Goal: Information Seeking & Learning: Learn about a topic

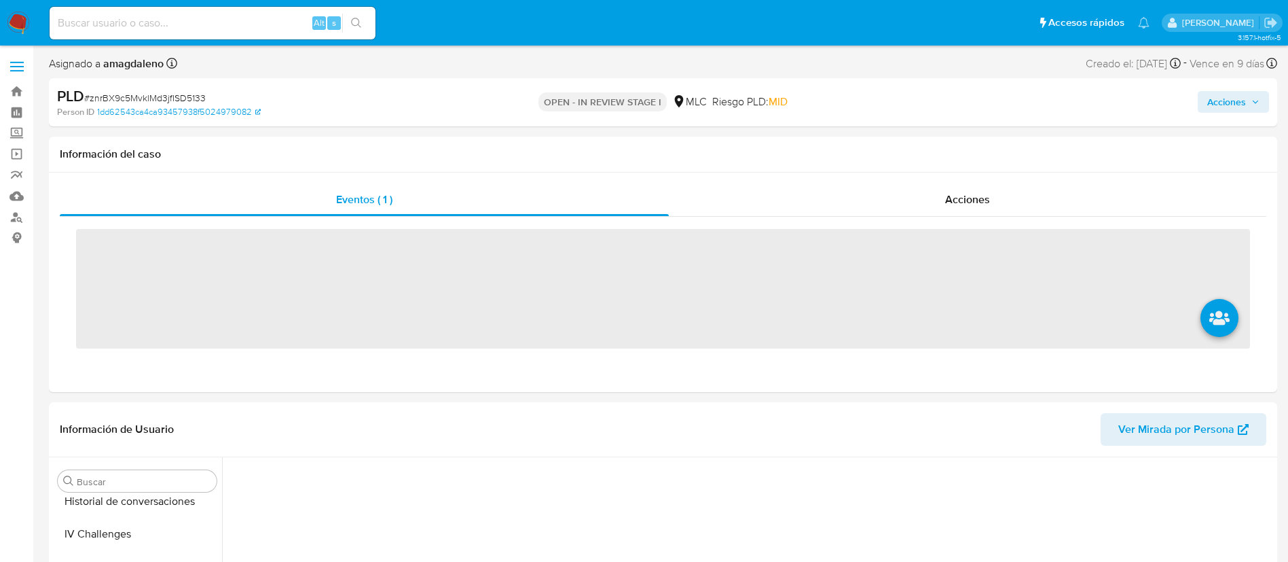
scroll to position [574, 0]
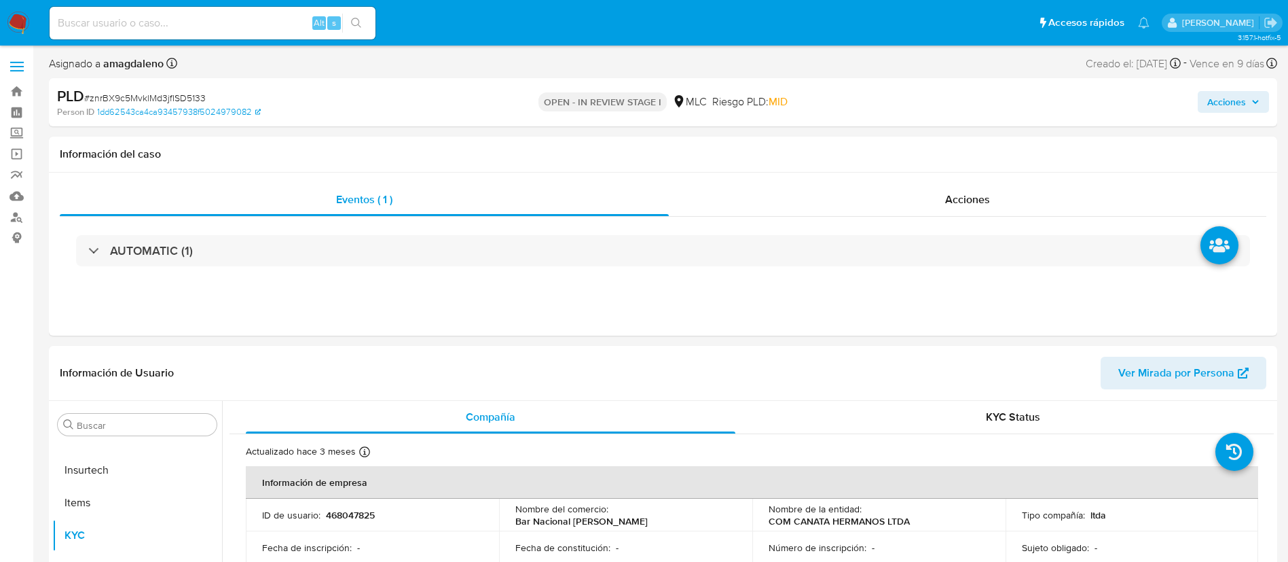
select select "10"
click at [221, 164] on div "Información del caso" at bounding box center [663, 154] width 1228 height 36
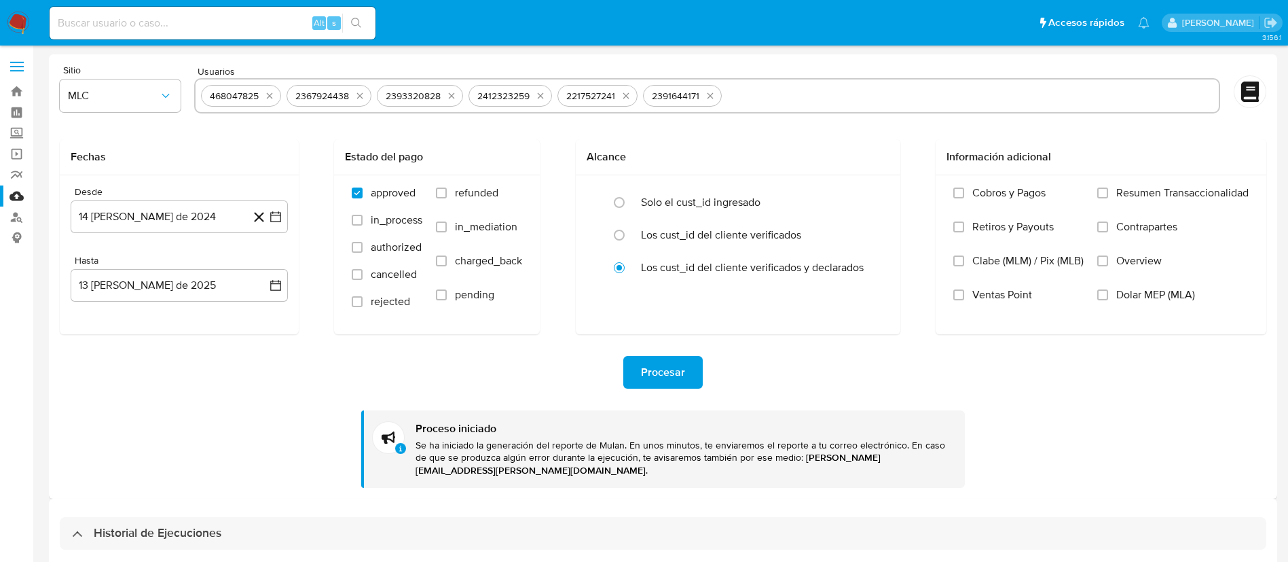
select select "10"
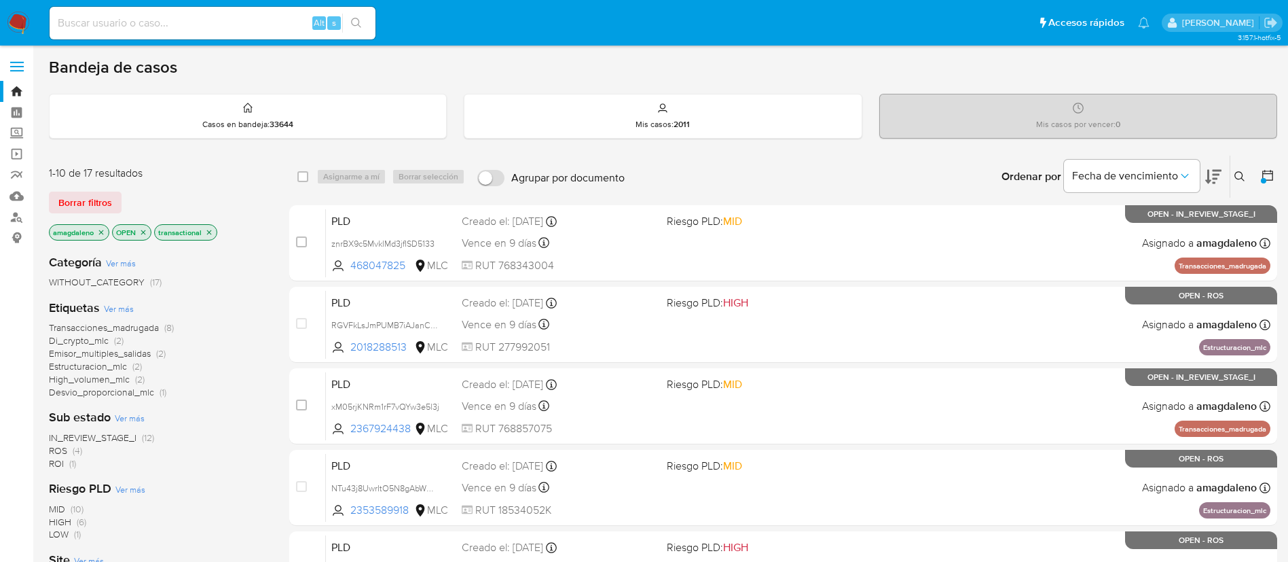
click at [118, 437] on span "IN_REVIEW_STAGE_I" at bounding box center [93, 437] width 88 height 14
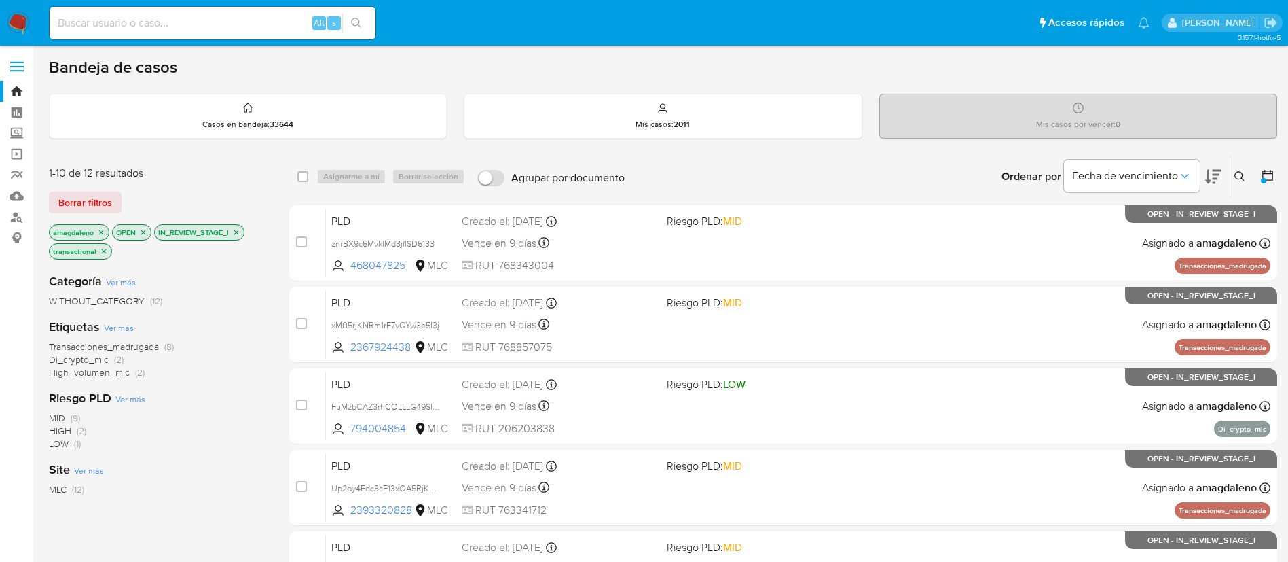
click at [128, 344] on span "Transacciones_madrugada" at bounding box center [104, 346] width 110 height 14
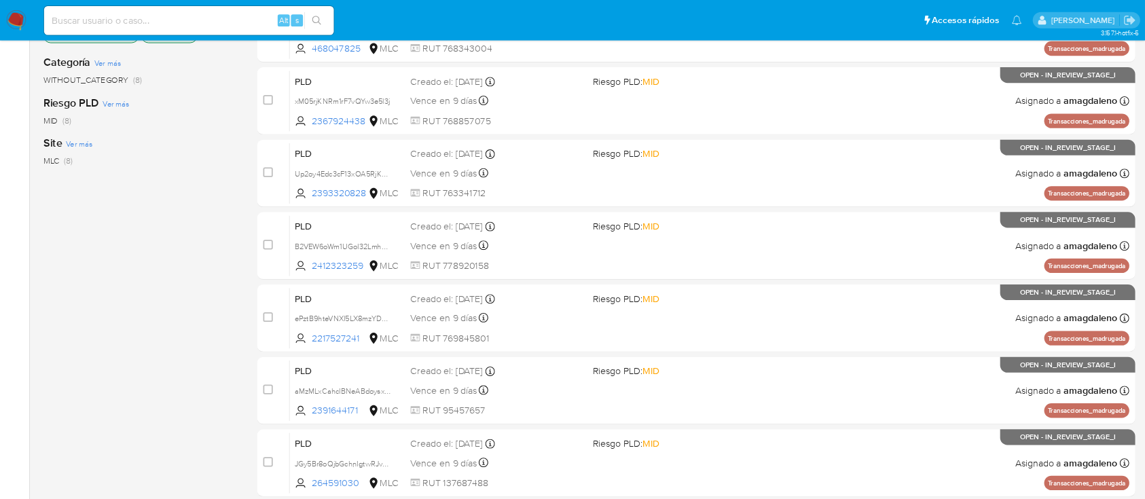
scroll to position [348, 0]
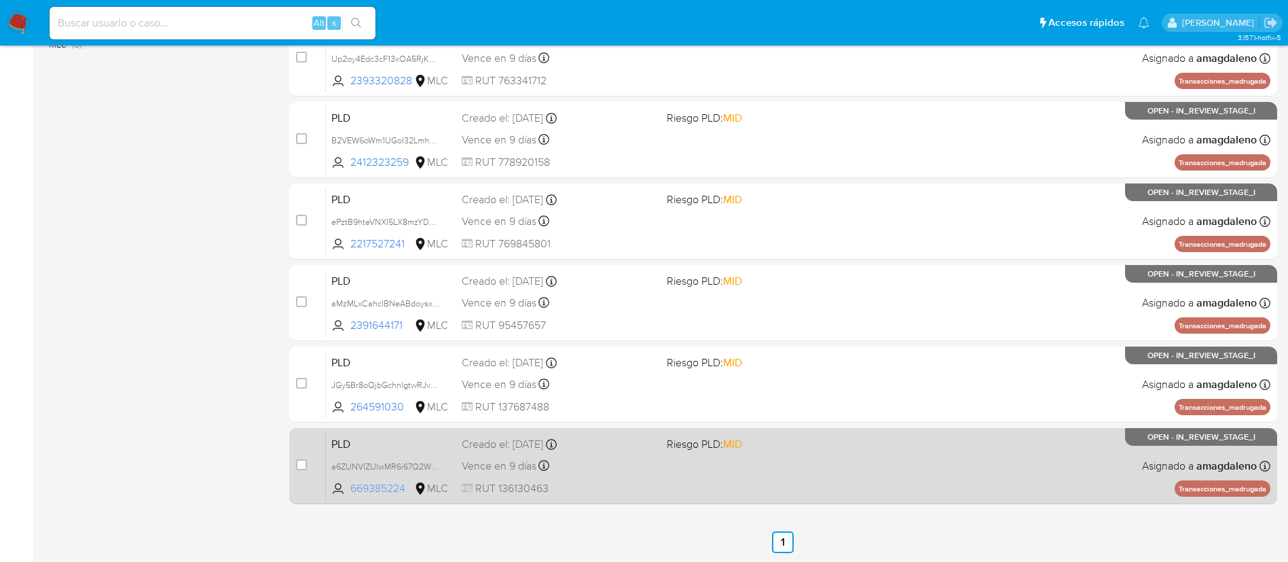
click at [370, 484] on span "669385224" at bounding box center [380, 488] width 61 height 15
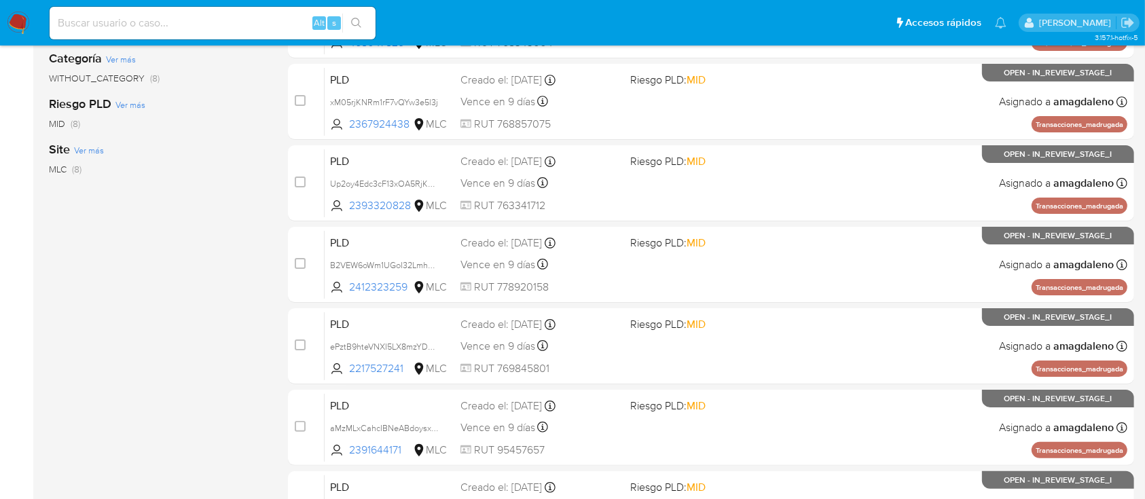
scroll to position [409, 0]
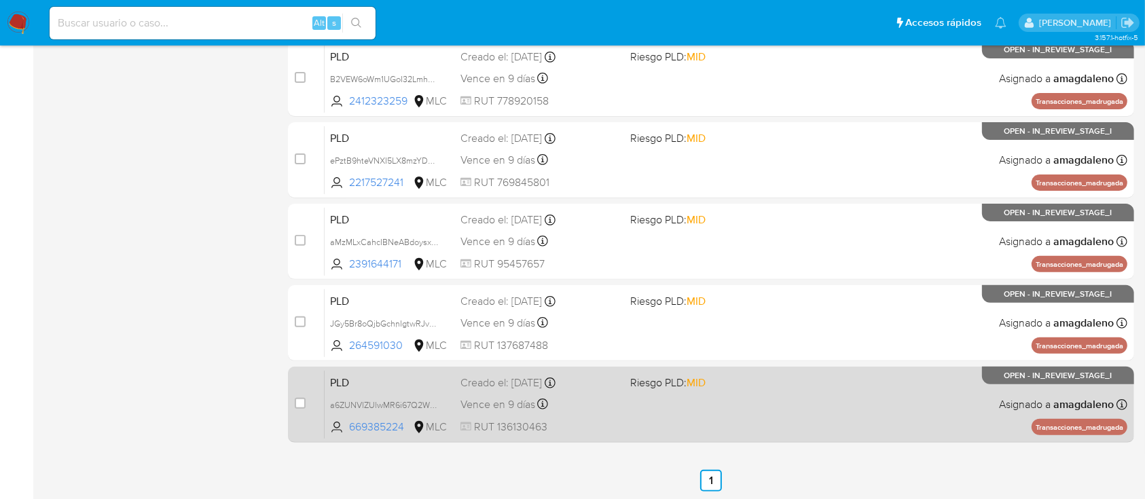
click at [627, 405] on div "PLD a6ZUNVlZUlwMR6i67Q2WxjZN 669385224 MLC Riesgo PLD: MID Creado el: 12/06/202…" at bounding box center [726, 404] width 803 height 69
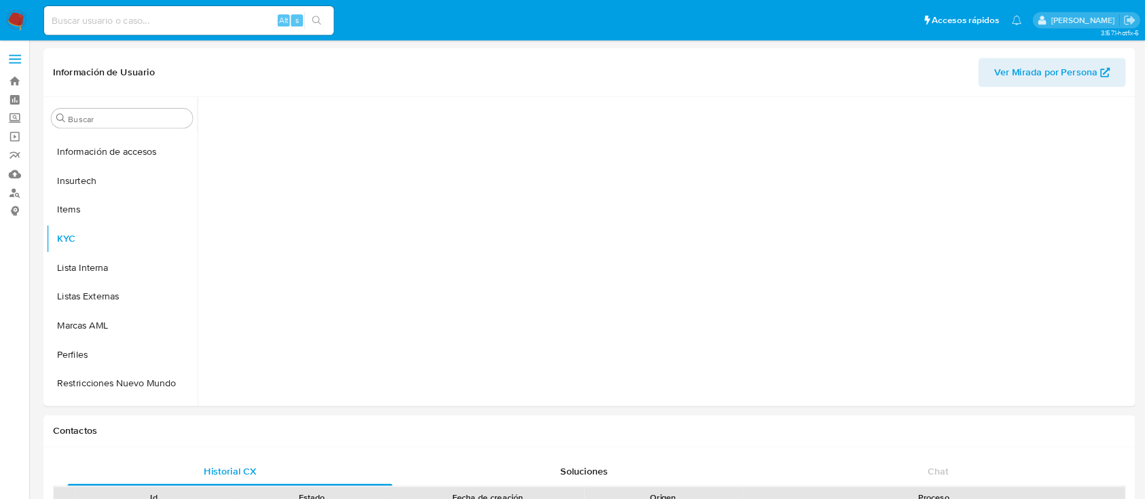
scroll to position [574, 0]
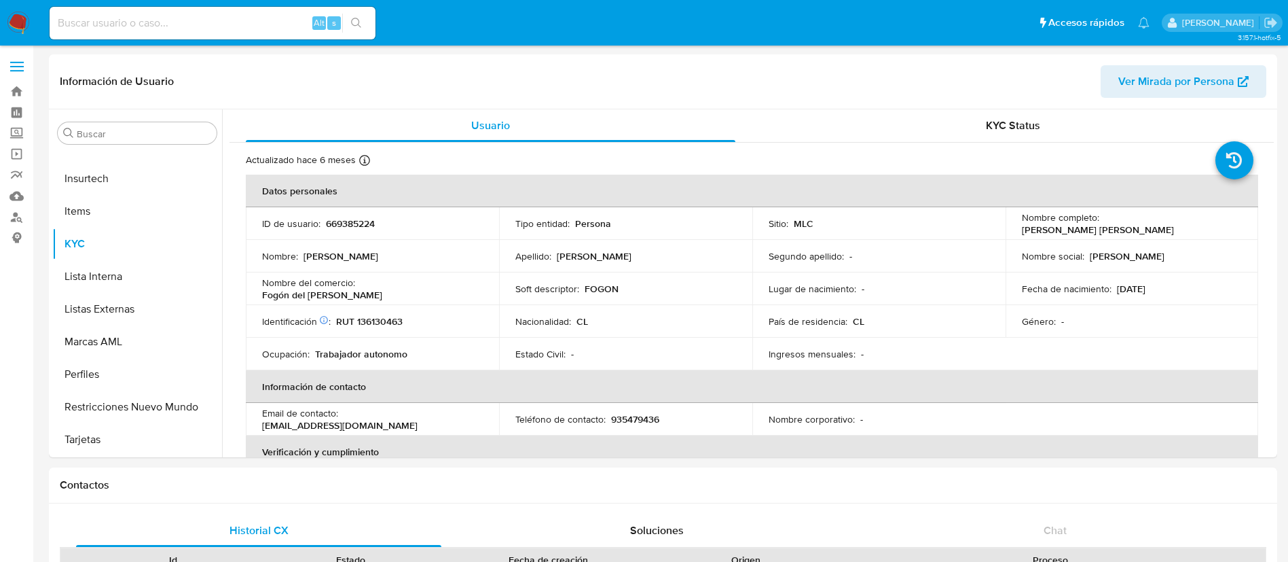
select select "10"
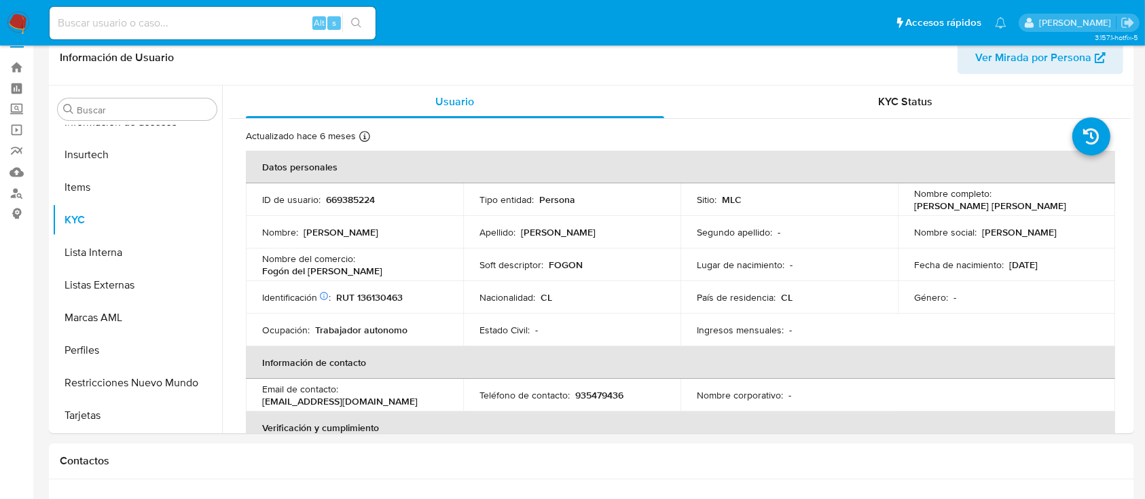
scroll to position [0, 0]
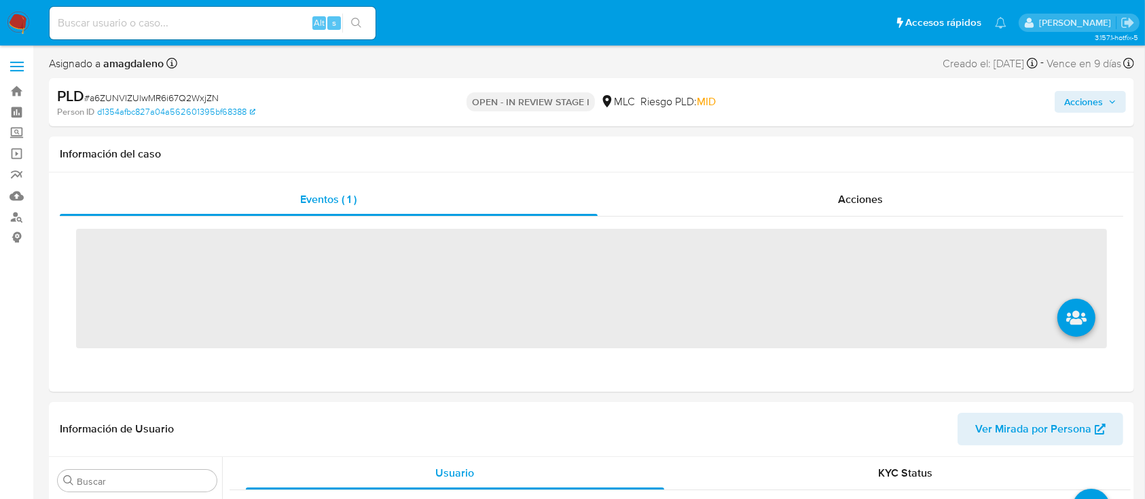
scroll to position [574, 0]
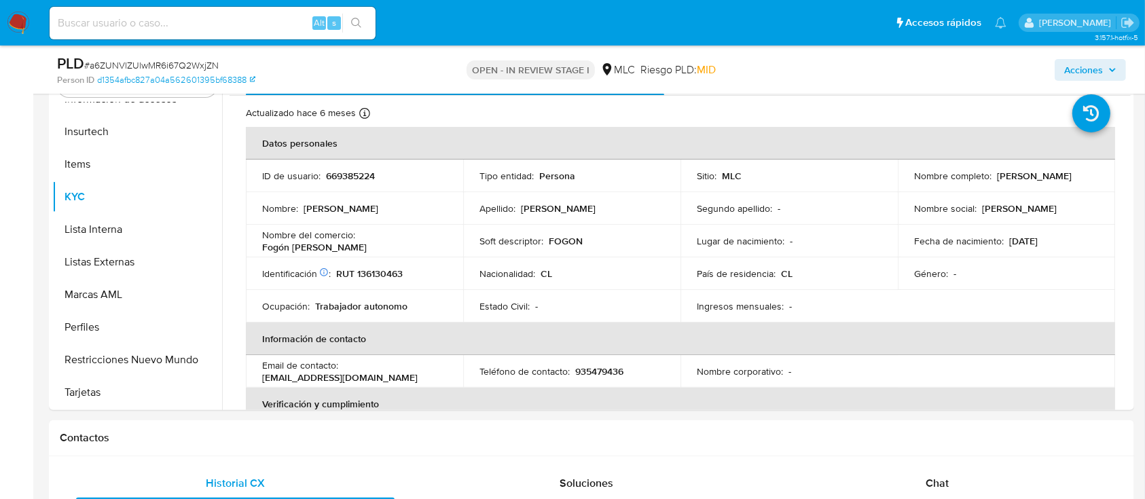
select select "10"
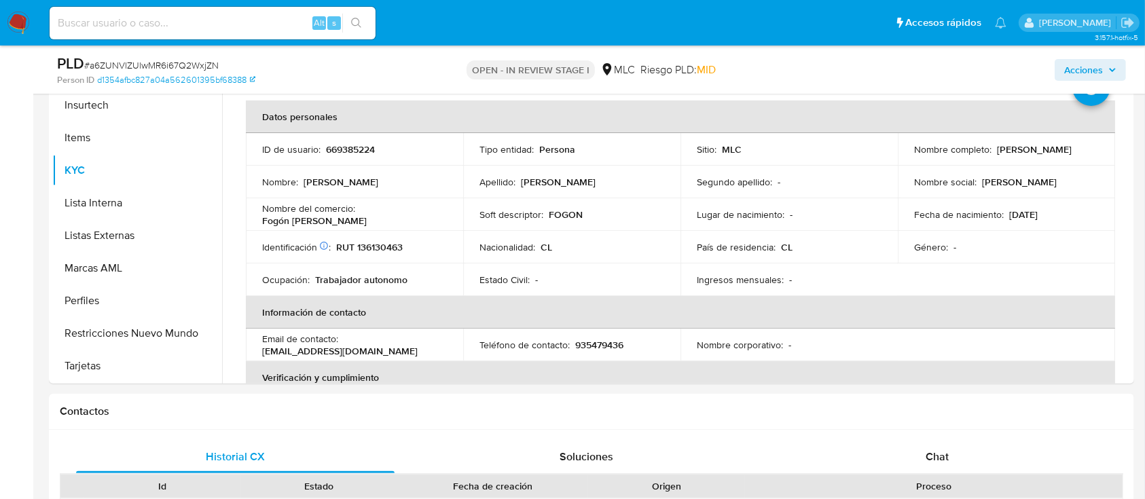
scroll to position [320, 0]
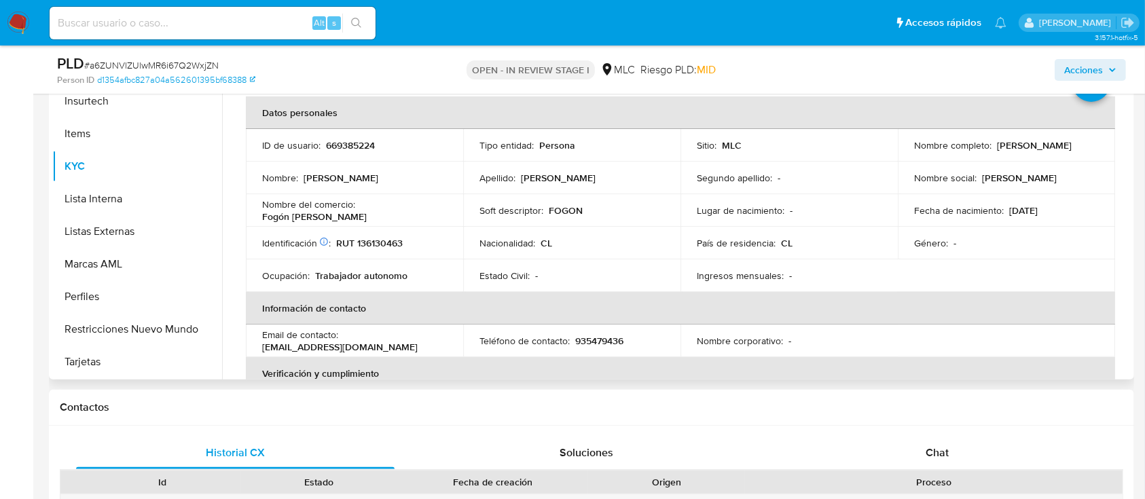
click at [386, 247] on p "RUT 136130463" at bounding box center [369, 243] width 67 height 12
copy p "136130463"
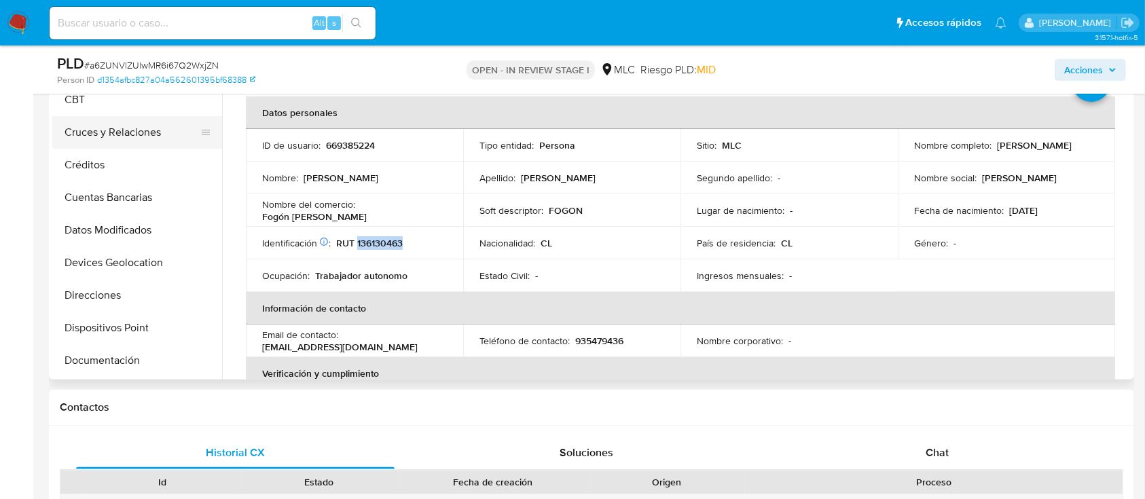
click at [141, 142] on button "Cruces y Relaciones" at bounding box center [131, 132] width 159 height 33
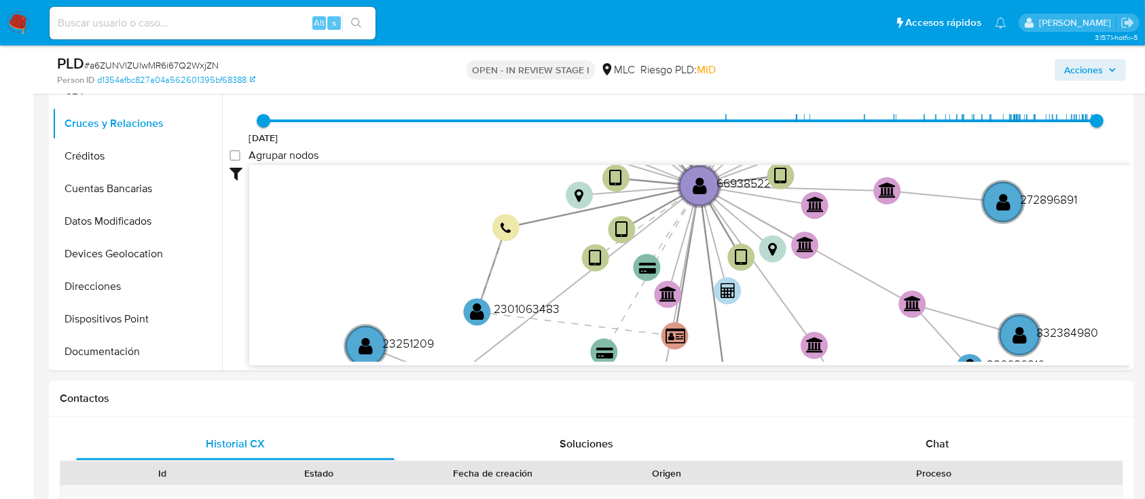
scroll to position [337, 0]
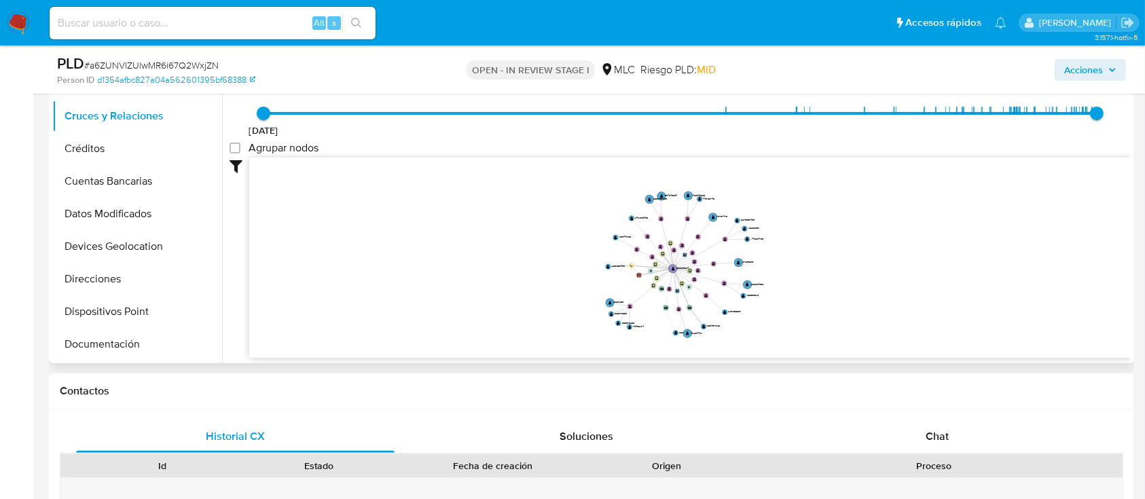
drag, startPoint x: 767, startPoint y: 321, endPoint x: 699, endPoint y: 285, distance: 76.2
click at [699, 285] on icon "device-6748afbf04239884e59b9b59  user-669385224  669385224 device-62db7572088…" at bounding box center [689, 256] width 881 height 197
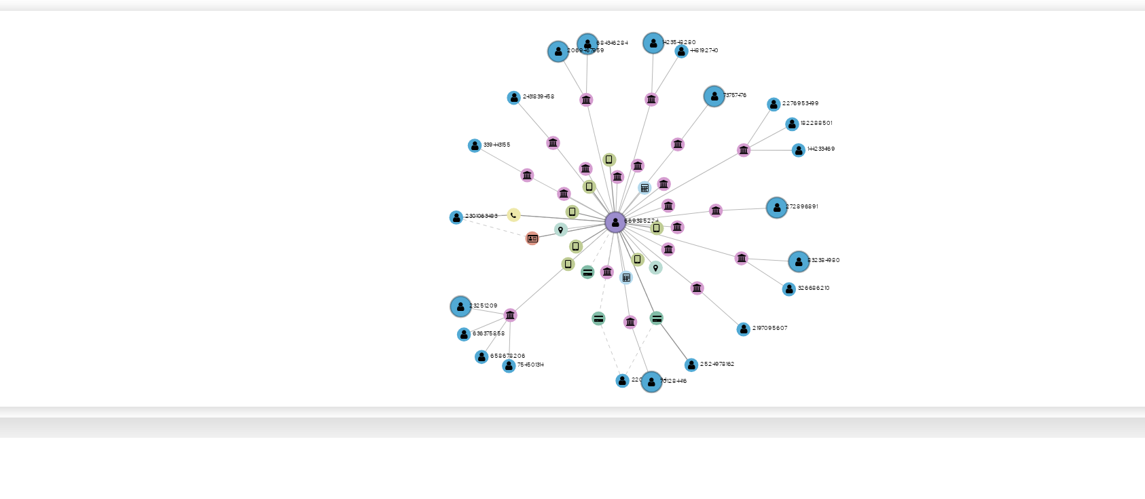
drag, startPoint x: 788, startPoint y: 261, endPoint x: 770, endPoint y: 257, distance: 18.1
click at [770, 257] on icon "device-6748afbf04239884e59b9b59  user-669385224  669385224 device-62db7572088…" at bounding box center [689, 256] width 881 height 197
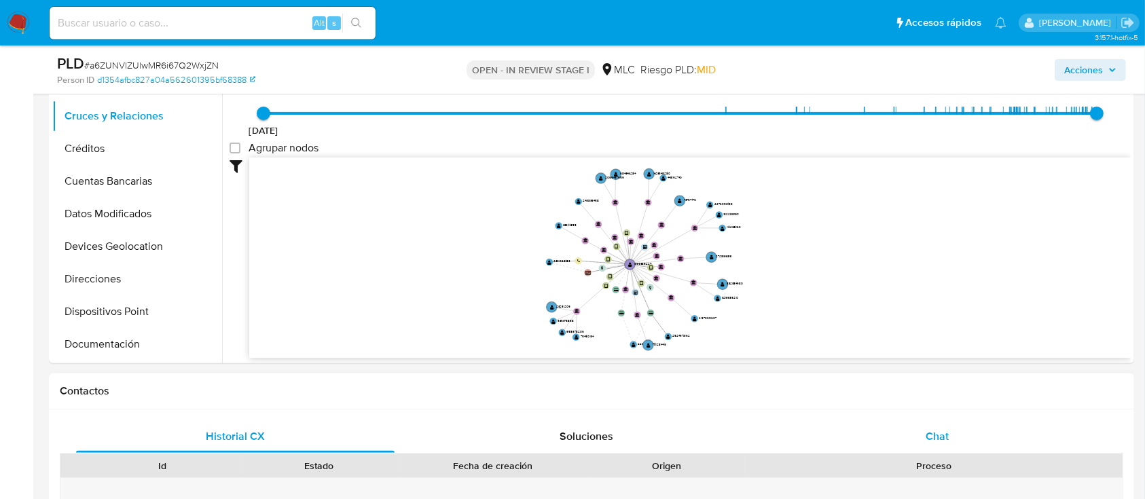
click at [938, 431] on span "Chat" at bounding box center [936, 436] width 23 height 16
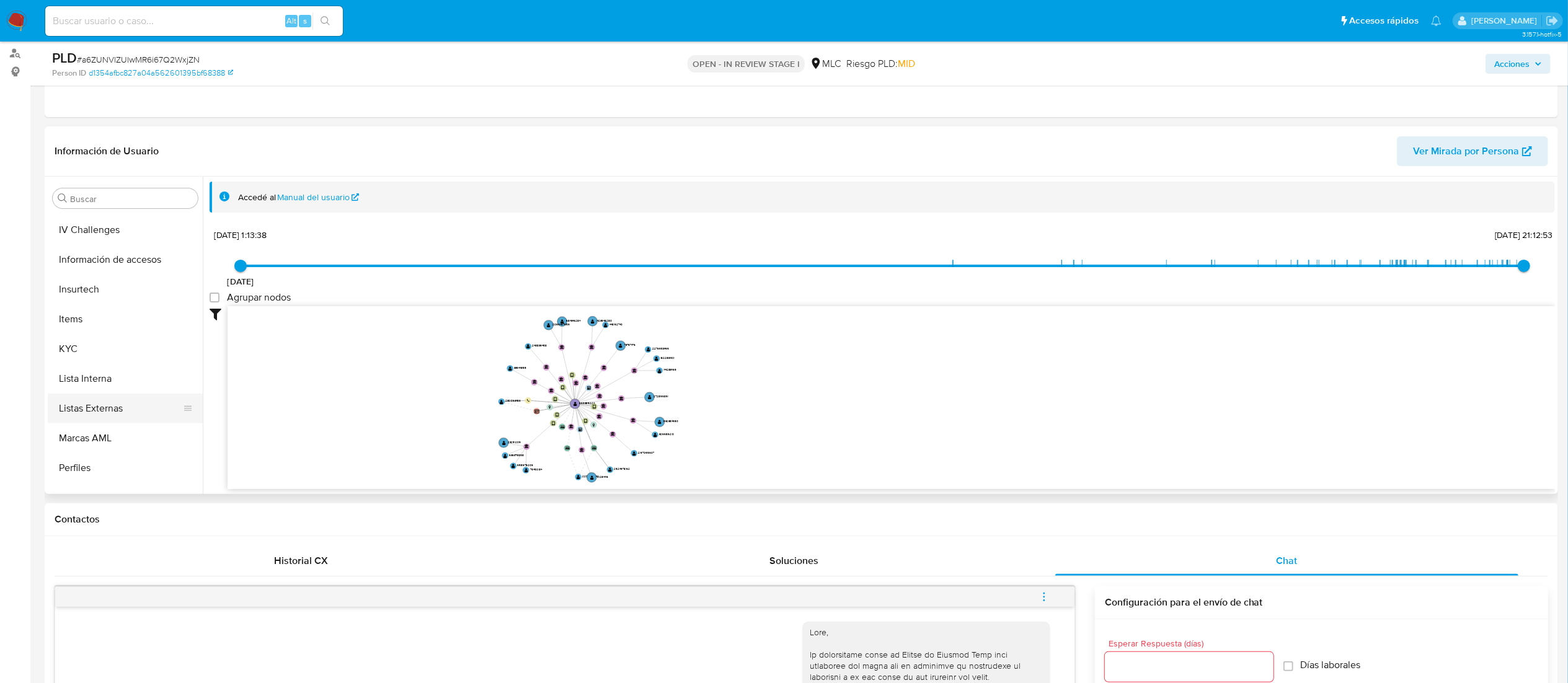
scroll to position [465, 0]
click at [139, 349] on button "KYC" at bounding box center [120, 359] width 145 height 30
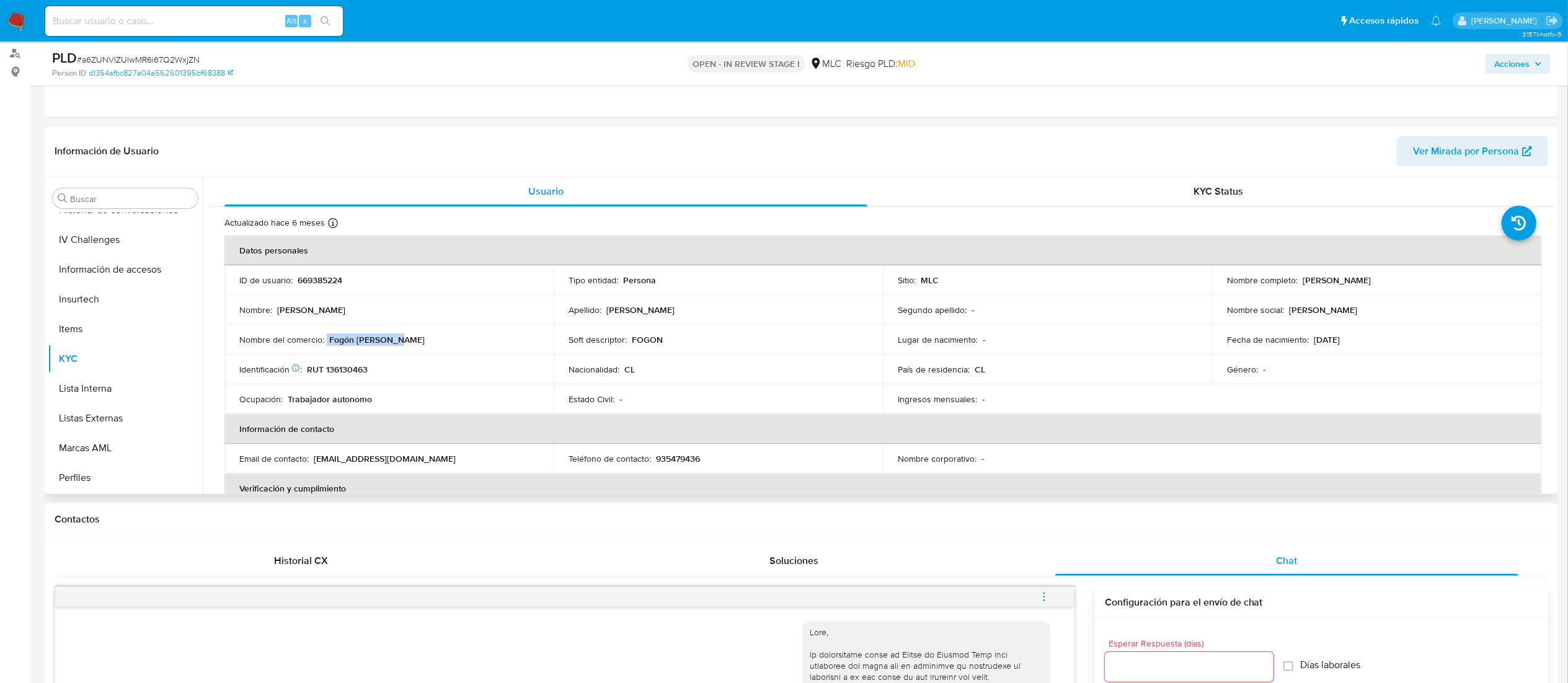
drag, startPoint x: 326, startPoint y: 340, endPoint x: 445, endPoint y: 346, distance: 119.2
click at [445, 346] on td "Nombre del comercio : Fogón del maule" at bounding box center [389, 340] width 330 height 30
copy div "Fogón del maule"
click at [364, 336] on p "Fogón del maule" at bounding box center [377, 340] width 96 height 11
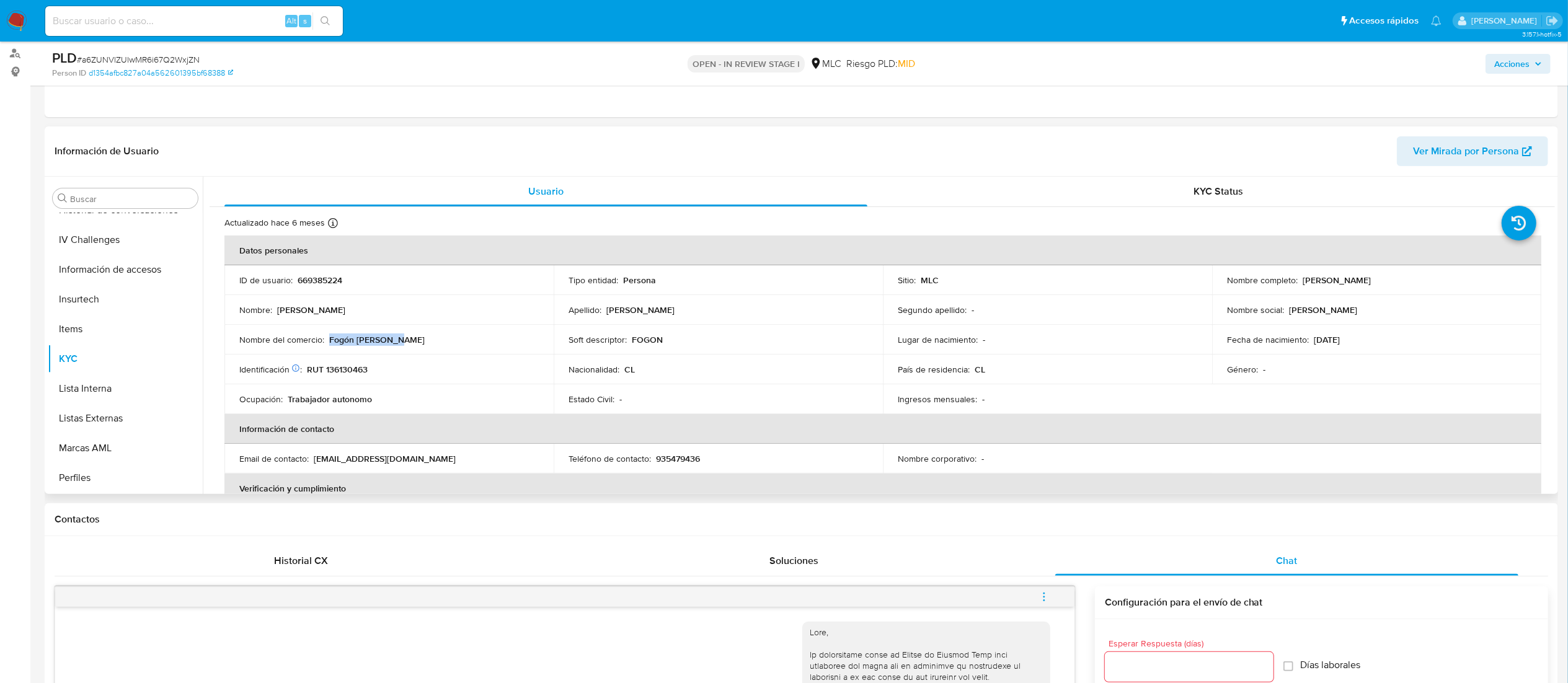
drag, startPoint x: 331, startPoint y: 342, endPoint x: 419, endPoint y: 347, distance: 88.1
click at [419, 347] on td "Nombre del comercio : Fogón del maule" at bounding box center [389, 340] width 330 height 30
copy p "Fogón del maule"
drag, startPoint x: 197, startPoint y: 401, endPoint x: 202, endPoint y: 470, distance: 69.2
click at [202, 455] on div "Buscar Anticipos de dinero Archivos adjuntos CBT Cruces y Relaciones Créditos C…" at bounding box center [801, 336] width 1508 height 318
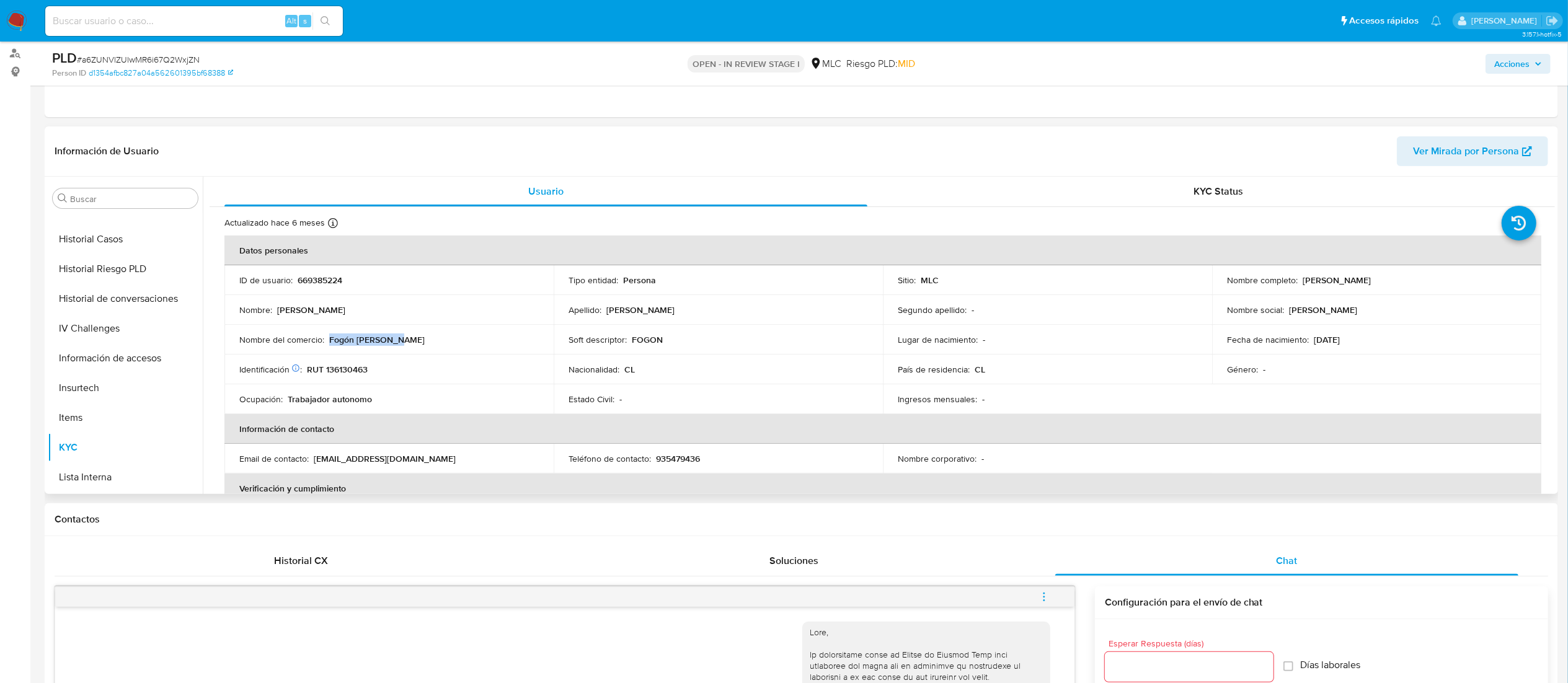
scroll to position [370, 0]
drag, startPoint x: 1555, startPoint y: 267, endPoint x: 1539, endPoint y: 490, distance: 223.6
click at [1058, 455] on div "Usuario KYC Status Actualizado hace 6 meses Creado: 23/07/2022 01:13:39 Actuali…" at bounding box center [879, 336] width 1352 height 318
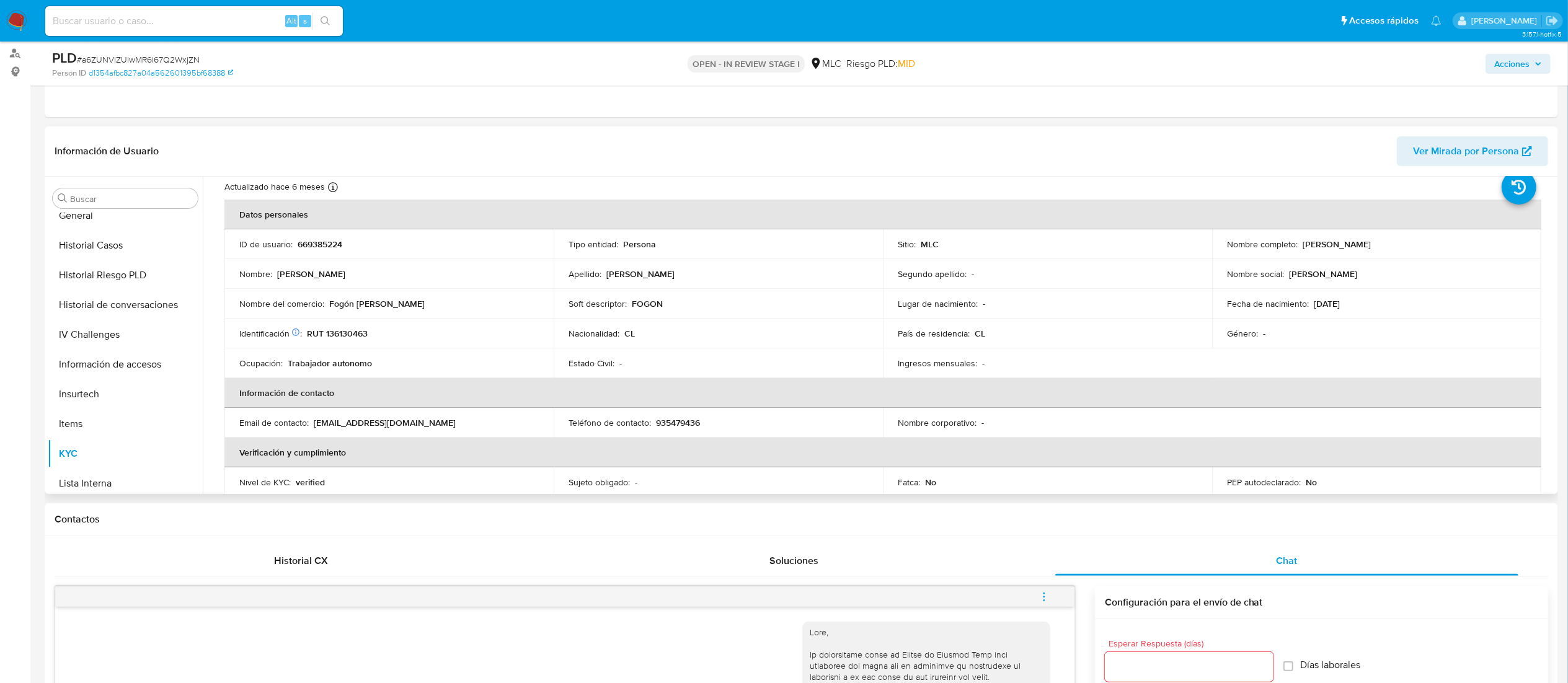
scroll to position [49, 0]
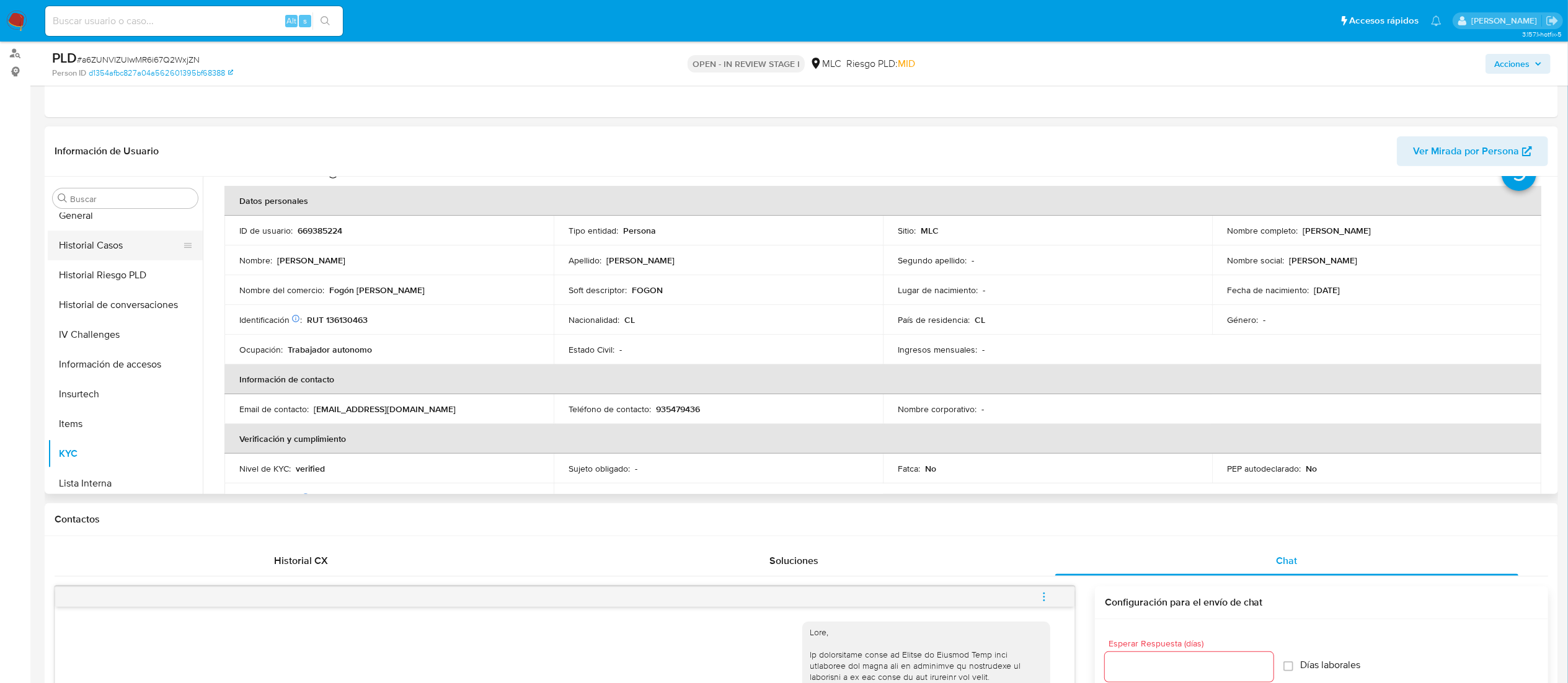
click at [170, 245] on button "Historial Casos" at bounding box center [120, 246] width 145 height 30
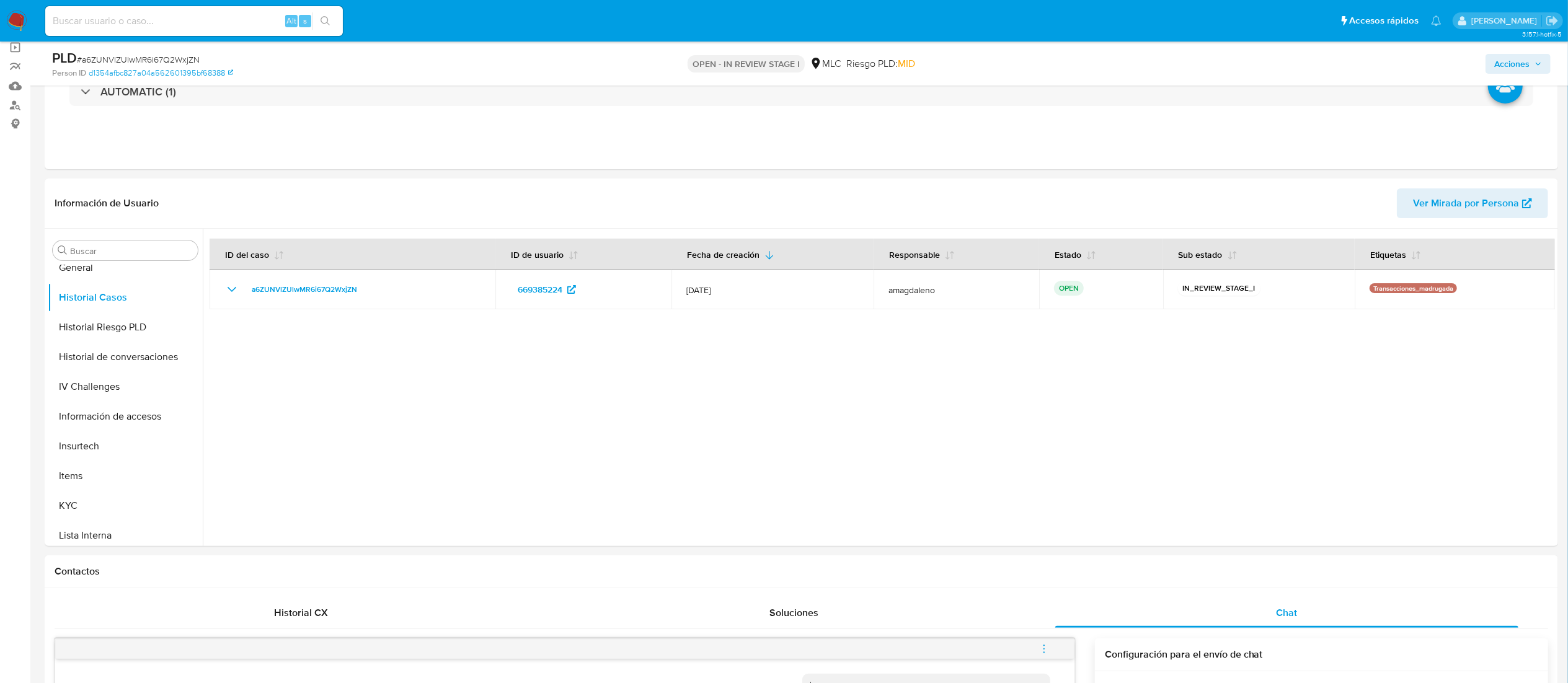
scroll to position [0, 0]
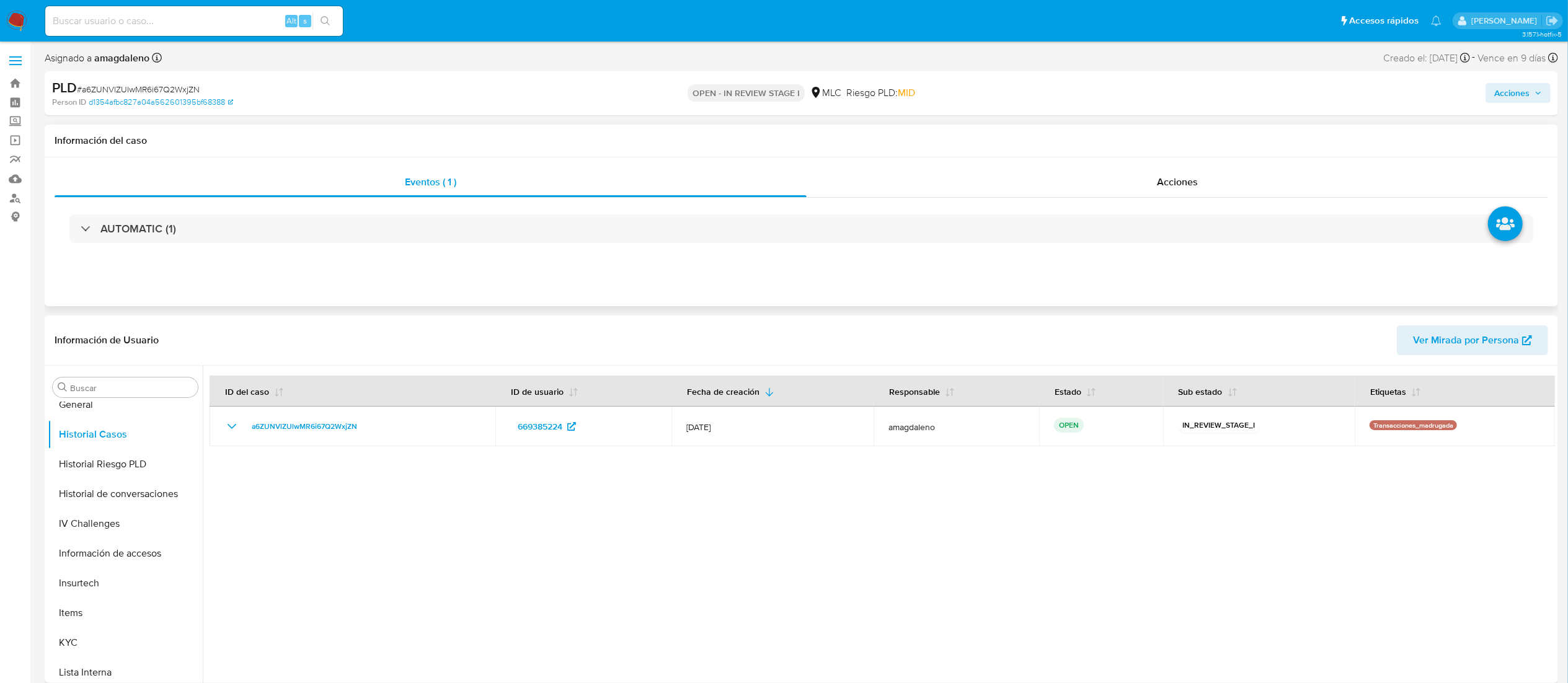
click at [890, 250] on div "AUTOMATIC (1)" at bounding box center [802, 229] width 1494 height 62
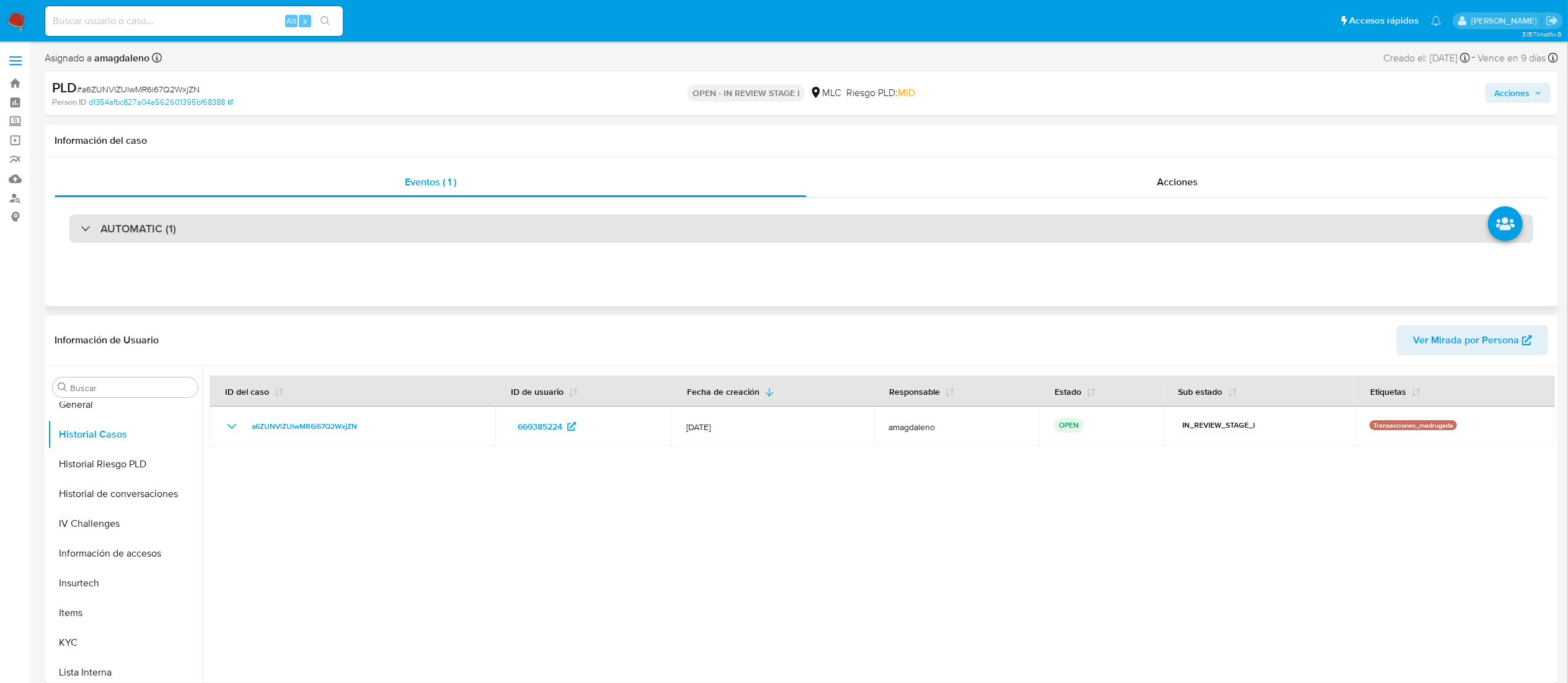
click at [881, 229] on div "AUTOMATIC (1)" at bounding box center [801, 228] width 1464 height 28
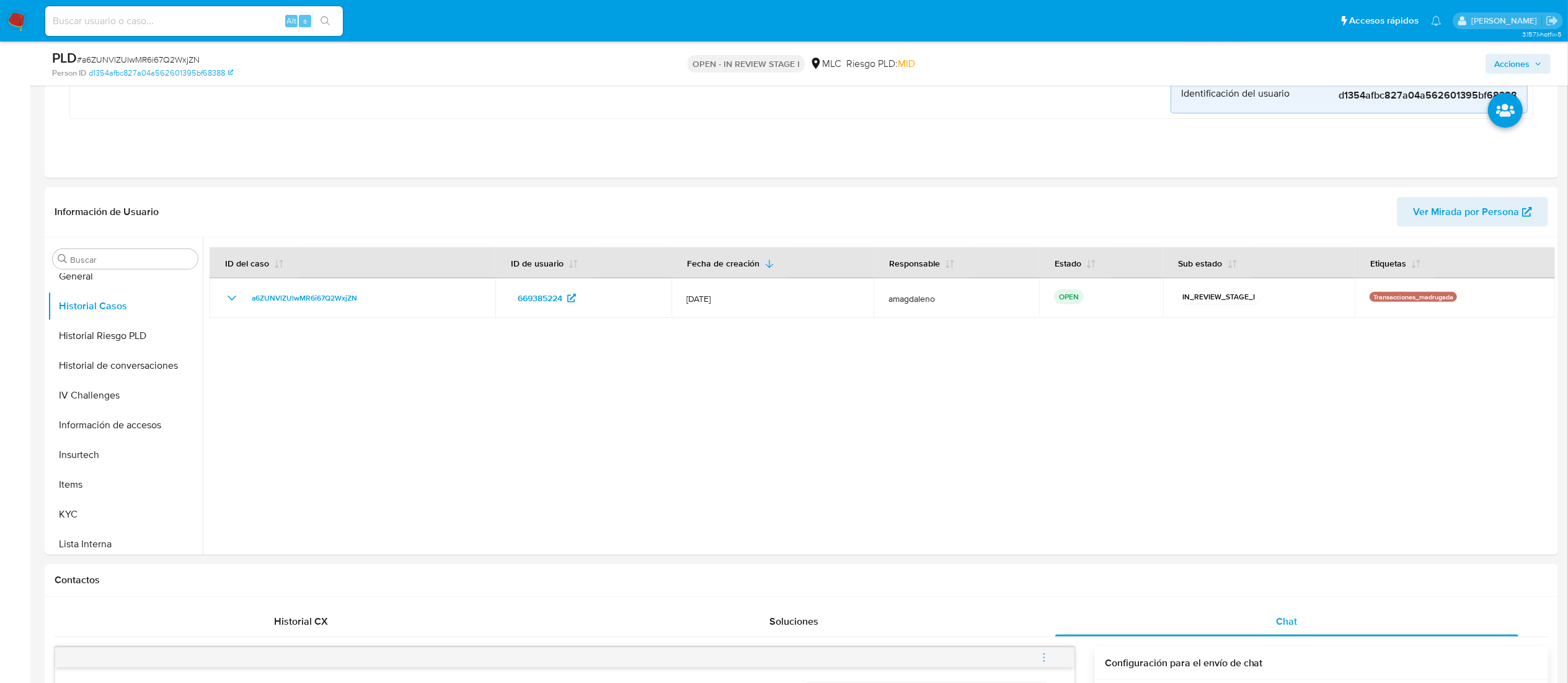
scroll to position [424, 0]
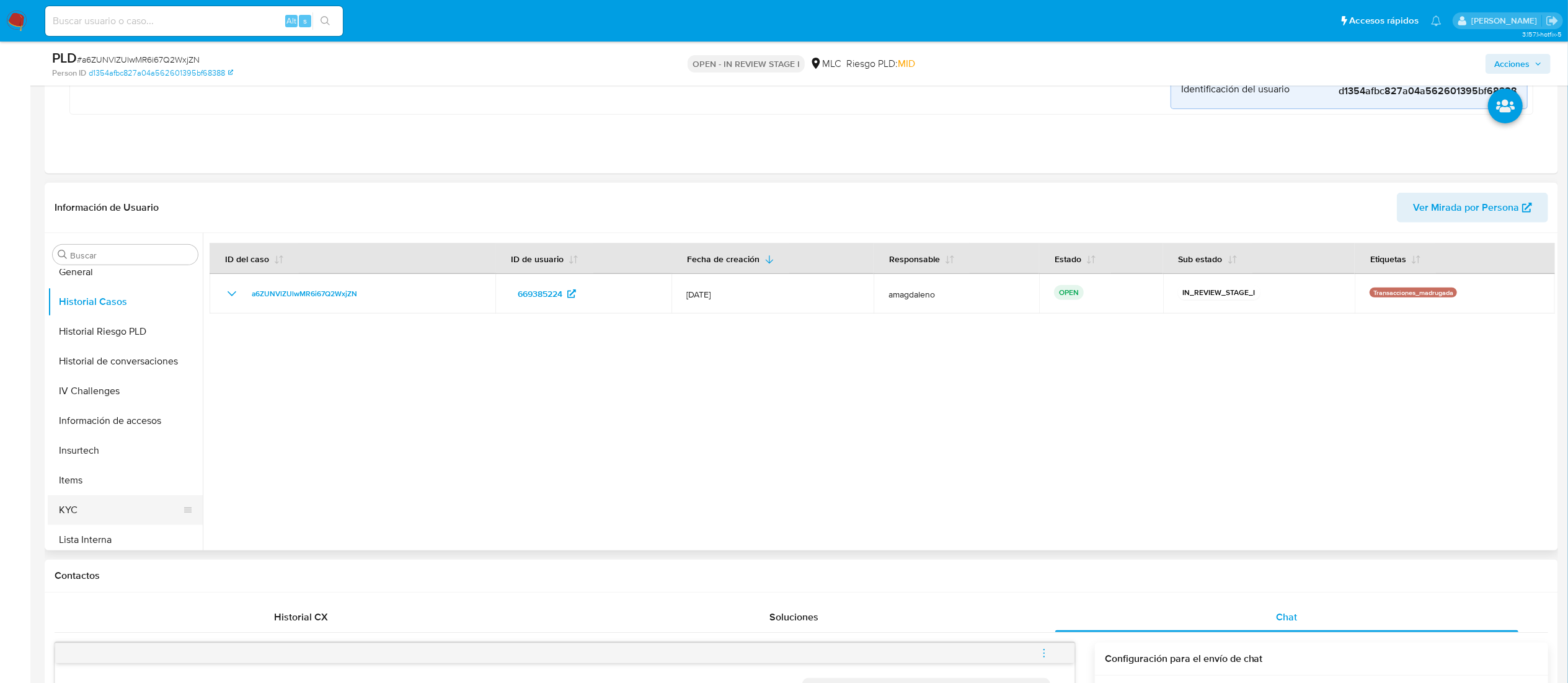
click at [84, 455] on button "KYC" at bounding box center [120, 510] width 145 height 30
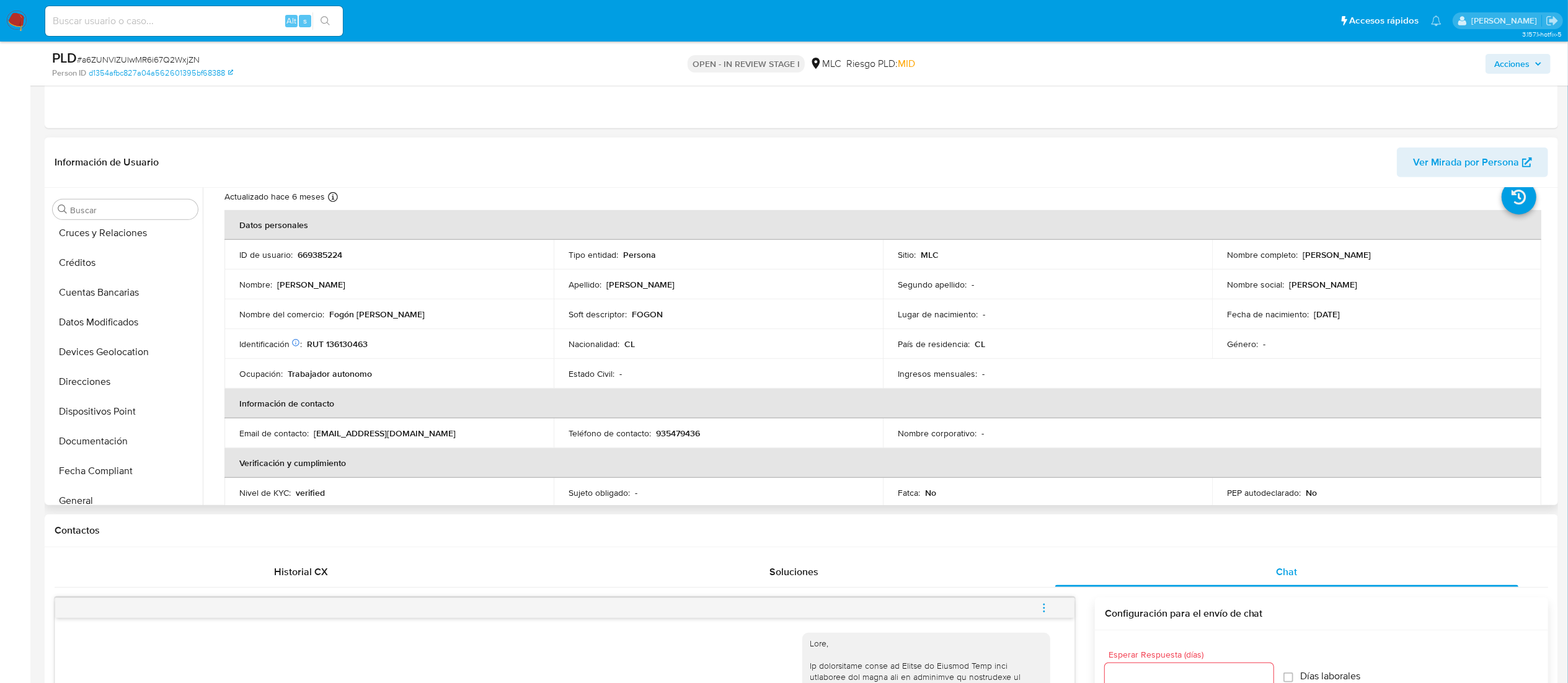
scroll to position [92, 0]
click at [162, 301] on button "Cuentas Bancarias" at bounding box center [120, 296] width 145 height 30
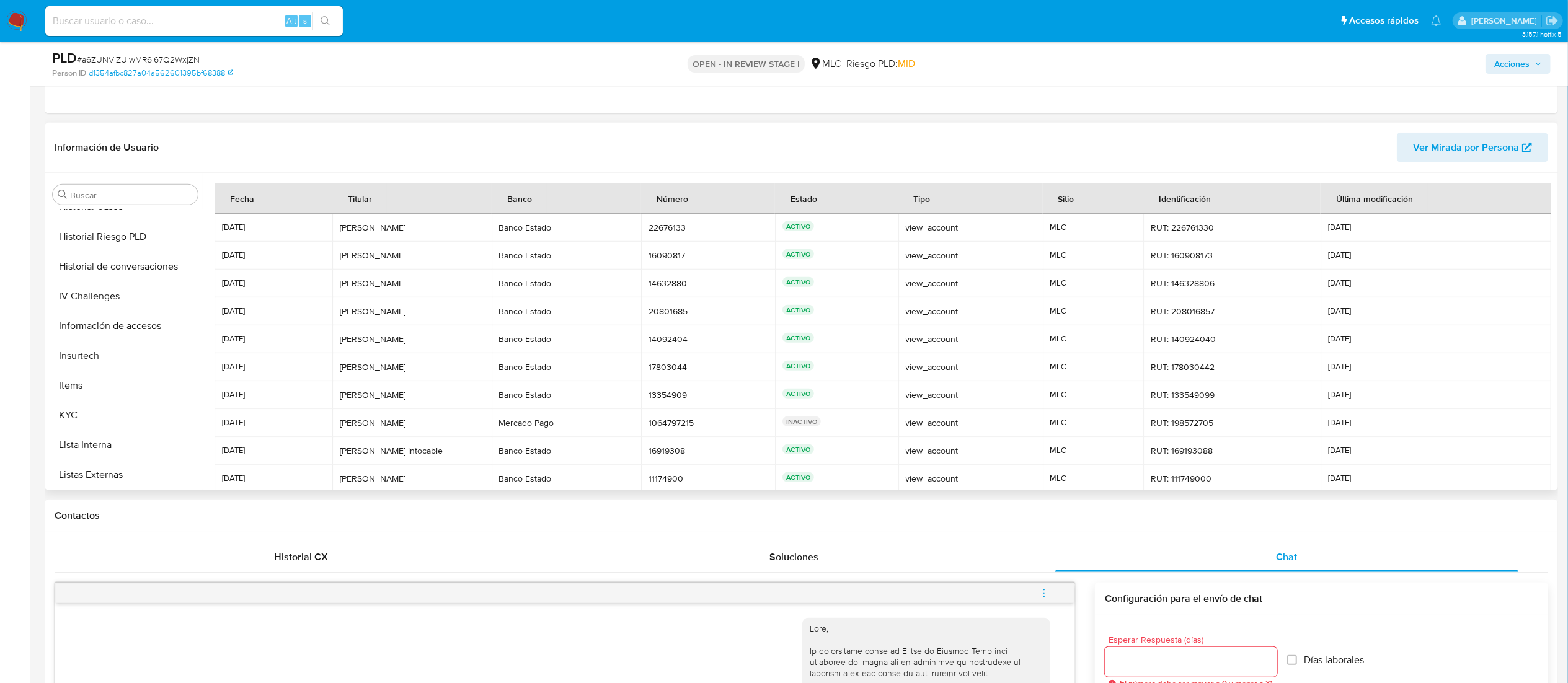
scroll to position [416, 0]
click at [132, 406] on button "KYC" at bounding box center [120, 403] width 145 height 30
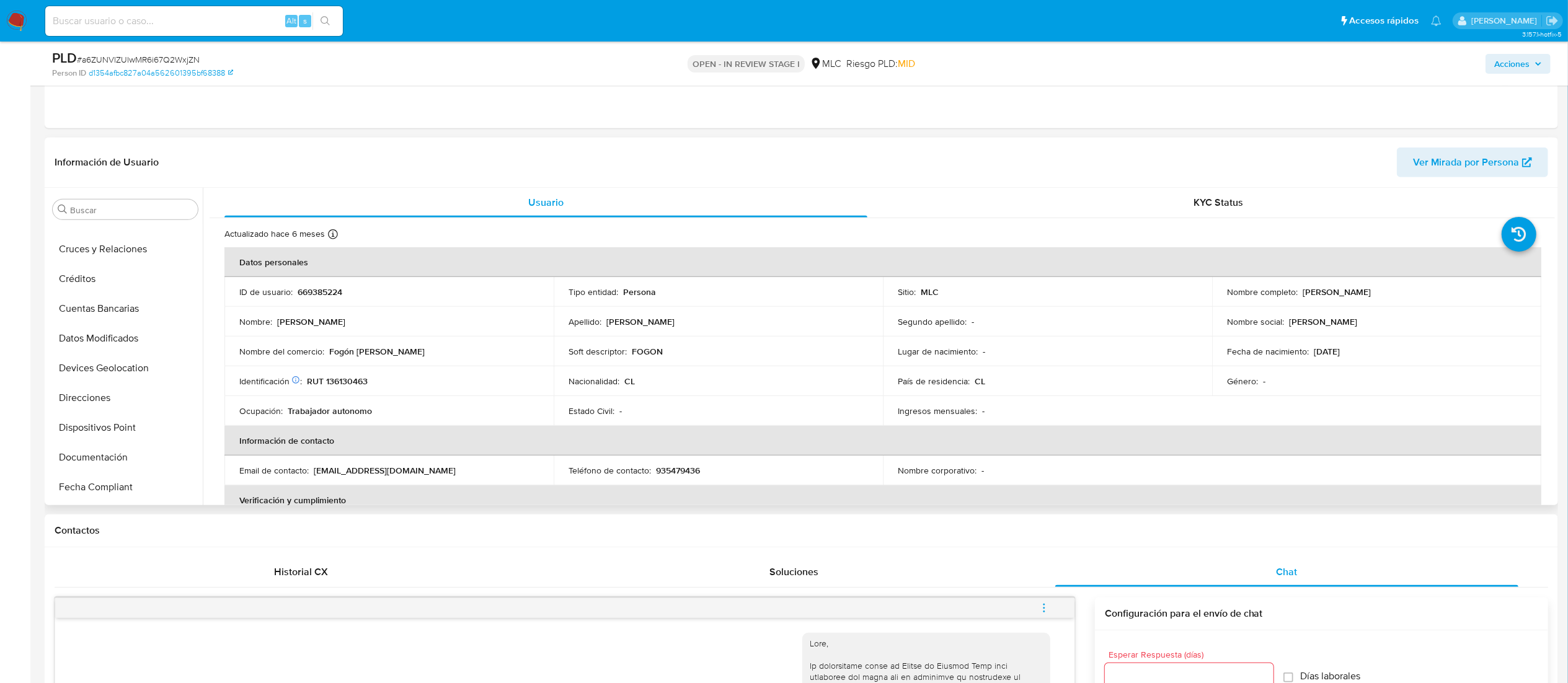
scroll to position [0, 0]
click at [117, 333] on button "Cruces y Relaciones" at bounding box center [120, 329] width 145 height 30
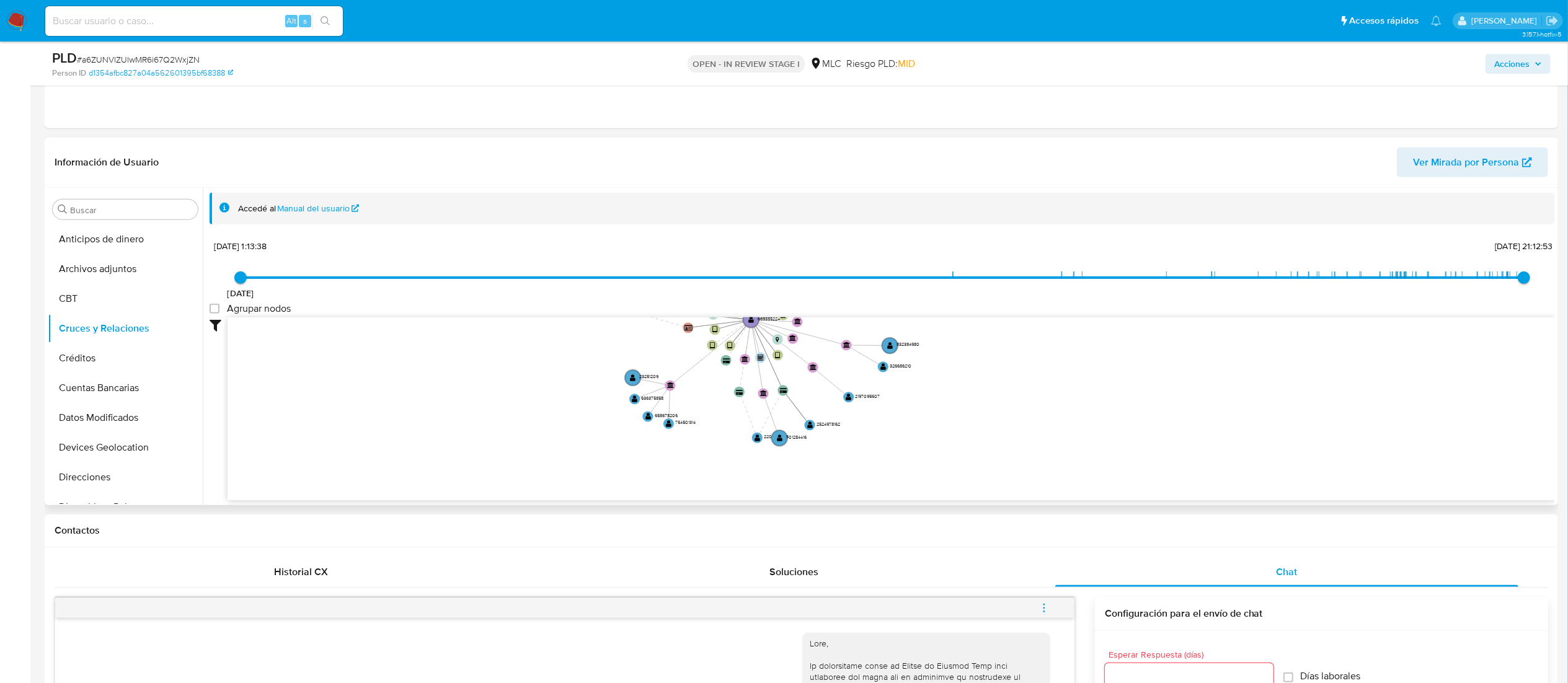
drag, startPoint x: 974, startPoint y: 347, endPoint x: 951, endPoint y: 283, distance: 68.0
click at [951, 283] on div "23/7/2022 23/7/2022, 1:13:38 31/8/2025, 21:12:53 Agrupar nodos Filtros Confianz…" at bounding box center [881, 369] width 1345 height 264
click at [757, 441] on text "" at bounding box center [757, 437] width 5 height 8
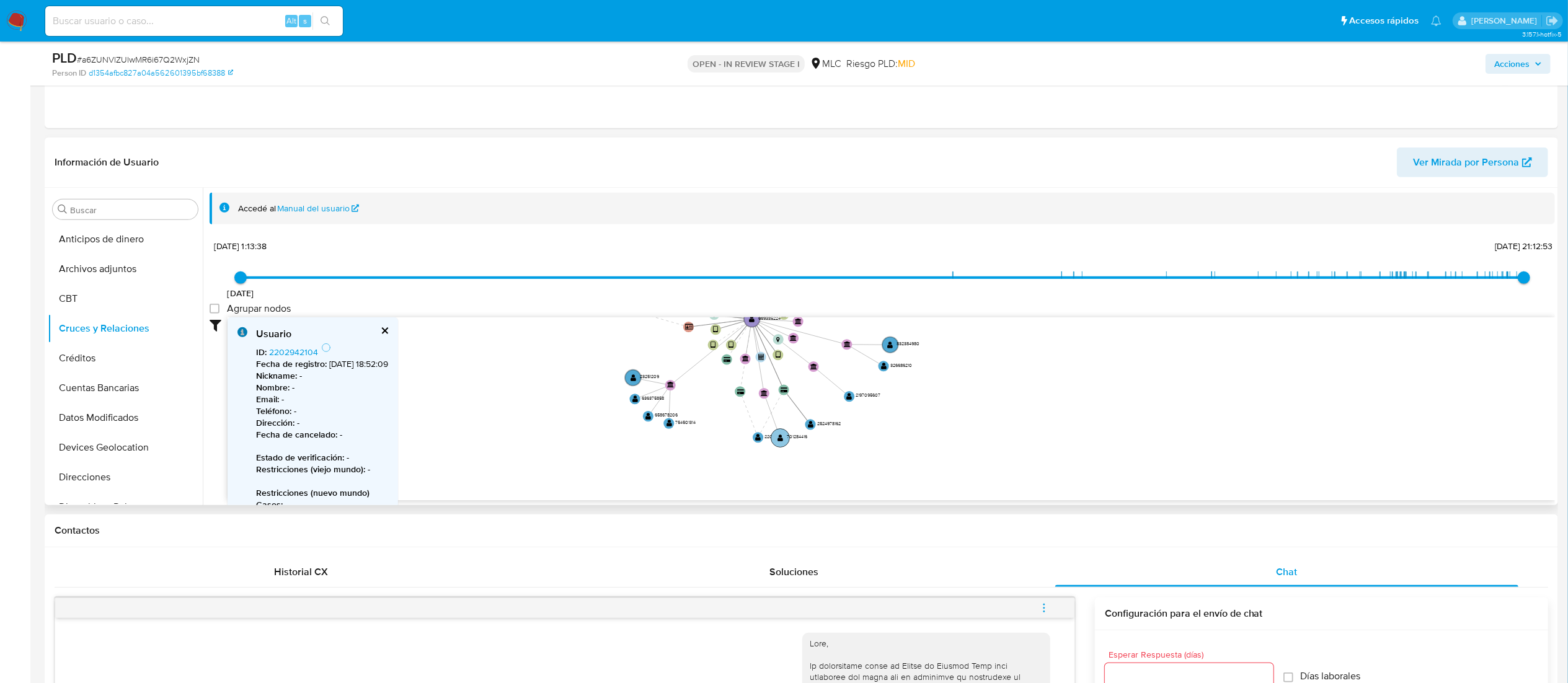
click at [781, 438] on text "" at bounding box center [780, 437] width 5 height 8
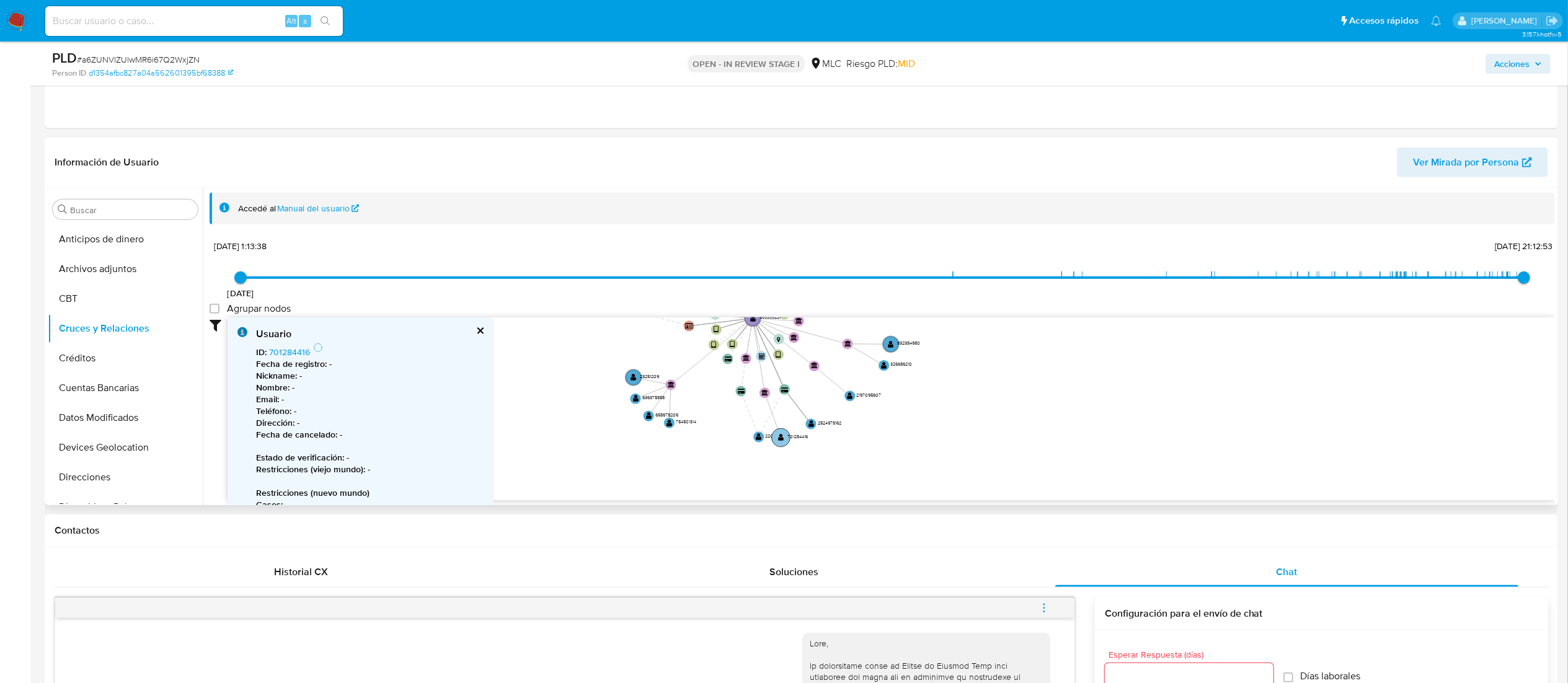
click at [779, 443] on circle at bounding box center [781, 437] width 18 height 18
click at [491, 451] on icon "device-6748afbf04239884e59b9b59  user-669385224  669385224 device-62db7572088…" at bounding box center [891, 407] width 1328 height 180
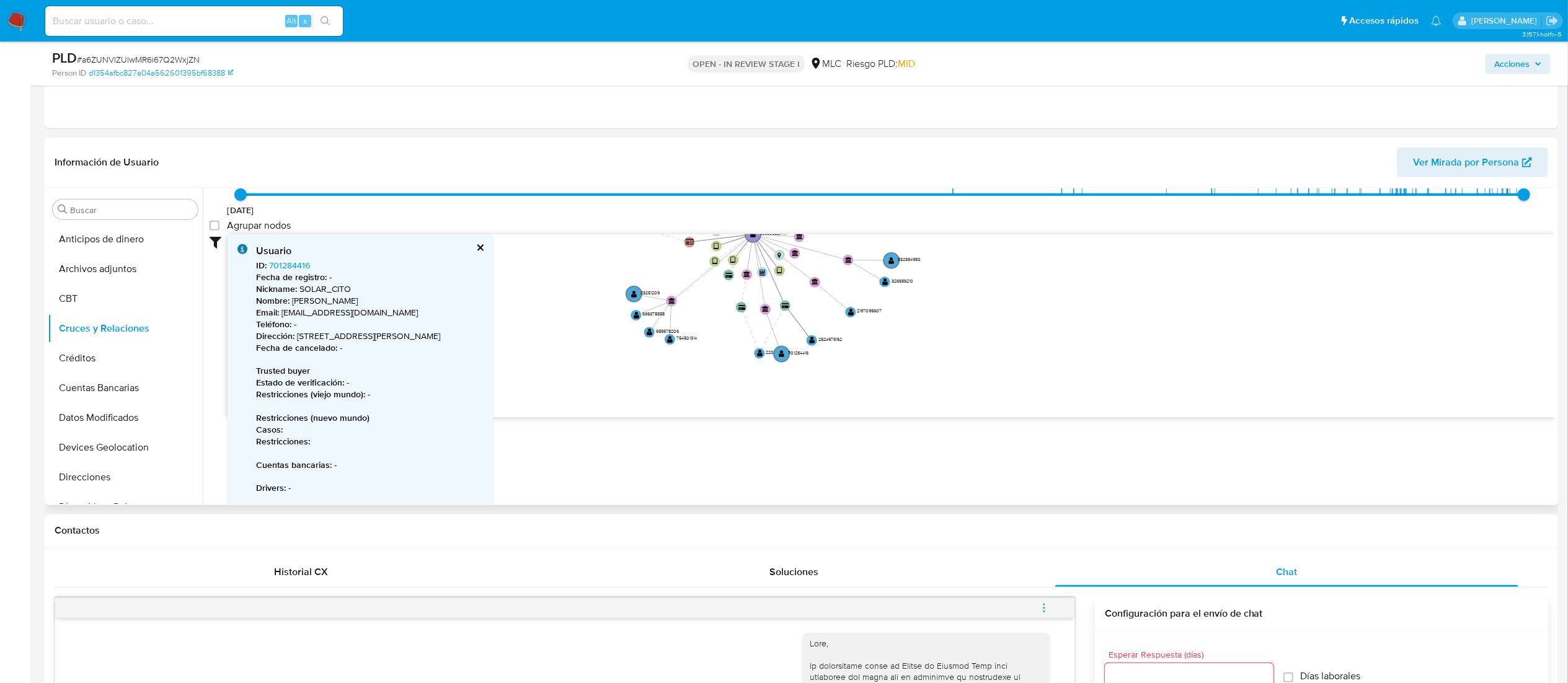
scroll to position [87, 0]
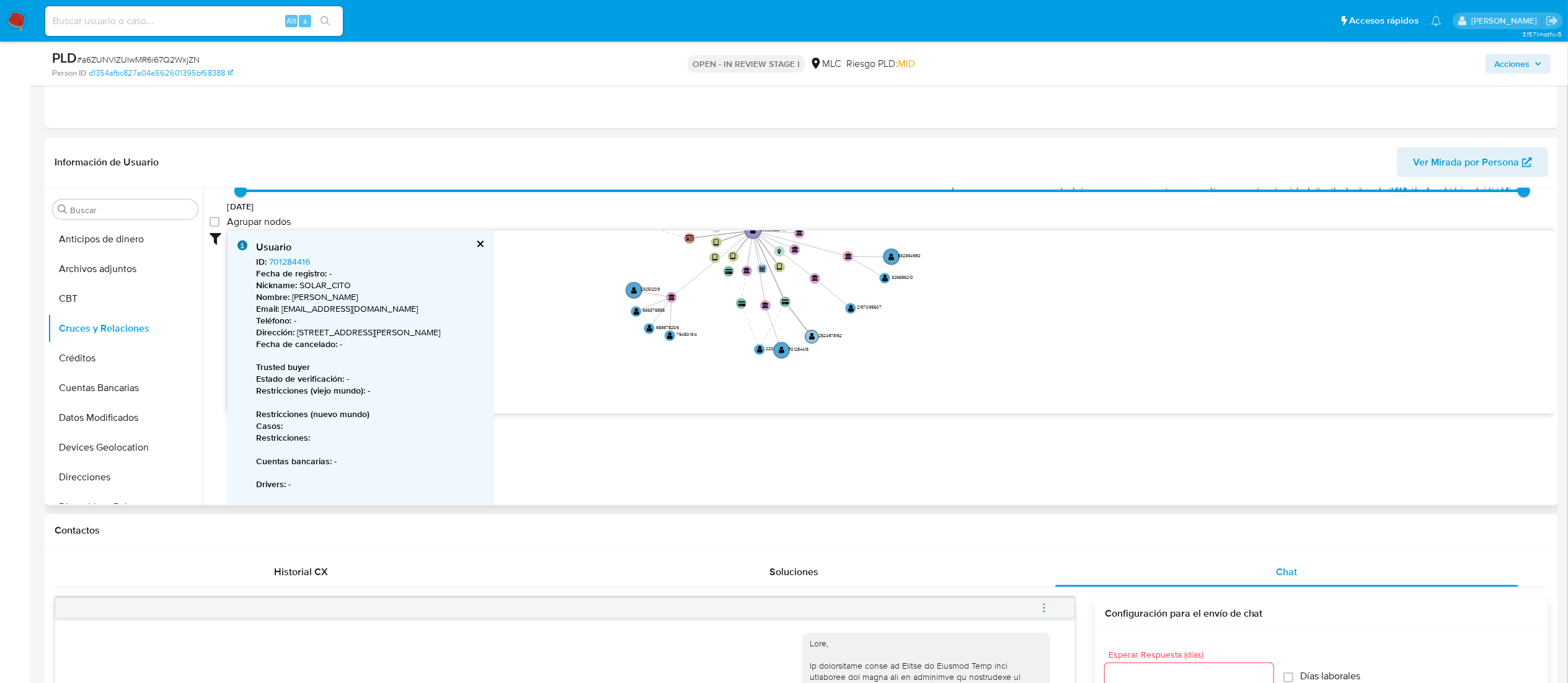
click at [808, 339] on circle at bounding box center [812, 336] width 13 height 13
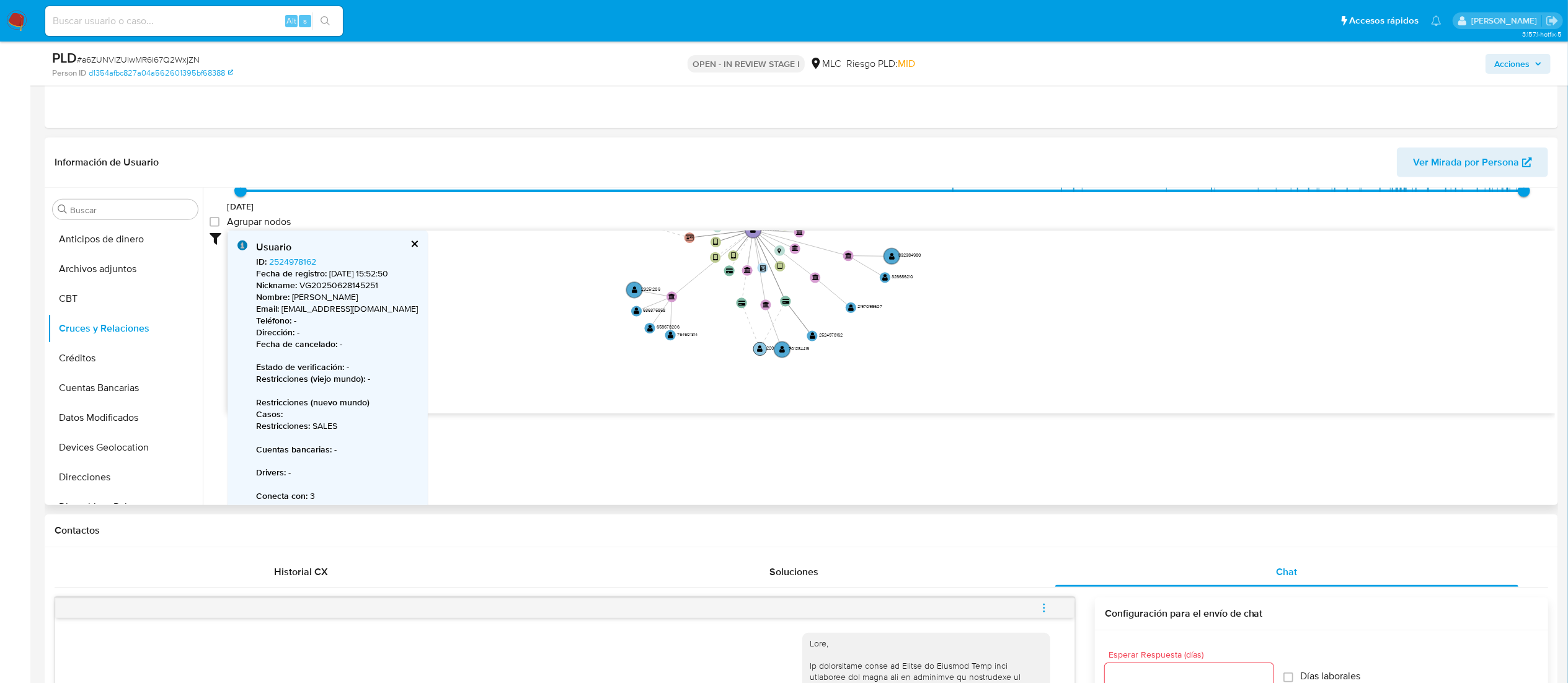
click at [759, 352] on text "" at bounding box center [761, 349] width 5 height 8
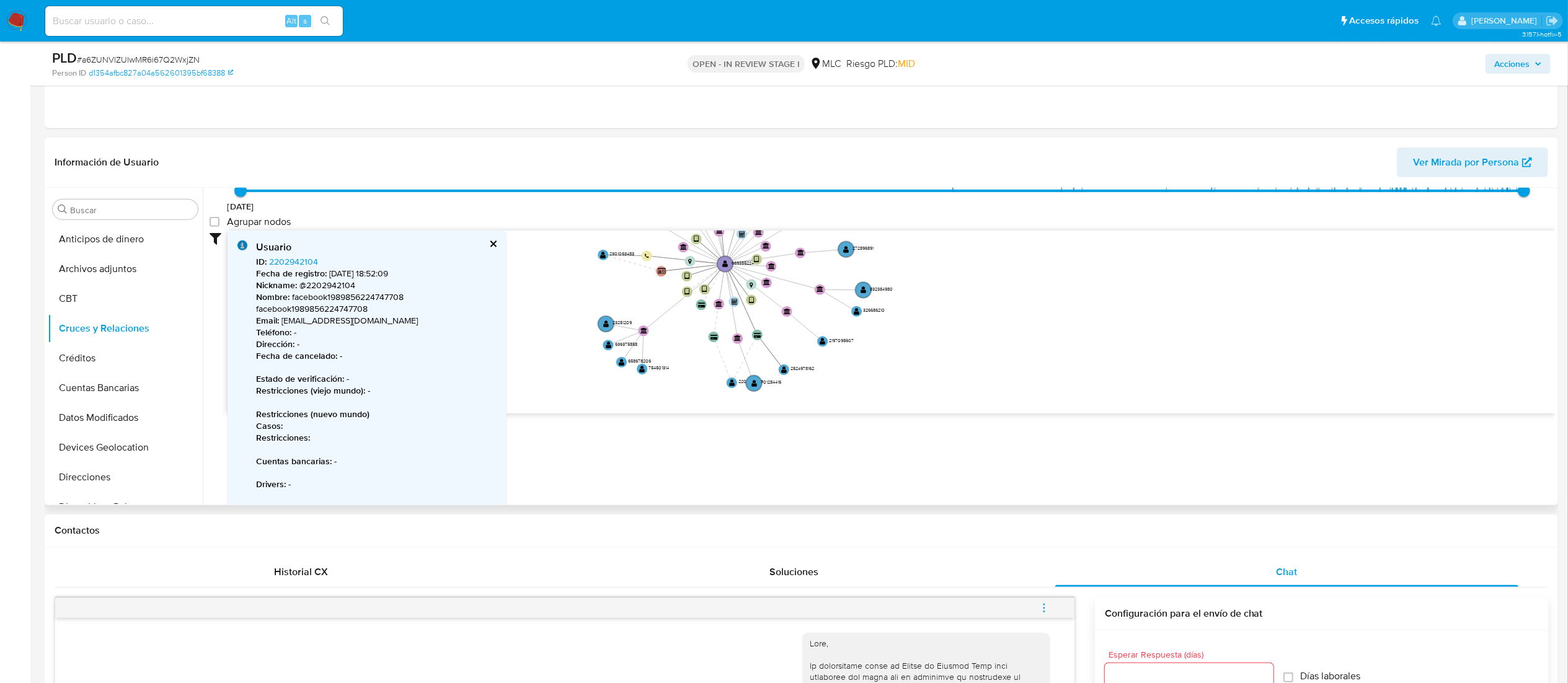
drag, startPoint x: 718, startPoint y: 342, endPoint x: 692, endPoint y: 372, distance: 39.7
click at [692, 372] on icon "device-6748afbf04239884e59b9b59  user-669385224  669385224 device-62db7572088…" at bounding box center [891, 320] width 1328 height 180
drag, startPoint x: 760, startPoint y: 379, endPoint x: 671, endPoint y: 406, distance: 93.0
click at [671, 406] on circle at bounding box center [667, 407] width 18 height 18
click at [754, 382] on text "" at bounding box center [756, 380] width 5 height 8
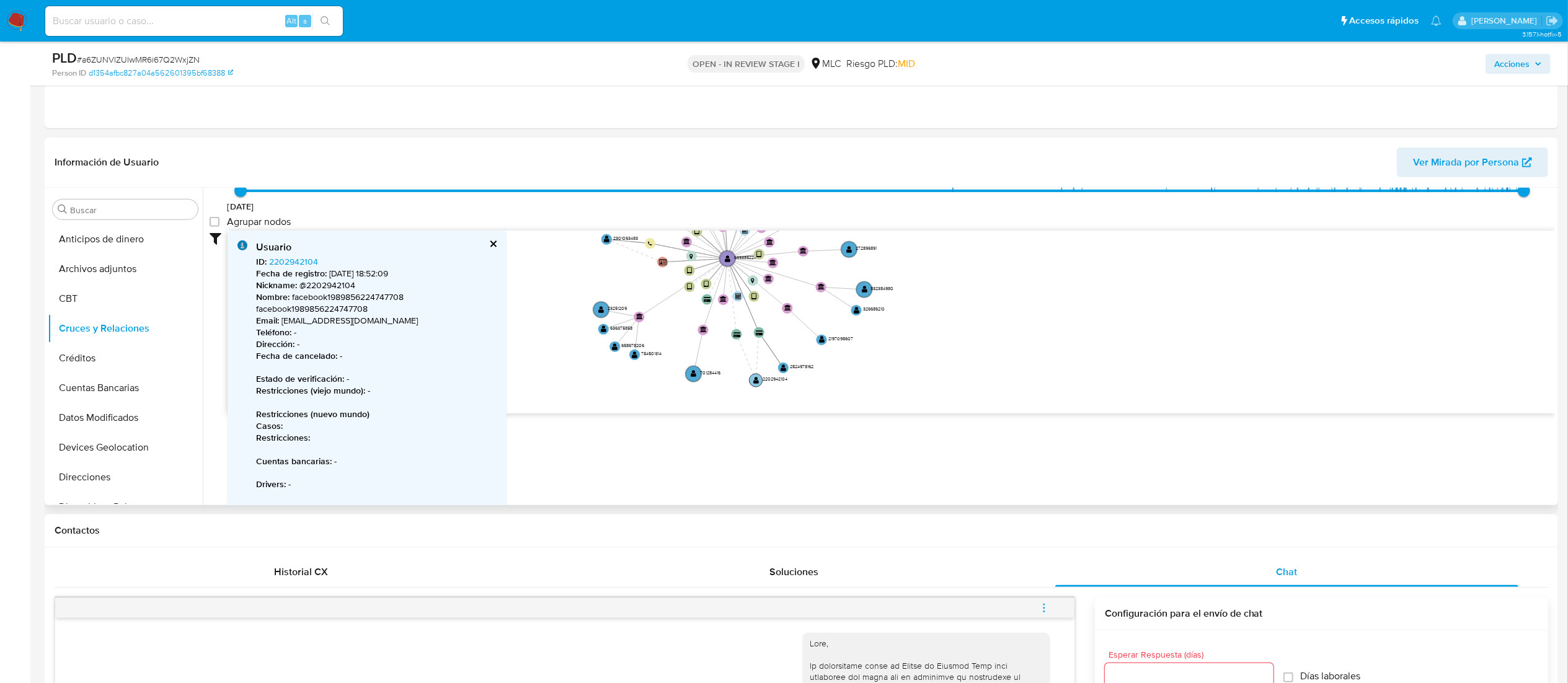
click at [754, 382] on text "" at bounding box center [756, 380] width 5 height 8
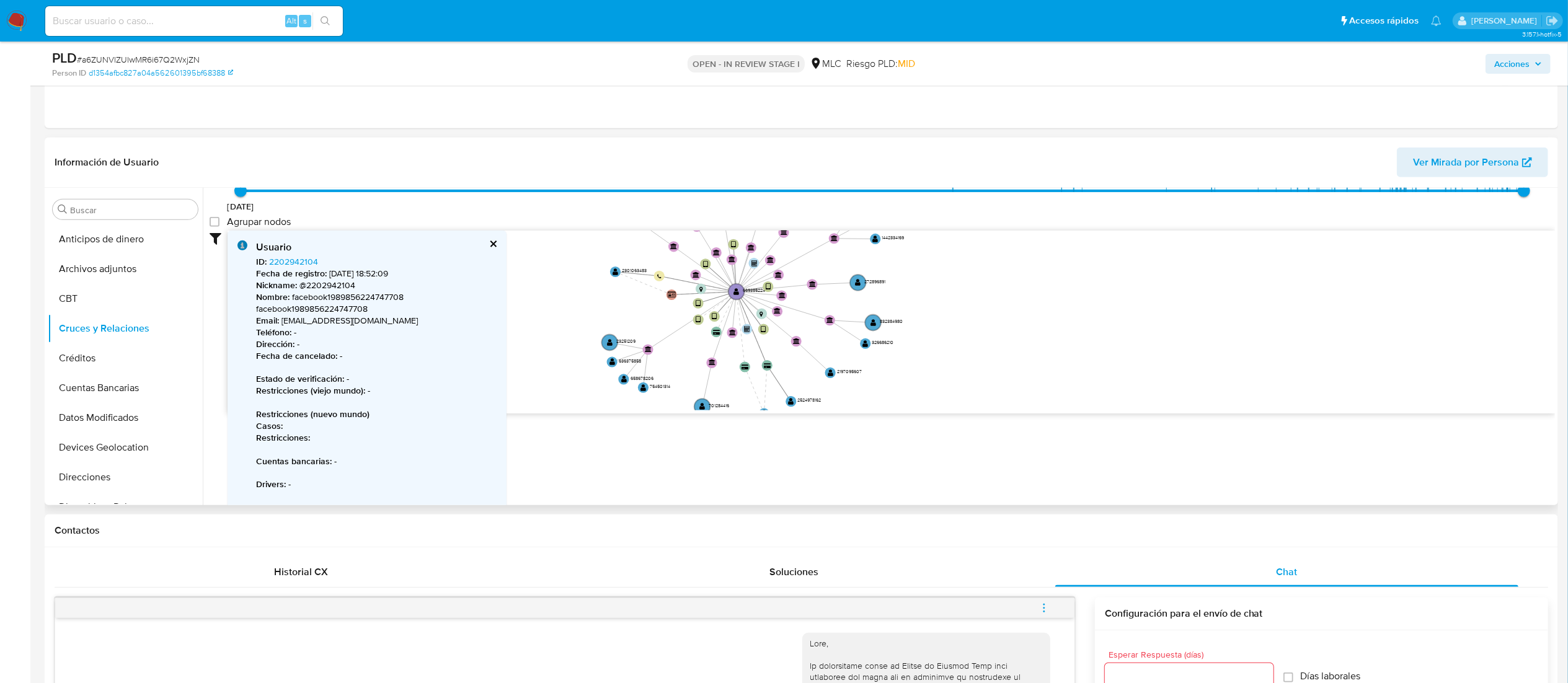
drag, startPoint x: 776, startPoint y: 321, endPoint x: 785, endPoint y: 354, distance: 34.2
click at [785, 354] on icon "device-6748afbf04239884e59b9b59  user-669385224  669385224 device-62db7572088…" at bounding box center [891, 320] width 1328 height 180
click at [832, 376] on text "" at bounding box center [830, 373] width 5 height 8
drag, startPoint x: 829, startPoint y: 375, endPoint x: 841, endPoint y: 396, distance: 24.2
click at [841, 396] on text "" at bounding box center [838, 397] width 5 height 8
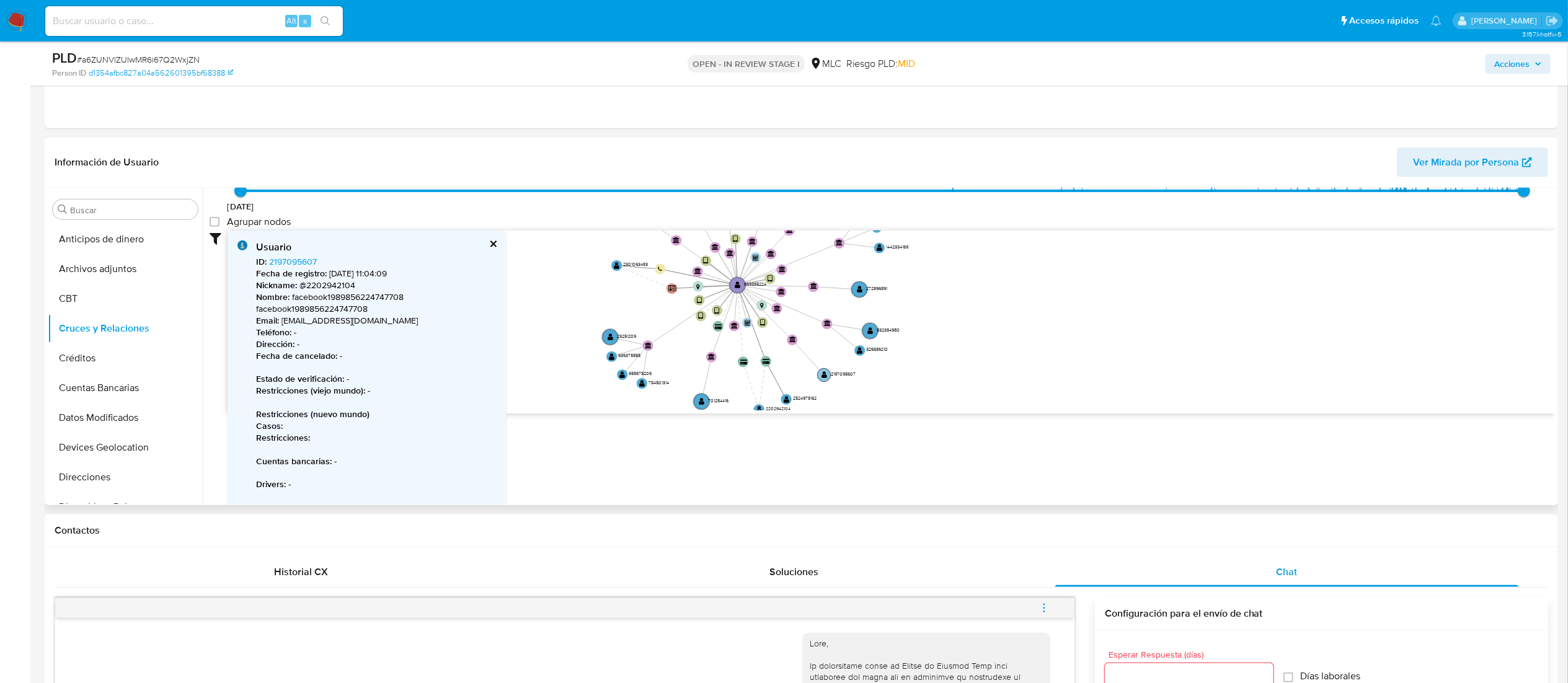
click at [824, 376] on text "" at bounding box center [825, 374] width 5 height 8
click at [824, 376] on text "" at bounding box center [823, 375] width 5 height 8
drag, startPoint x: 790, startPoint y: 334, endPoint x: 822, endPoint y: 397, distance: 70.7
click at [822, 397] on circle at bounding box center [823, 404] width 13 height 13
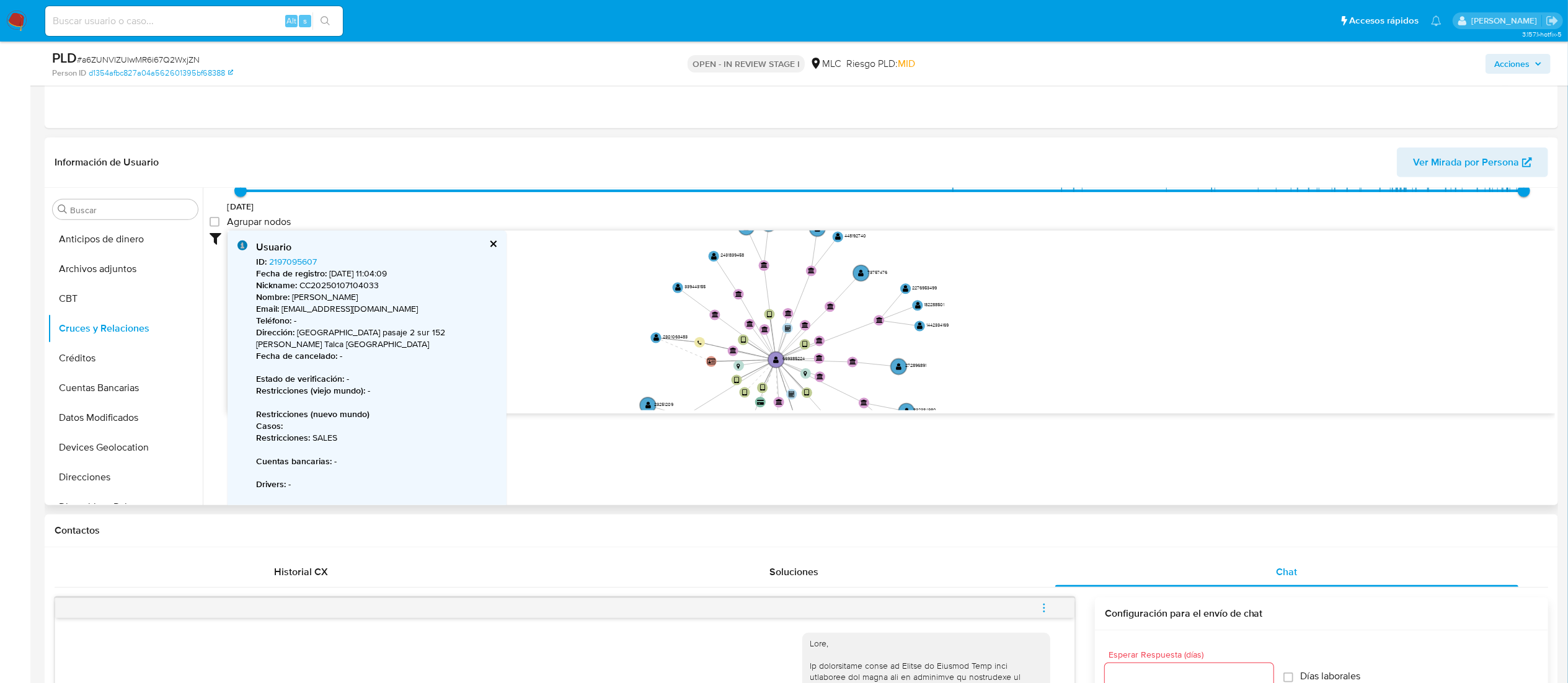
drag, startPoint x: 806, startPoint y: 320, endPoint x: 845, endPoint y: 393, distance: 82.8
click at [845, 393] on icon "device-6748afbf04239884e59b9b59  user-669385224  669385224 device-62db7572088…" at bounding box center [891, 320] width 1328 height 180
click at [656, 339] on text "" at bounding box center [657, 337] width 5 height 8
click at [652, 336] on circle at bounding box center [656, 337] width 13 height 13
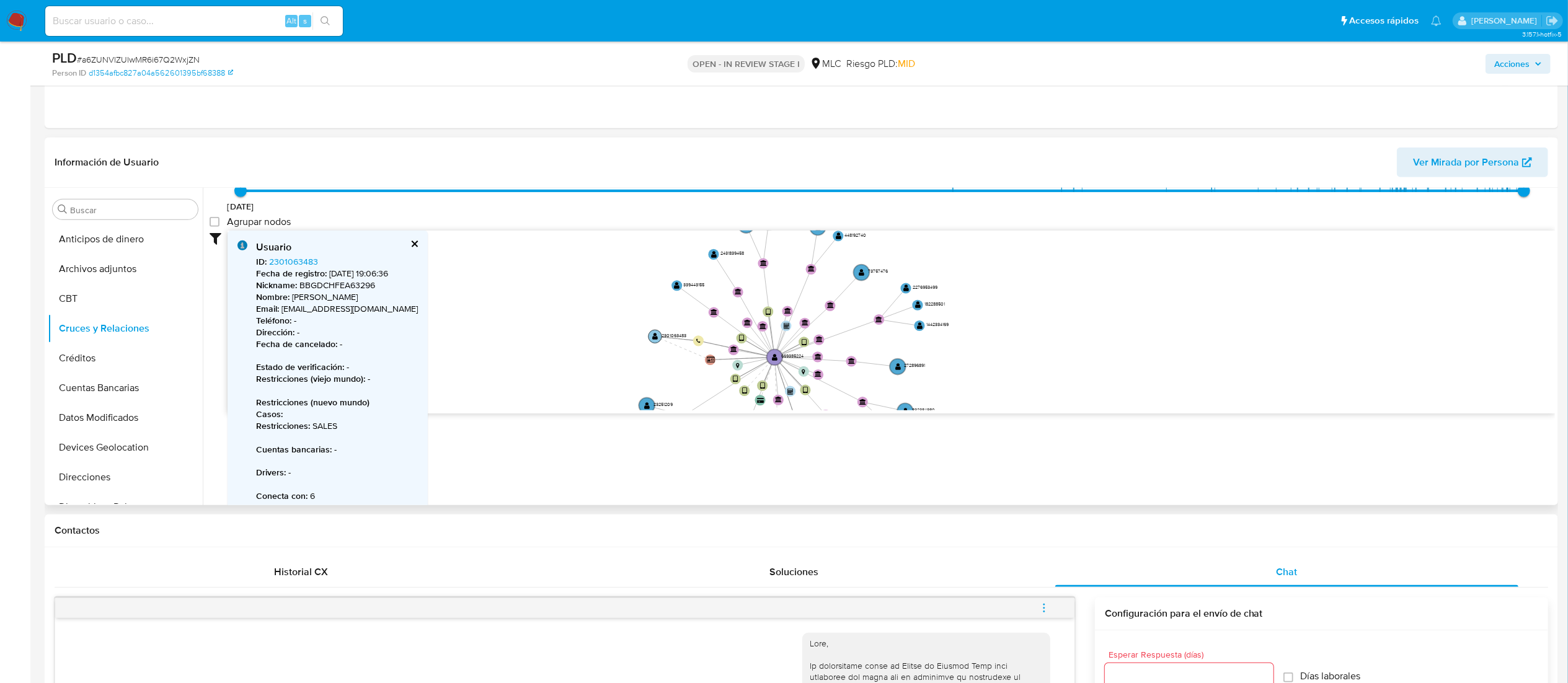
click at [652, 336] on text "" at bounding box center [655, 336] width 5 height 8
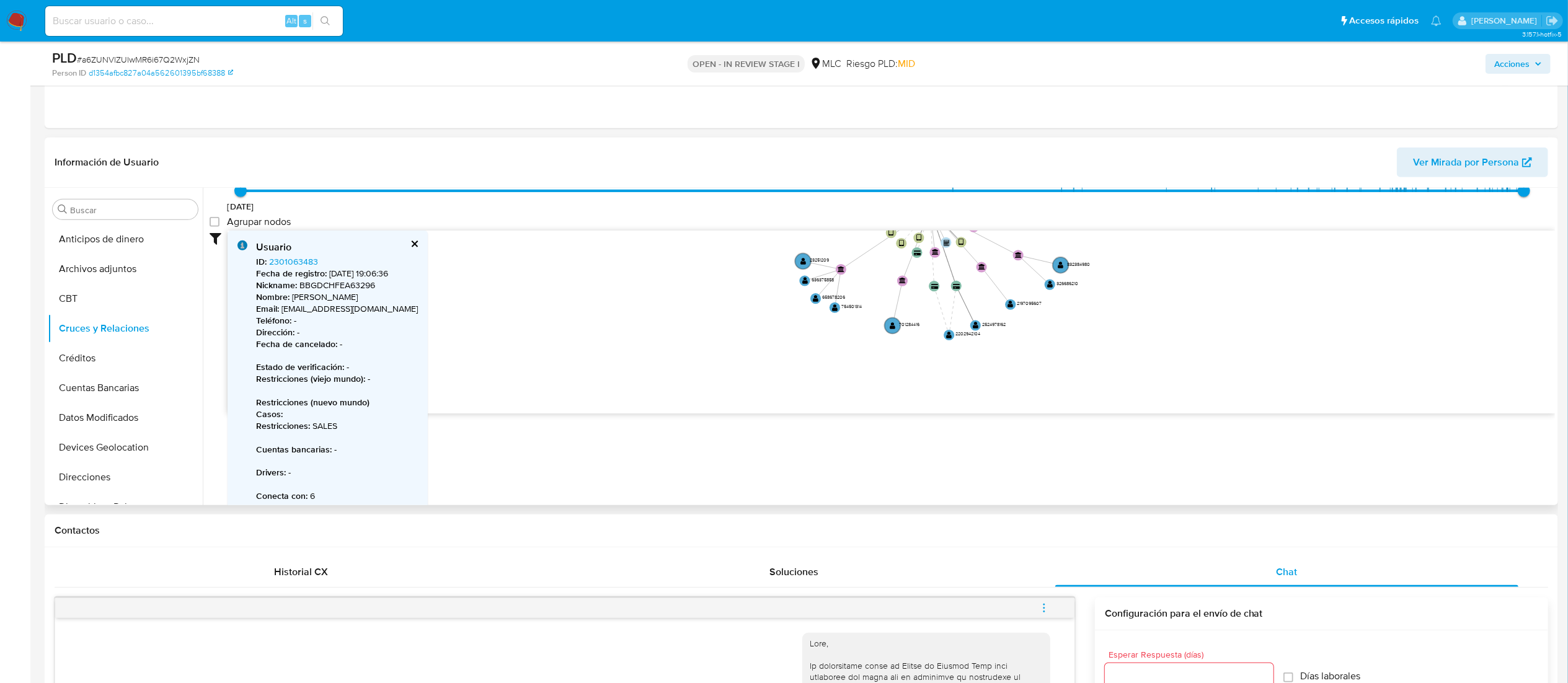
drag, startPoint x: 659, startPoint y: 320, endPoint x: 816, endPoint y: 174, distance: 214.4
click at [816, 174] on div "Información de Usuario Ver Mirada por Persona Buscar Anticipos de dinero Archiv…" at bounding box center [801, 321] width 1513 height 368
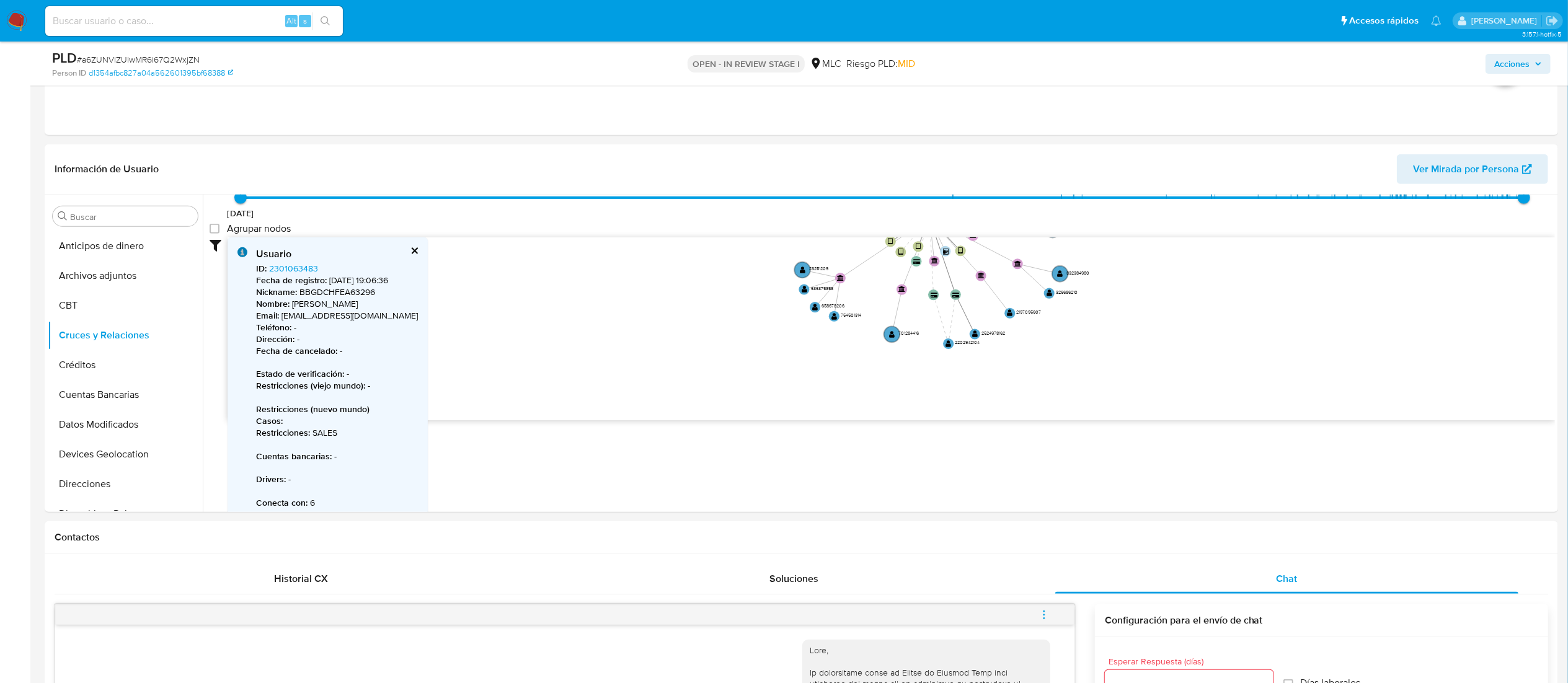
scroll to position [482, 0]
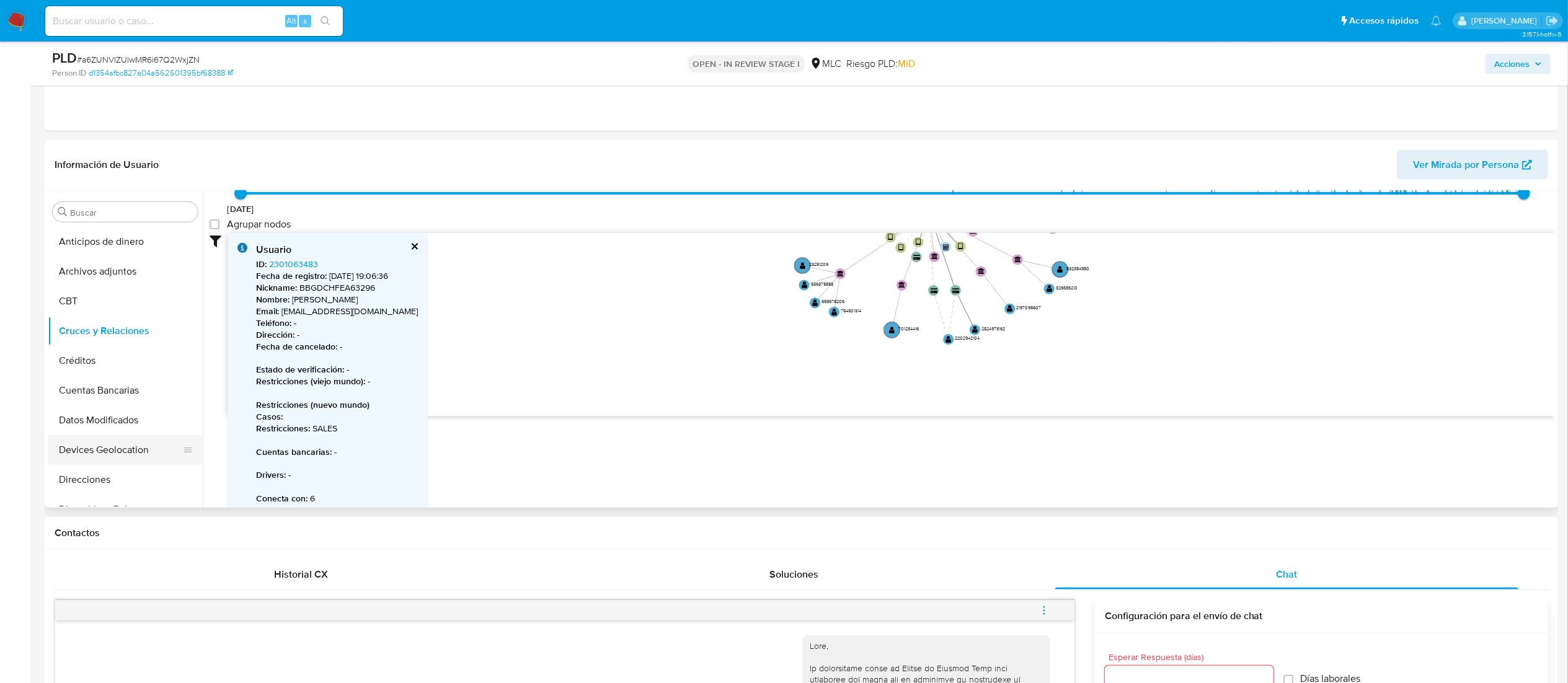
click at [117, 445] on button "Devices Geolocation" at bounding box center [120, 450] width 145 height 30
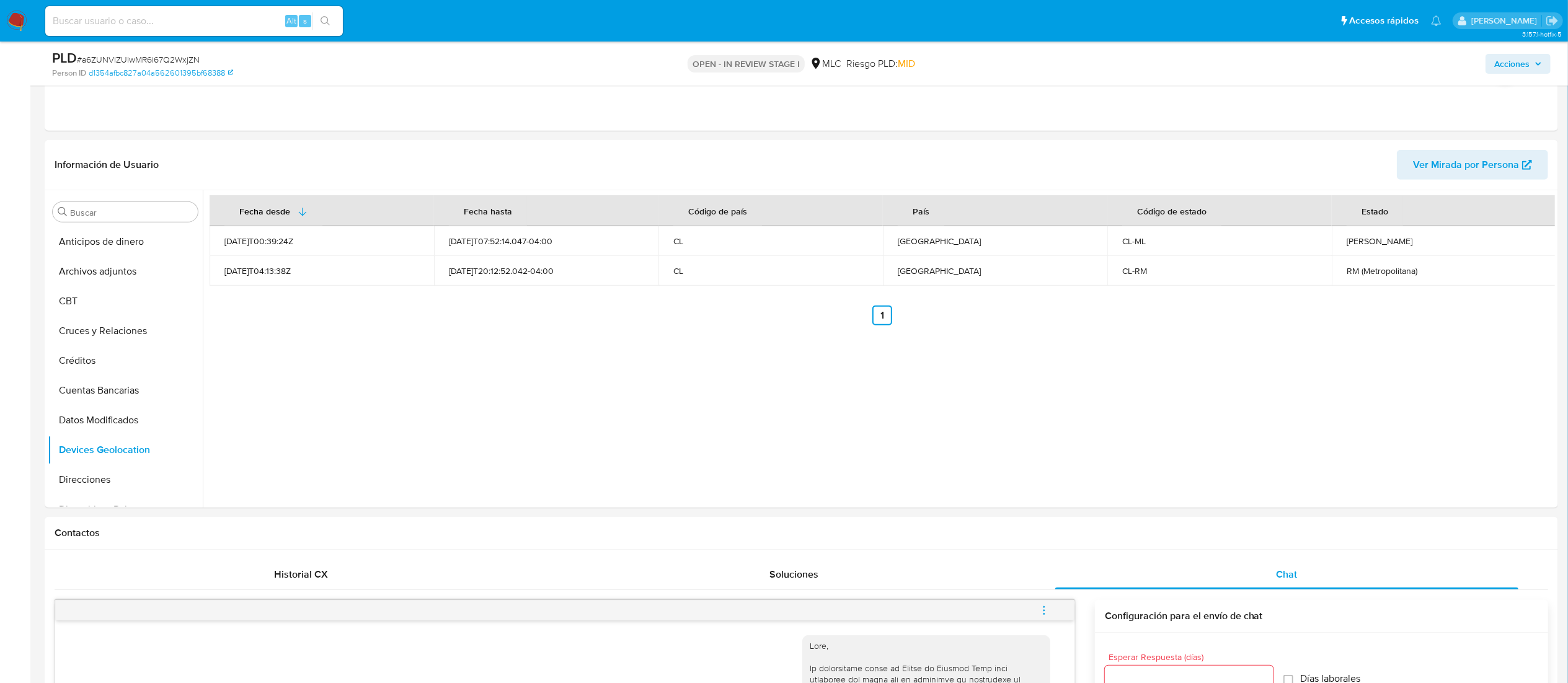
scroll to position [0, 0]
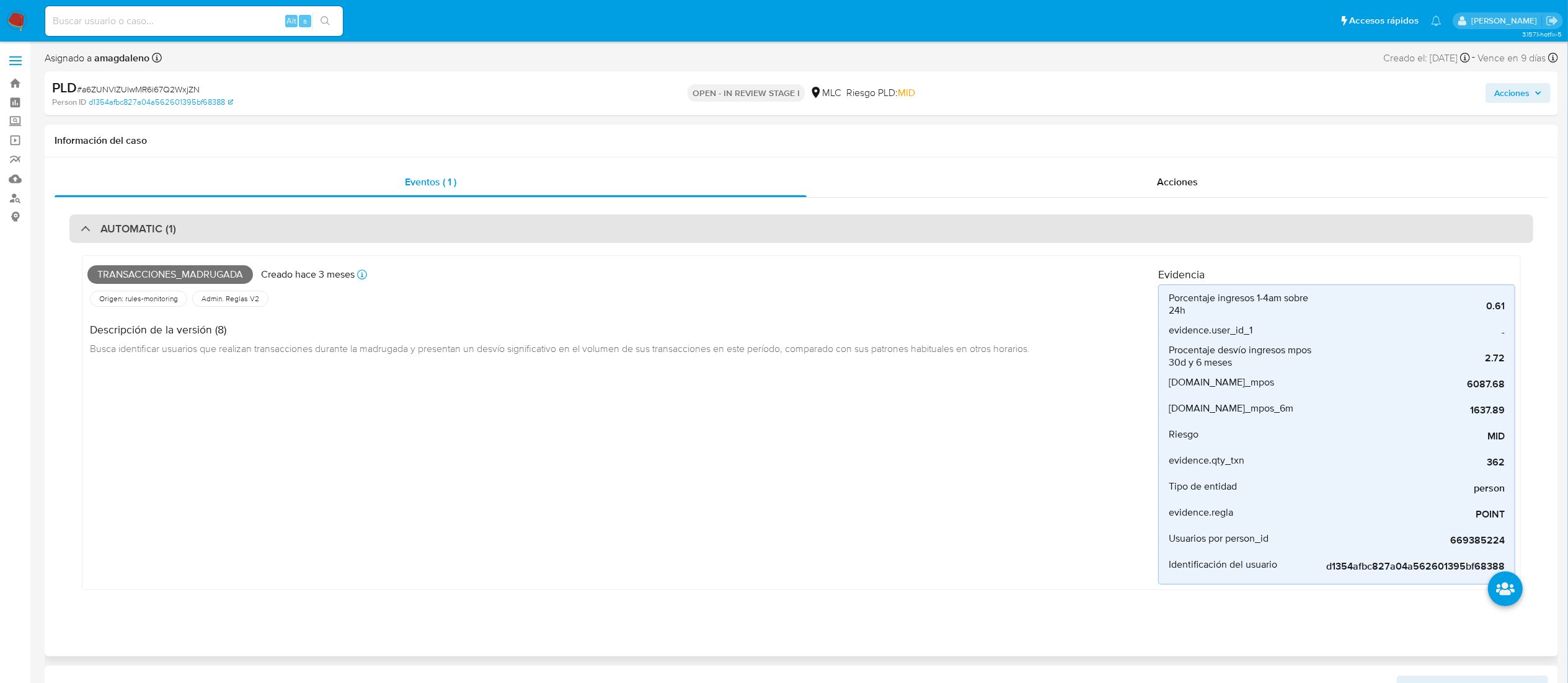
click at [457, 236] on div "AUTOMATIC (1)" at bounding box center [801, 228] width 1464 height 28
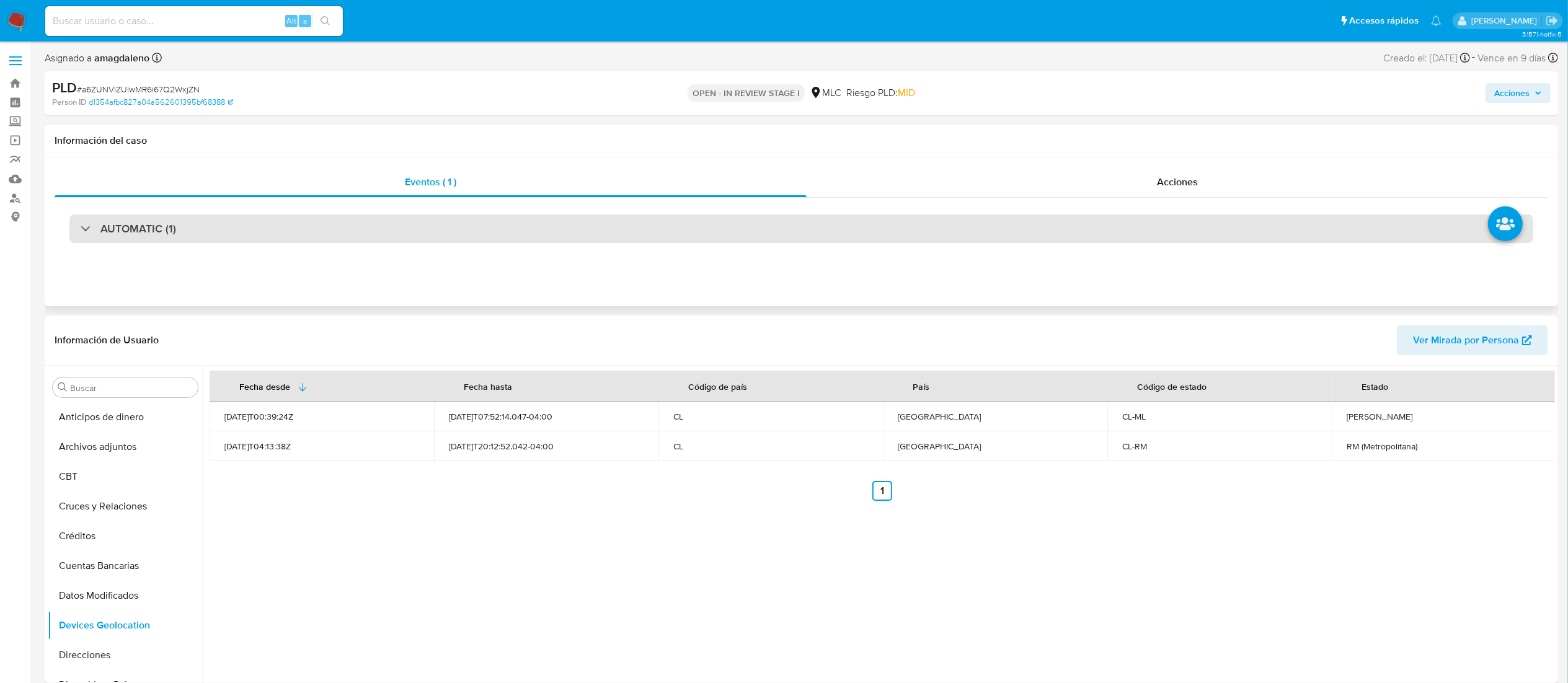
click at [457, 236] on div "AUTOMATIC (1)" at bounding box center [801, 228] width 1464 height 28
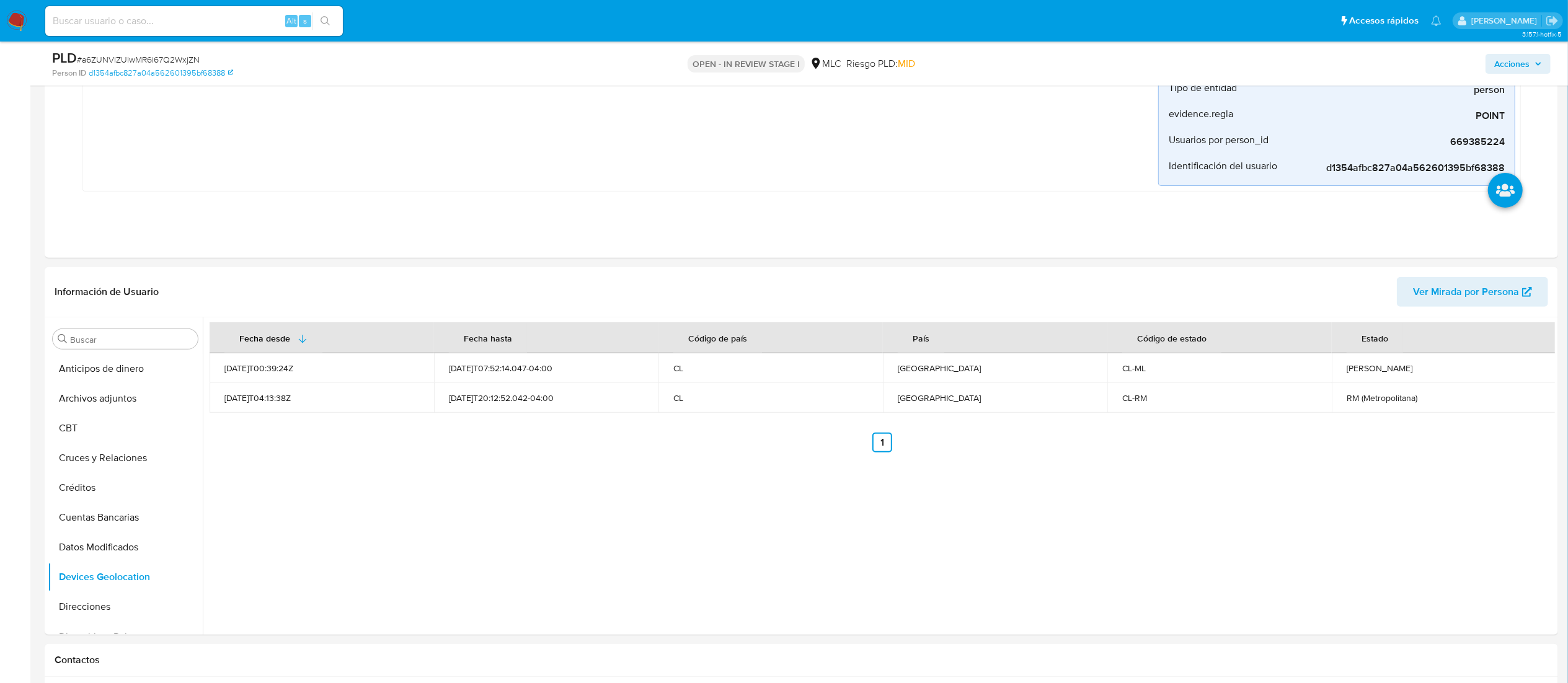
scroll to position [381, 0]
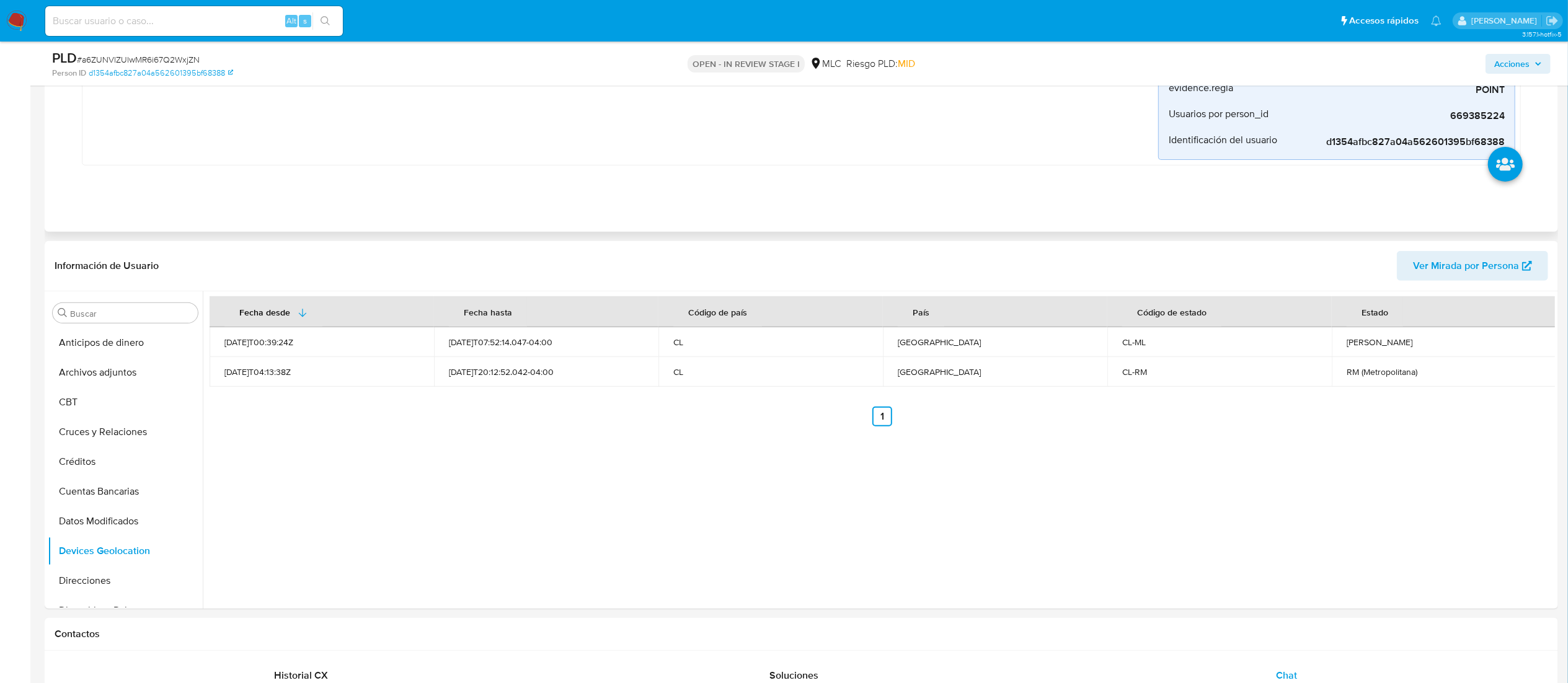
click at [118, 455] on button "Dispositivos Point" at bounding box center [120, 481] width 145 height 30
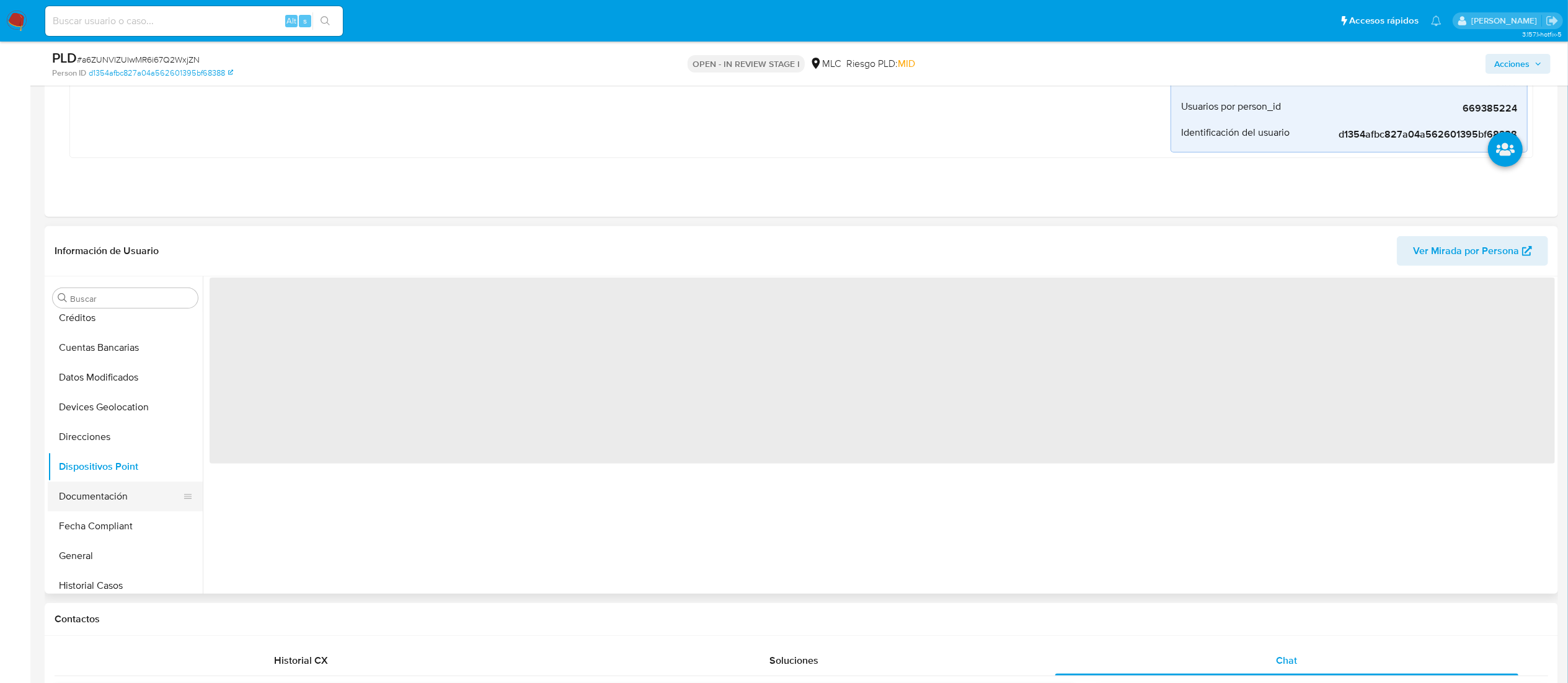
click at [117, 455] on button "Documentación" at bounding box center [120, 497] width 145 height 30
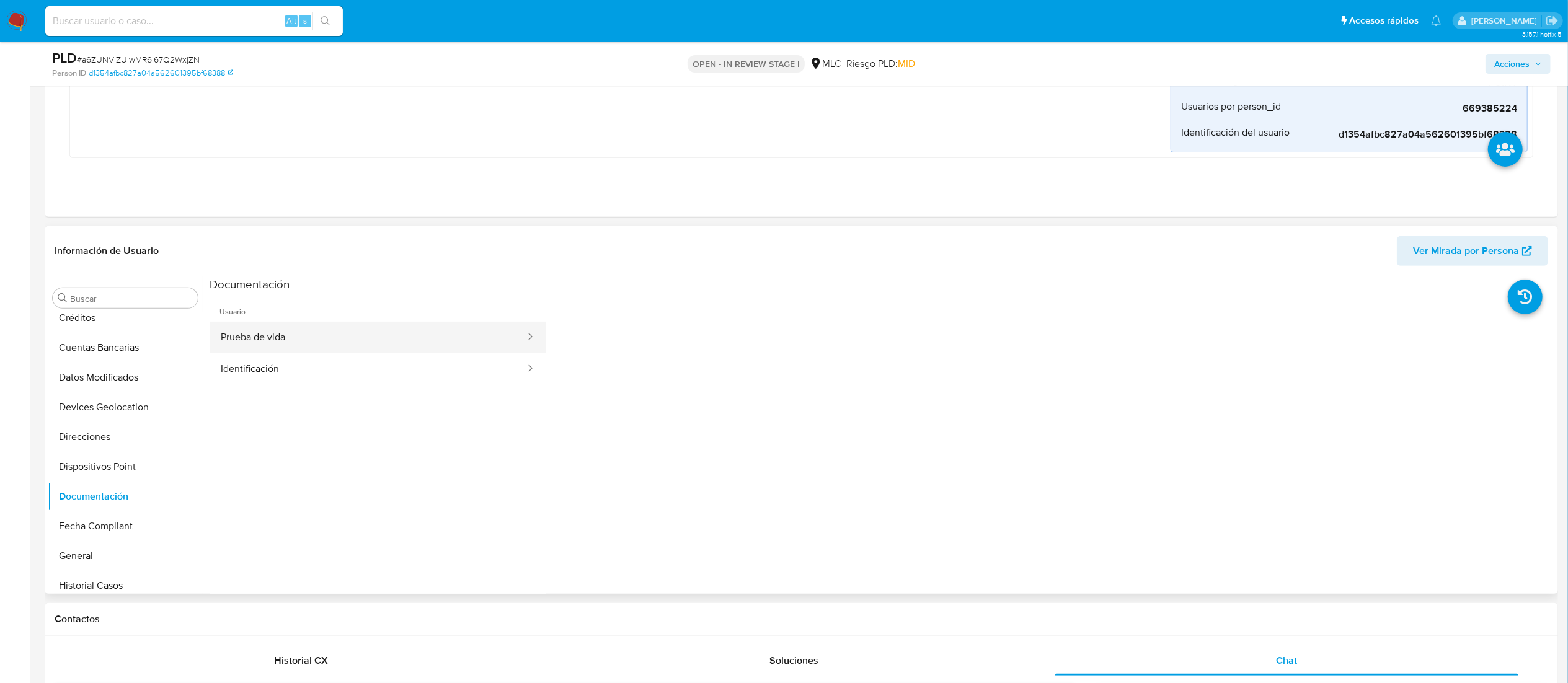
click at [368, 343] on button "Prueba de vida" at bounding box center [367, 337] width 317 height 32
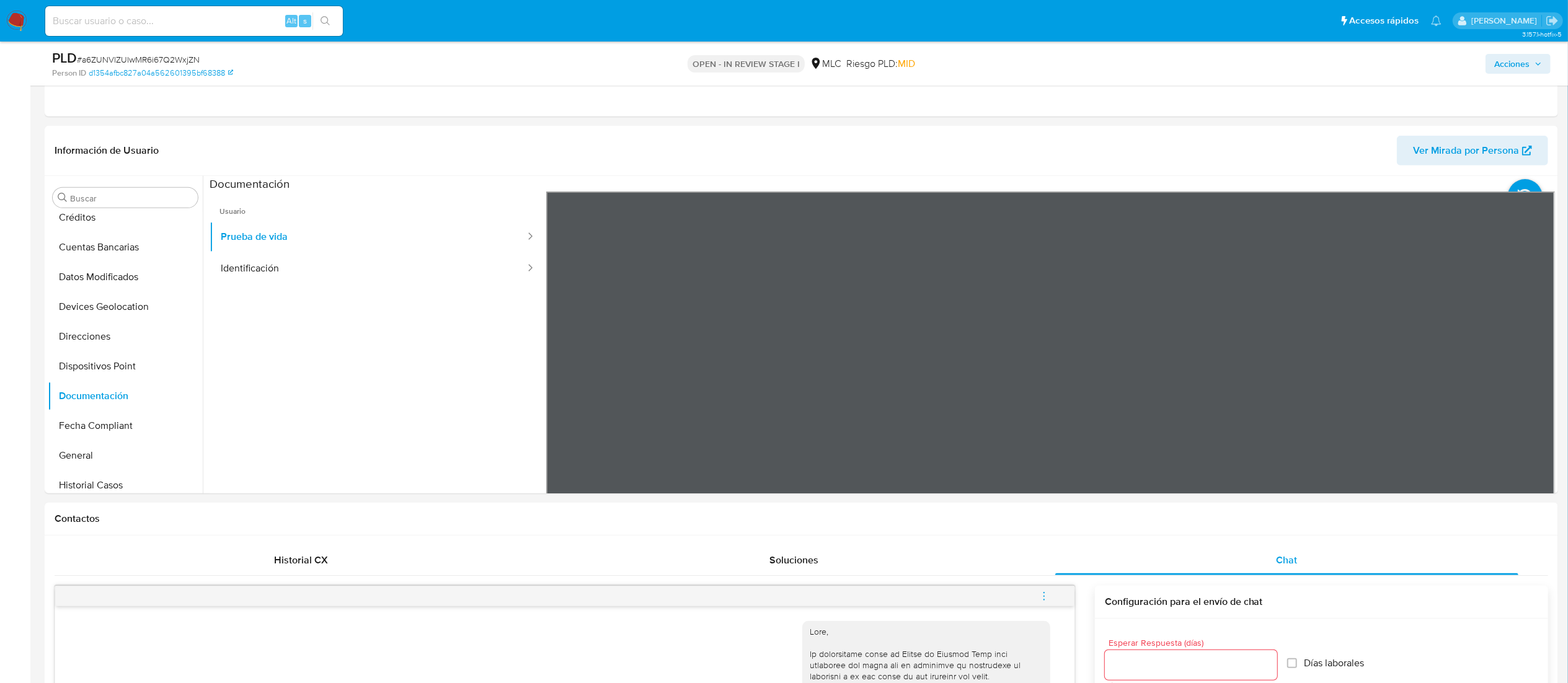
scroll to position [489, 0]
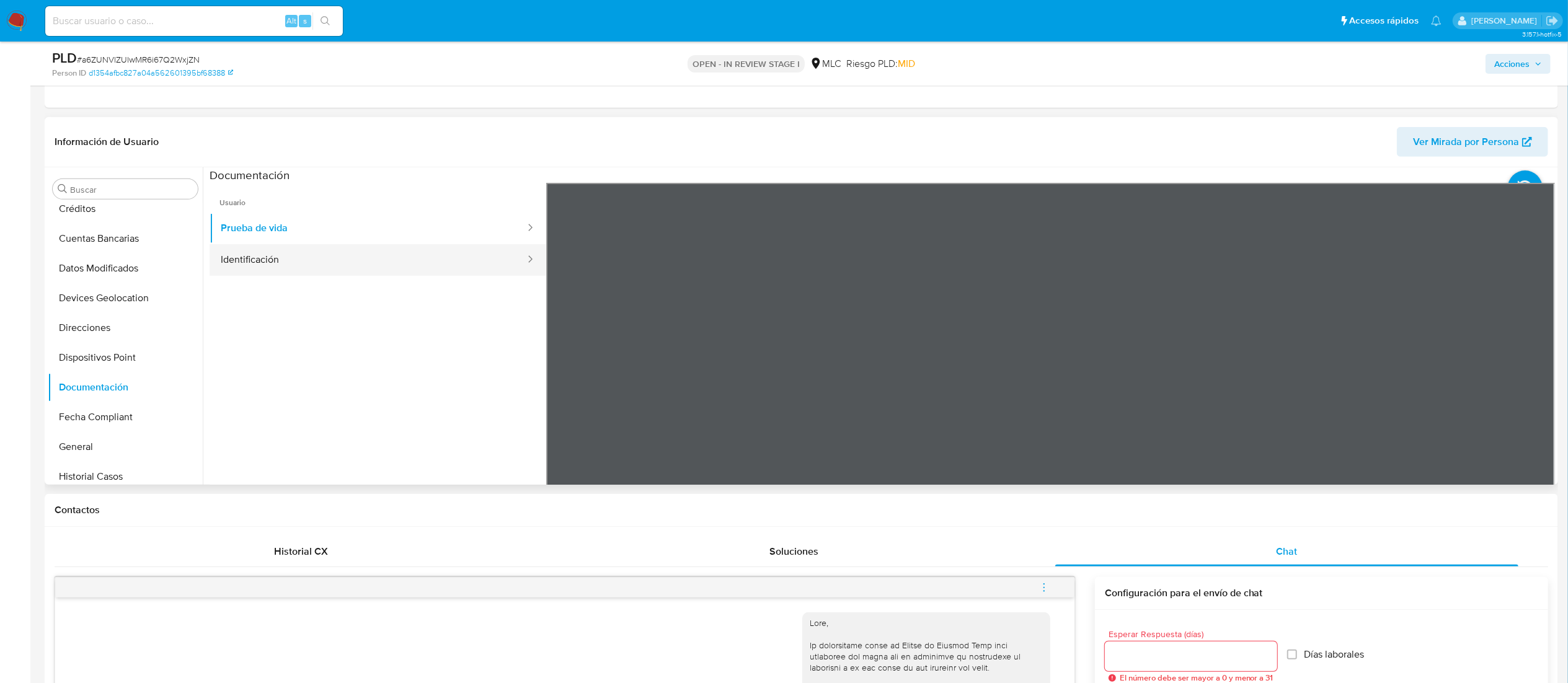
click at [287, 247] on button "Identificación" at bounding box center [367, 260] width 317 height 32
click at [1058, 384] on icon at bounding box center [1540, 384] width 7 height 13
click at [554, 382] on icon at bounding box center [562, 384] width 25 height 25
click at [333, 254] on button "Identificación" at bounding box center [367, 260] width 317 height 32
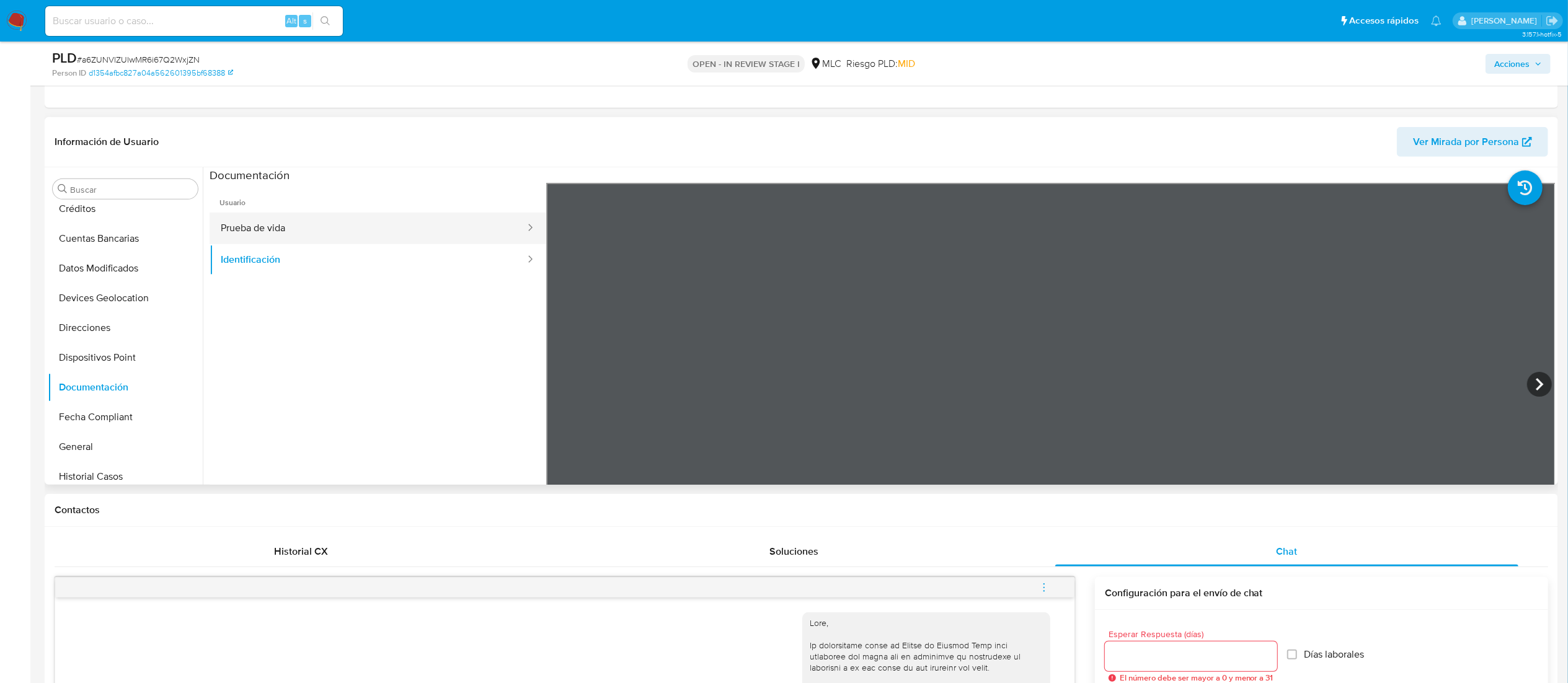
click at [299, 237] on button "Prueba de vida" at bounding box center [367, 228] width 317 height 32
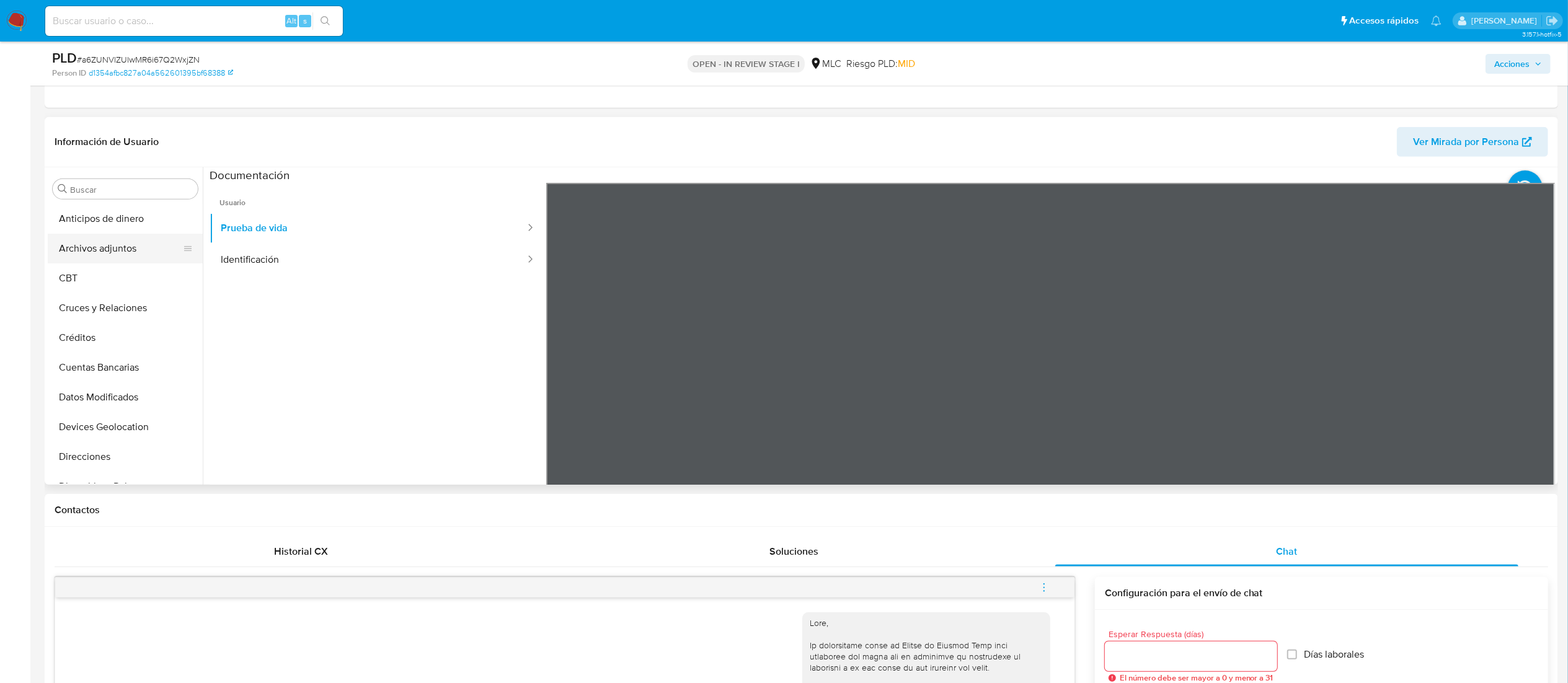
click at [157, 248] on button "Archivos adjuntos" at bounding box center [120, 248] width 145 height 30
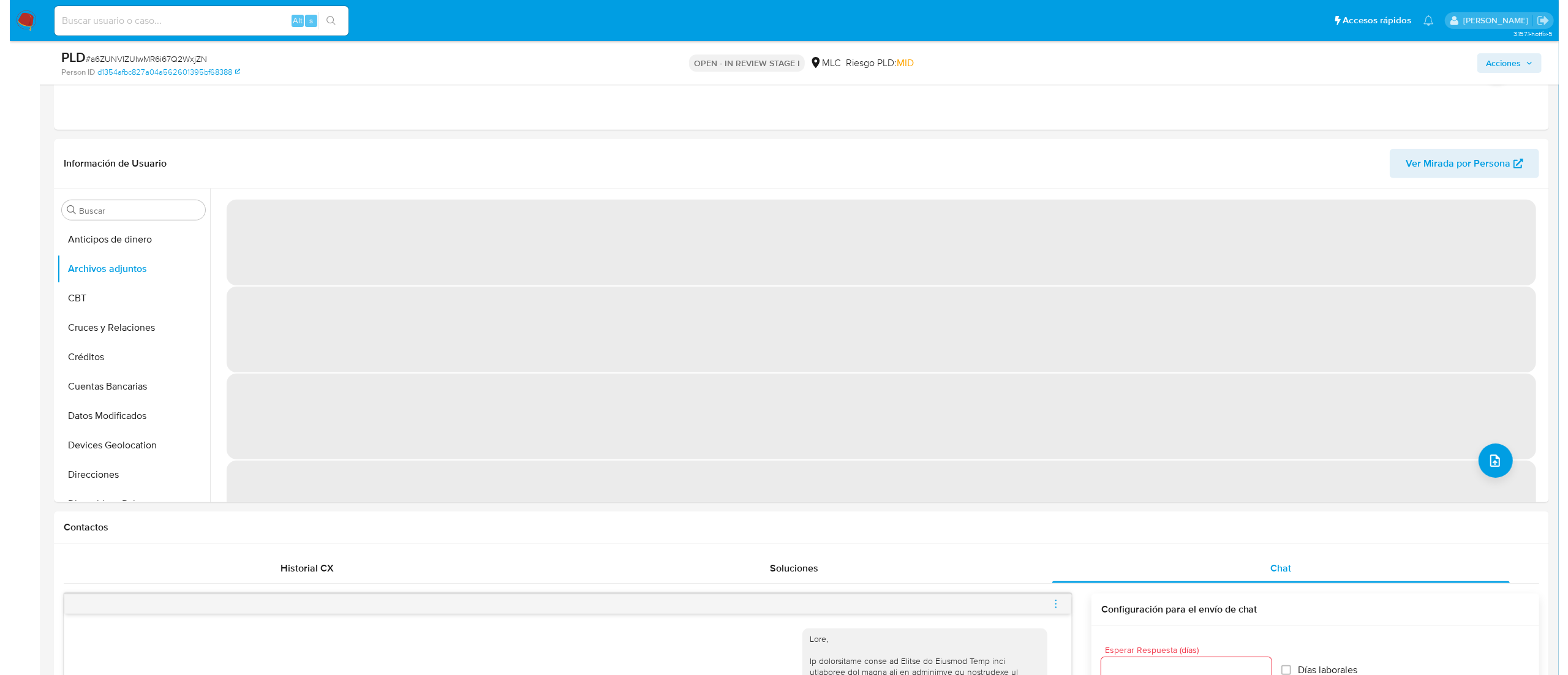
scroll to position [604, 0]
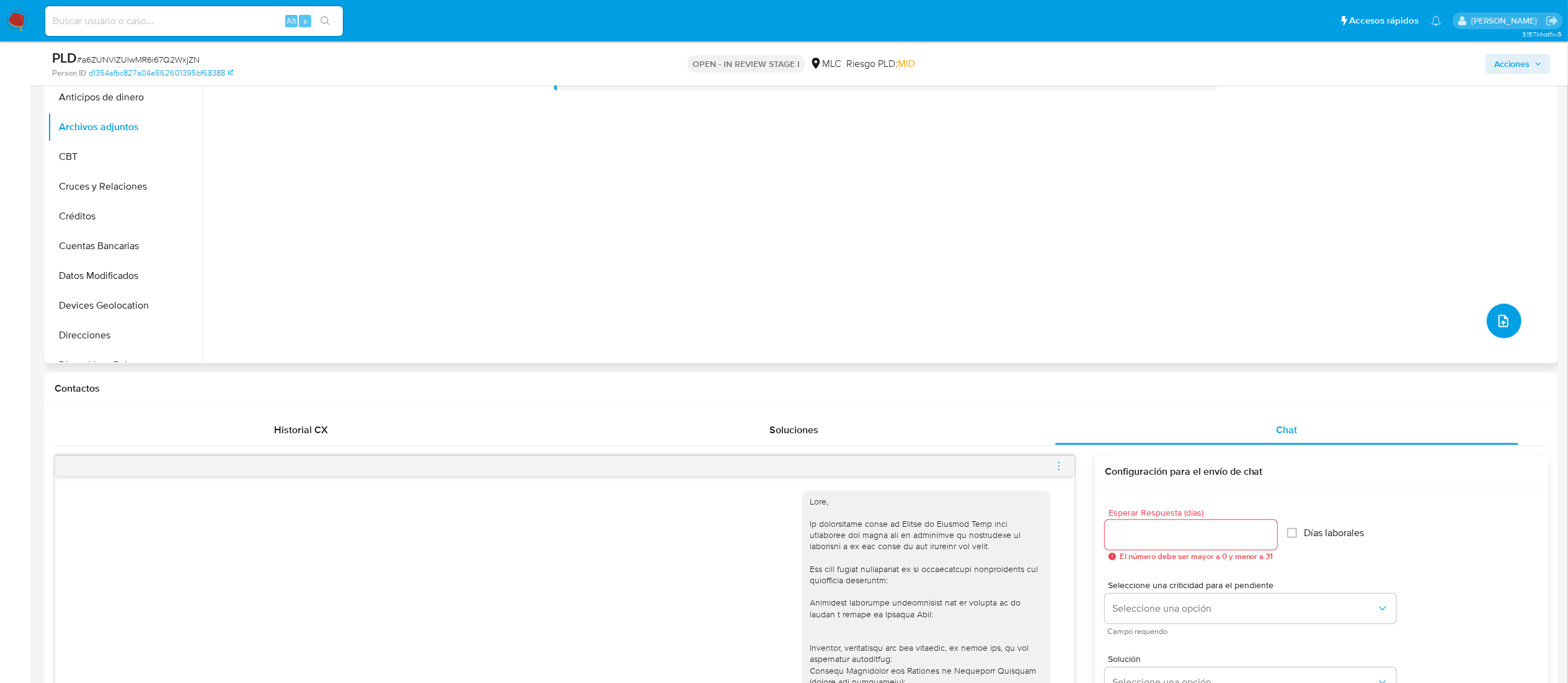
click at [1058, 318] on icon "upload-file" at bounding box center [1503, 321] width 15 height 15
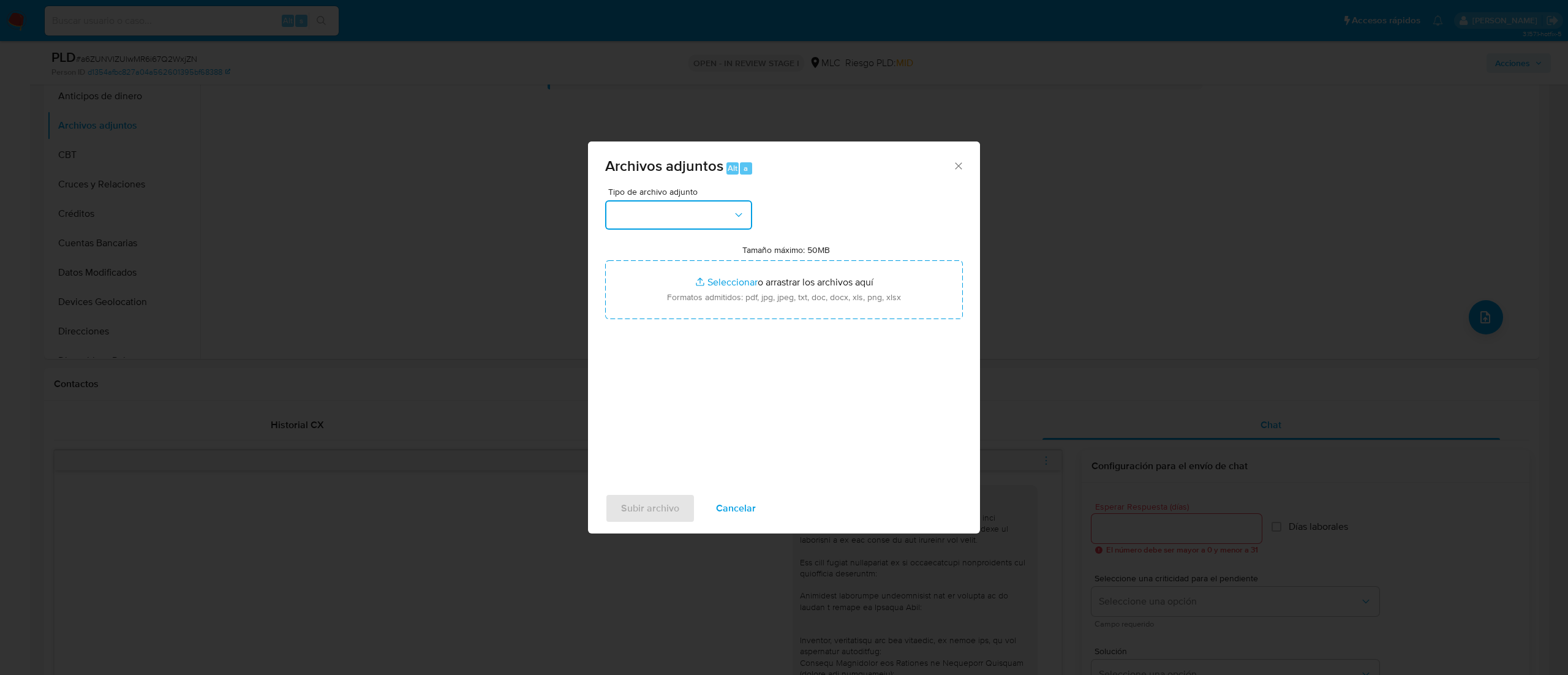
click at [677, 218] on button "button" at bounding box center [678, 215] width 147 height 30
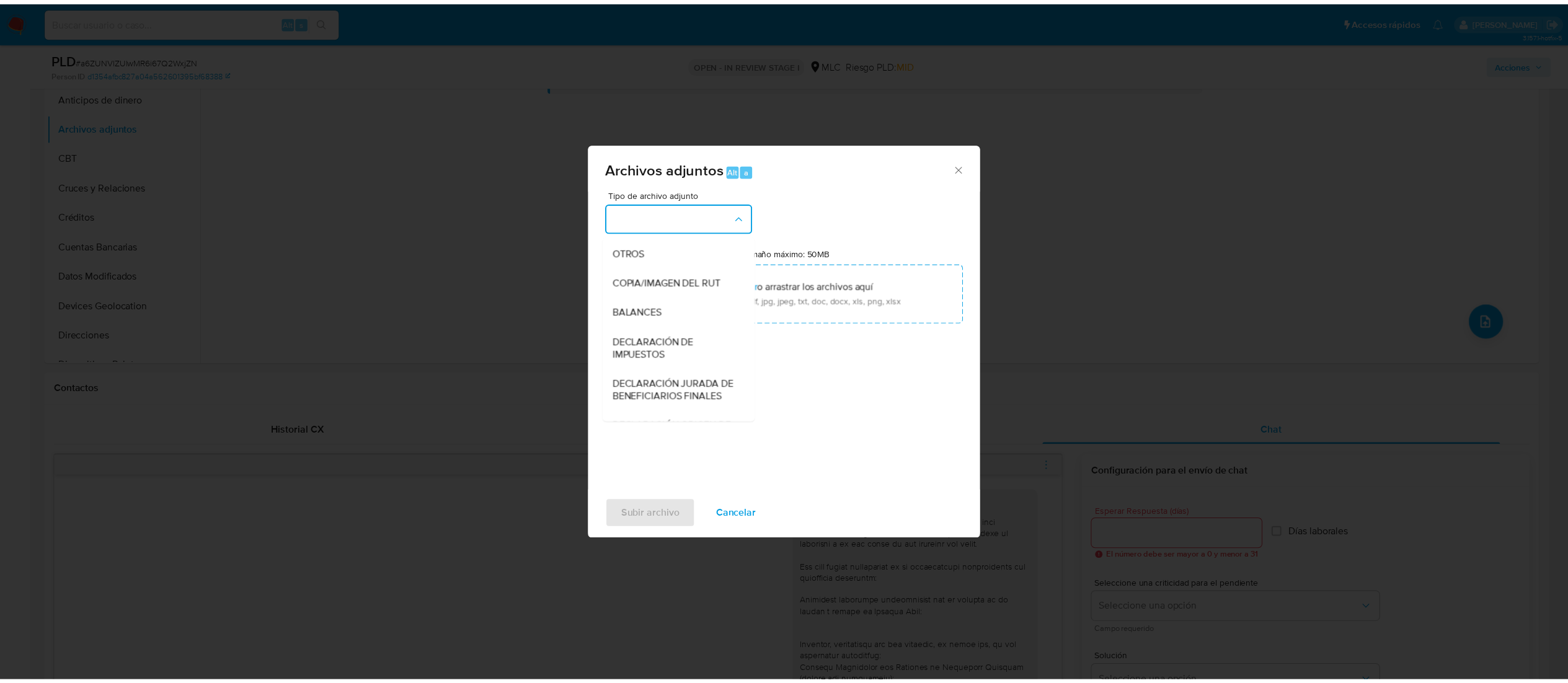
scroll to position [184, 0]
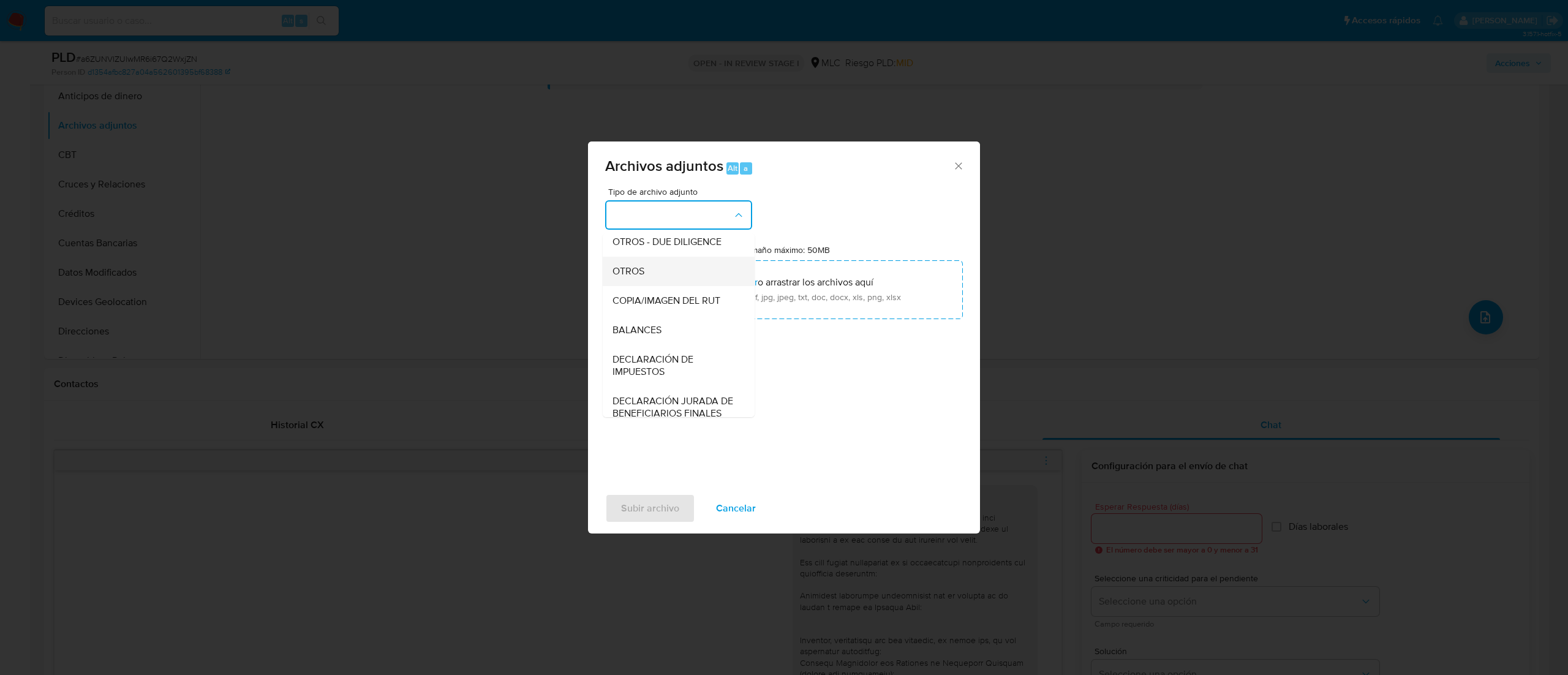
click at [706, 286] on div "OTROS" at bounding box center [675, 271] width 125 height 30
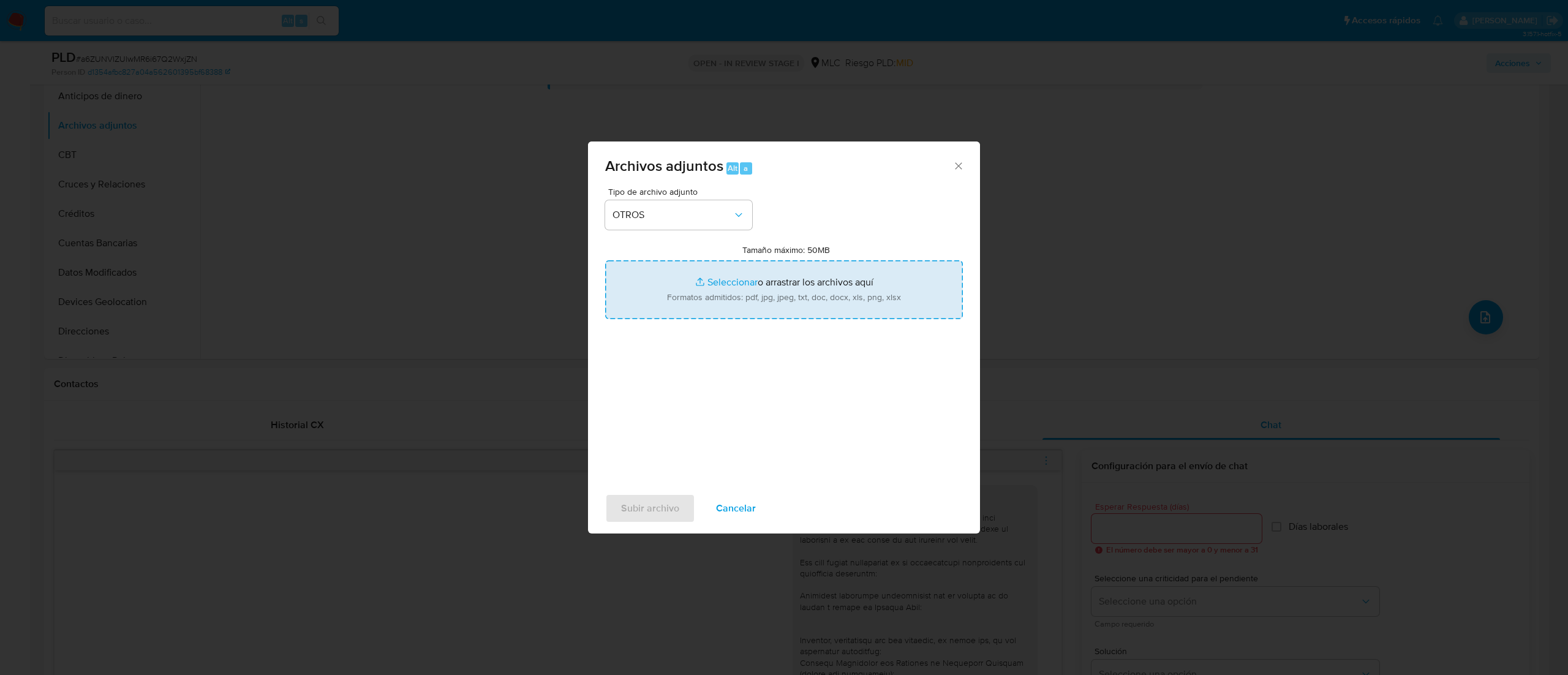
click at [724, 284] on input "Tamaño máximo: 50MB Seleccionar archivos" at bounding box center [784, 290] width 358 height 59
type input "C:\fakepath\669385224 - 01_09_2025 (1).pdf"
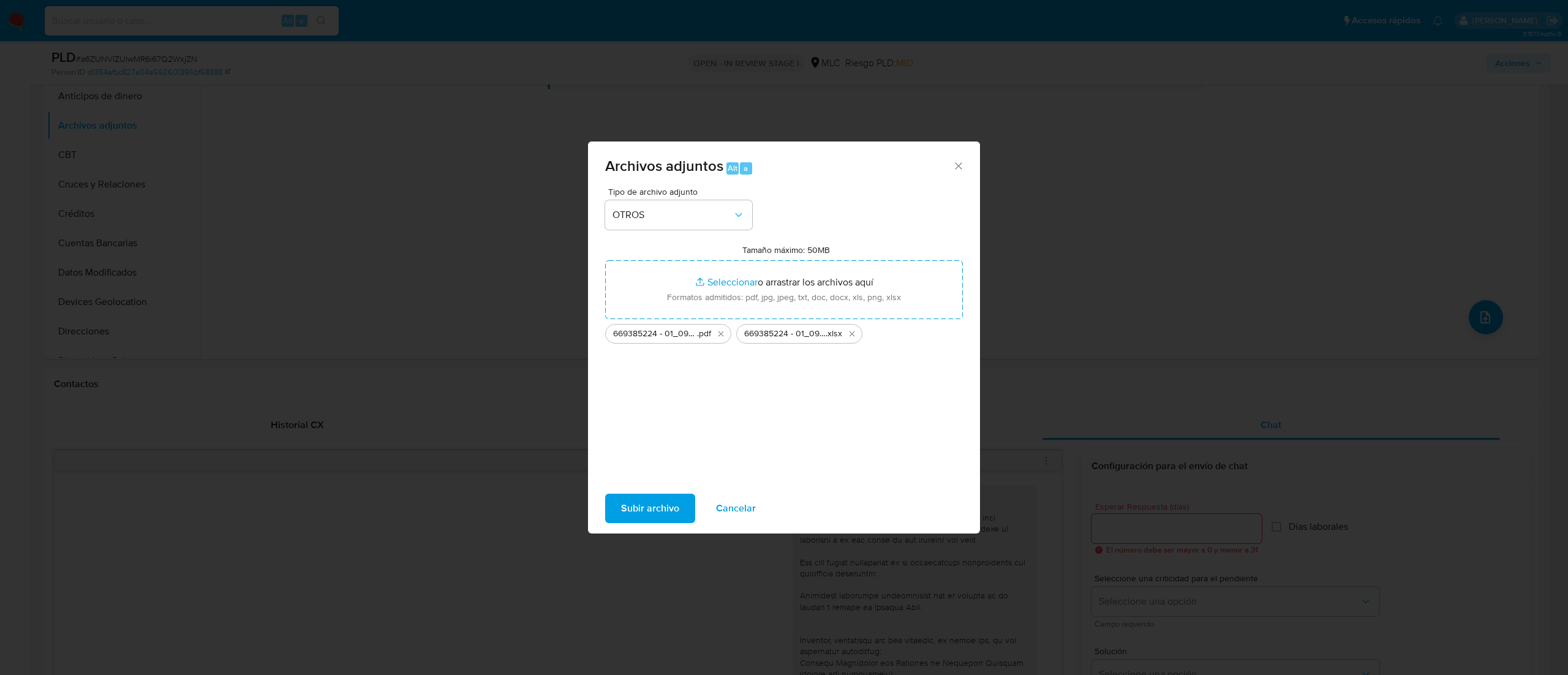
click at [650, 449] on span "Subir archivo" at bounding box center [650, 509] width 59 height 27
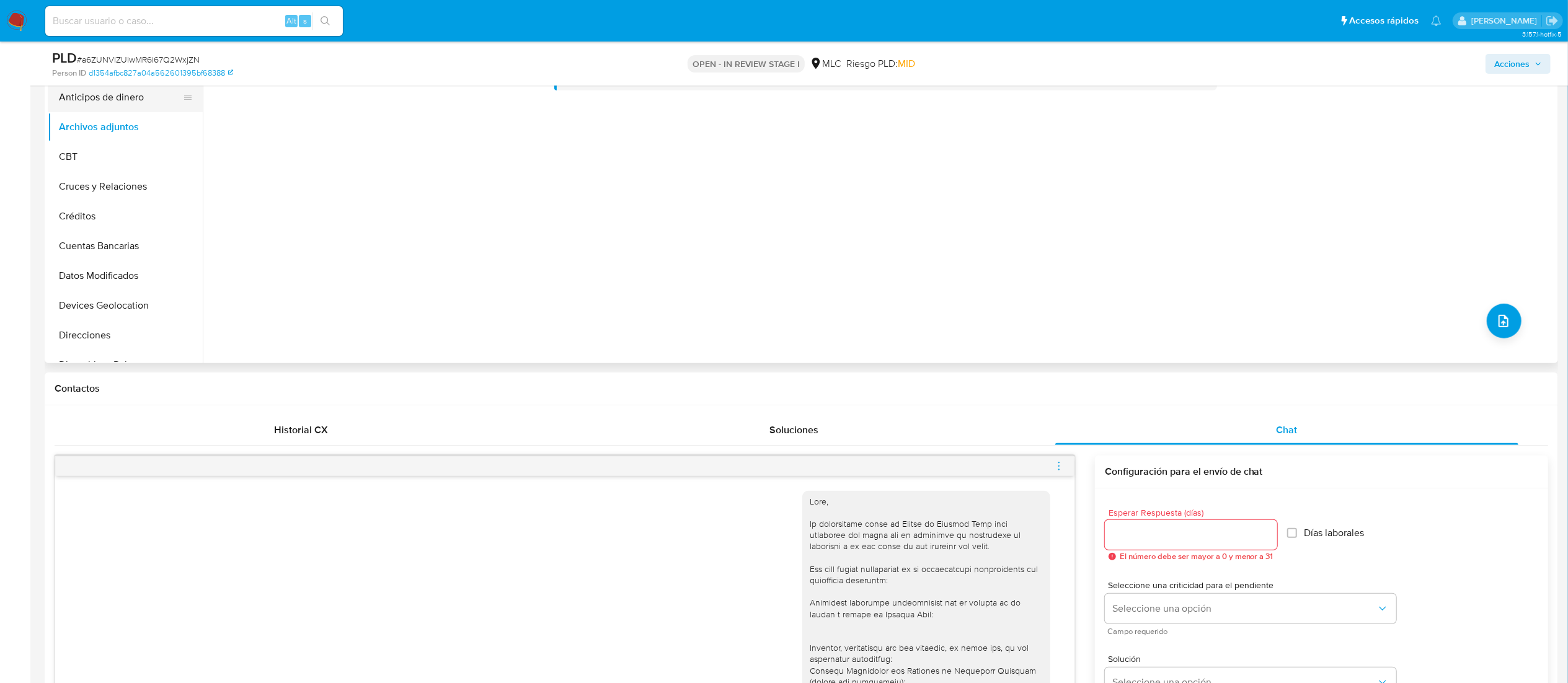
click at [166, 105] on button "Anticipos de dinero" at bounding box center [120, 97] width 145 height 30
click at [142, 123] on button "Archivos adjuntos" at bounding box center [120, 127] width 145 height 30
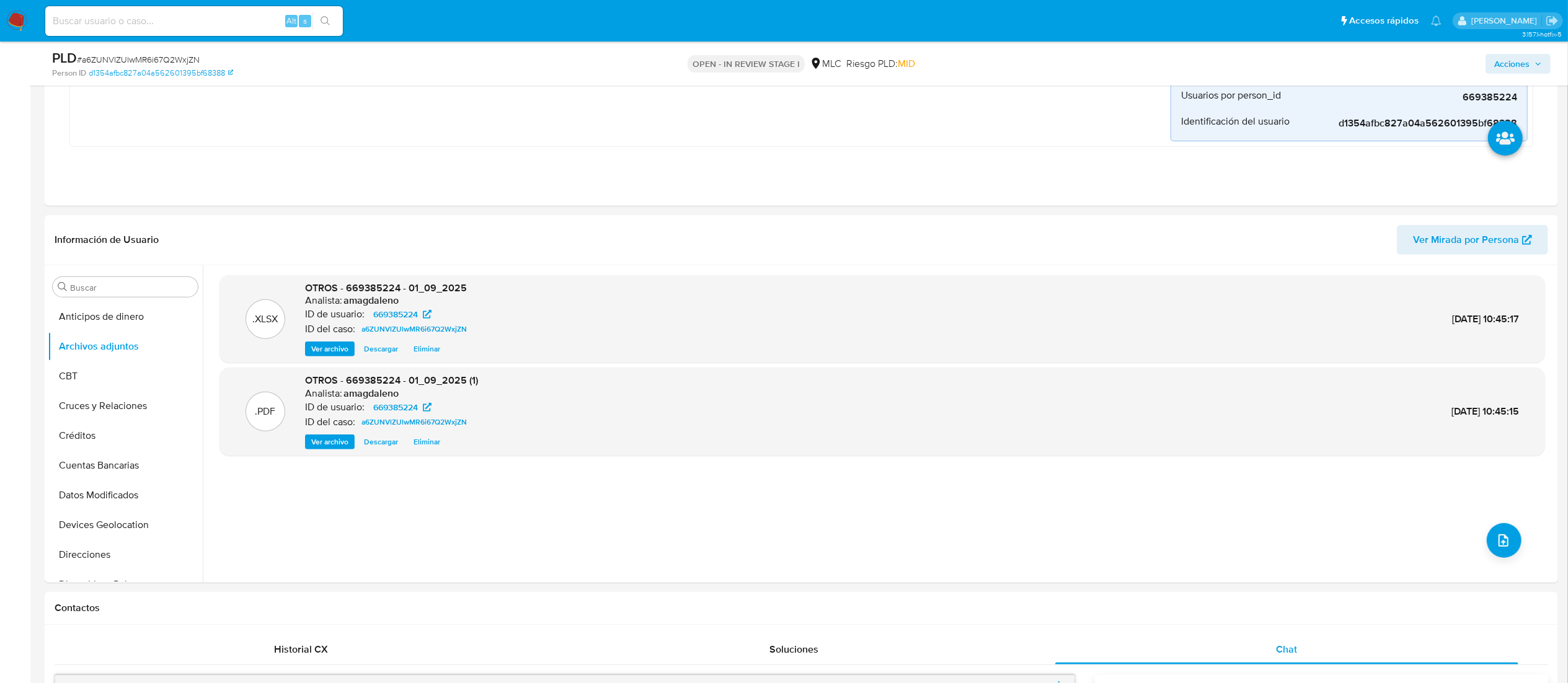
scroll to position [345, 0]
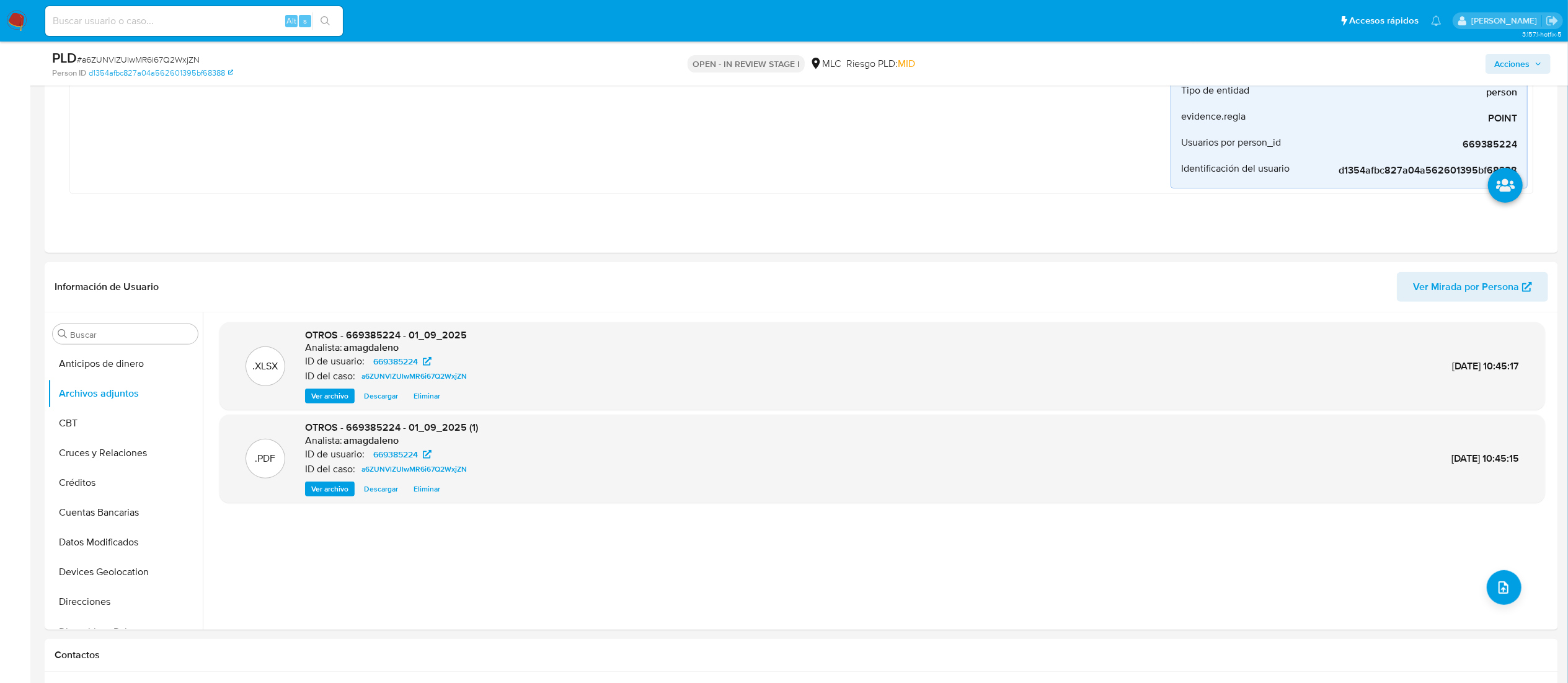
click at [1058, 67] on span "Acciones" at bounding box center [1511, 64] width 36 height 20
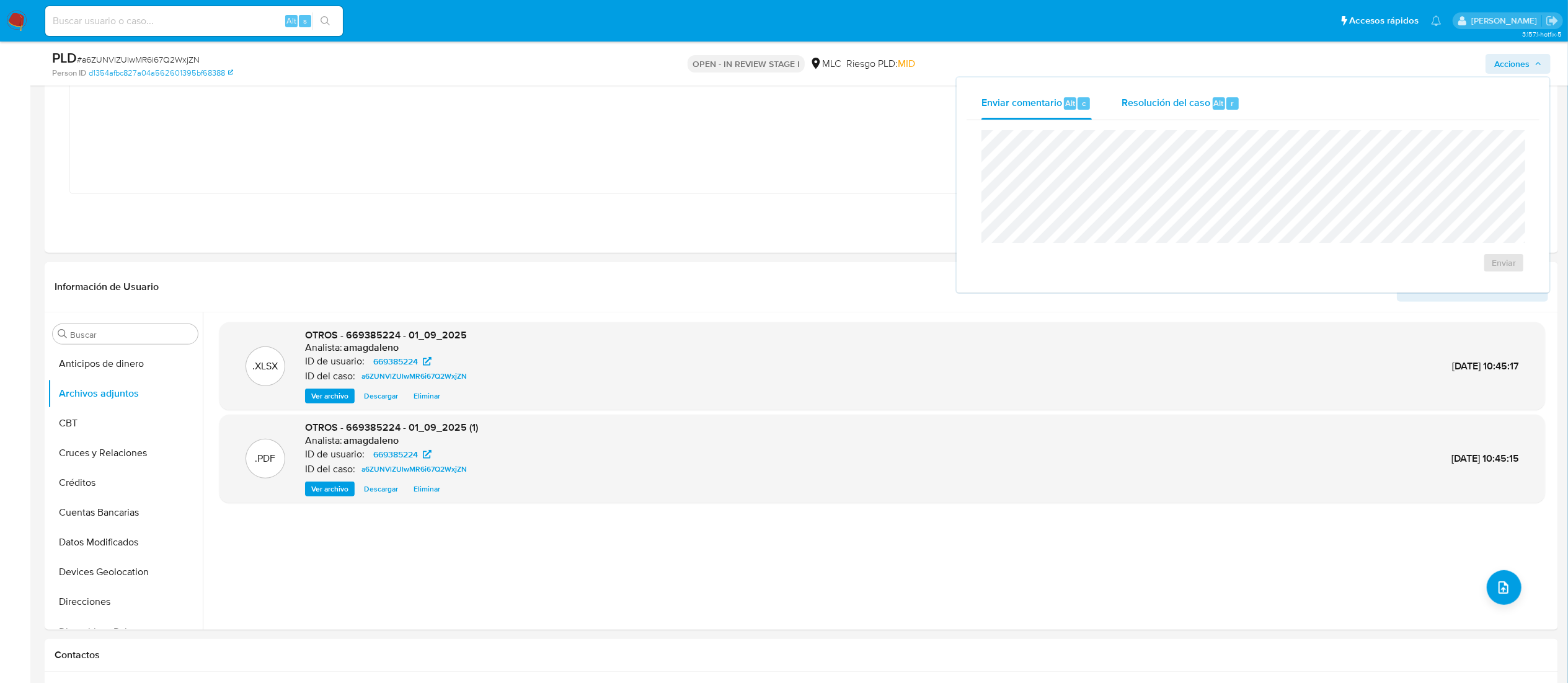
click at [1058, 103] on span "Resolución del caso" at bounding box center [1165, 103] width 89 height 15
click at [1058, 283] on span "ROI Proposal" at bounding box center [1468, 276] width 61 height 27
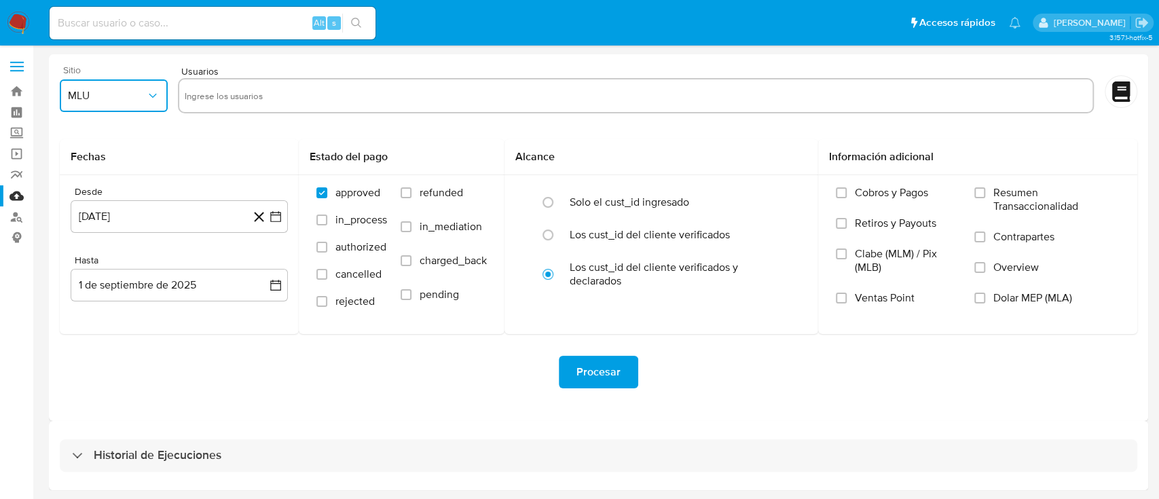
click at [129, 100] on span "MLU" at bounding box center [107, 96] width 78 height 14
click at [92, 323] on div "MLC" at bounding box center [110, 328] width 84 height 33
click at [159, 221] on button "1 de agosto de 2024" at bounding box center [179, 216] width 217 height 33
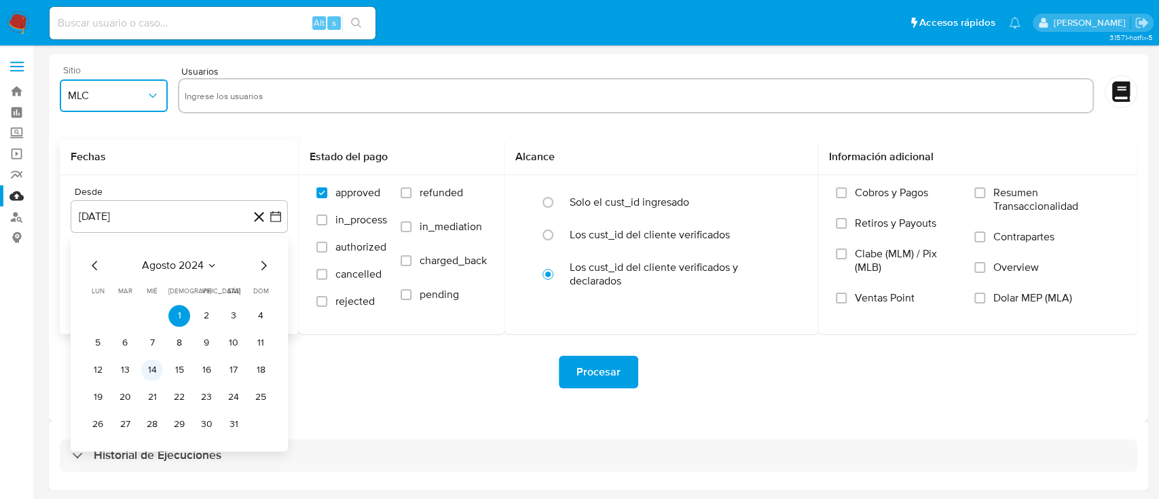
click at [152, 364] on button "14" at bounding box center [152, 370] width 22 height 22
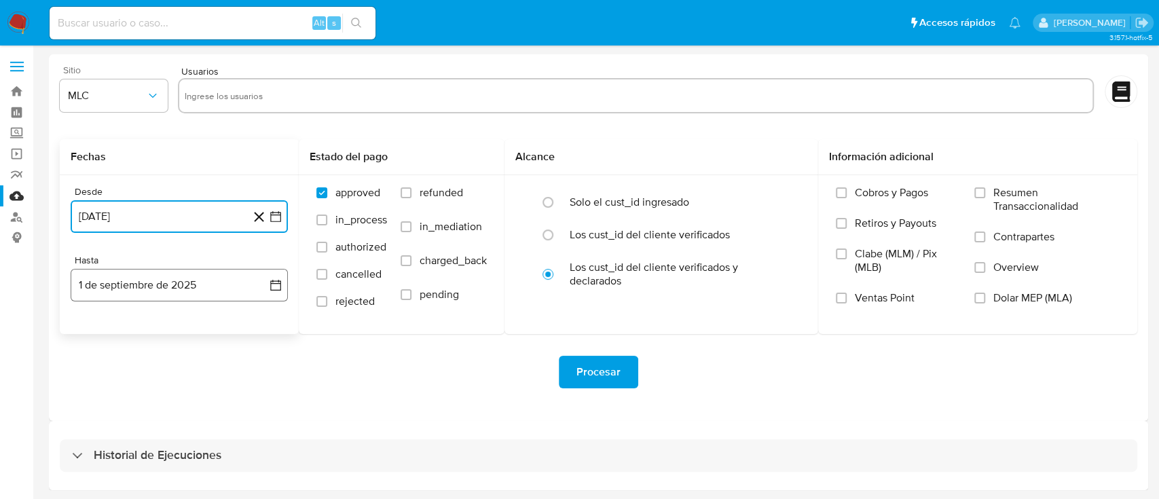
click at [181, 276] on button "1 de septiembre de 2025" at bounding box center [179, 285] width 217 height 33
click at [100, 333] on icon "Mes anterior" at bounding box center [95, 334] width 16 height 16
click at [152, 434] on button "13" at bounding box center [152, 439] width 22 height 22
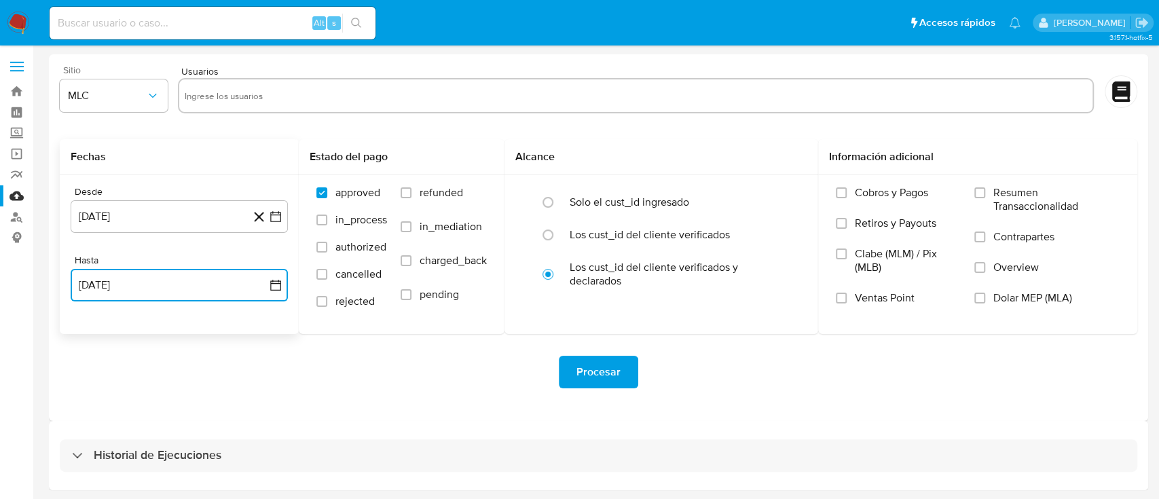
click at [321, 90] on input "text" at bounding box center [636, 96] width 902 height 22
type input "669385224"
click at [619, 370] on span "Procesar" at bounding box center [598, 372] width 44 height 30
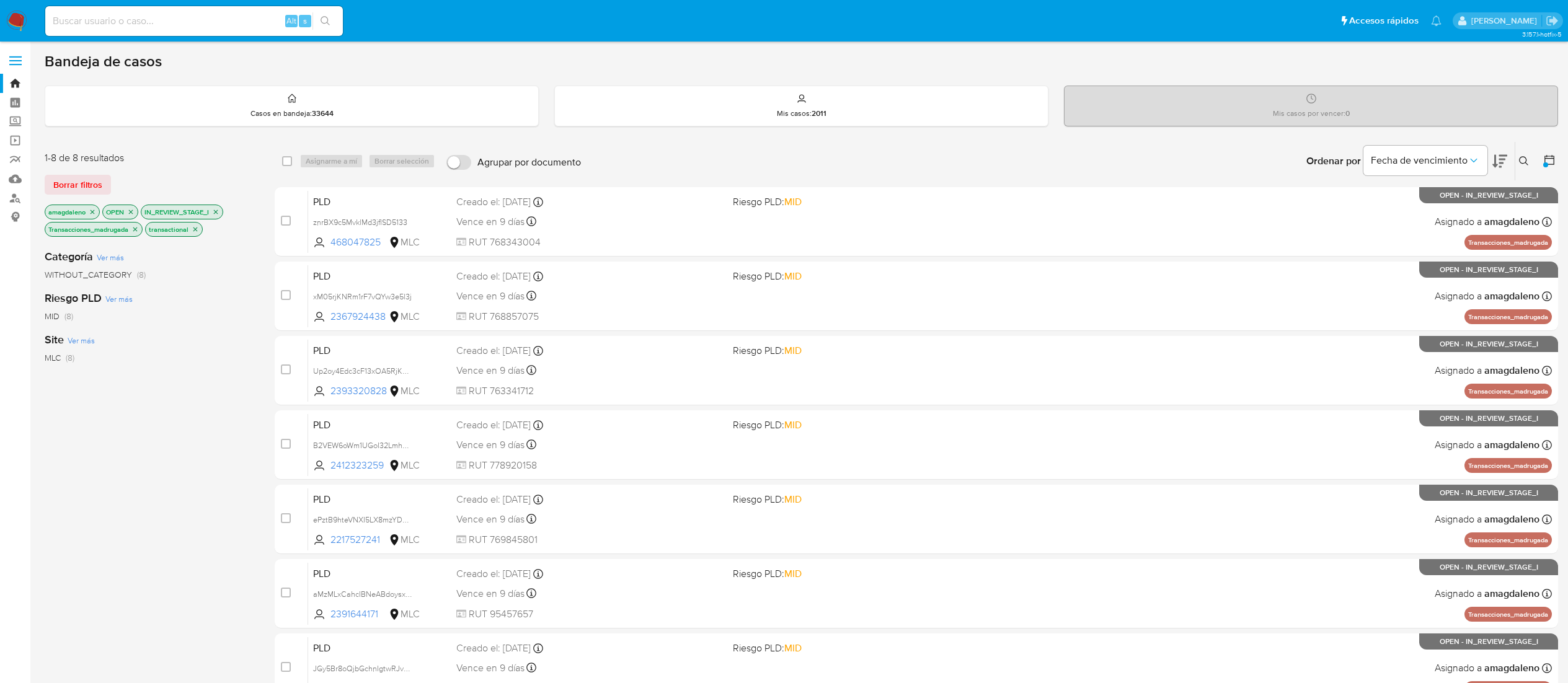
scroll to position [146, 0]
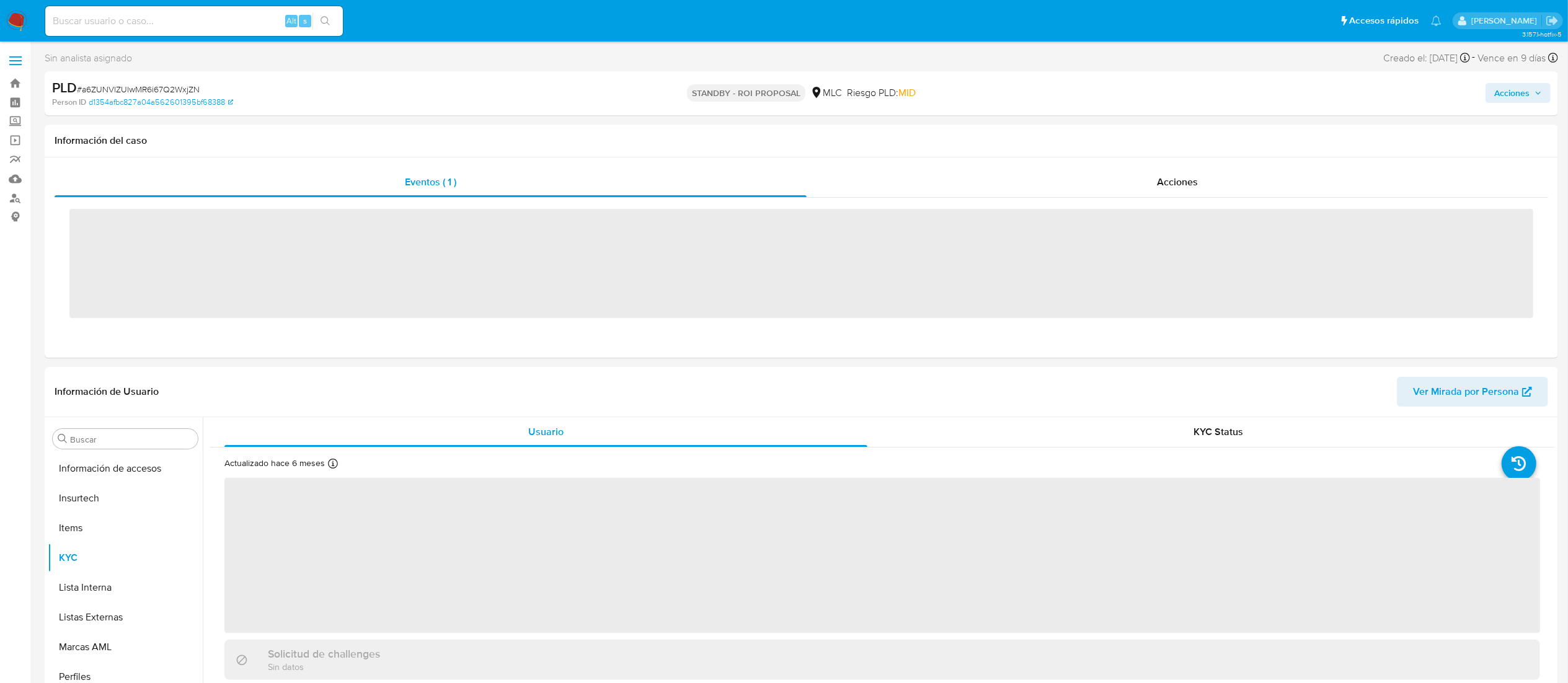
scroll to position [524, 0]
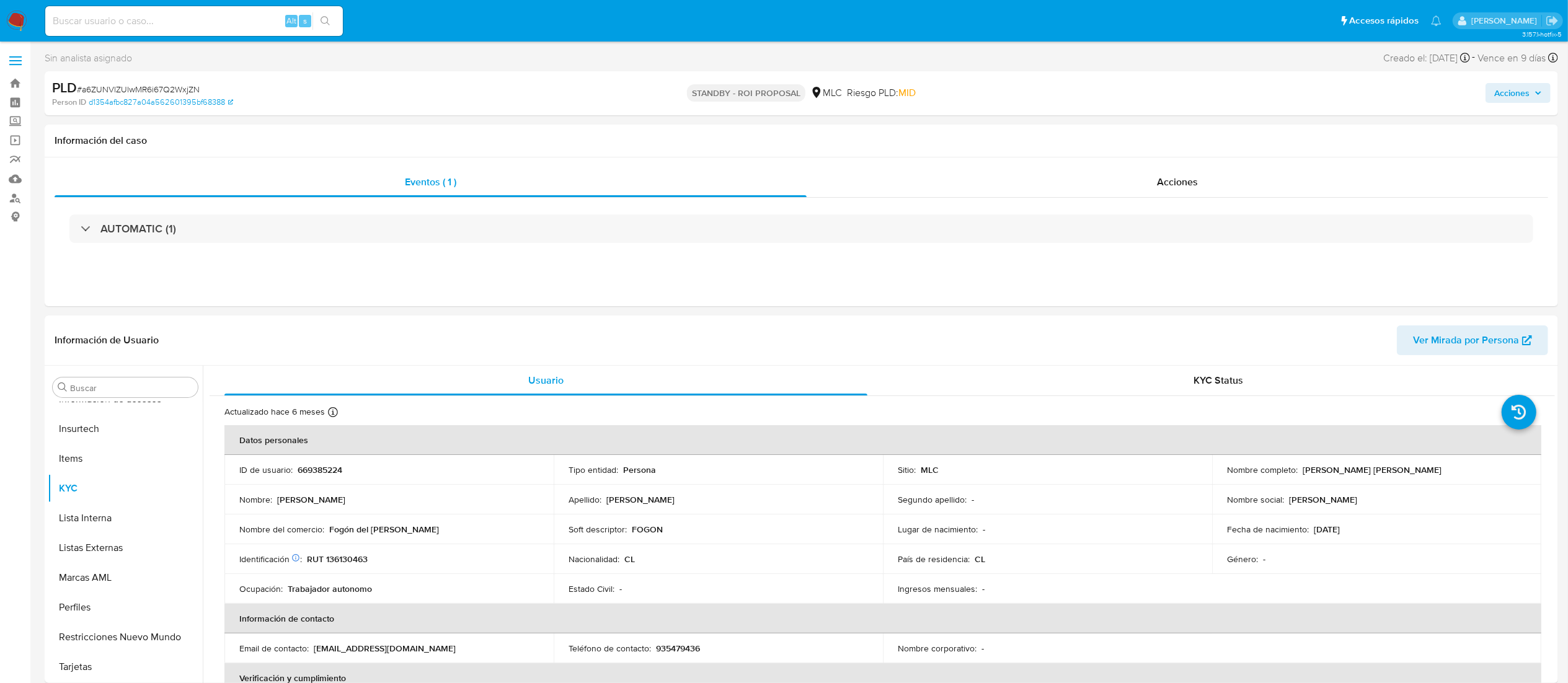
select select "10"
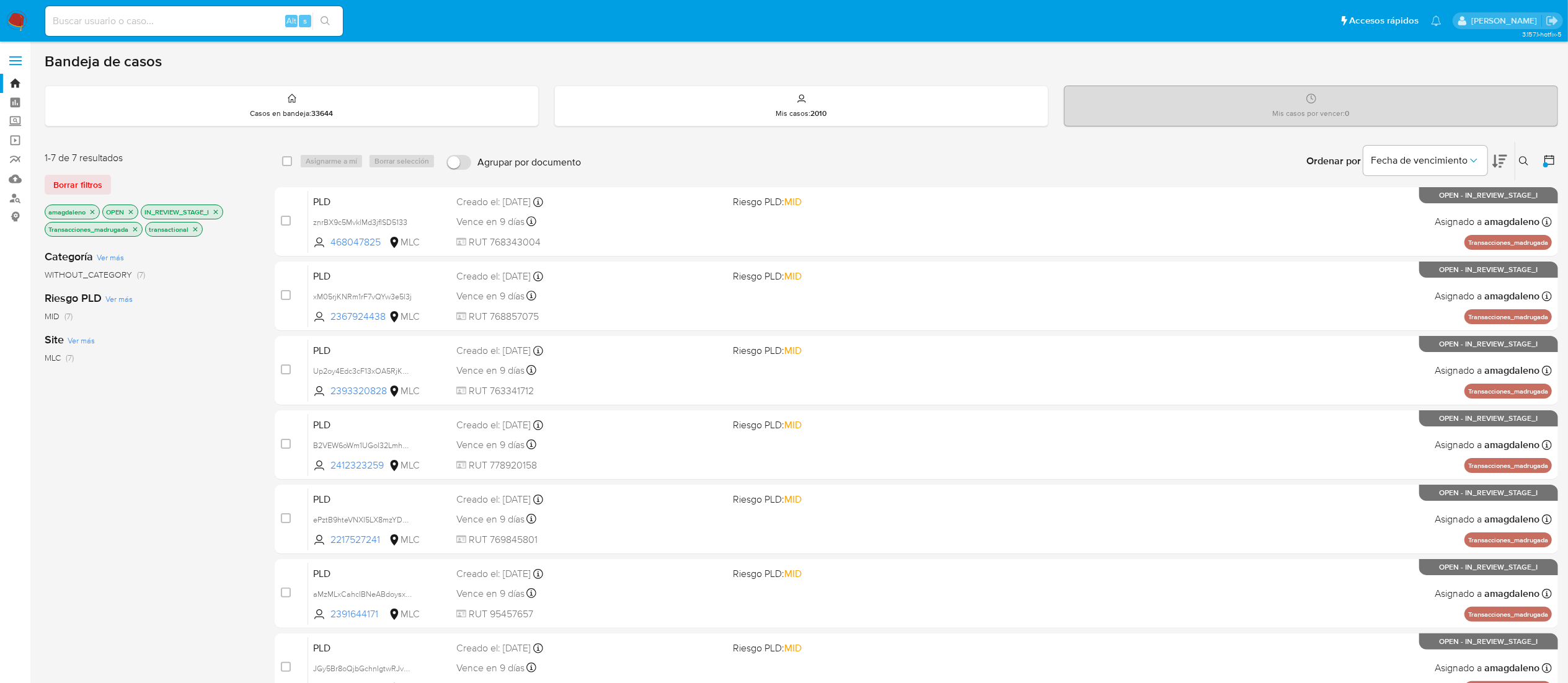
scroll to position [72, 0]
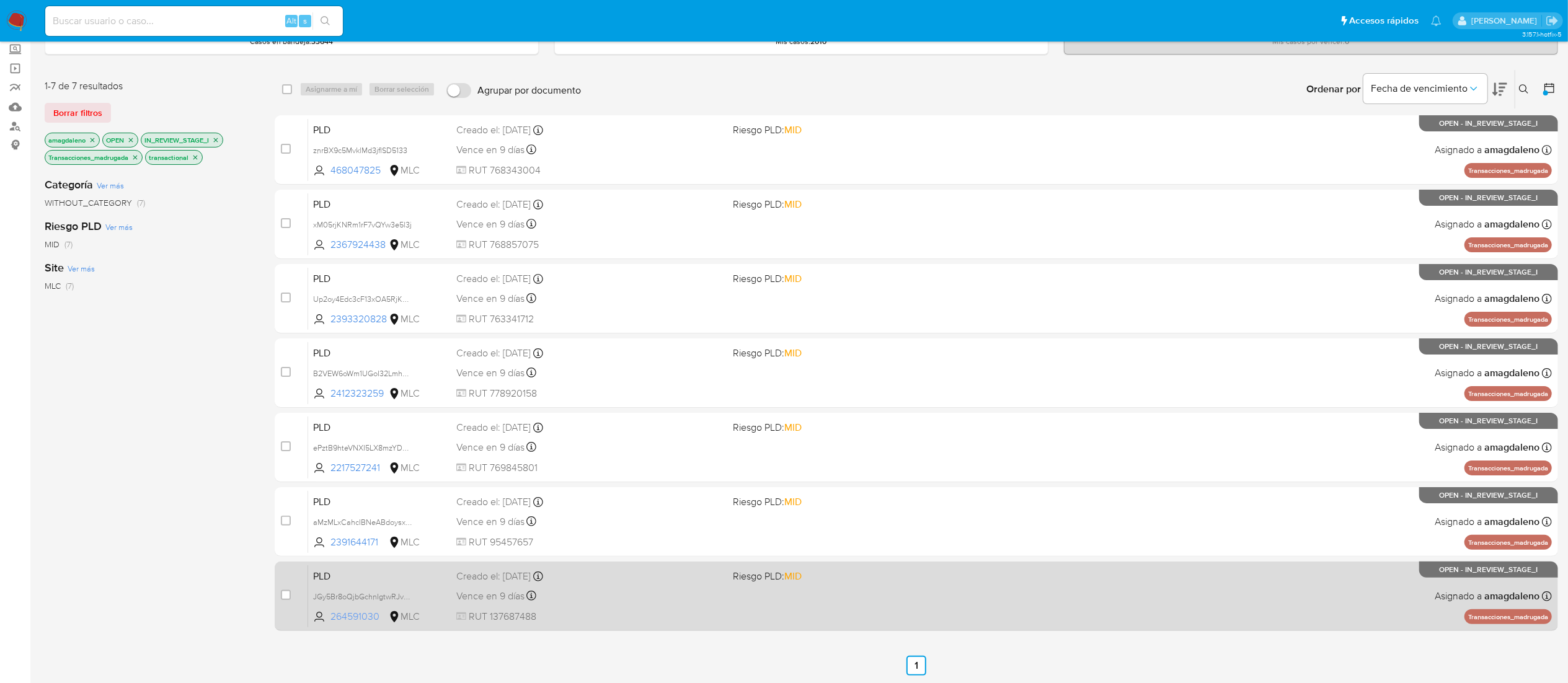
click at [345, 619] on span "264591030" at bounding box center [358, 616] width 56 height 14
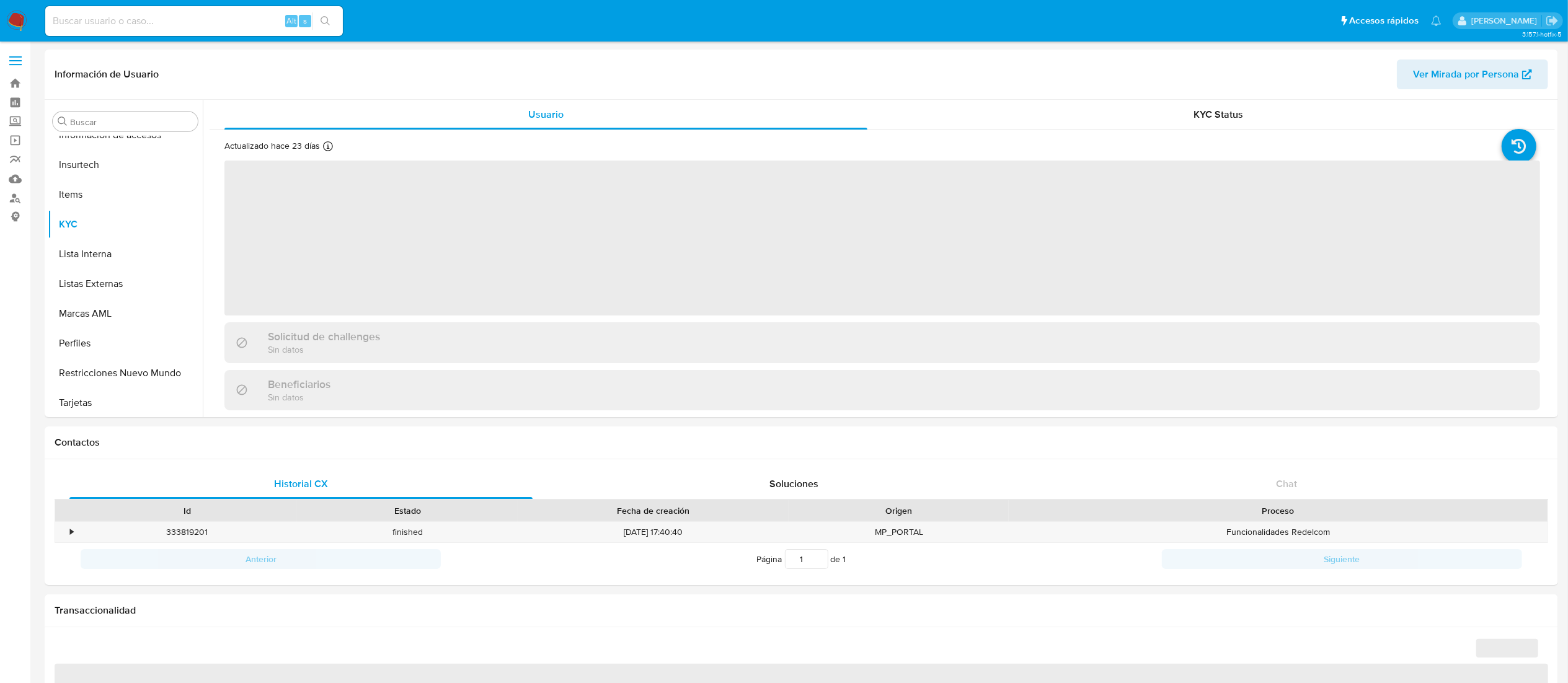
scroll to position [523, 0]
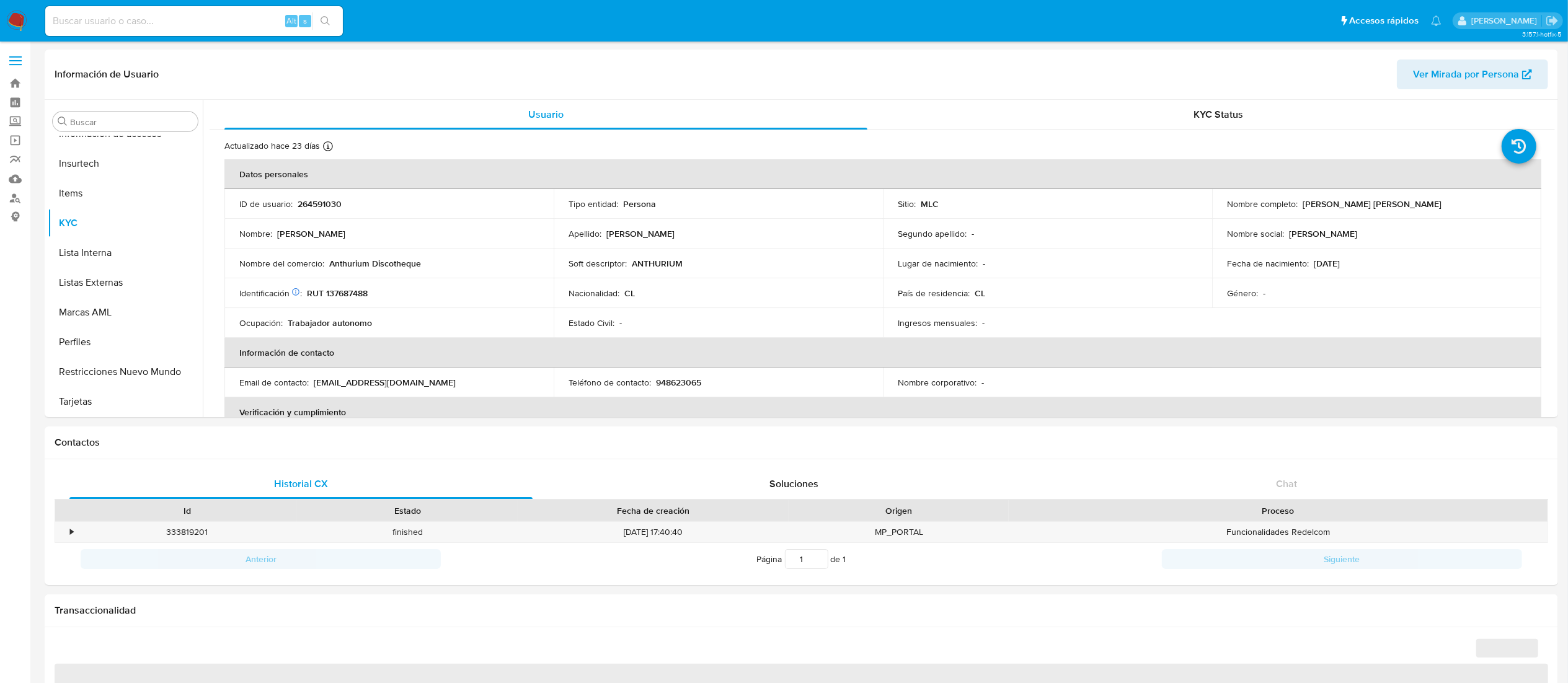
select select "10"
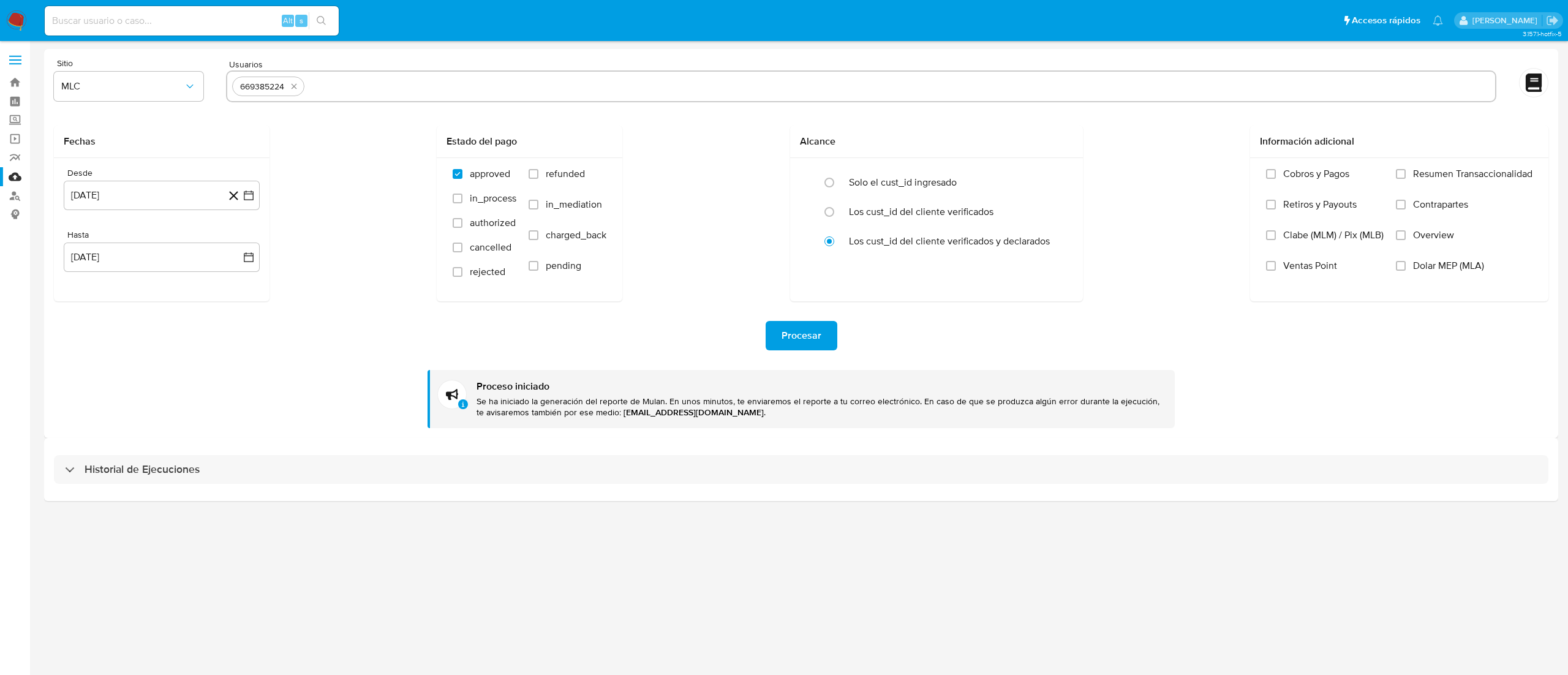
click at [295, 86] on icon "quitar 669385224" at bounding box center [294, 87] width 5 height 5
click at [294, 83] on input "text" at bounding box center [861, 87] width 1259 height 20
paste input "264591030"
type input "264591030"
click at [792, 330] on span "Procesar" at bounding box center [801, 336] width 40 height 27
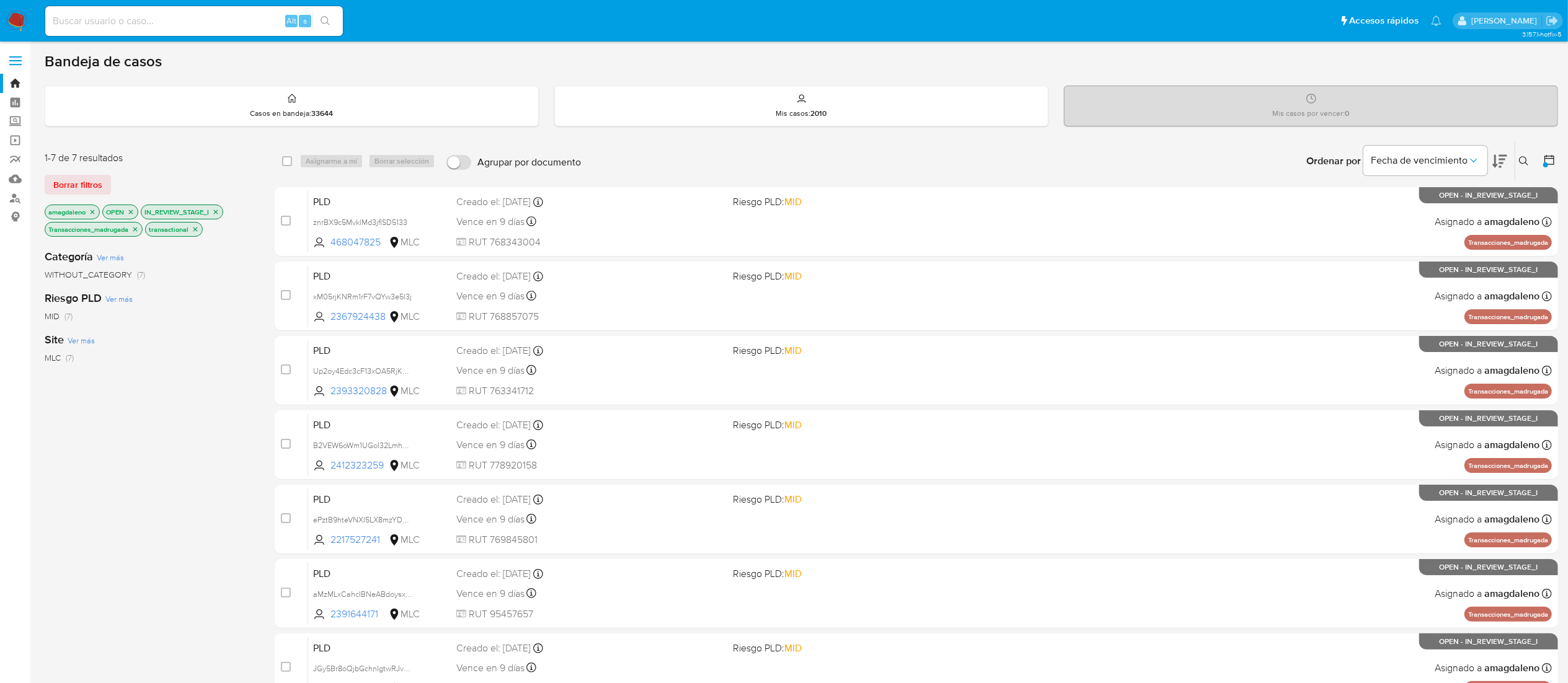
click at [177, 475] on div "Categoría Ver más WITHOUT_CATEGORY (7) Riesgo PLD Ver más MID (7) Site Ver más …" at bounding box center [150, 450] width 210 height 422
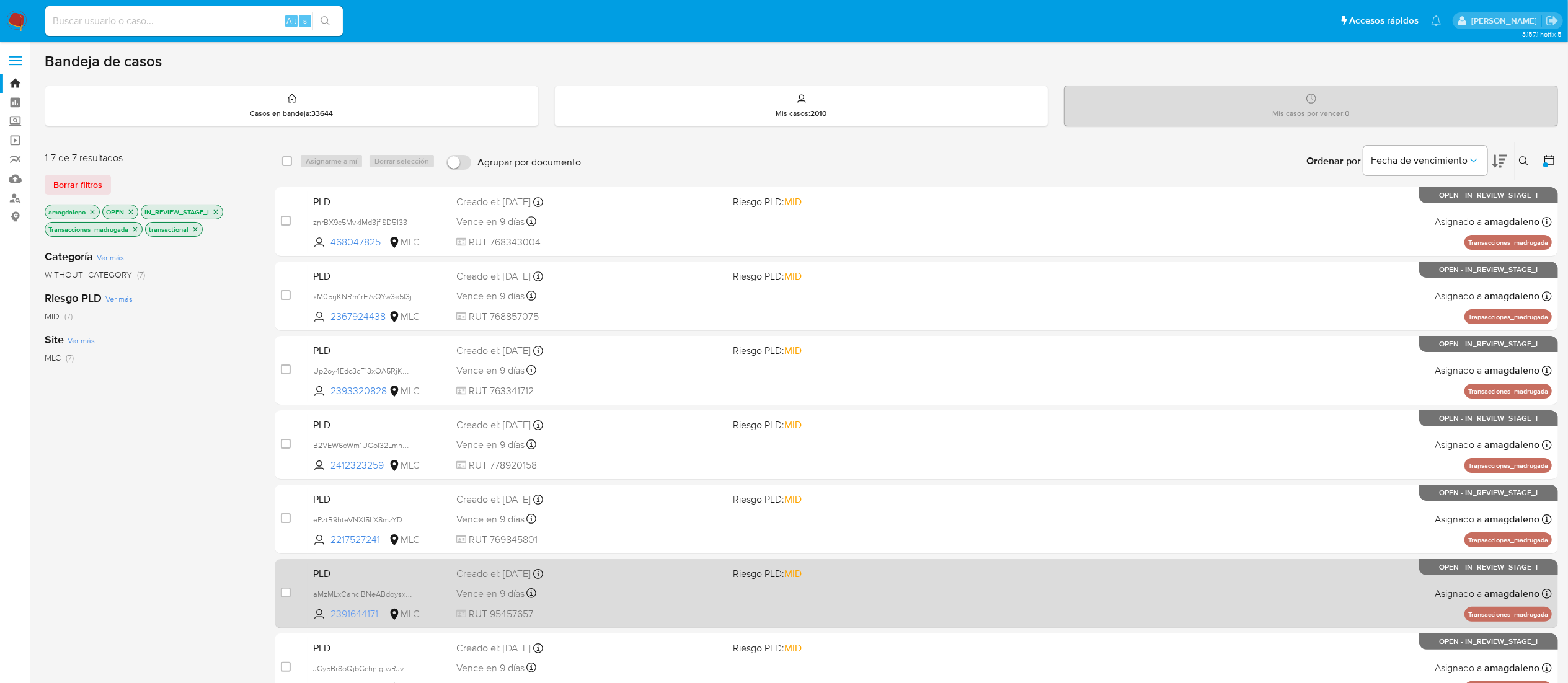
click at [349, 615] on span "2391644171" at bounding box center [358, 614] width 56 height 14
click at [680, 595] on div "Vence en 9 días Vence el 10/09/2025 06:07:07" at bounding box center [590, 594] width 267 height 16
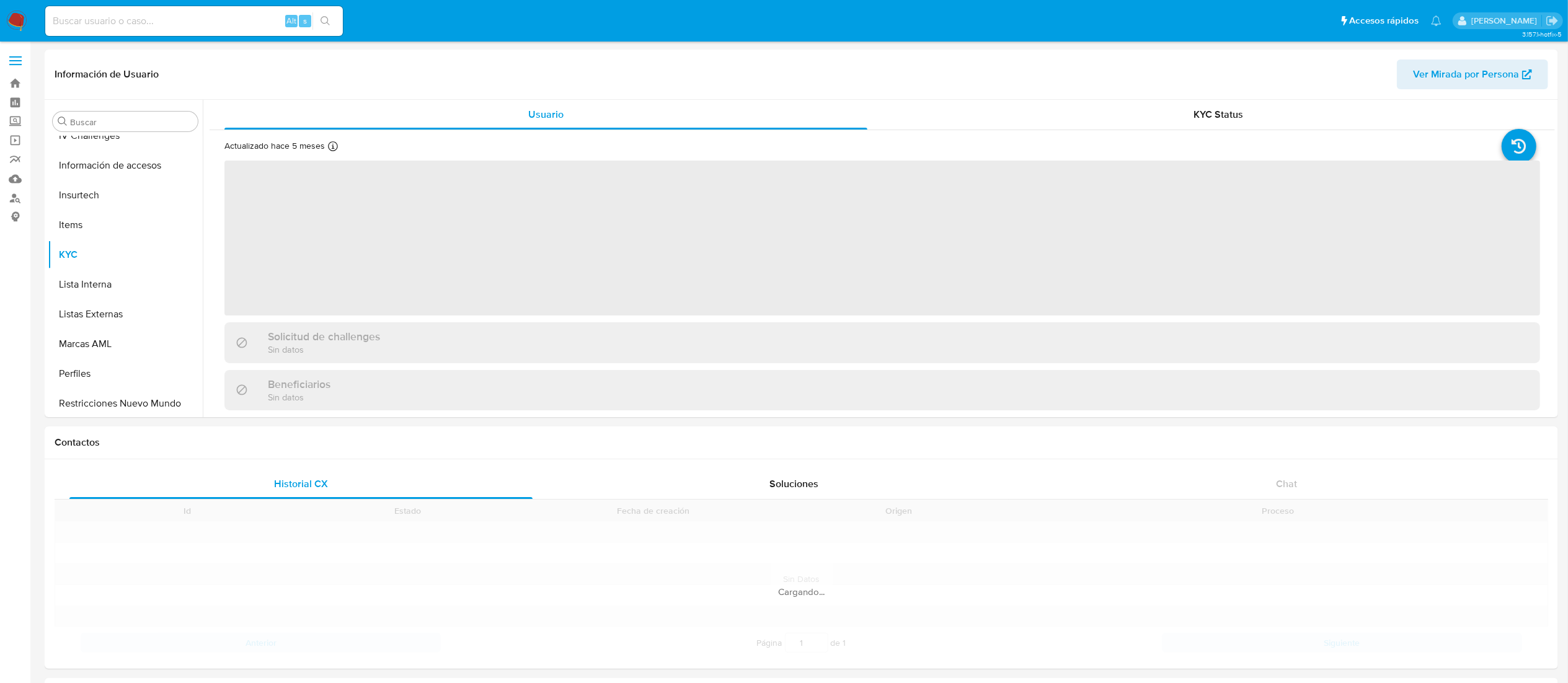
scroll to position [523, 0]
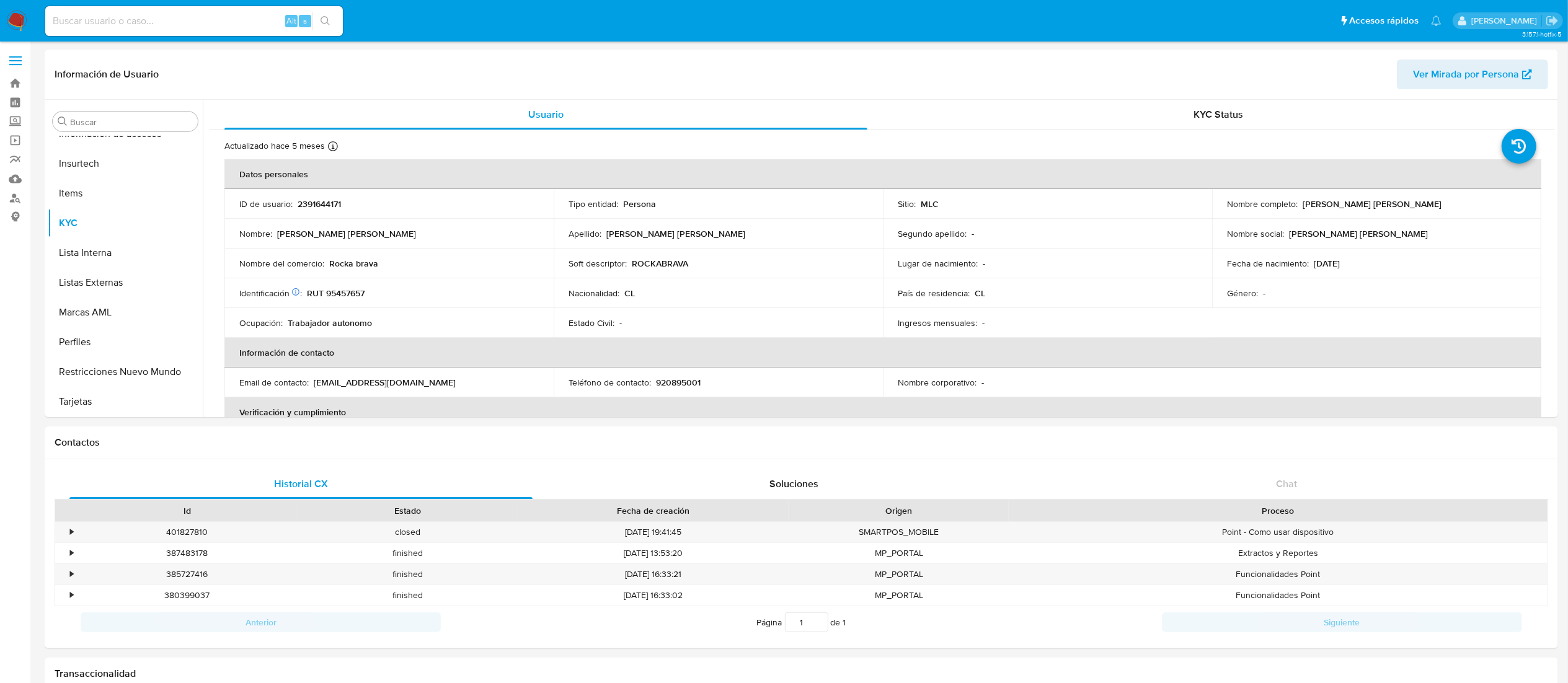
select select "10"
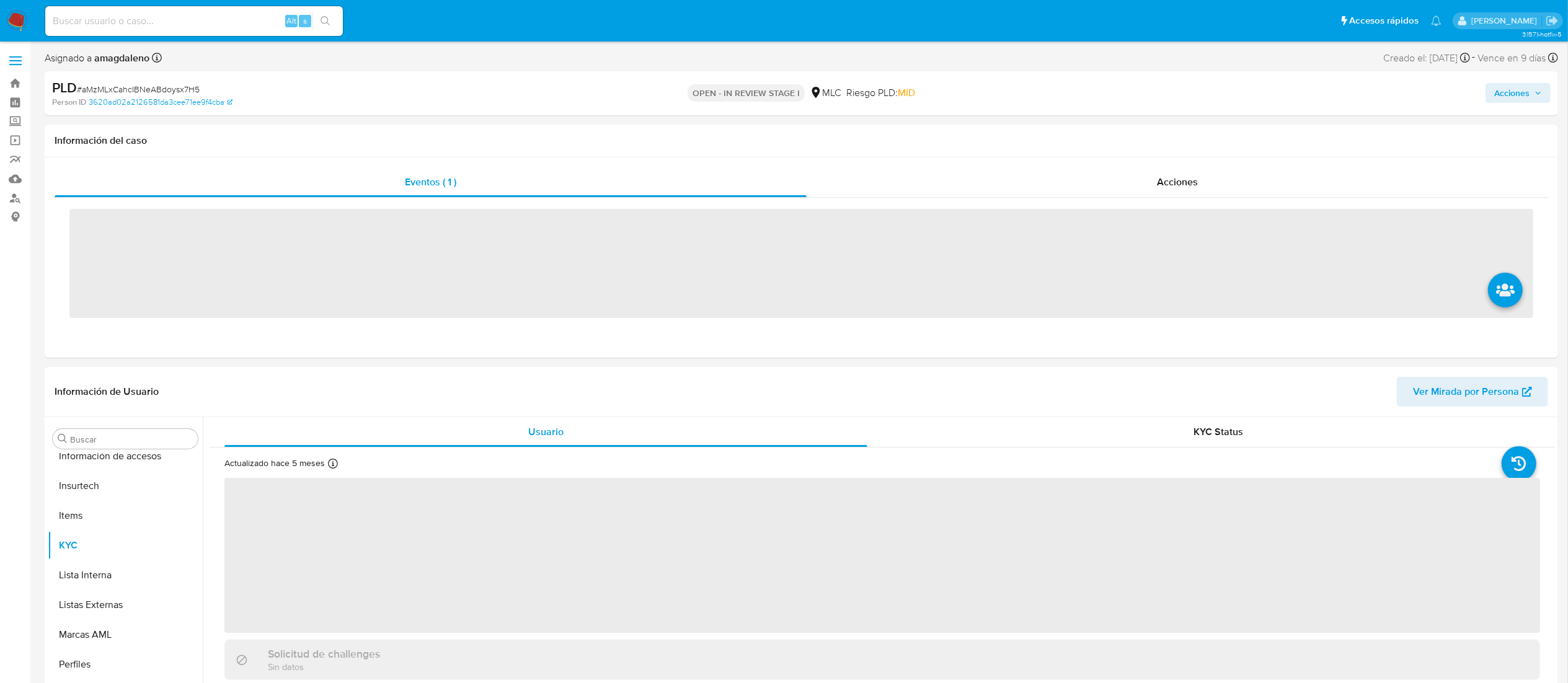
scroll to position [524, 0]
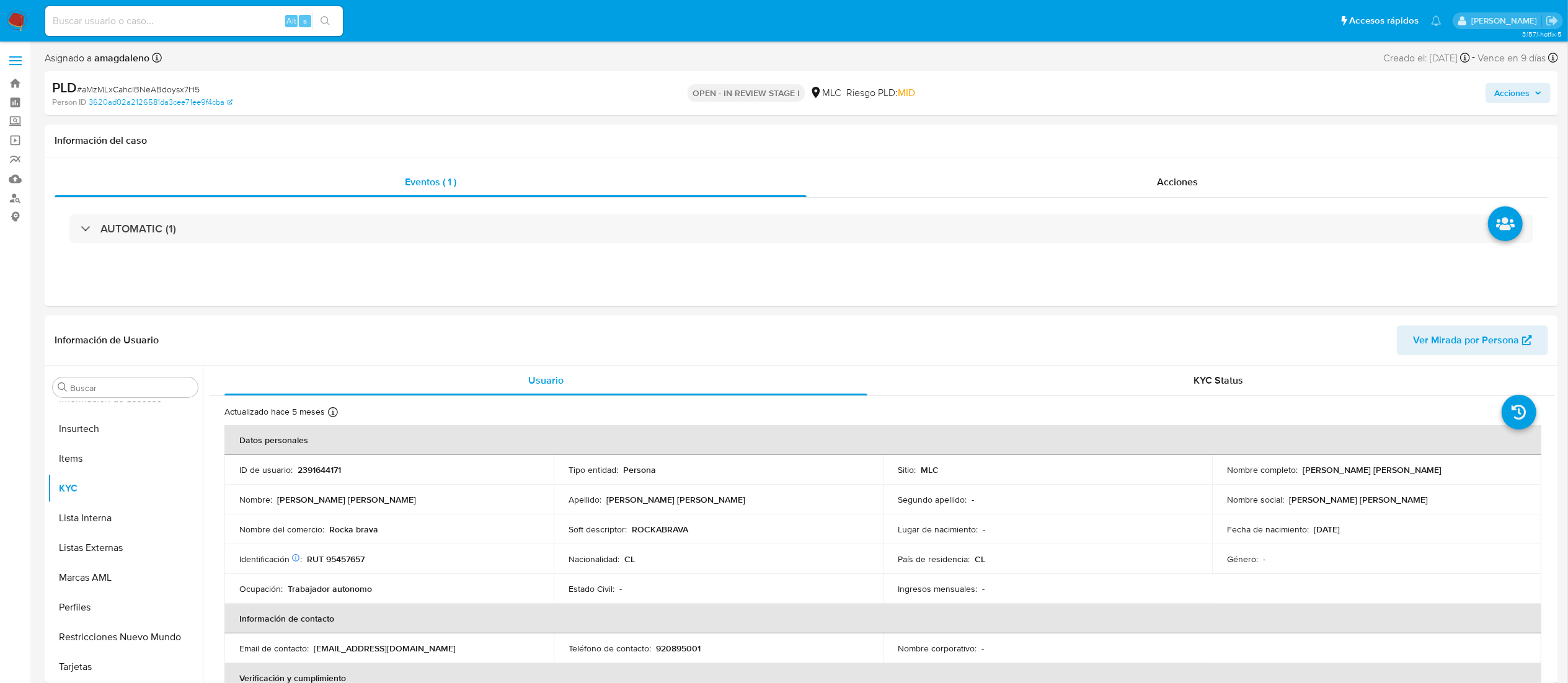
select select "10"
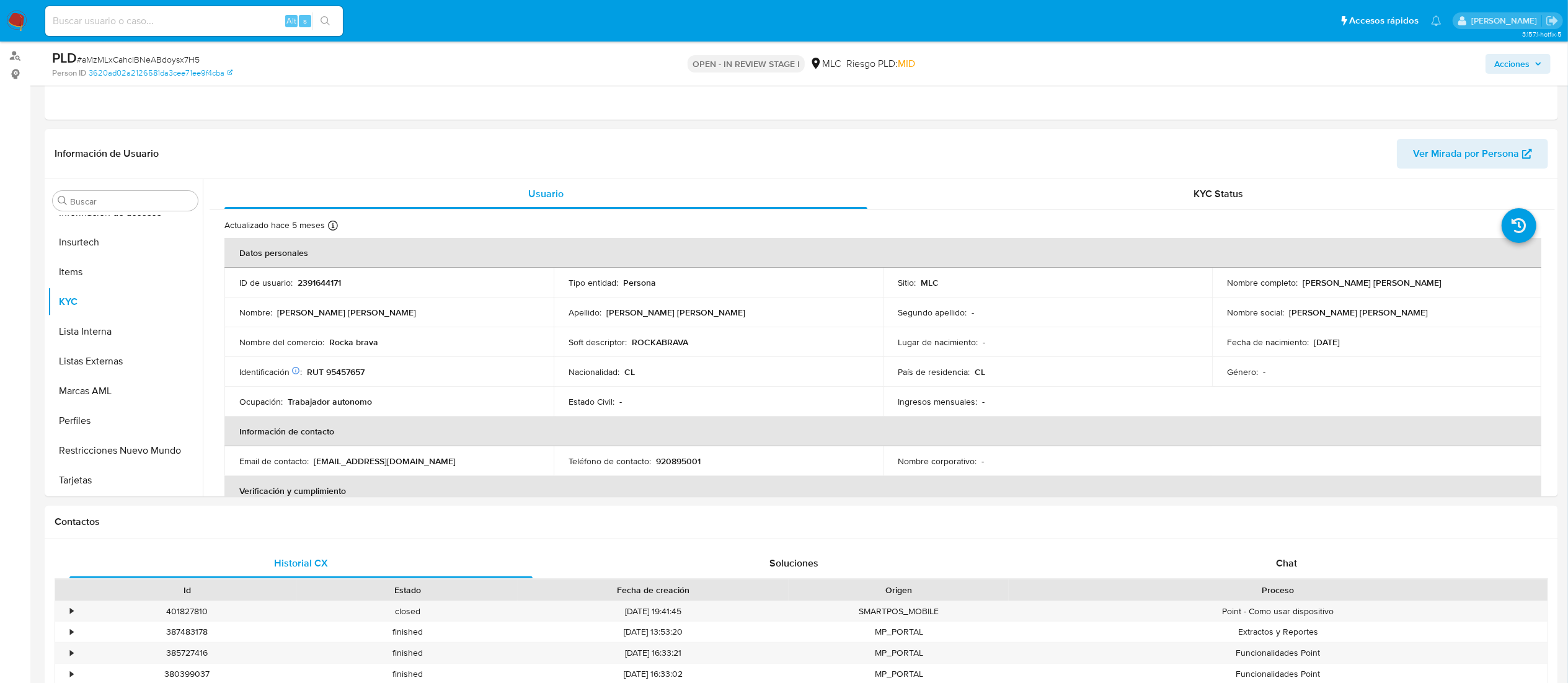
scroll to position [142, 0]
click at [339, 371] on p "RUT 95457657" at bounding box center [335, 372] width 58 height 11
copy p "95457657"
click at [659, 346] on p "ROCKABRAVA" at bounding box center [660, 342] width 57 height 11
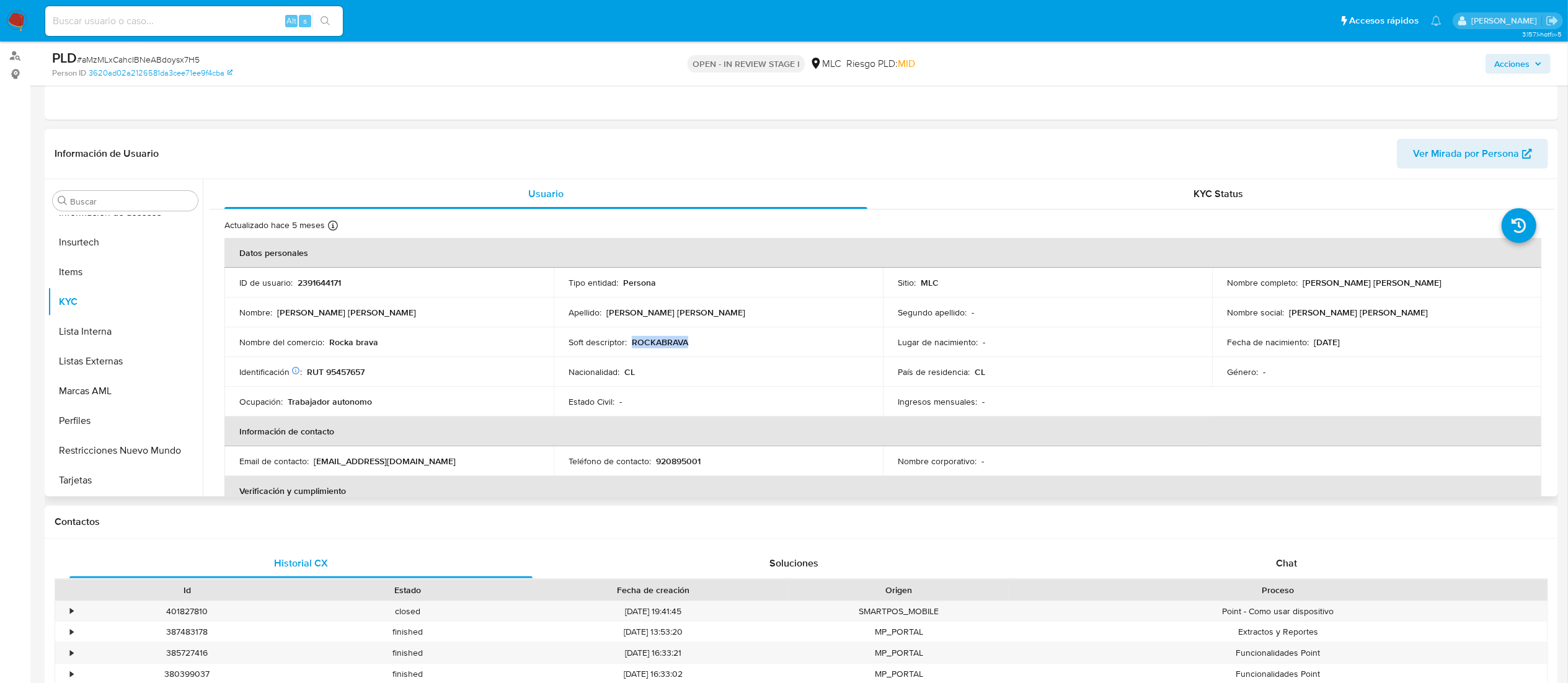
click at [659, 346] on p "ROCKABRAVA" at bounding box center [660, 342] width 57 height 11
drag, startPoint x: 330, startPoint y: 339, endPoint x: 465, endPoint y: 347, distance: 135.2
click at [465, 347] on div "Nombre del comercio : Rocka brava" at bounding box center [389, 342] width 300 height 11
copy p "Rocka brava"
click at [358, 369] on p "RUT 95457657" at bounding box center [335, 372] width 58 height 11
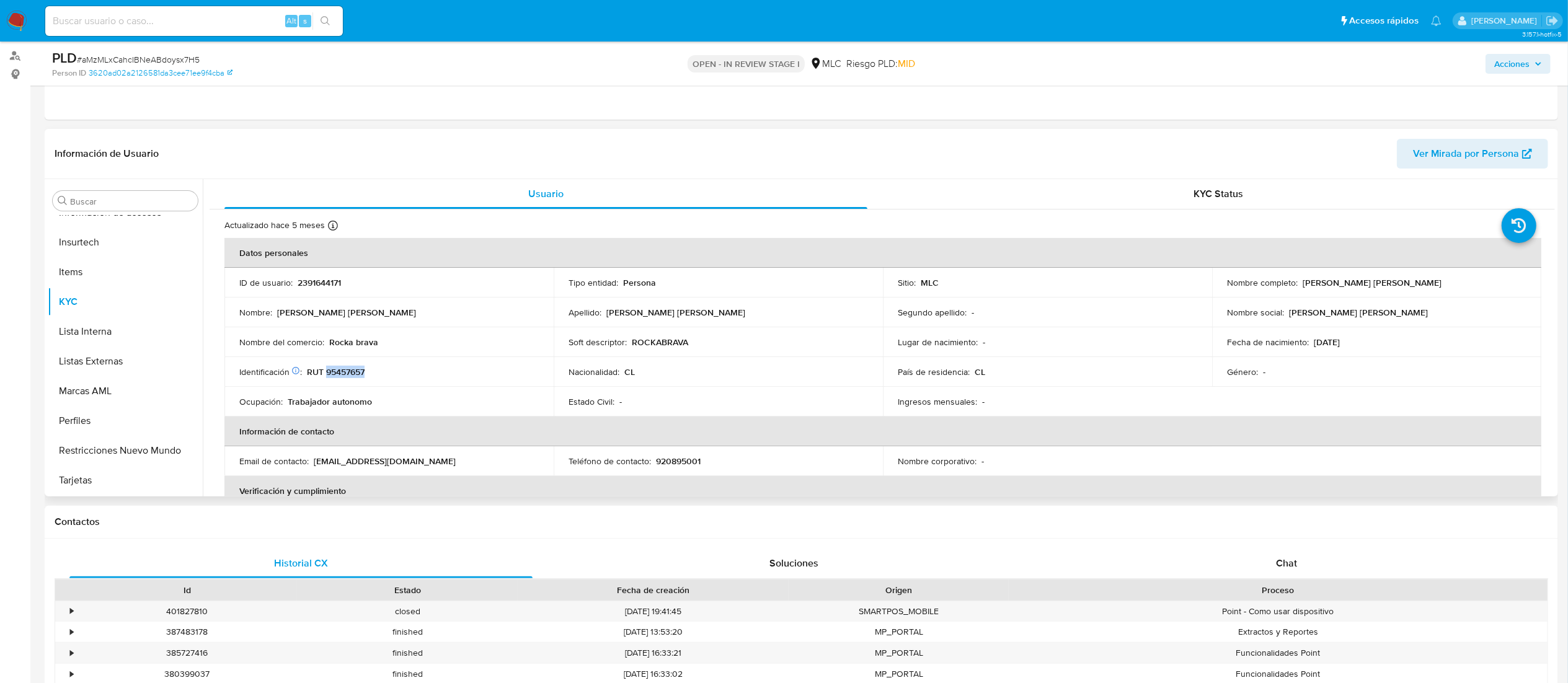
click at [358, 369] on p "RUT 95457657" at bounding box center [335, 372] width 58 height 11
copy p "95457657"
click at [341, 370] on p "RUT 95457657" at bounding box center [335, 372] width 58 height 11
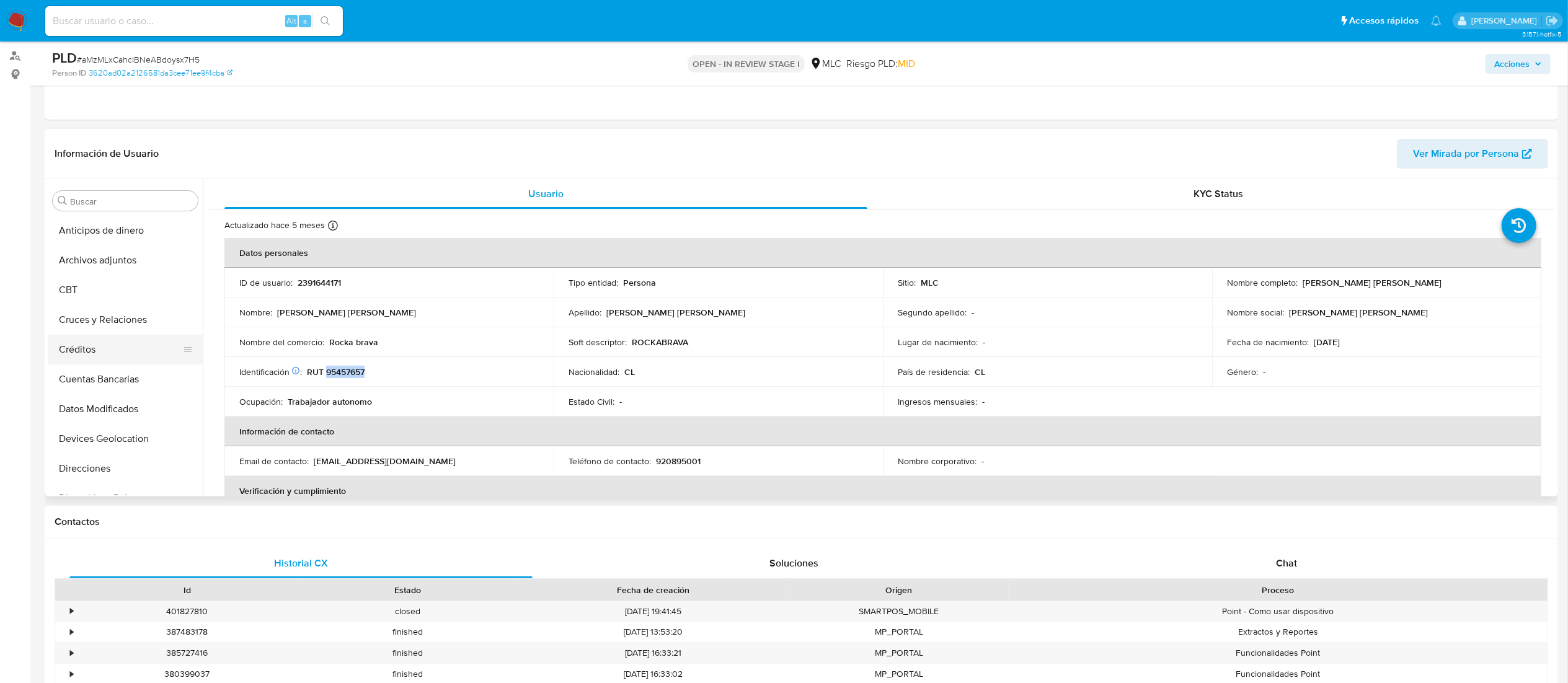
click at [97, 335] on button "Créditos" at bounding box center [120, 350] width 145 height 30
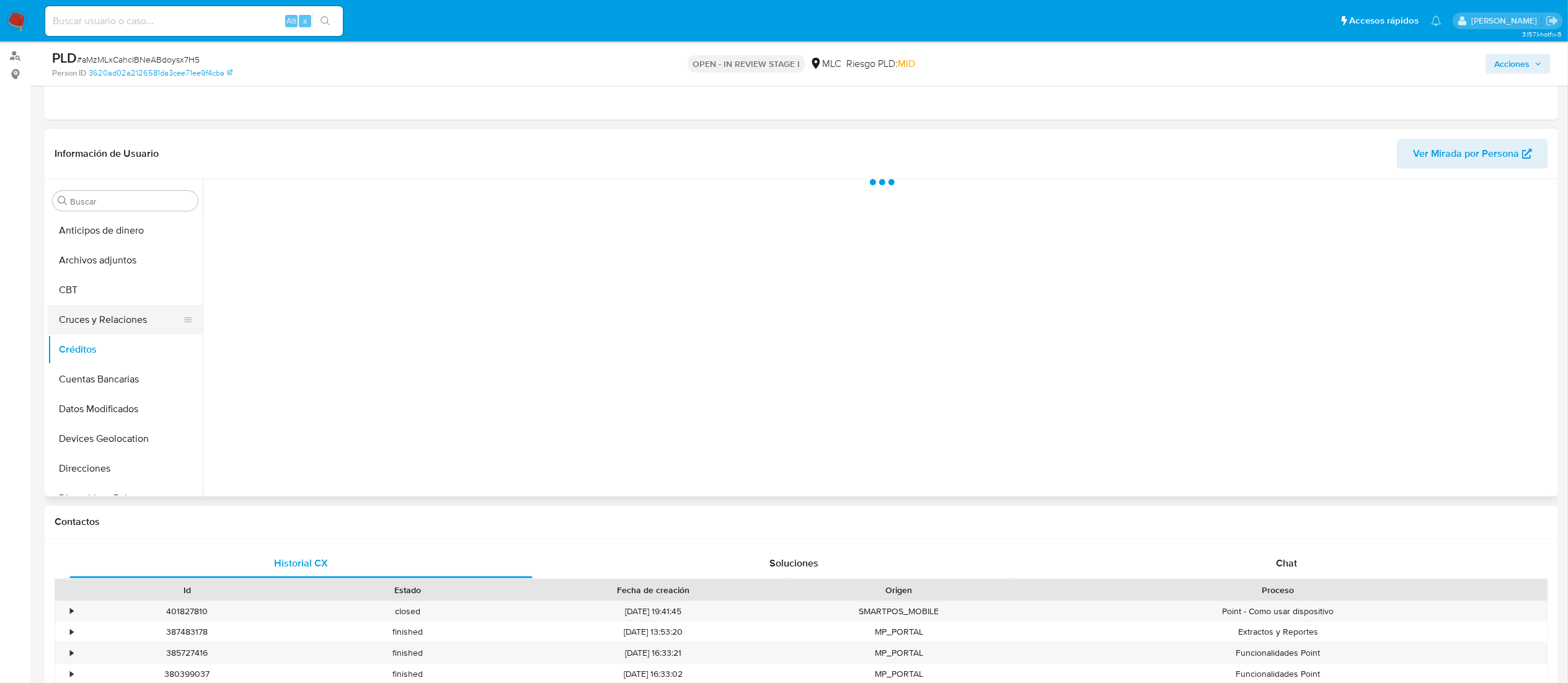
click at [101, 312] on button "Cruces y Relaciones" at bounding box center [120, 320] width 145 height 30
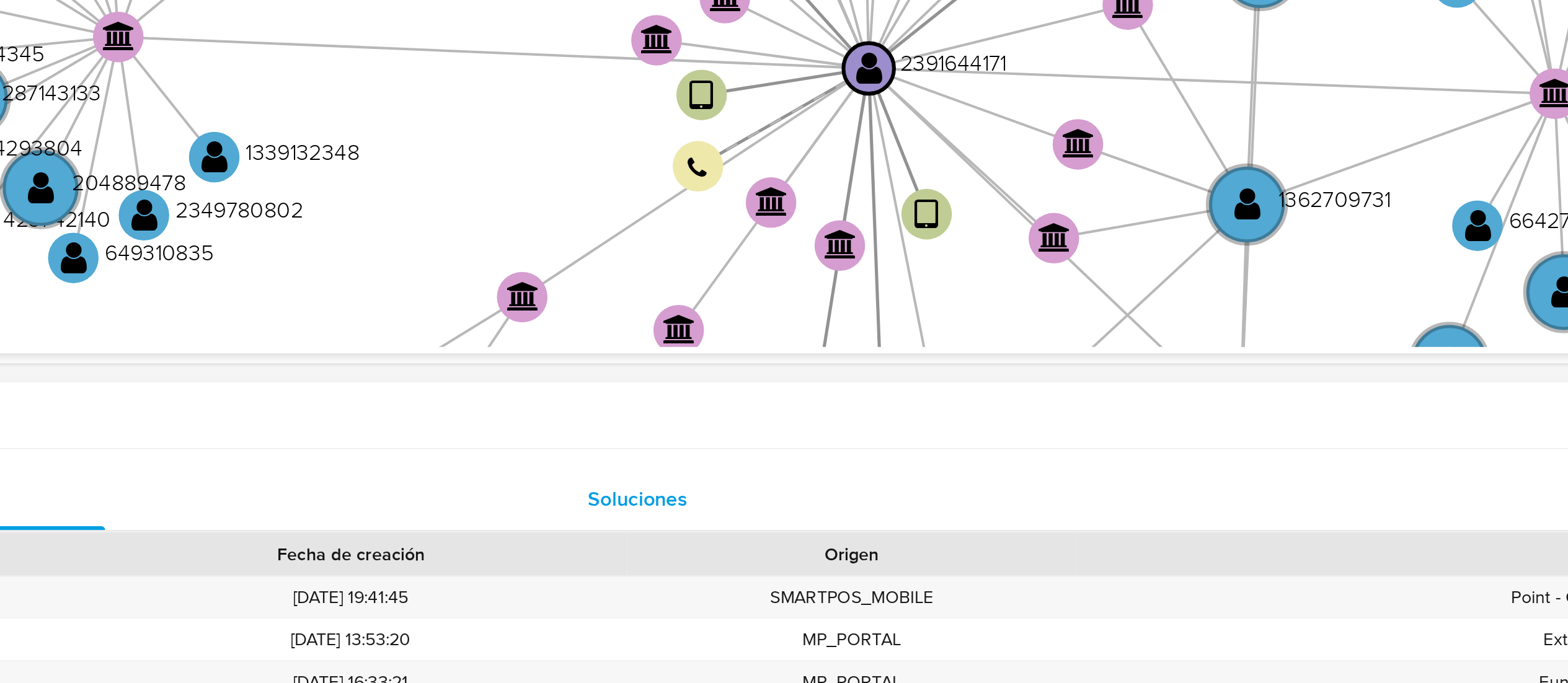
scroll to position [219, 0]
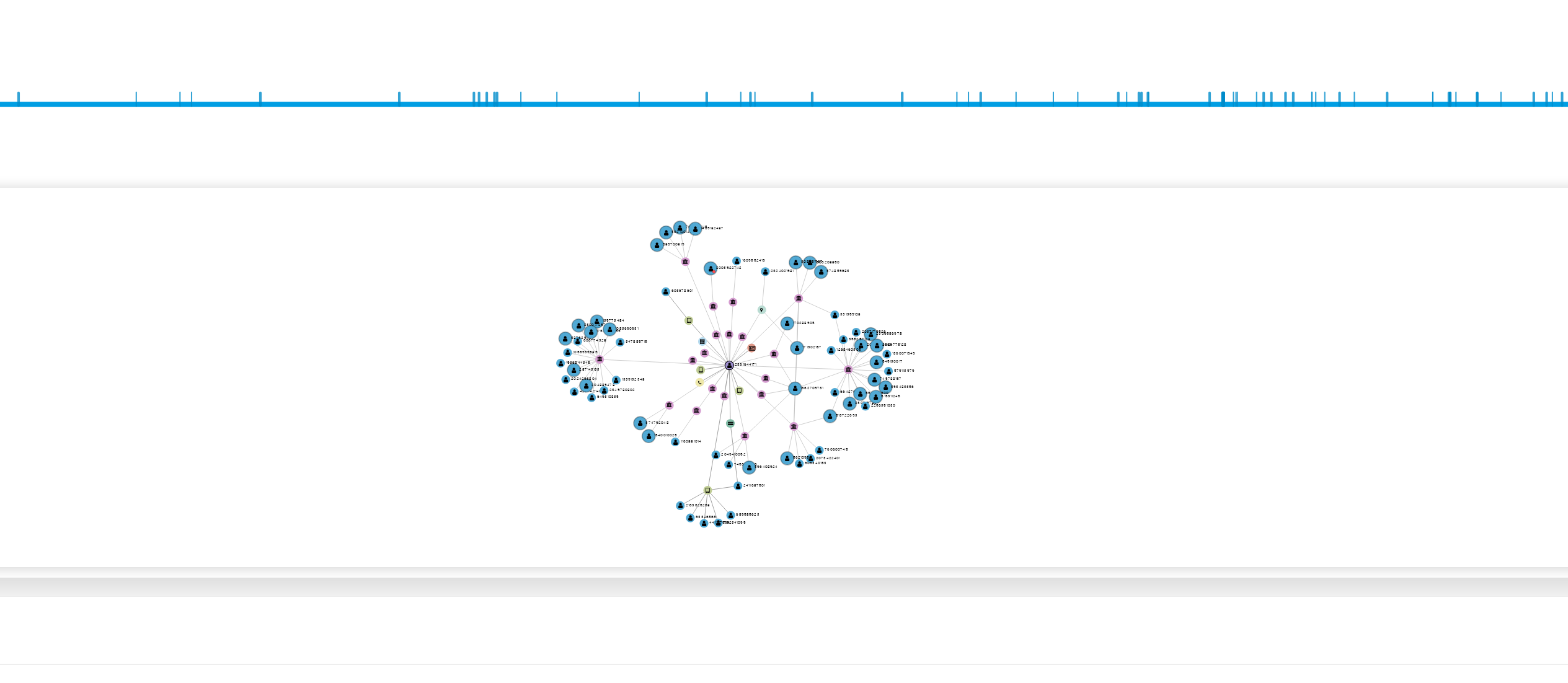
drag, startPoint x: 784, startPoint y: 334, endPoint x: 806, endPoint y: 321, distance: 25.6
click at [806, 321] on icon "user-752341095  752341095 user-2163625268  2163625268 user-689585623  689585…" at bounding box center [891, 321] width 1328 height 180
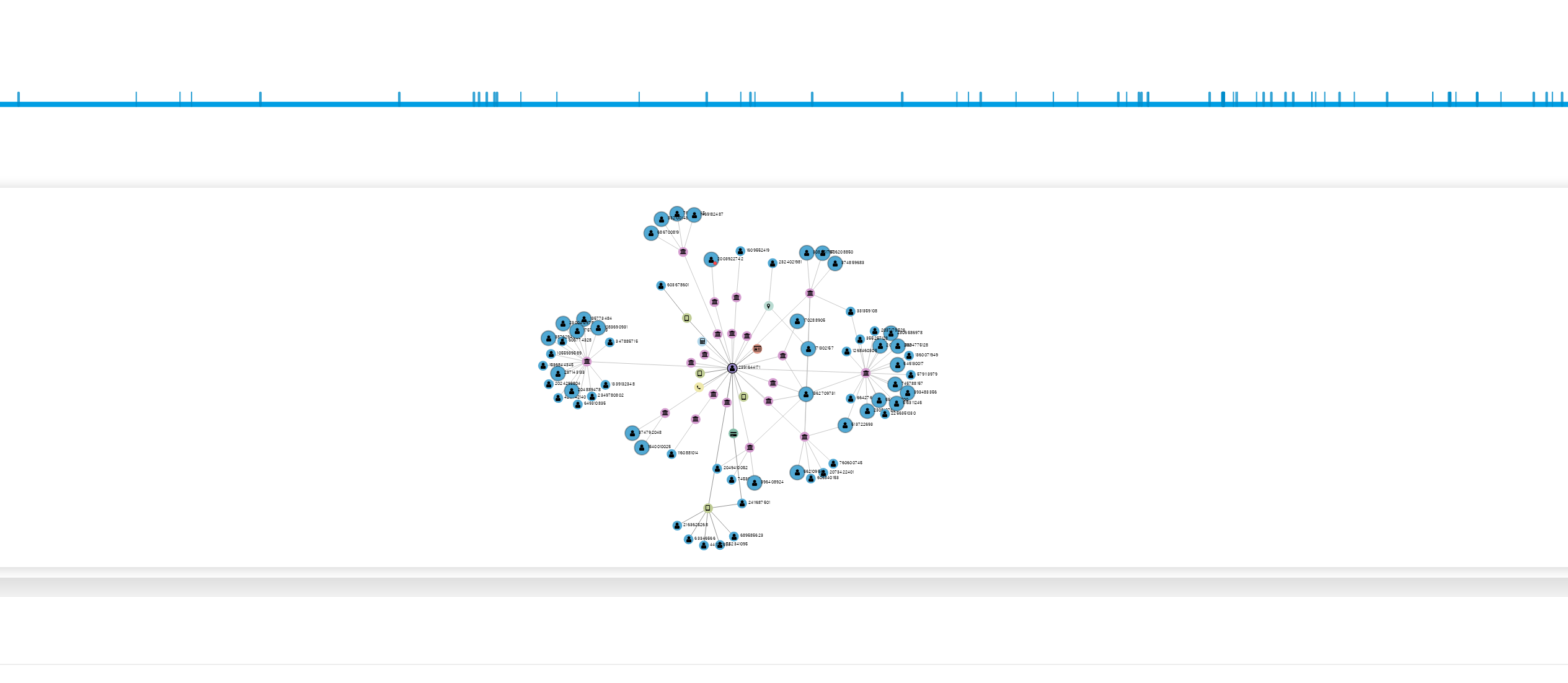
drag, startPoint x: 905, startPoint y: 373, endPoint x: 917, endPoint y: 379, distance: 13.4
click at [917, 379] on icon "user-752341095  752341095 user-2163625268  2163625268 user-689585623  689585…" at bounding box center [891, 321] width 1328 height 180
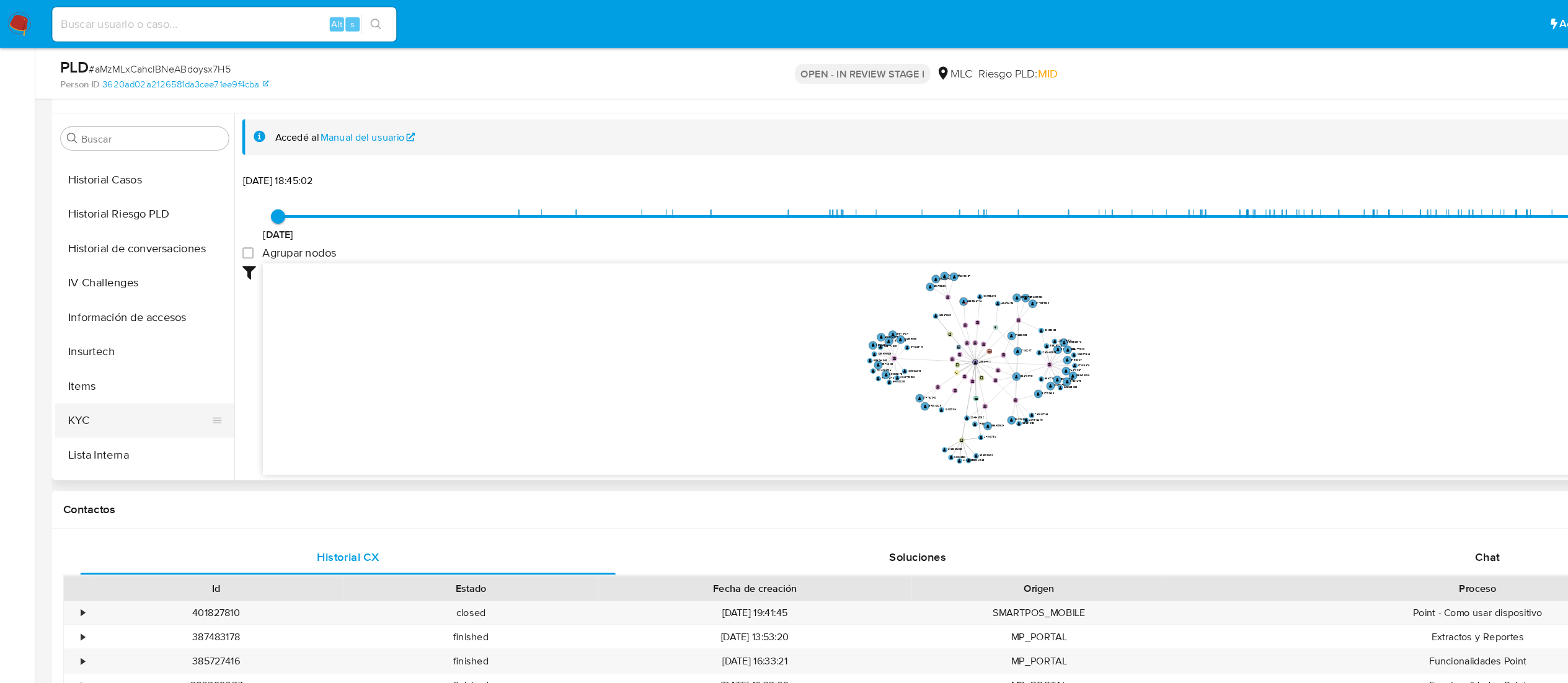
scroll to position [384, 0]
click at [163, 357] on button "KYC" at bounding box center [120, 362] width 145 height 30
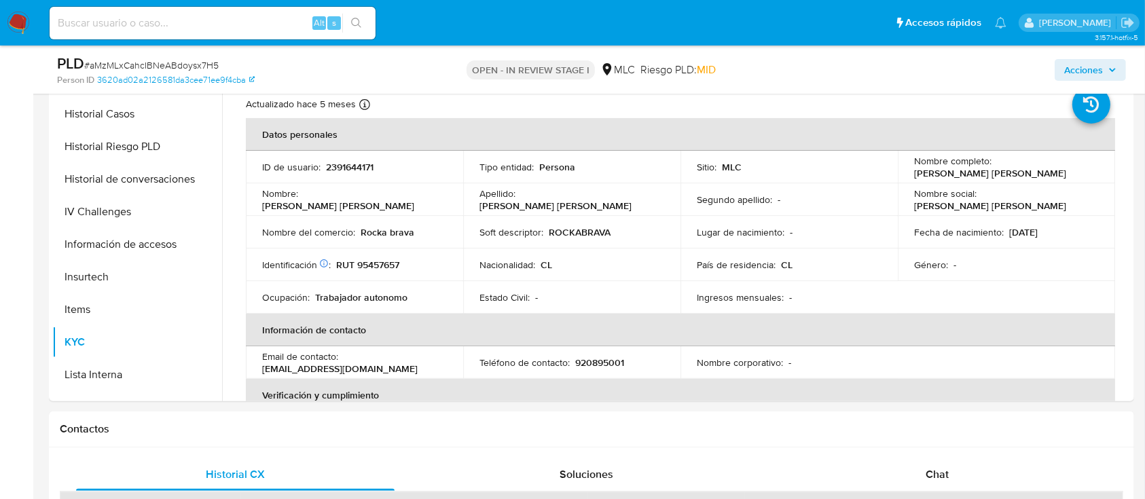
scroll to position [310, 0]
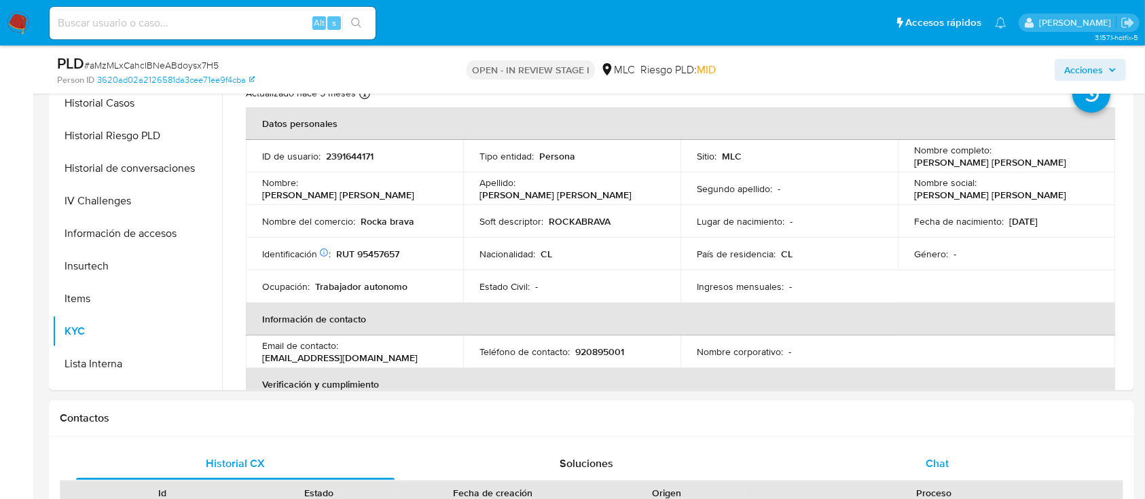
click at [952, 459] on div "Chat" at bounding box center [937, 463] width 318 height 33
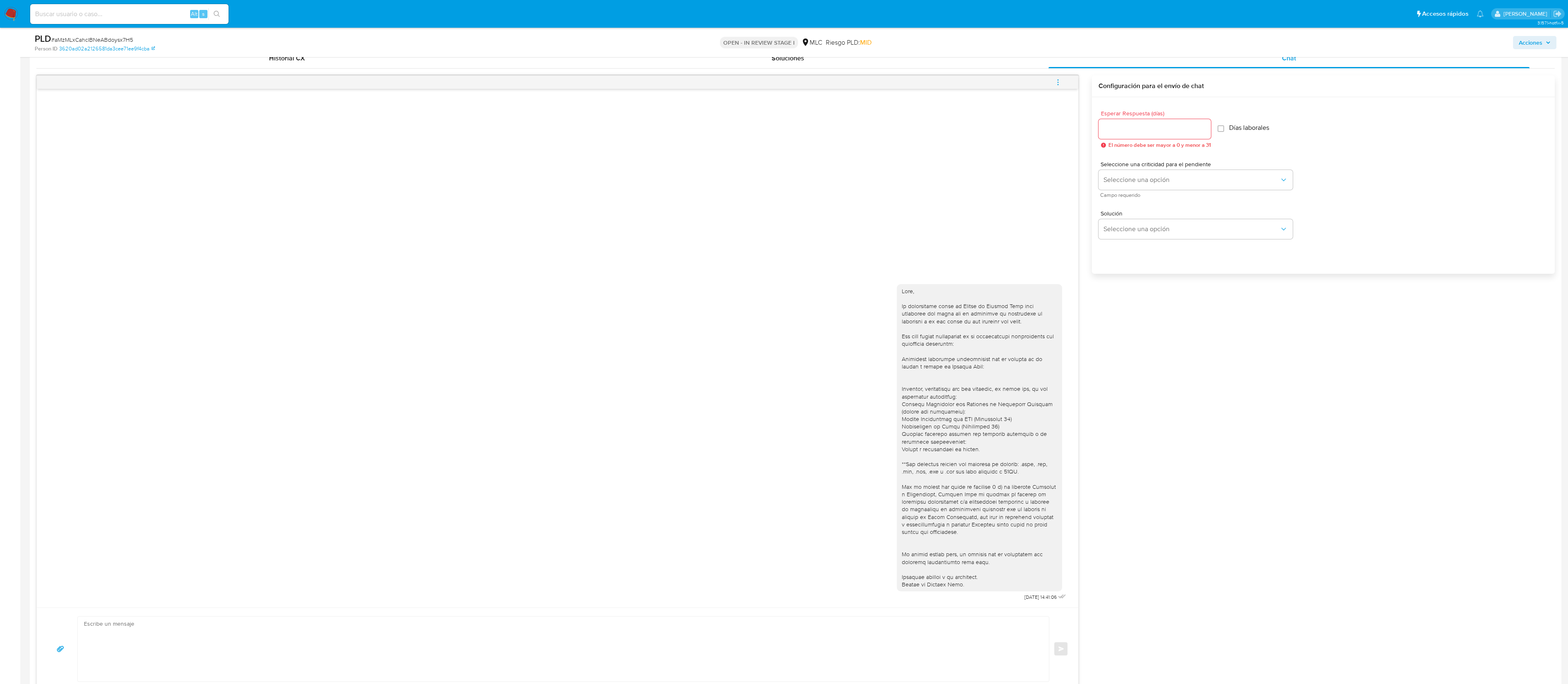
scroll to position [0, 0]
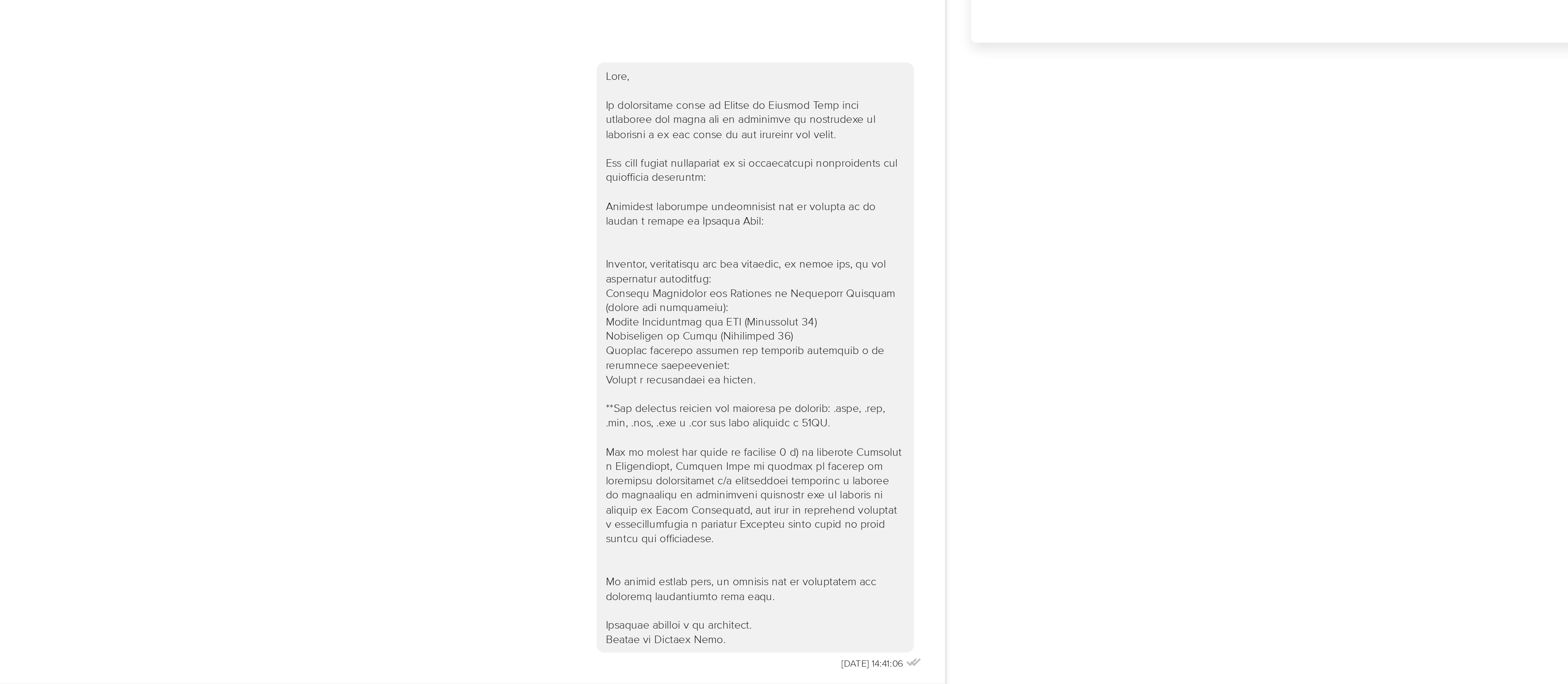
click at [1057, 414] on div "04/08/2025 14:41:06 Enviar Configuración para el envío de chat Esperar Respuest…" at bounding box center [796, 383] width 1519 height 615
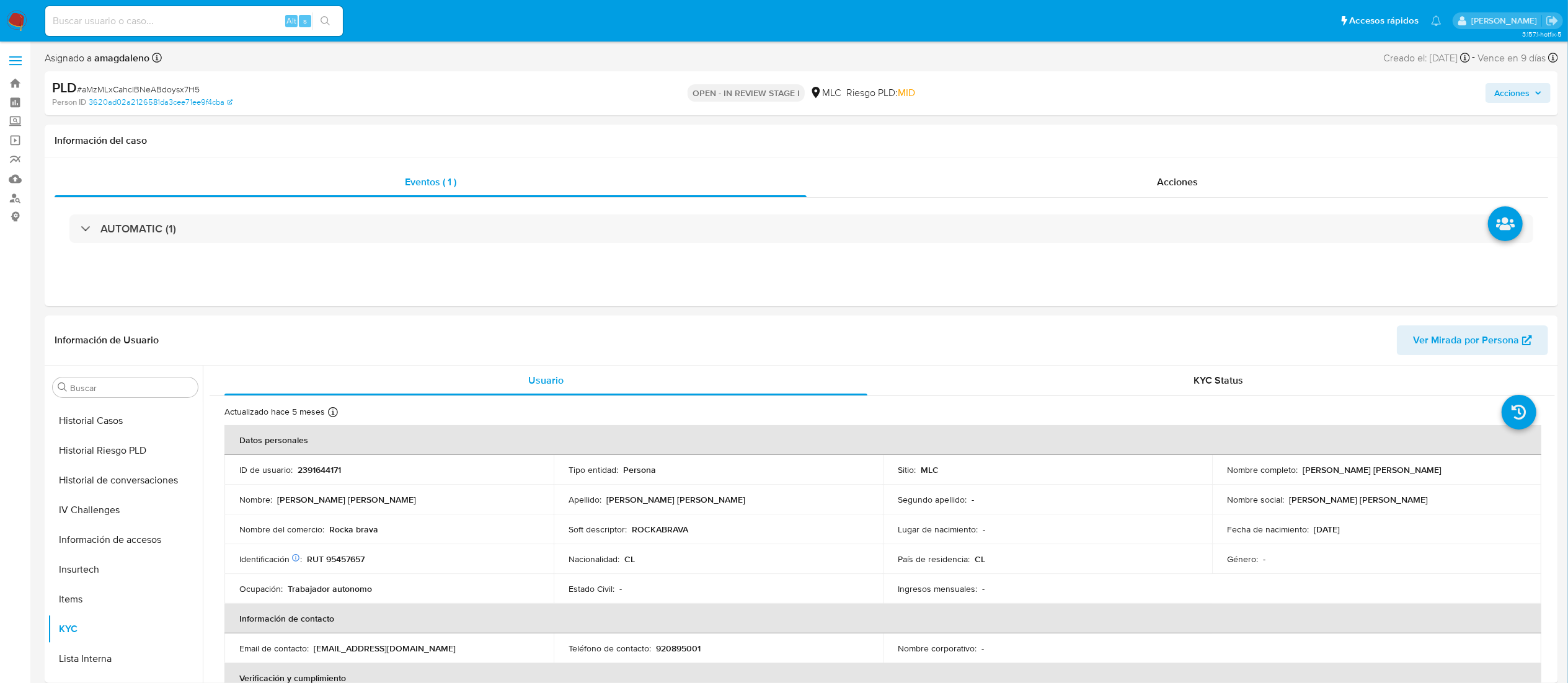
scroll to position [21, 0]
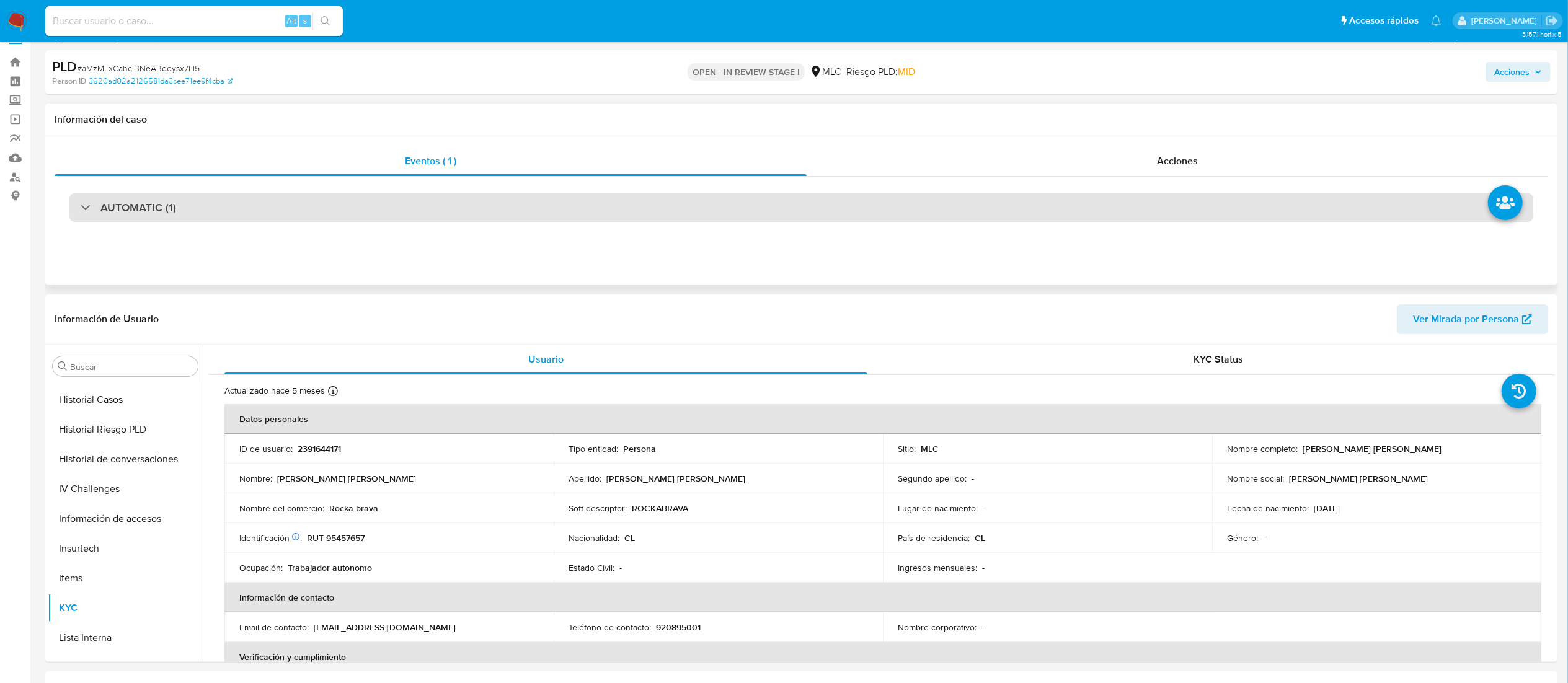
click at [702, 198] on div "AUTOMATIC (1)" at bounding box center [801, 207] width 1464 height 28
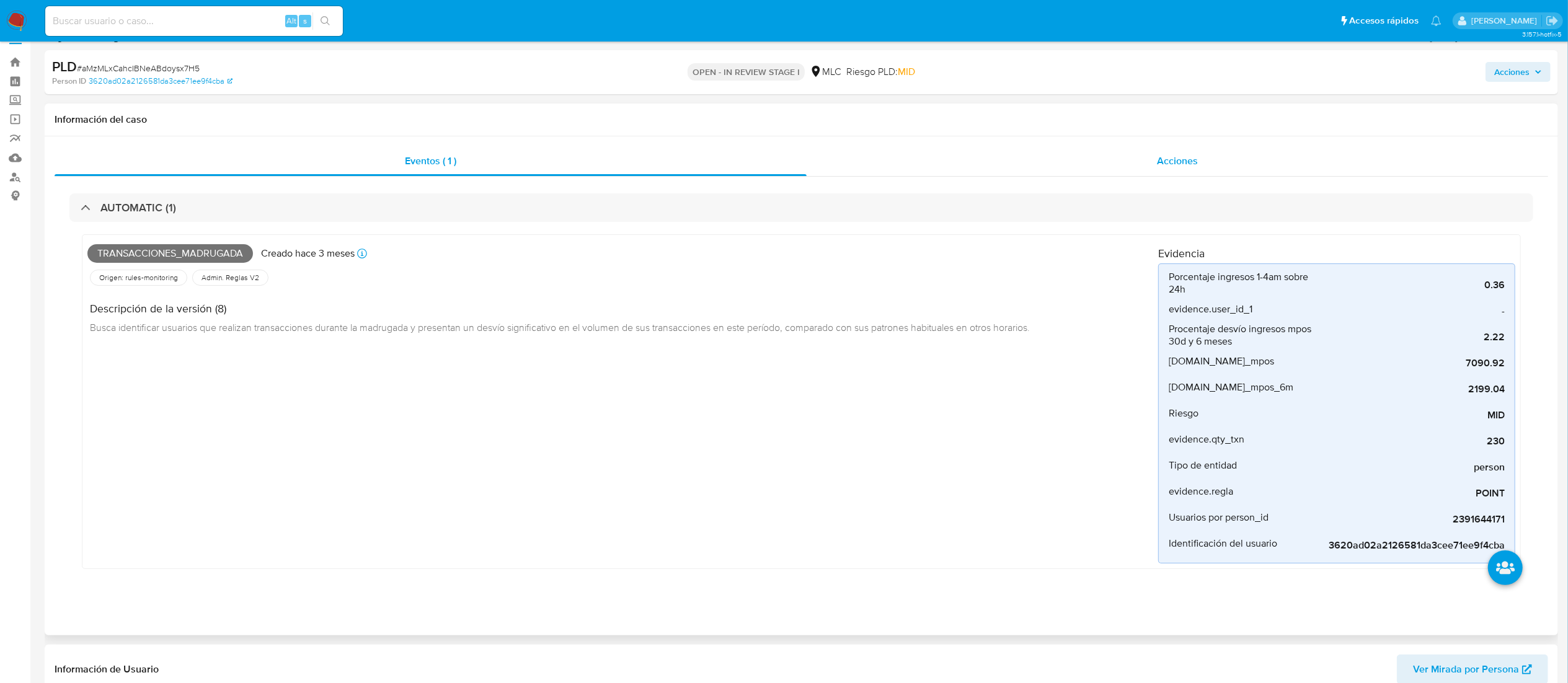
click at [1004, 169] on div "Acciones" at bounding box center [1177, 161] width 742 height 30
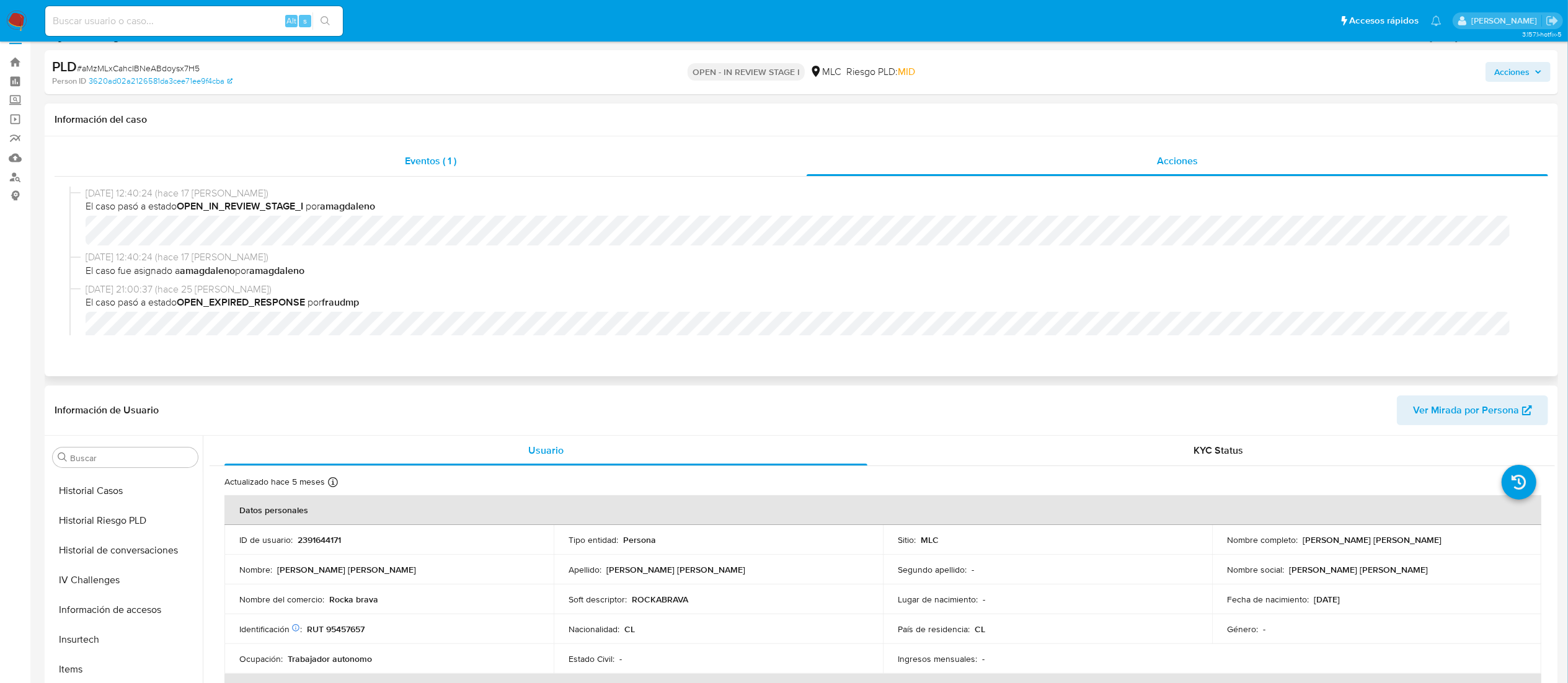
click at [633, 157] on div "Eventos ( 1 )" at bounding box center [431, 161] width 752 height 30
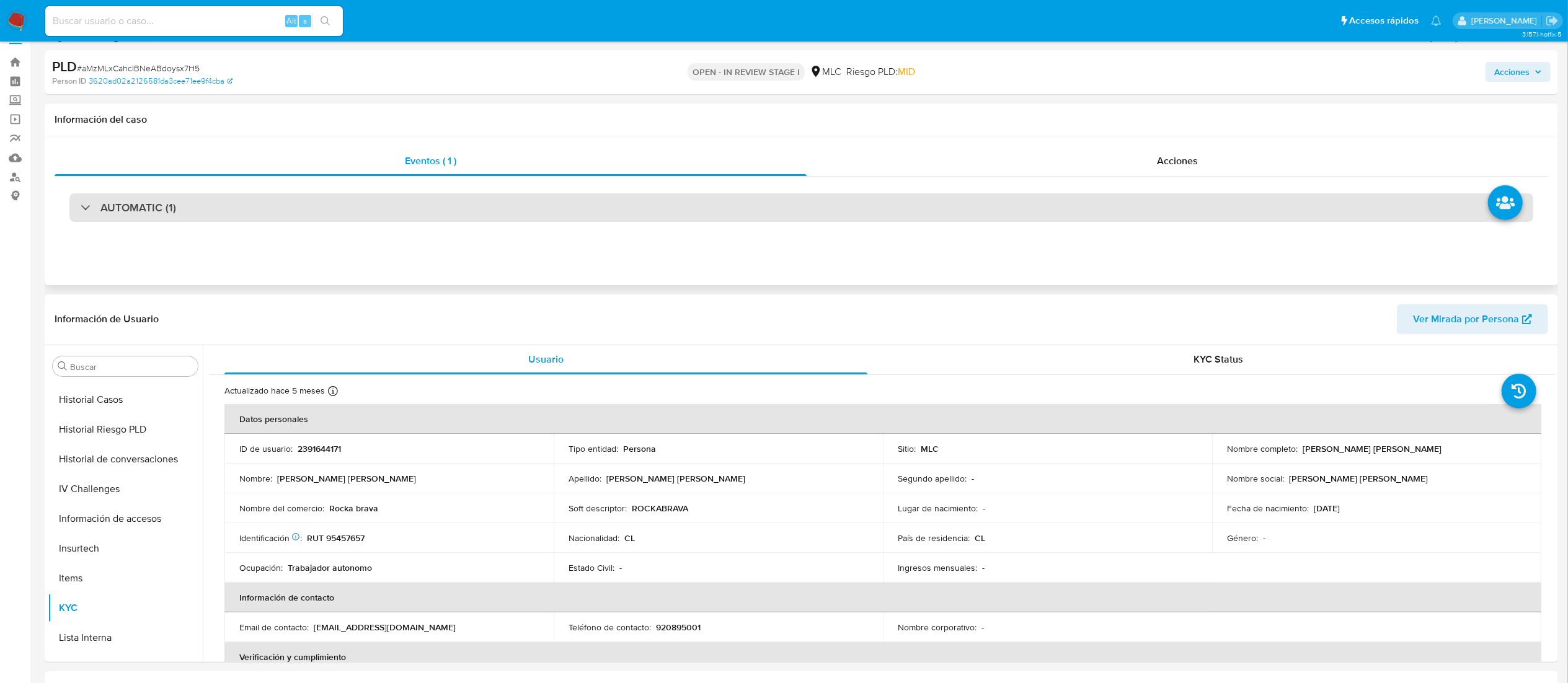
click at [638, 210] on div "AUTOMATIC (1)" at bounding box center [801, 207] width 1464 height 28
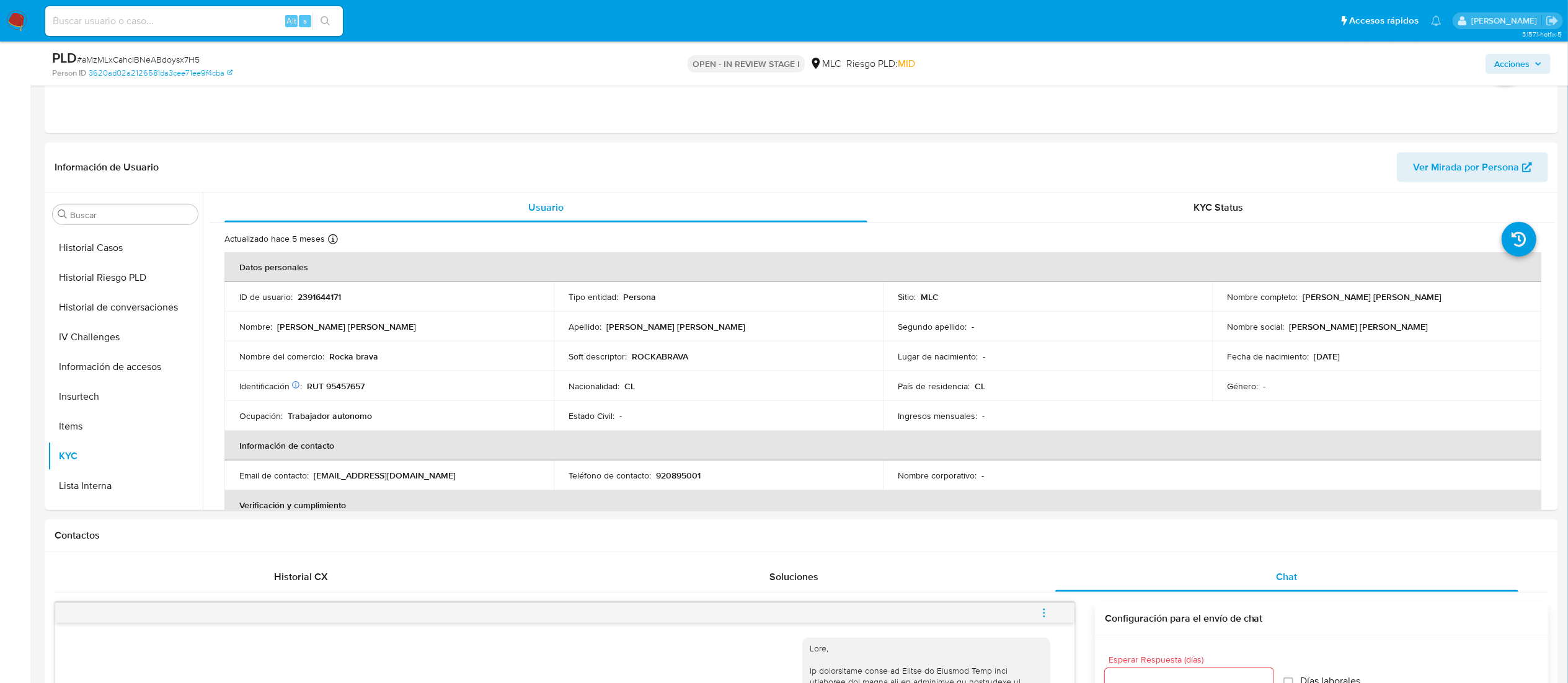
scroll to position [499, 0]
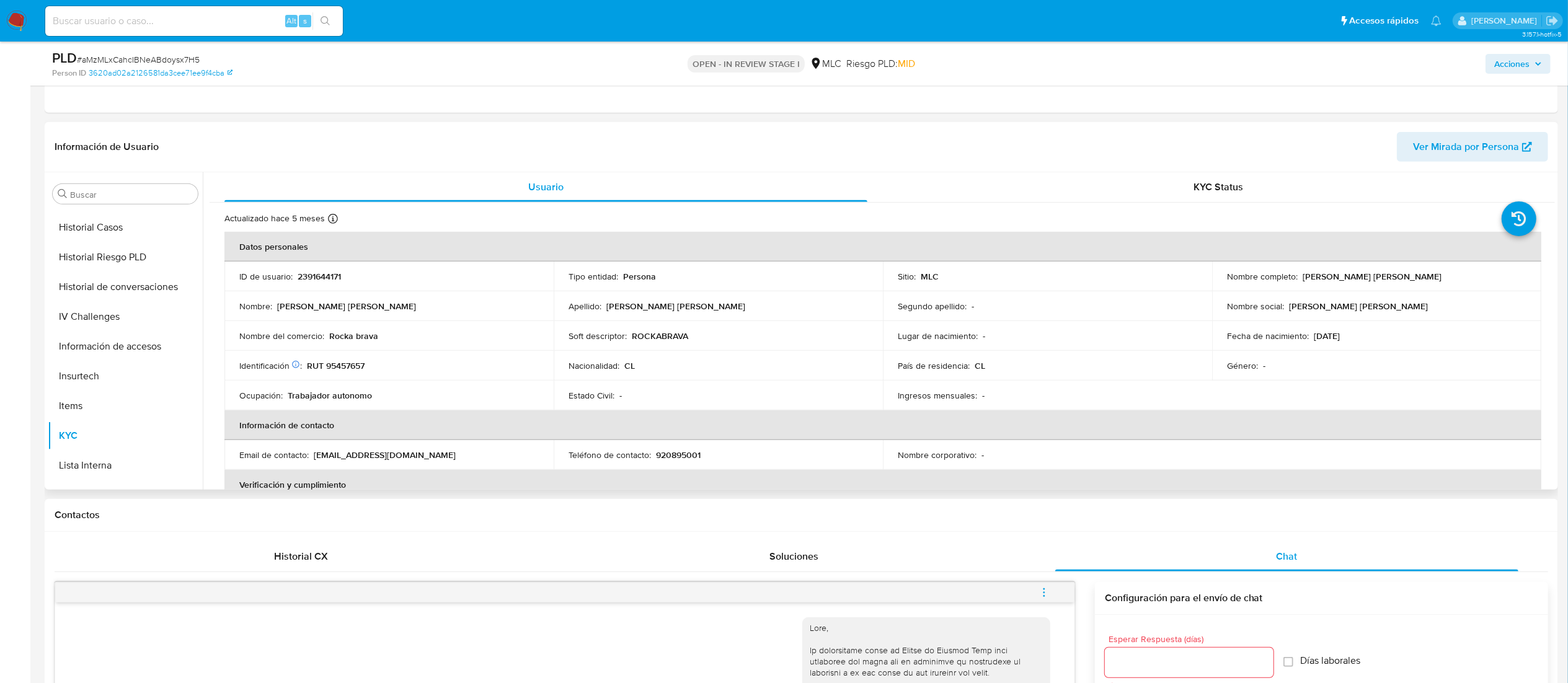
click at [507, 478] on th "Verificación y cumplimiento" at bounding box center [883, 485] width 1317 height 30
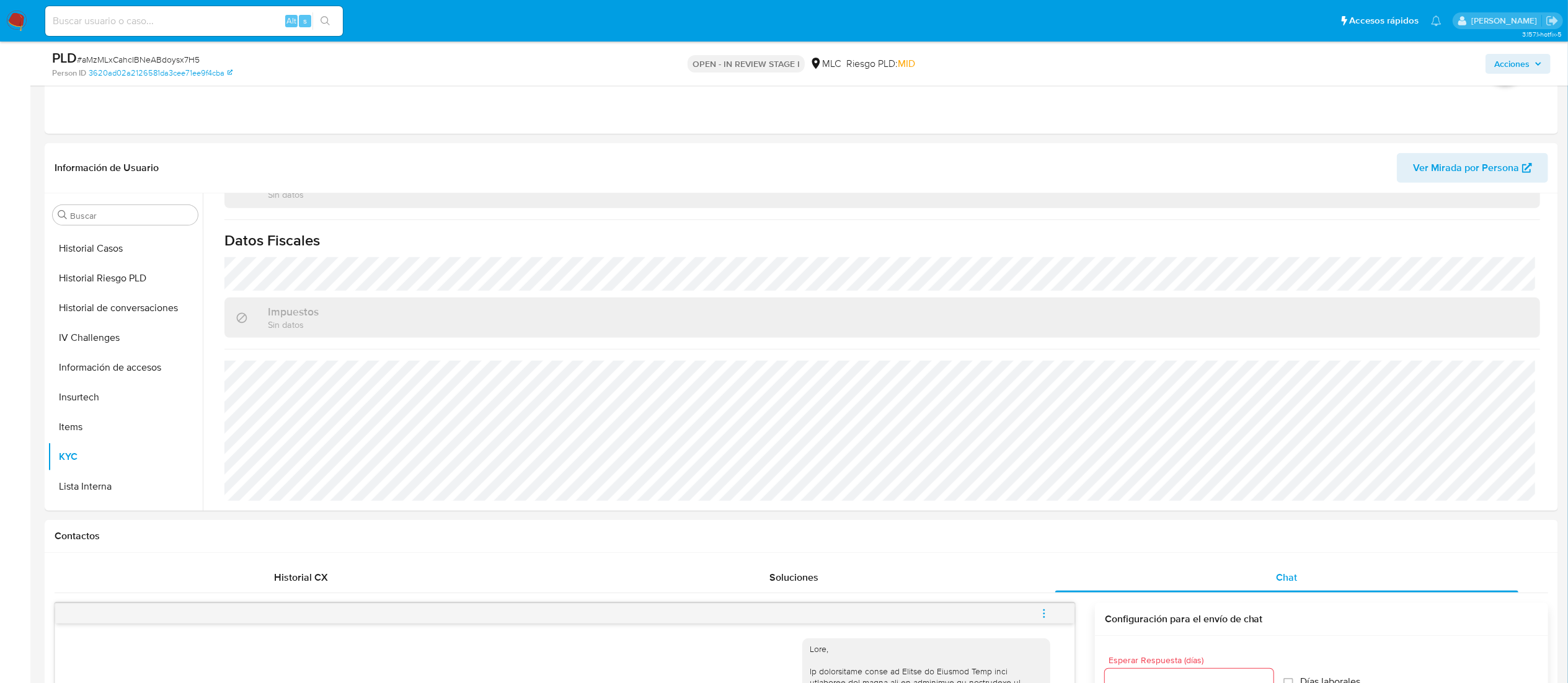
scroll to position [487, 0]
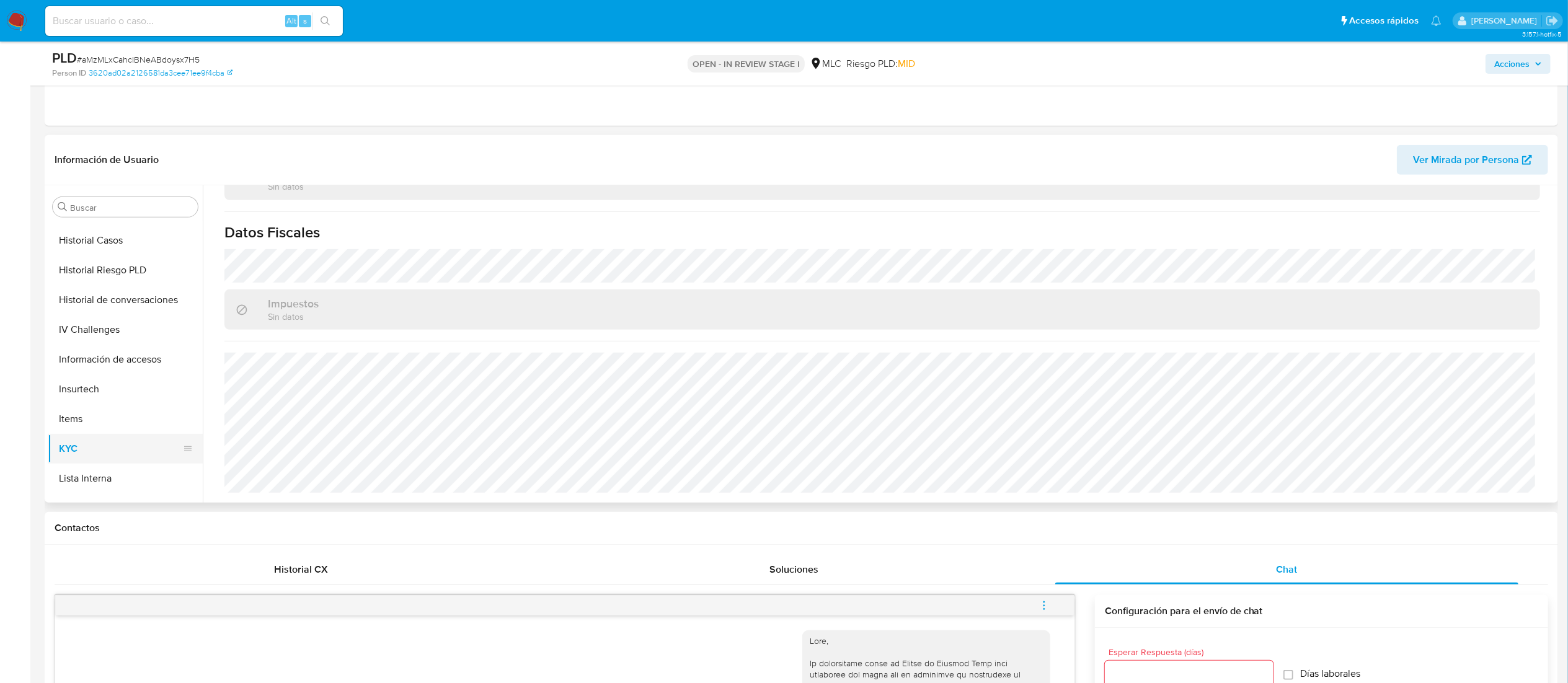
click at [196, 430] on button "Items" at bounding box center [125, 419] width 155 height 30
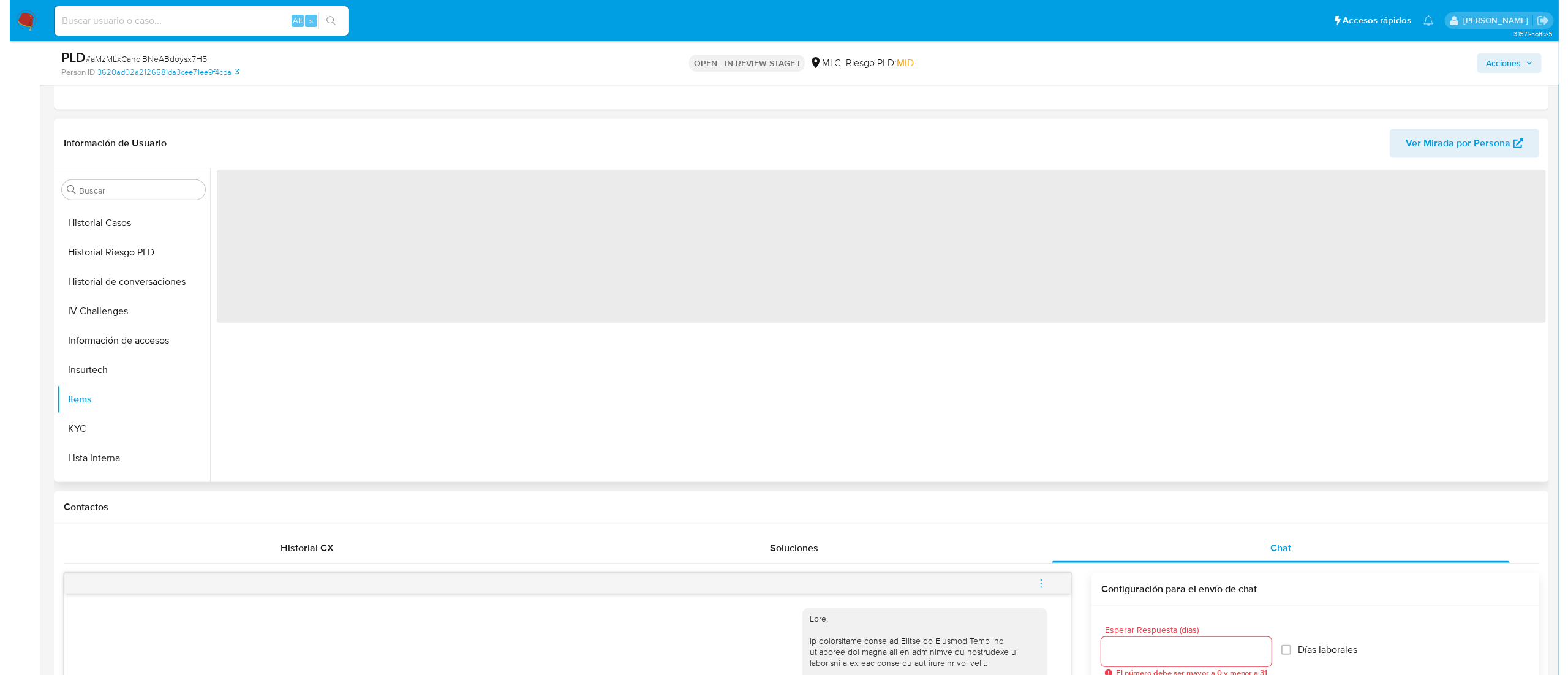
scroll to position [0, 0]
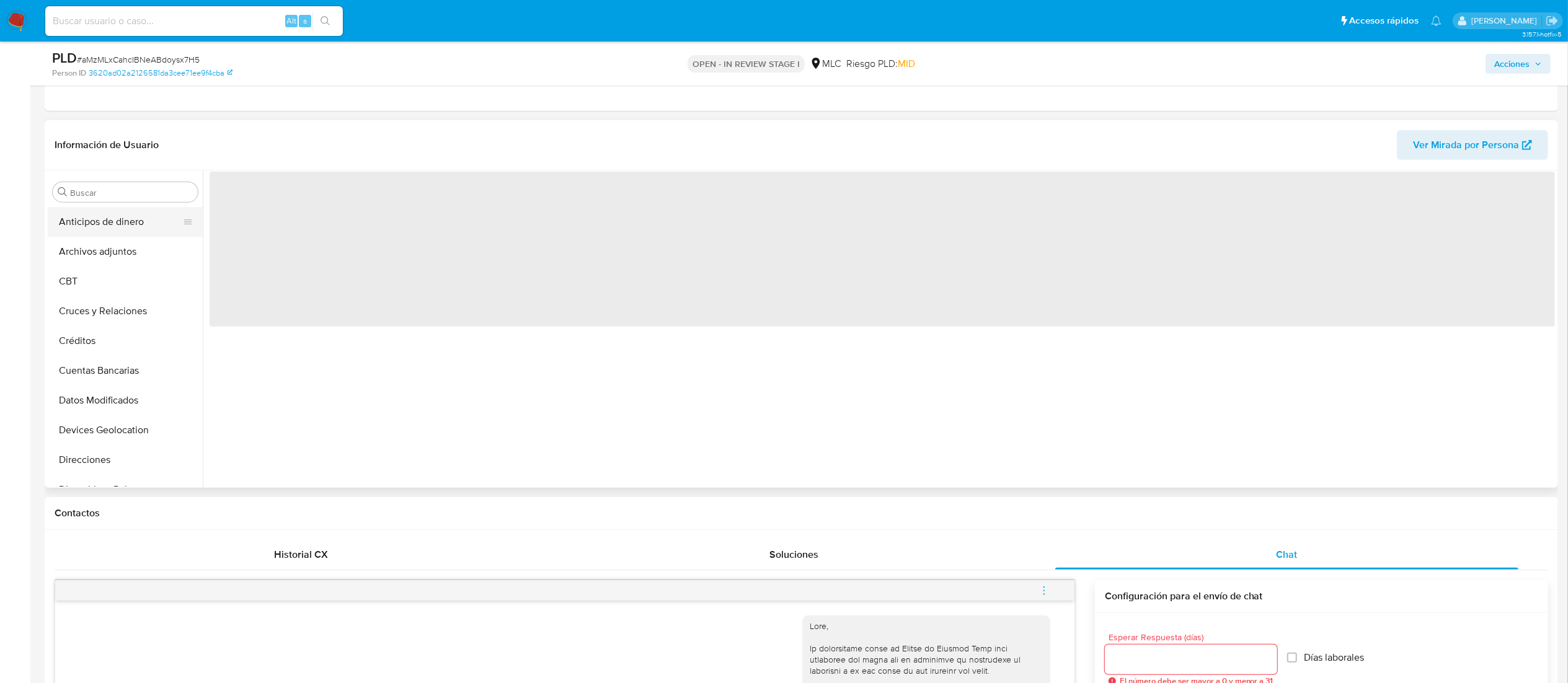
click at [135, 236] on button "Anticipos de dinero" at bounding box center [120, 222] width 145 height 30
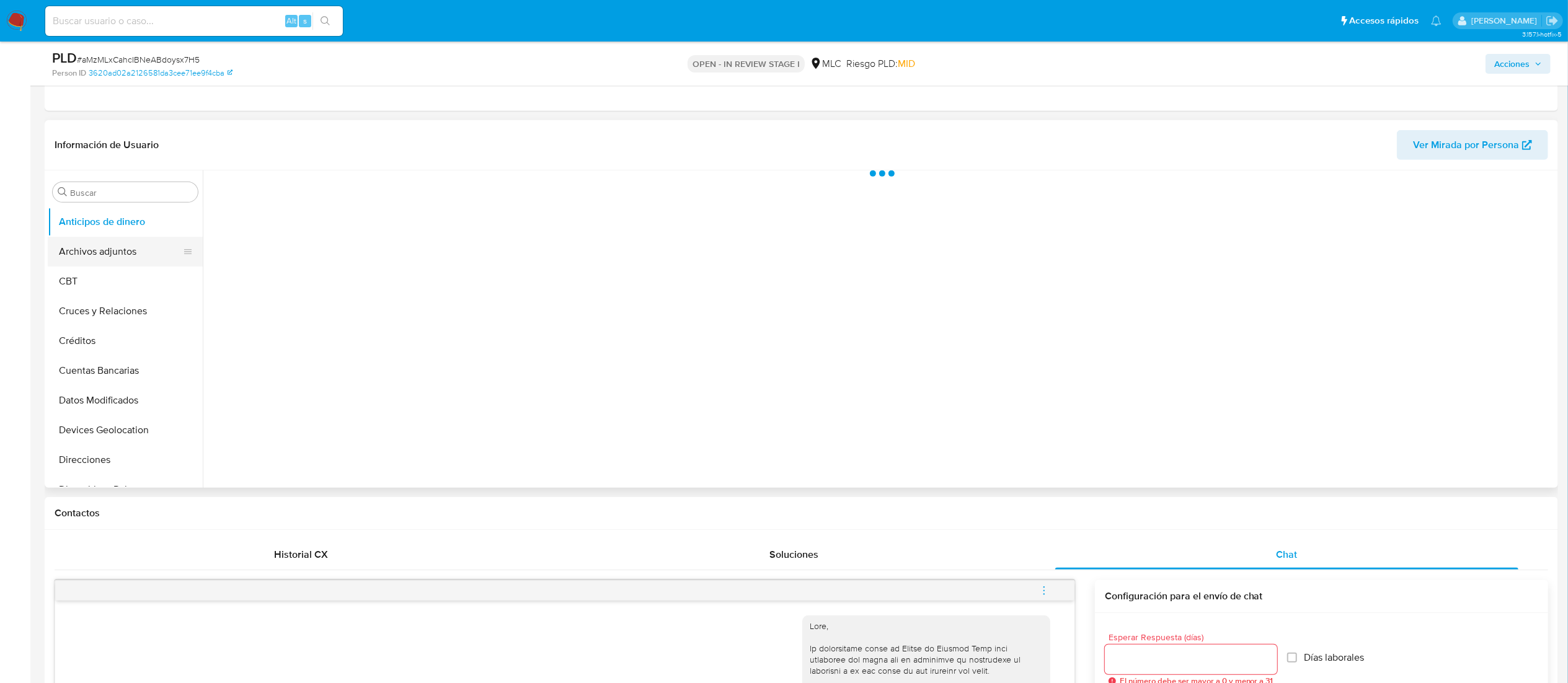
click at [134, 256] on button "Archivos adjuntos" at bounding box center [120, 251] width 145 height 30
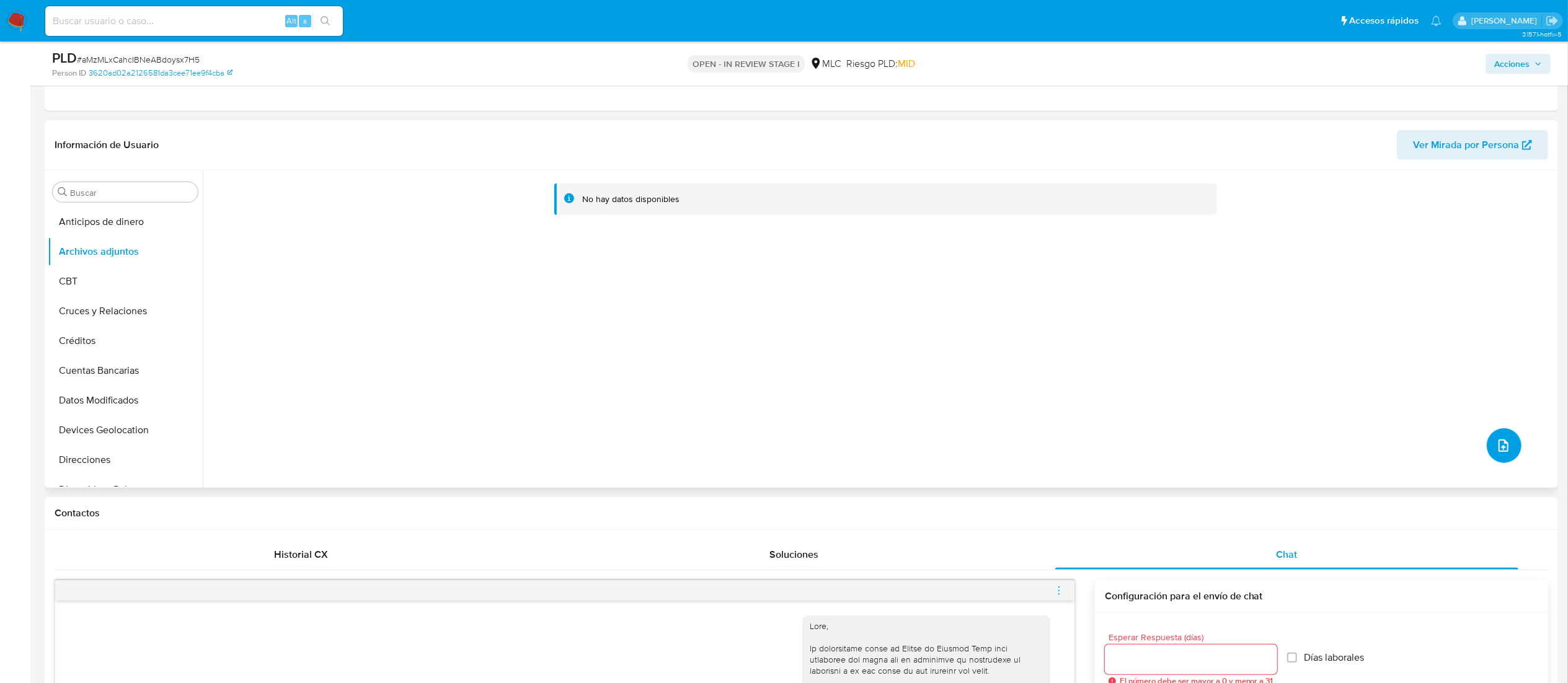
click at [1496, 457] on button "upload-file" at bounding box center [1504, 446] width 35 height 35
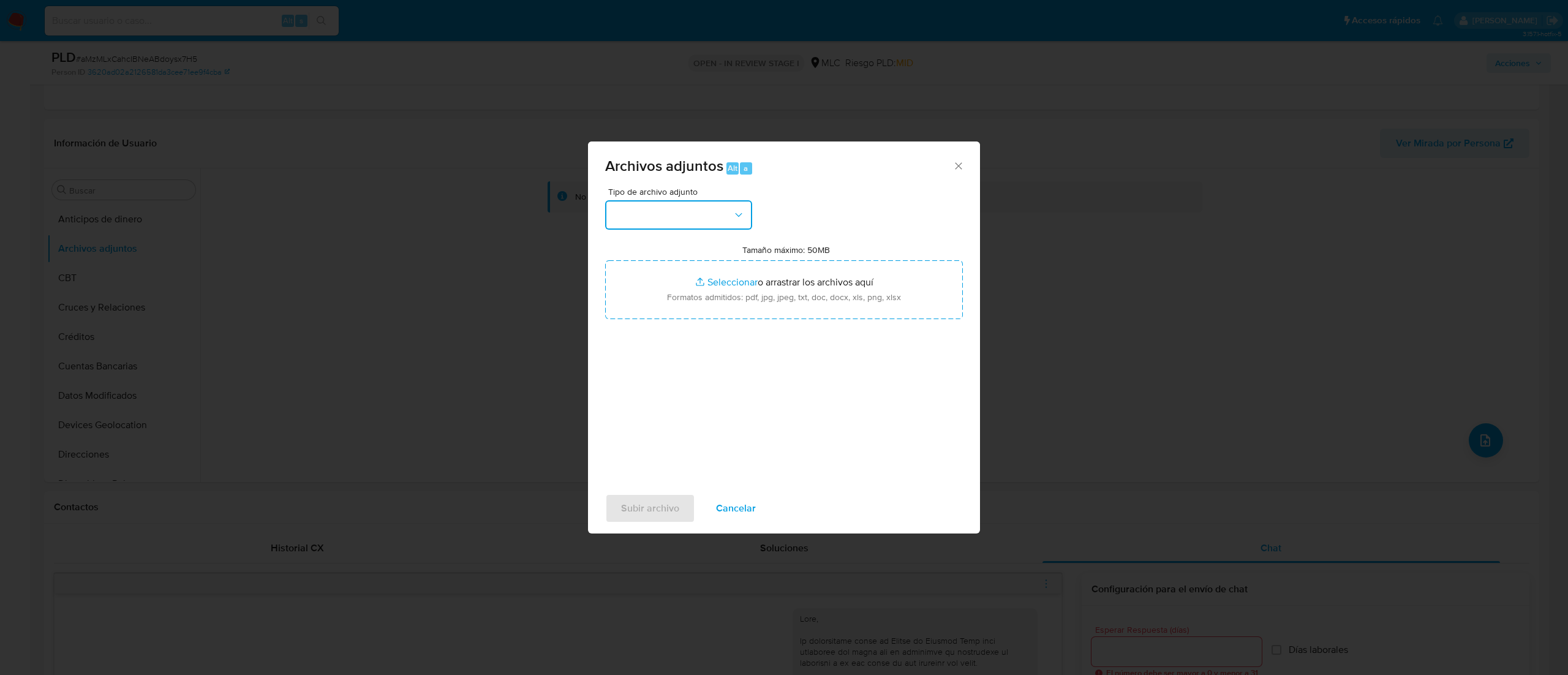
click at [670, 215] on button "button" at bounding box center [678, 215] width 147 height 30
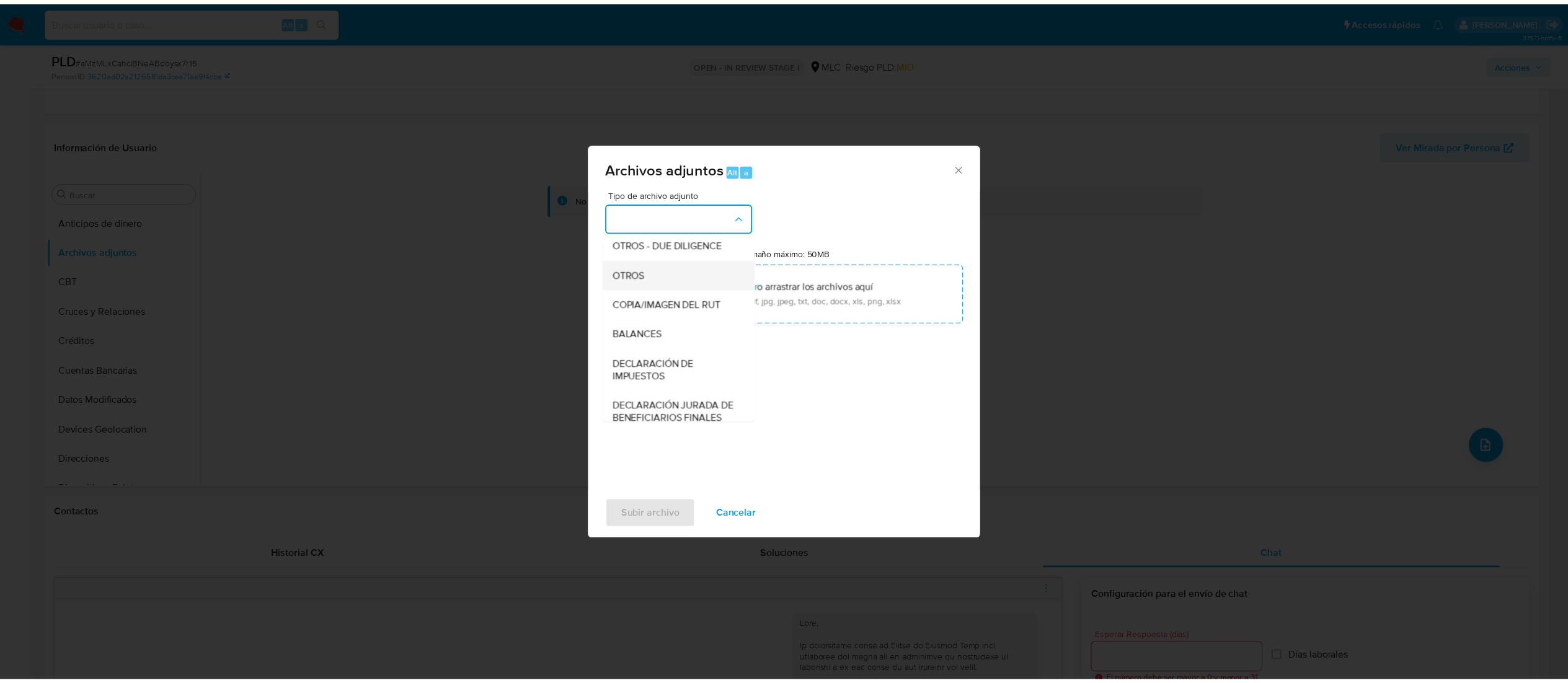
scroll to position [163, 0]
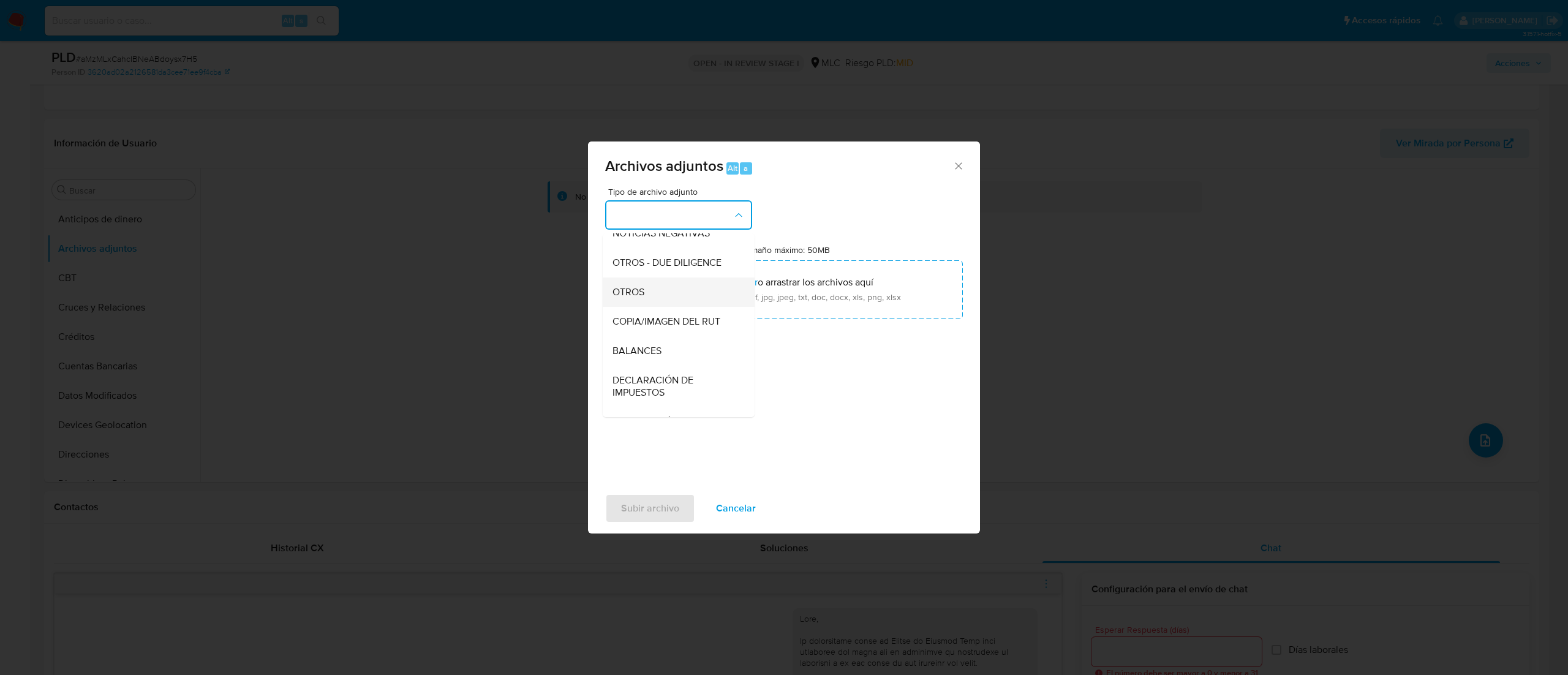
click at [704, 307] on div "OTROS" at bounding box center [675, 292] width 125 height 30
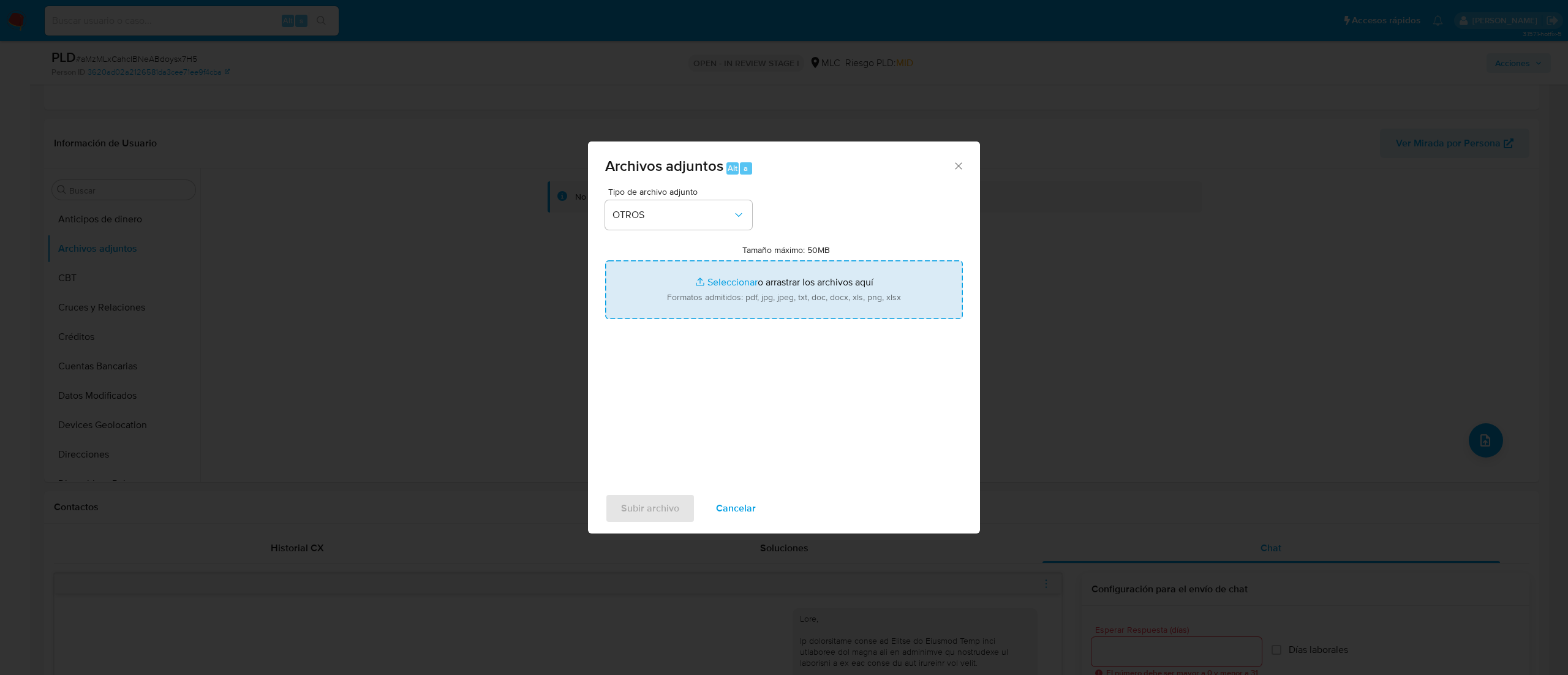
click at [722, 282] on input "Tamaño máximo: 50MB Seleccionar archivos" at bounding box center [784, 290] width 358 height 59
type input "C:\fakepath\2391644171 - 29_08_2025.xlsx"
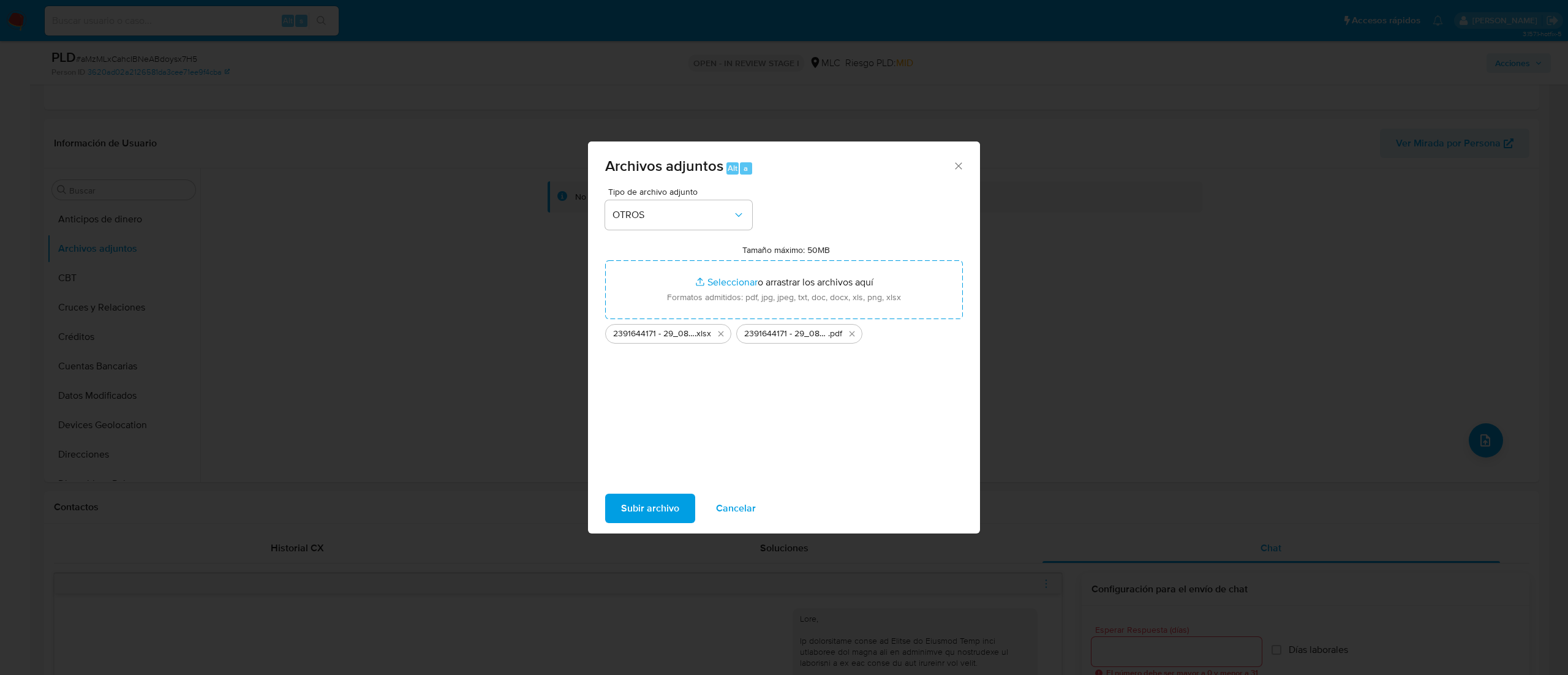
click at [642, 514] on span "Subir archivo" at bounding box center [650, 509] width 59 height 27
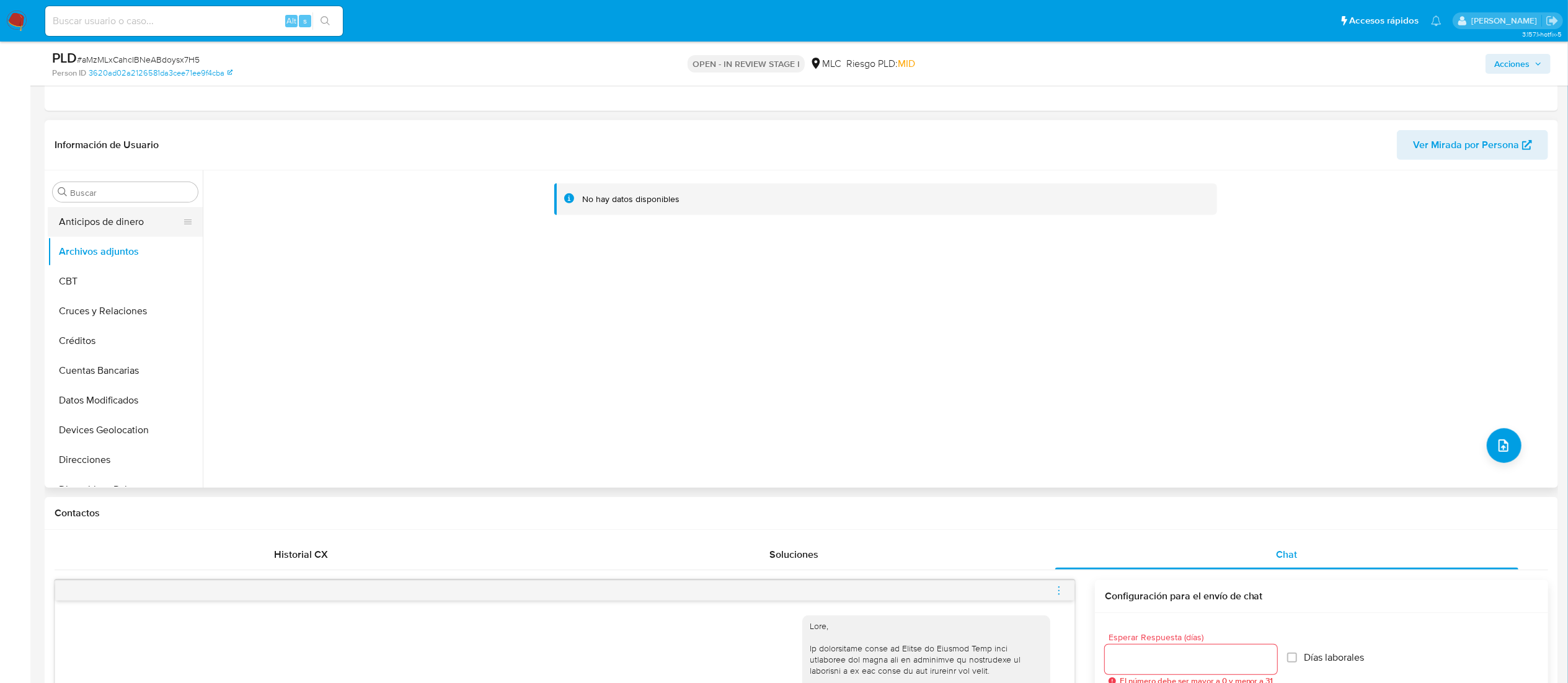
click at [142, 225] on button "Anticipos de dinero" at bounding box center [120, 222] width 145 height 30
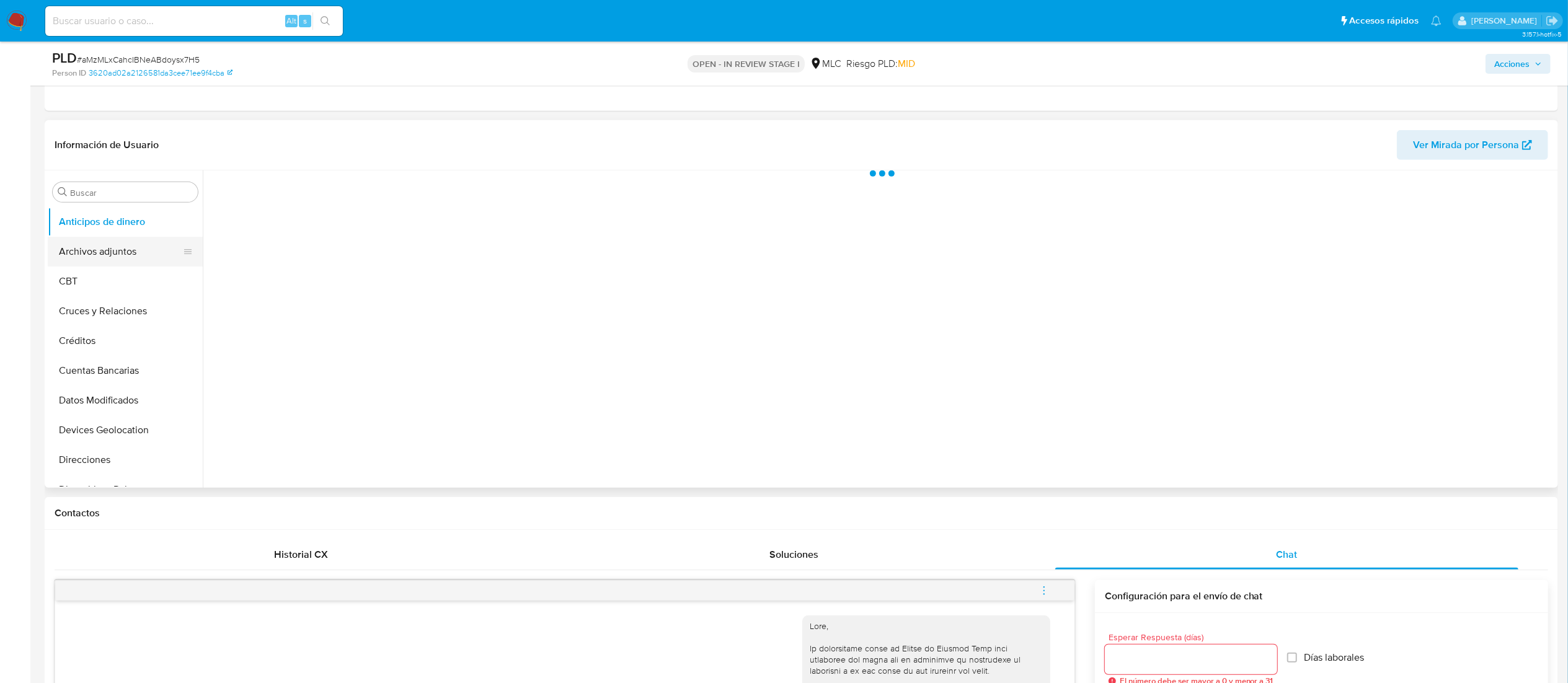
click at [136, 242] on button "Archivos adjuntos" at bounding box center [120, 251] width 145 height 30
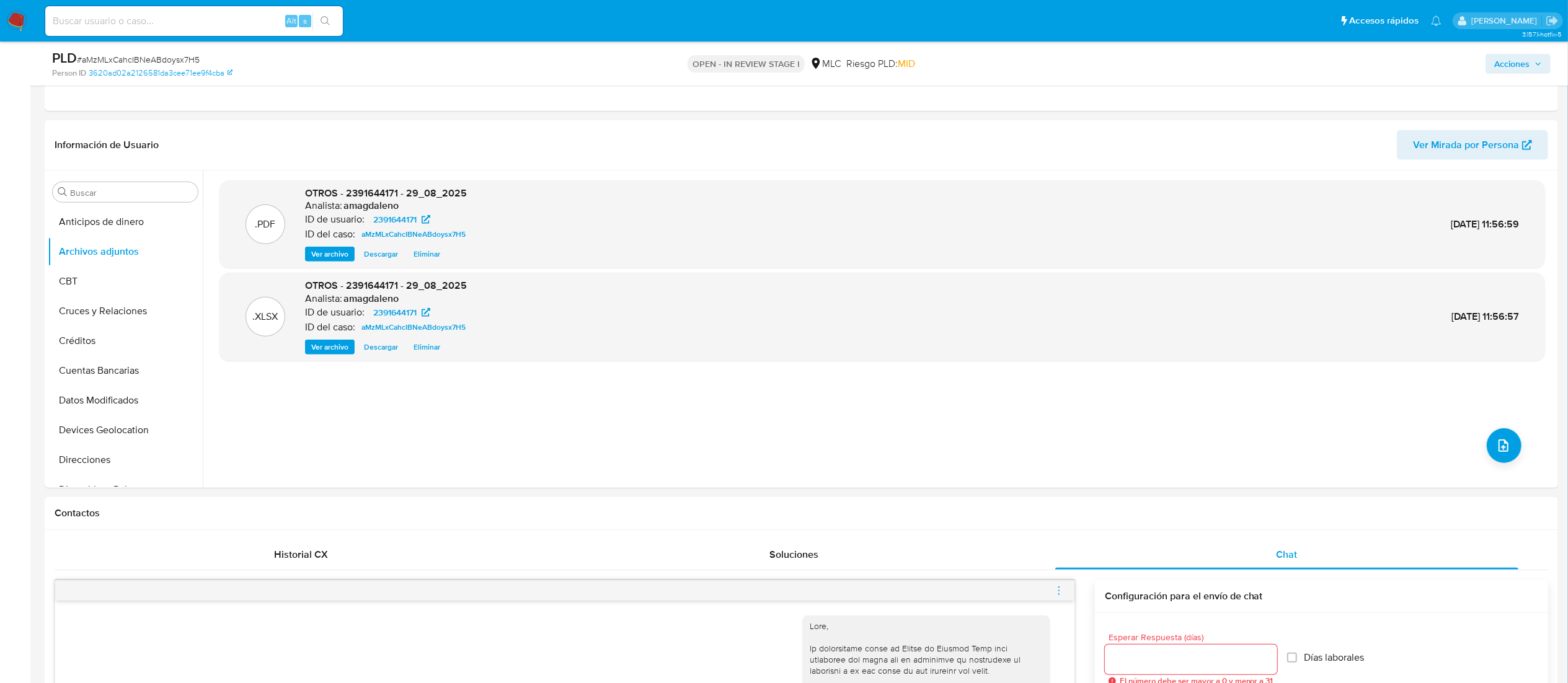
scroll to position [449, 0]
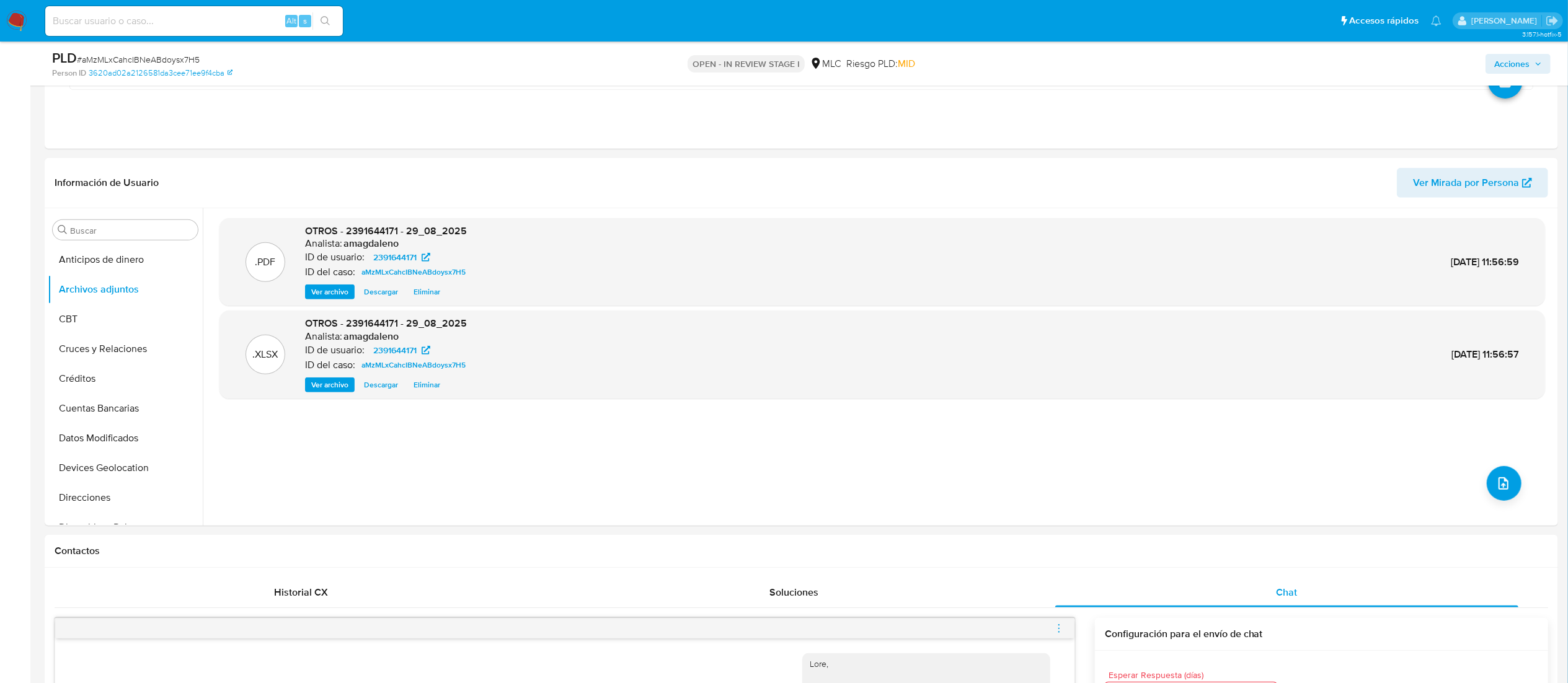
click at [1501, 56] on span "Acciones" at bounding box center [1511, 64] width 36 height 20
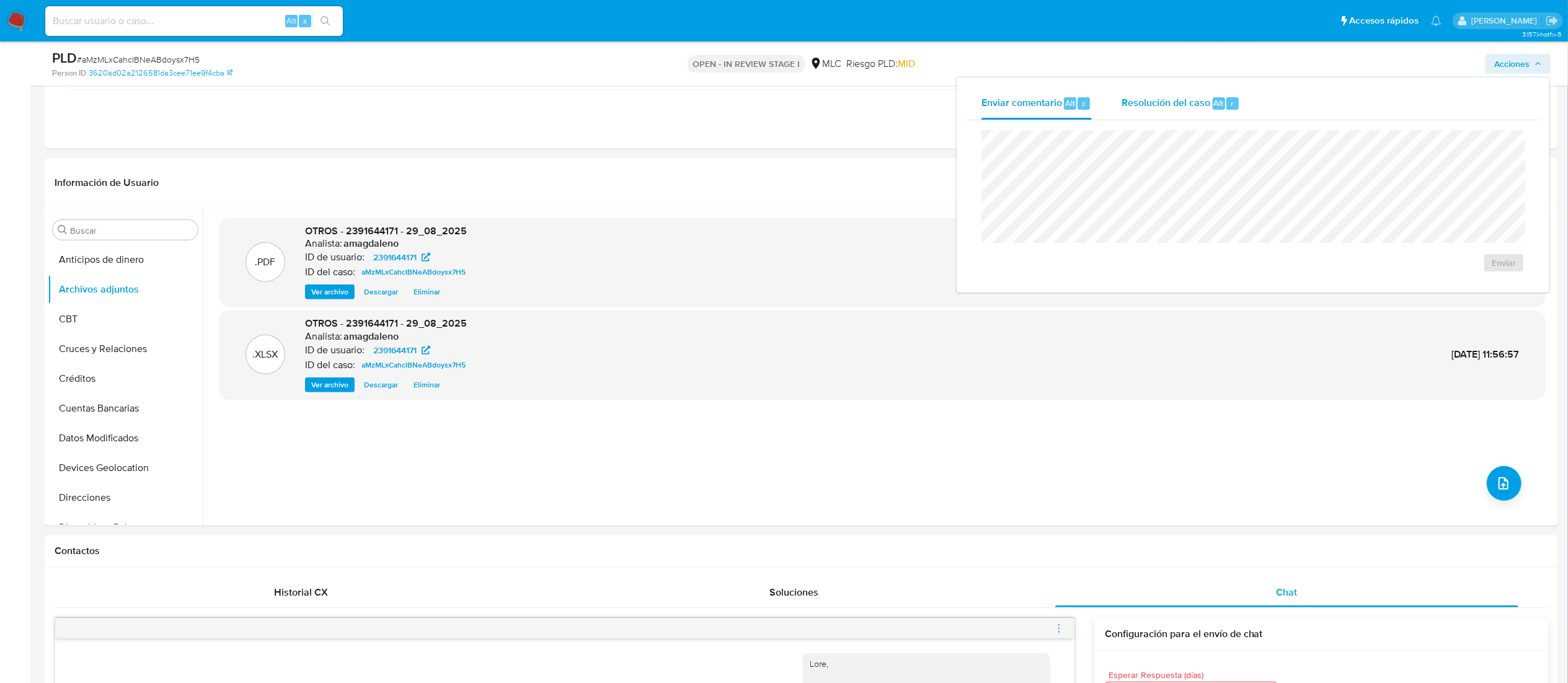
click at [1137, 111] on div "Resolución del caso Alt r" at bounding box center [1181, 103] width 119 height 32
click at [1367, 270] on span "No ROI" at bounding box center [1364, 276] width 61 height 27
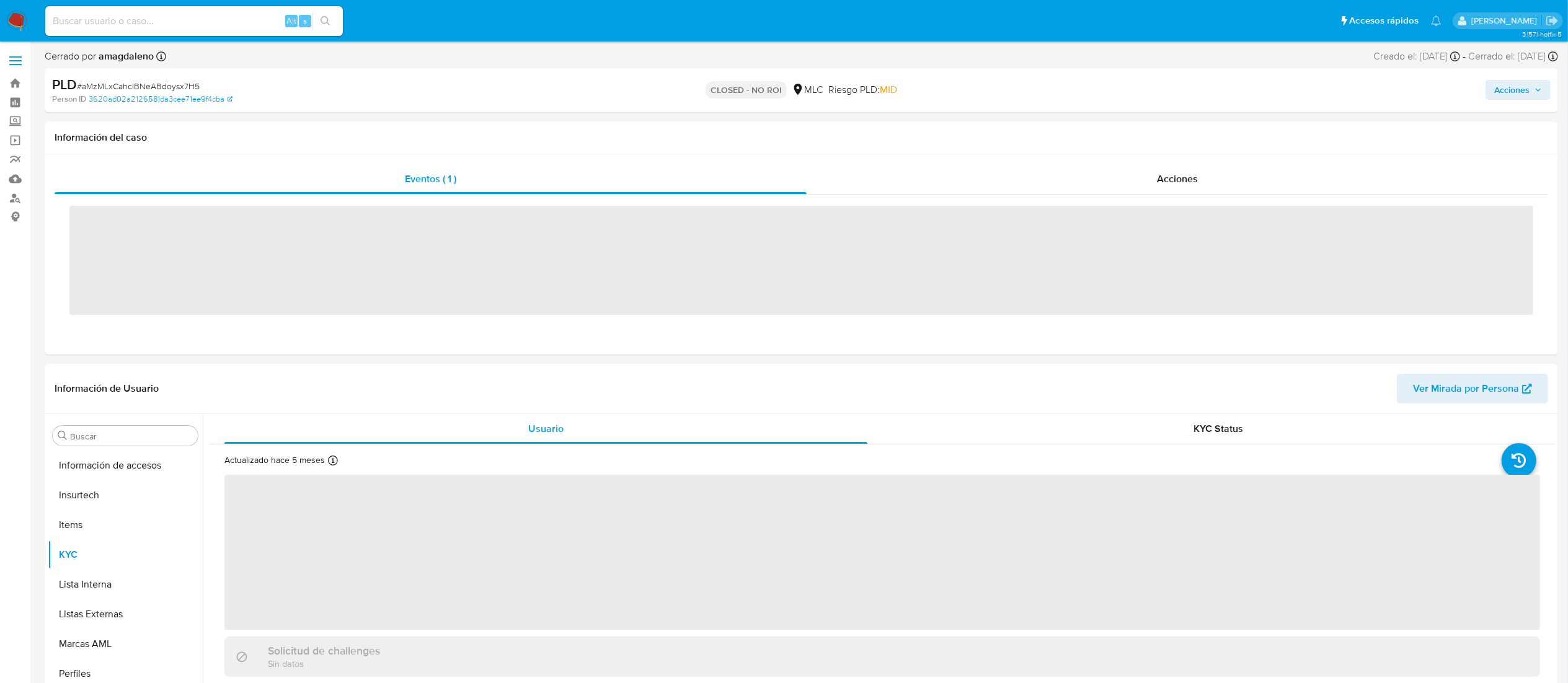
scroll to position [524, 0]
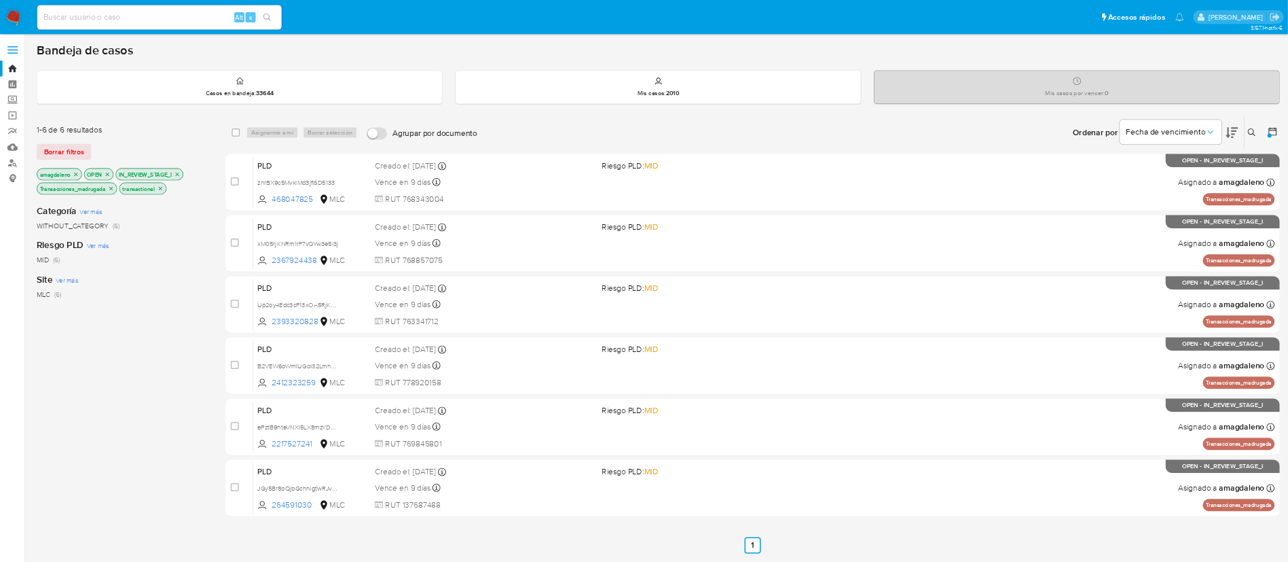
scroll to position [49, 0]
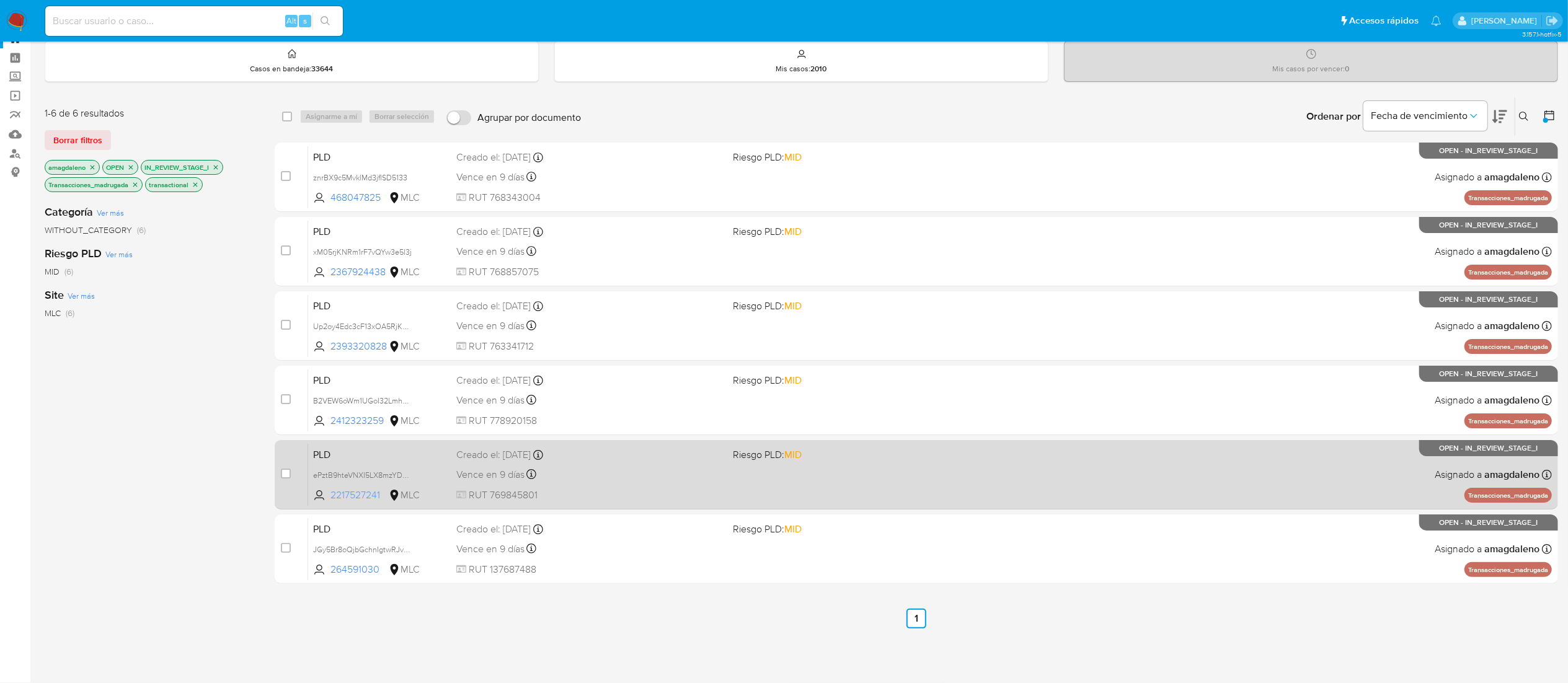
click at [363, 493] on span "2217527241" at bounding box center [358, 495] width 56 height 14
click at [644, 478] on div "Vence en 9 días Vence el 10/09/2025 06:07:22" at bounding box center [590, 475] width 267 height 16
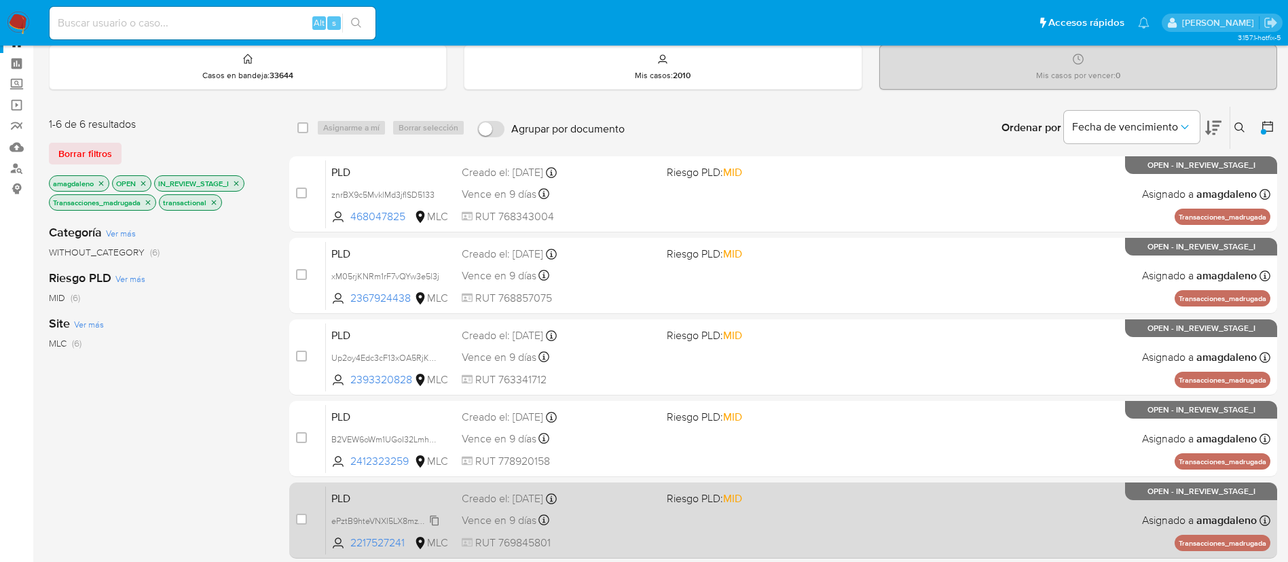
click at [356, 518] on span "ePztB9hteVNXI5LX8mzYDoqs" at bounding box center [386, 519] width 111 height 15
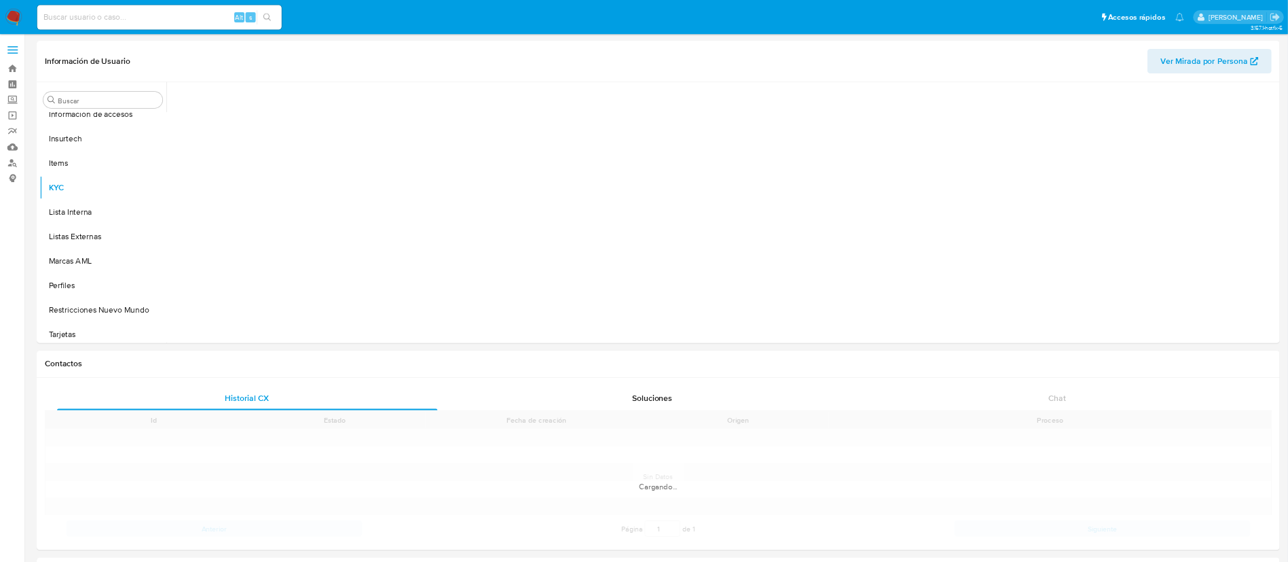
scroll to position [573, 0]
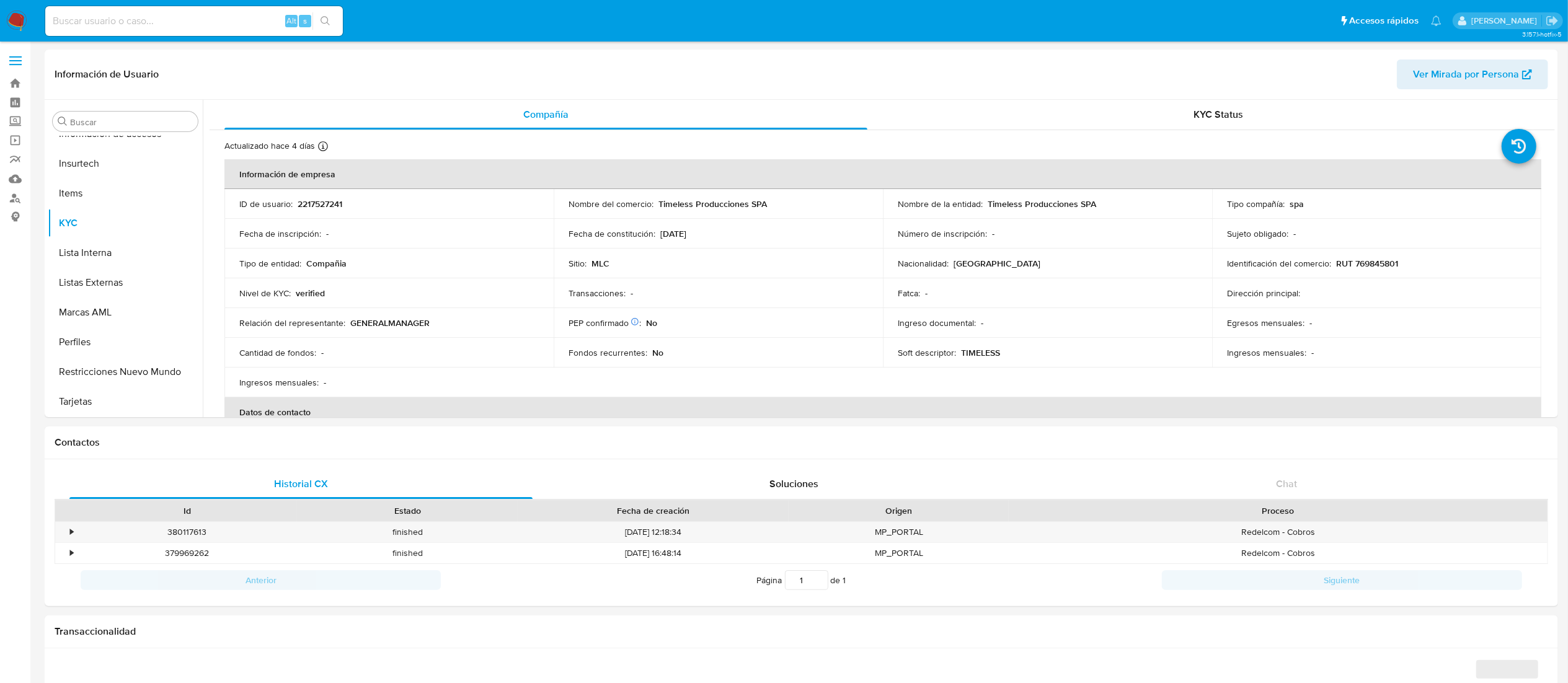
select select "10"
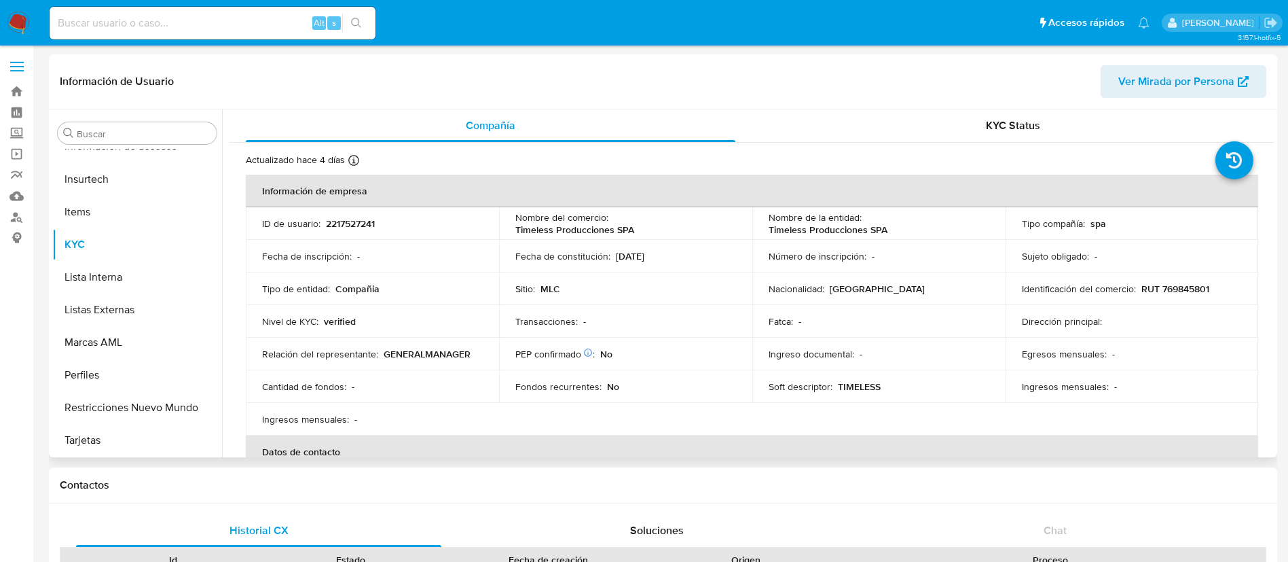
click at [361, 221] on p "2217527241" at bounding box center [350, 223] width 49 height 12
click at [499, 338] on td "PEP confirmado Obtenido de listas internas : No" at bounding box center [625, 353] width 253 height 33
click at [1187, 289] on p "RUT 769845801" at bounding box center [1175, 288] width 68 height 12
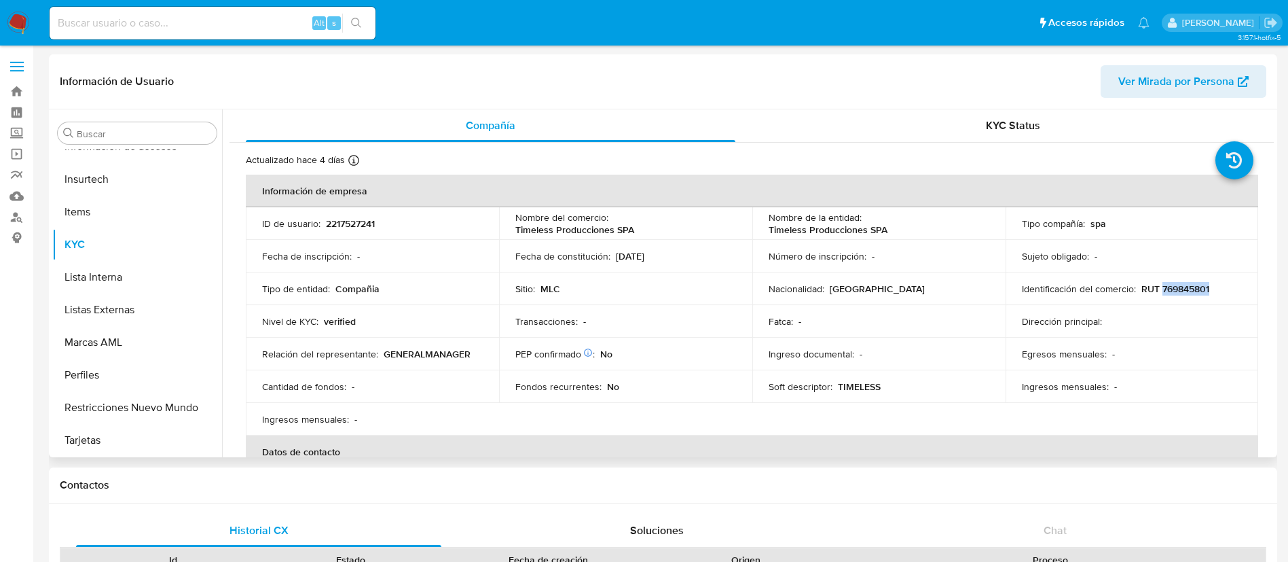
copy p "769845801"
click at [1183, 290] on p "RUT 769845801" at bounding box center [1175, 288] width 68 height 12
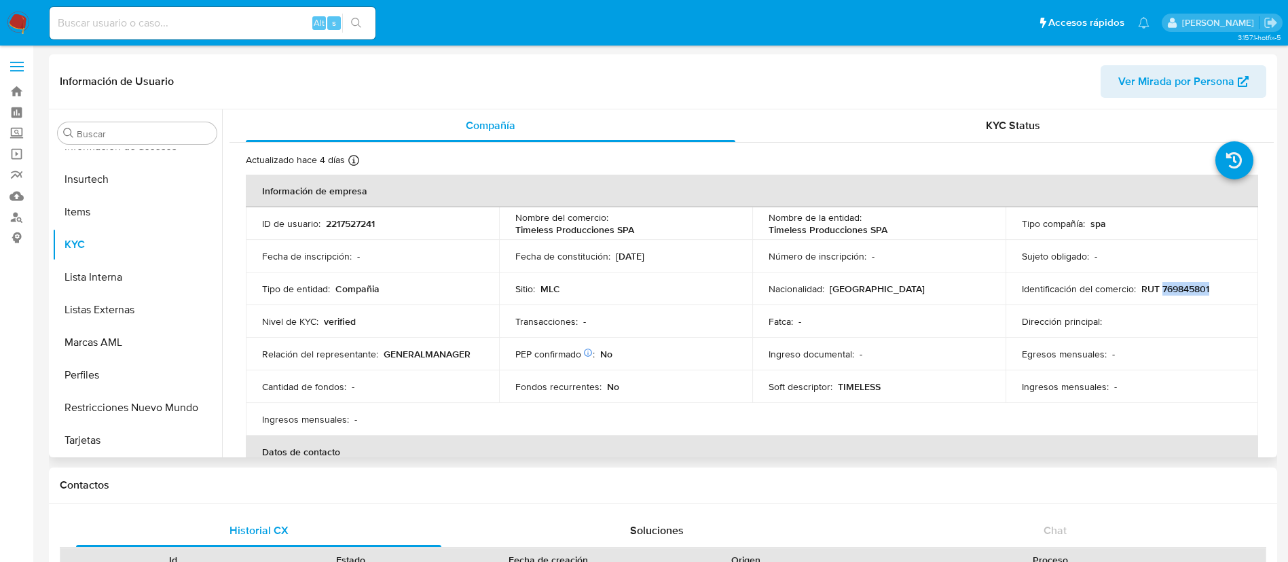
click at [1183, 290] on p "RUT 769845801" at bounding box center [1175, 288] width 68 height 12
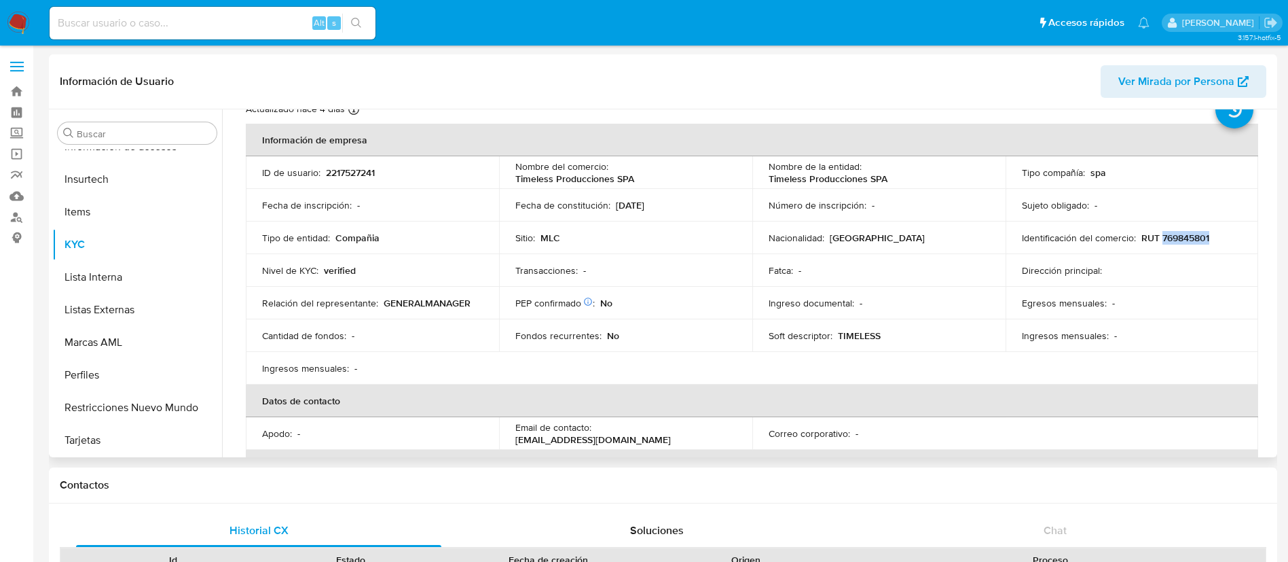
scroll to position [0, 0]
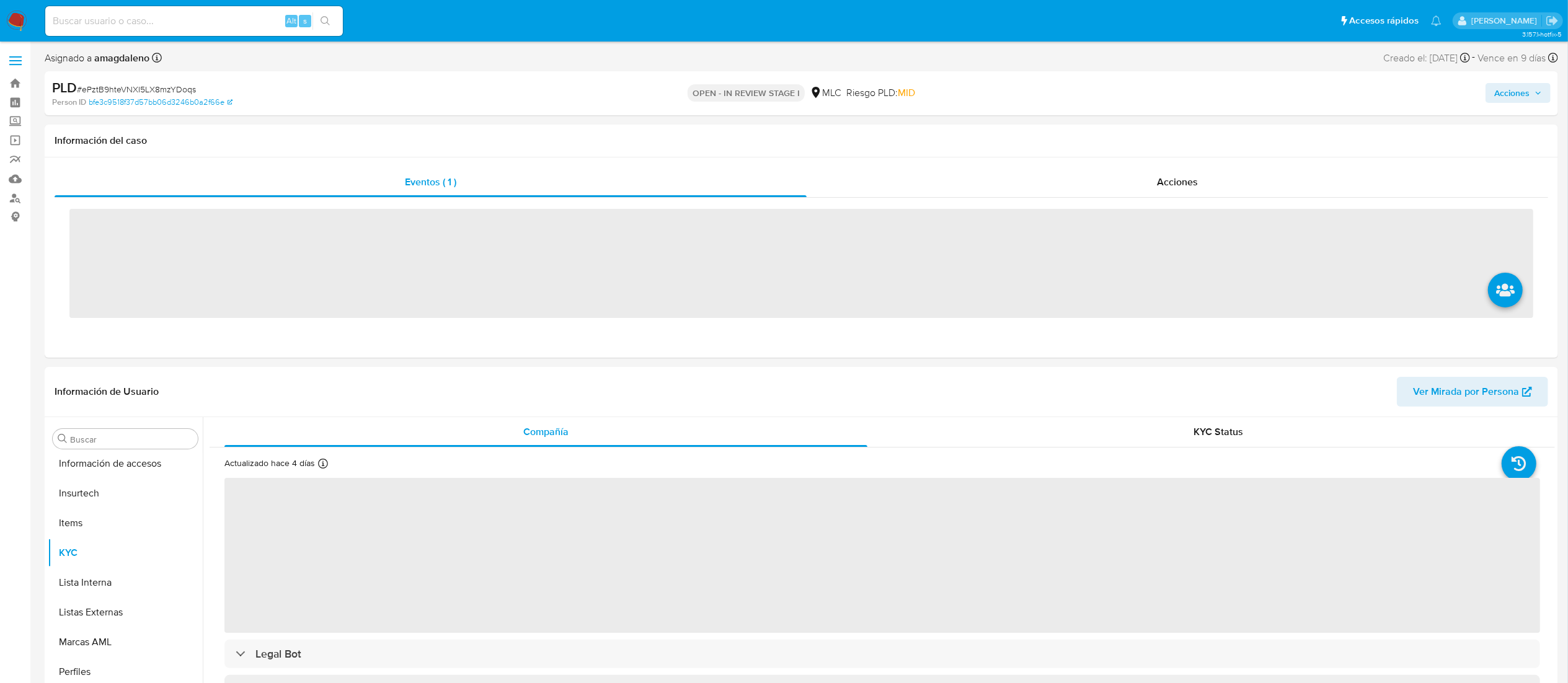
scroll to position [524, 0]
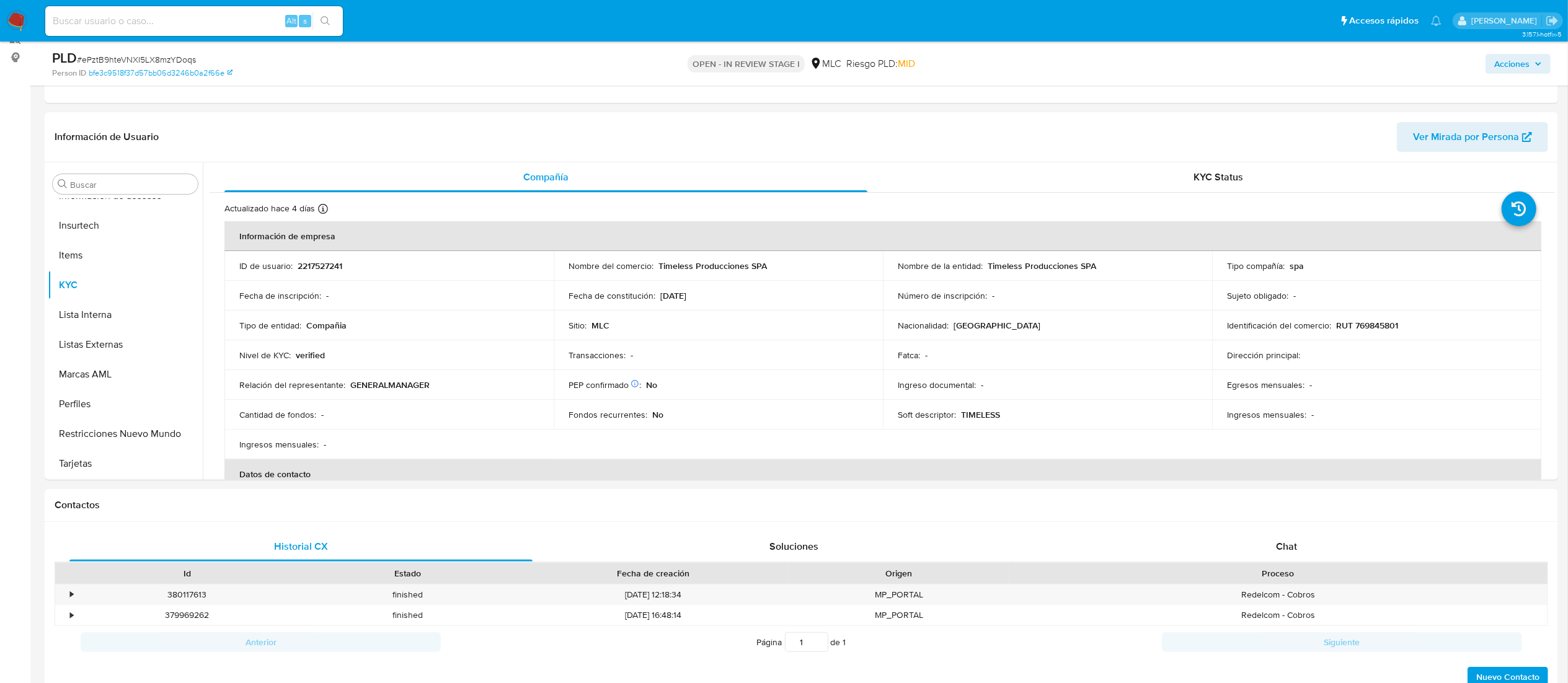
select select "10"
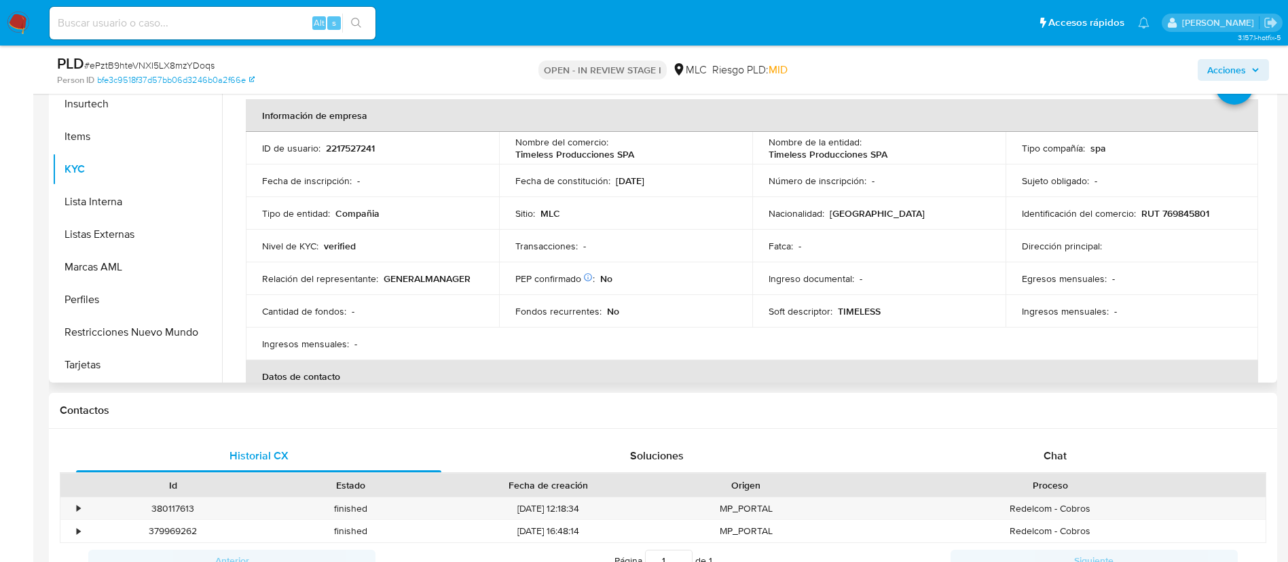
click at [443, 352] on td "Ingresos mensuales : -" at bounding box center [372, 343] width 253 height 33
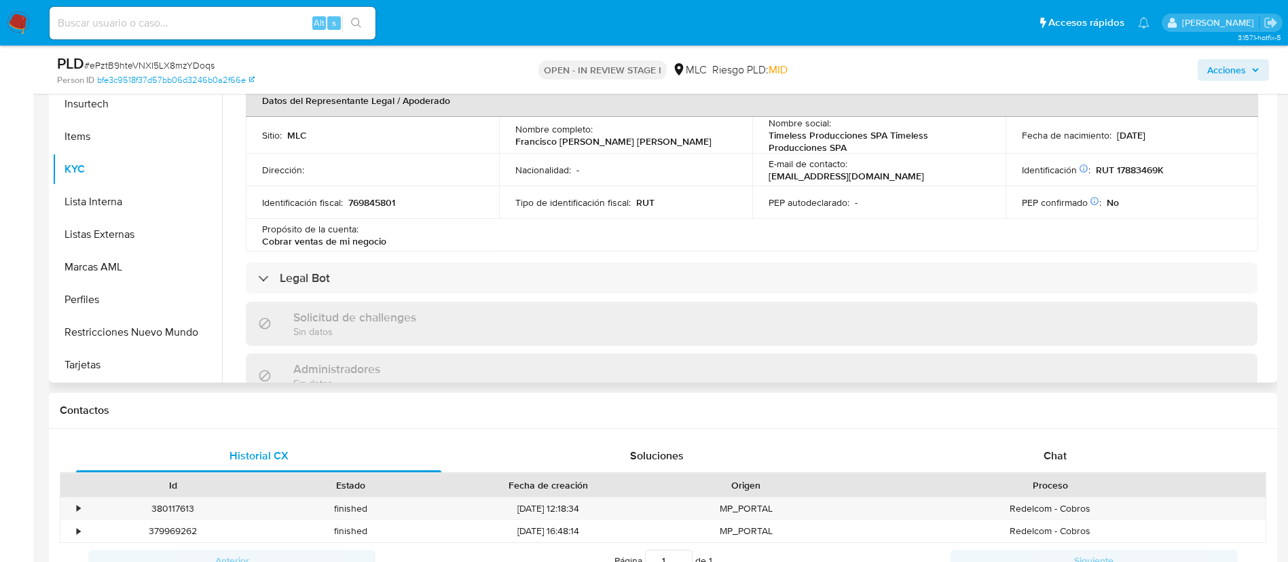
scroll to position [315, 0]
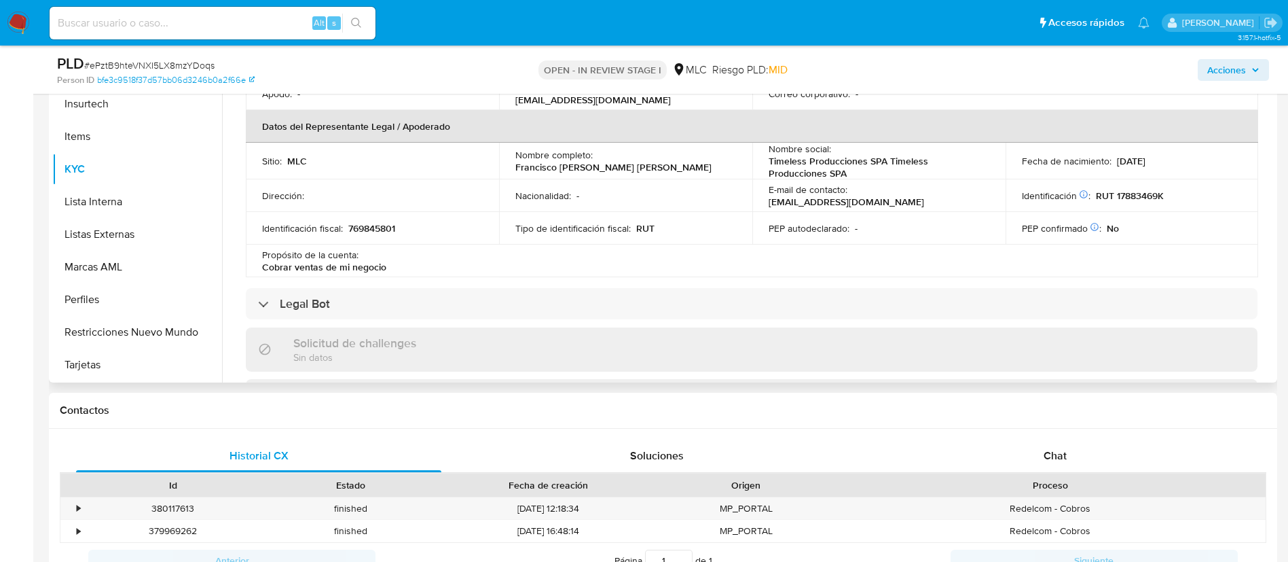
click at [385, 229] on p "769845801" at bounding box center [371, 228] width 47 height 12
click at [1129, 191] on p "RUT 17883469K" at bounding box center [1130, 195] width 68 height 12
copy p "17883469K"
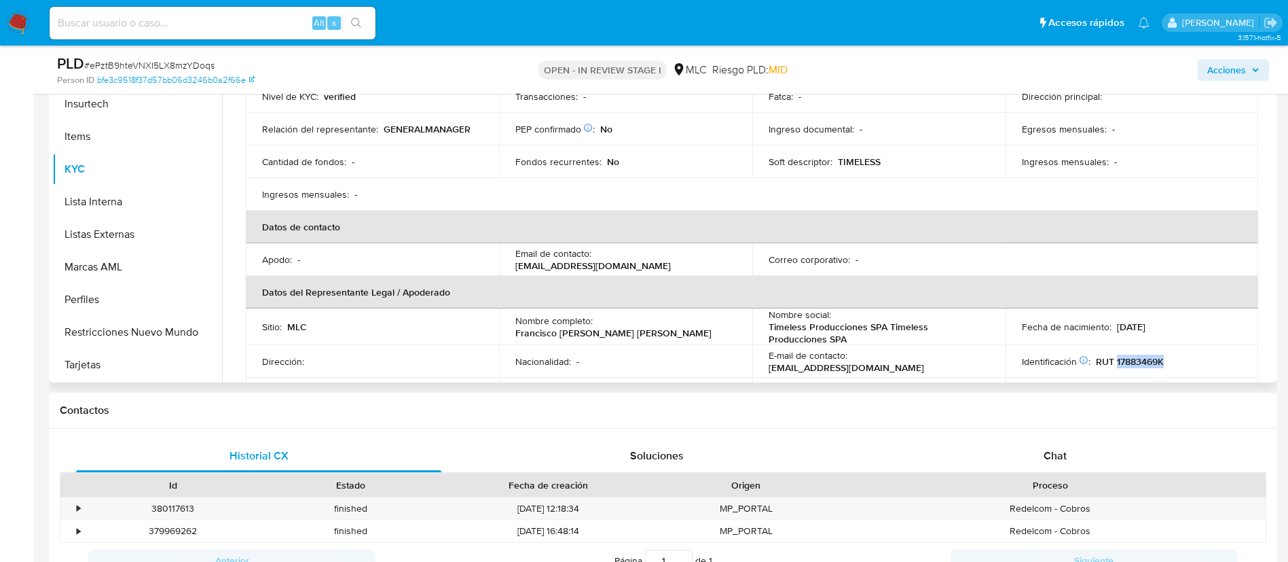
scroll to position [0, 0]
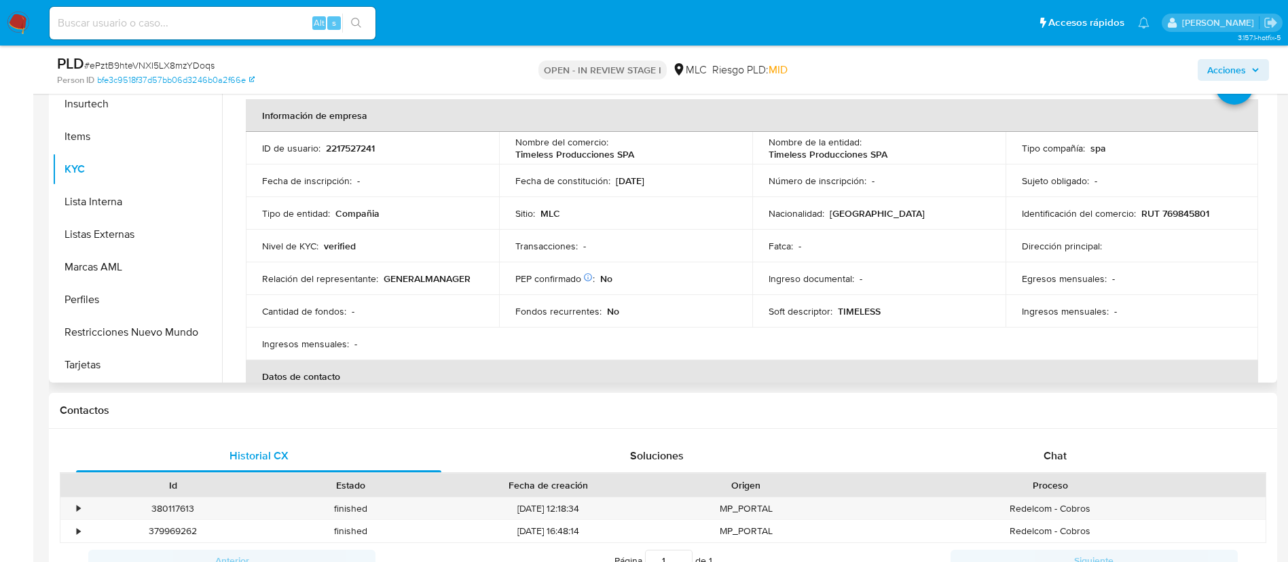
drag, startPoint x: 222, startPoint y: 323, endPoint x: 251, endPoint y: 129, distance: 195.7
click at [251, 129] on div "Compañía KYC Status Actualizado hace 4 [PERSON_NAME] Creado: [DATE] 23:04:45 Ac…" at bounding box center [748, 209] width 1052 height 348
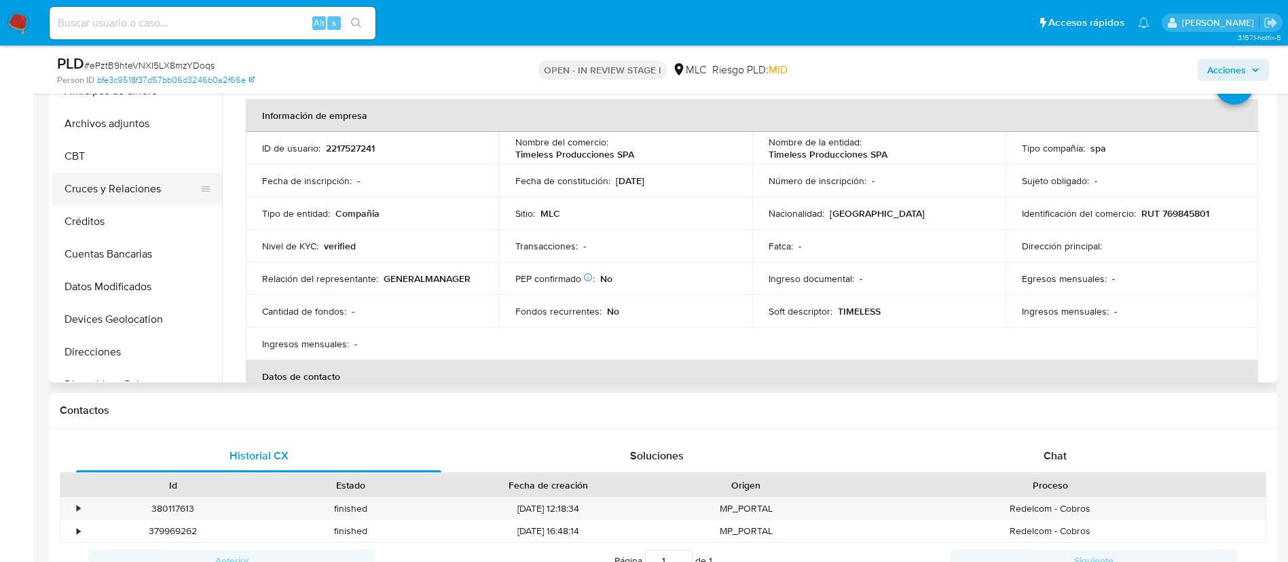
click at [132, 181] on button "Cruces y Relaciones" at bounding box center [131, 188] width 159 height 33
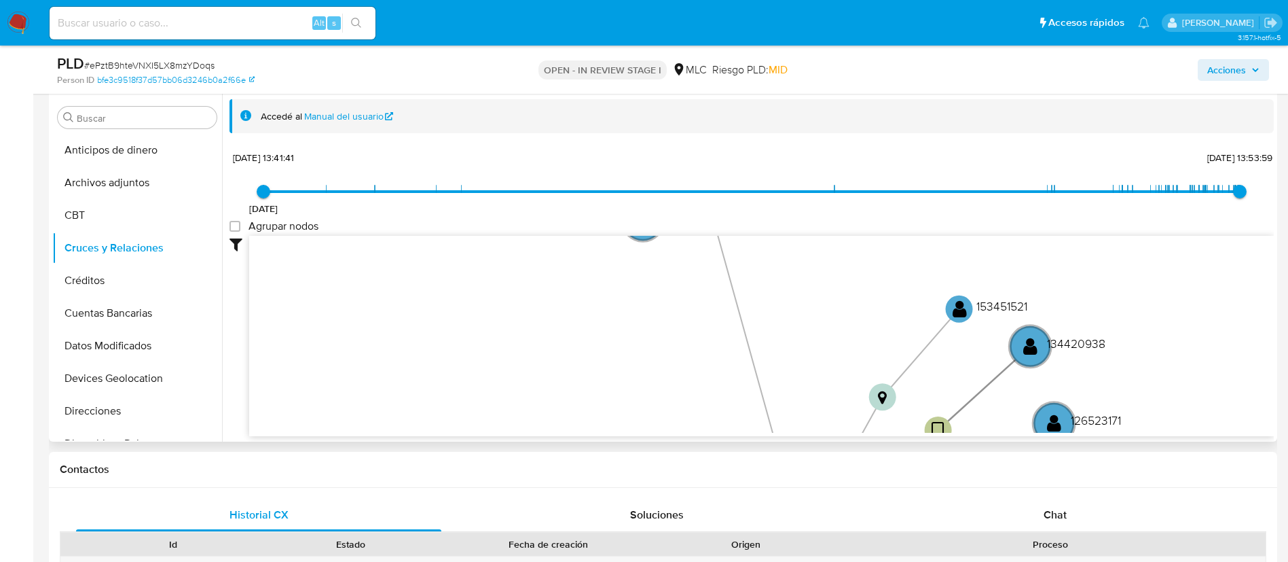
scroll to position [269, 0]
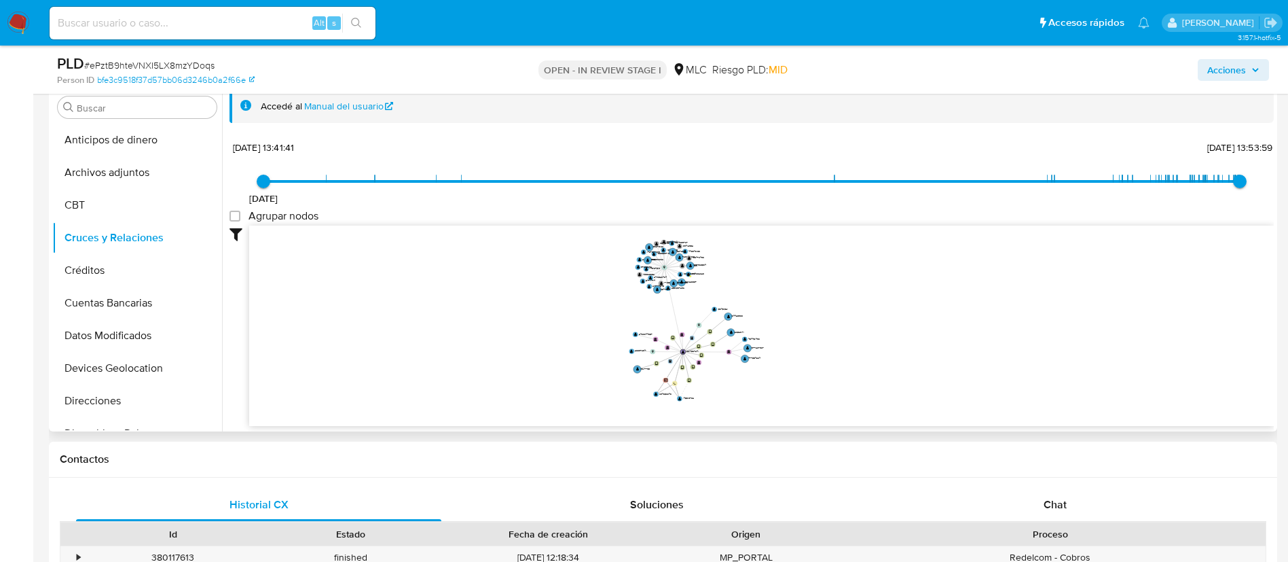
drag, startPoint x: 688, startPoint y: 371, endPoint x: 663, endPoint y: 320, distance: 56.2
click at [663, 320] on icon "device-678b10037a66c2e703a63e29  user-2217527241  2217527241 device-678b0e841…" at bounding box center [761, 323] width 1025 height 197
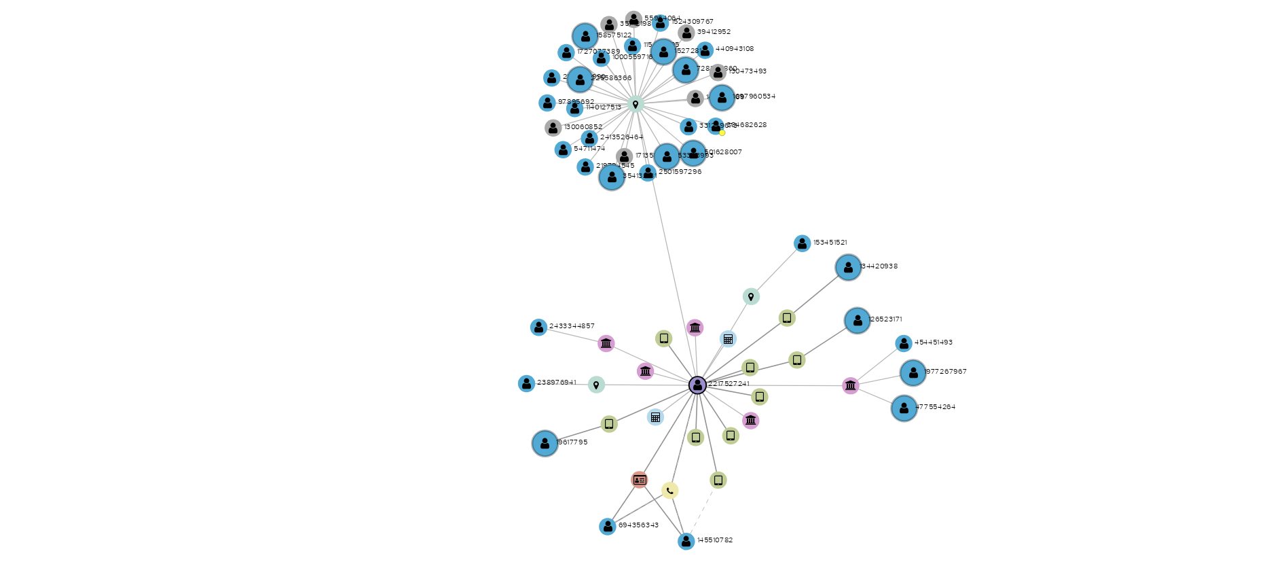
drag, startPoint x: 781, startPoint y: 296, endPoint x: 774, endPoint y: 293, distance: 7.6
click at [774, 293] on icon "device-678b10037a66c2e703a63e29  user-2217527241  2217527241 device-678b0e841…" at bounding box center [761, 323] width 1025 height 197
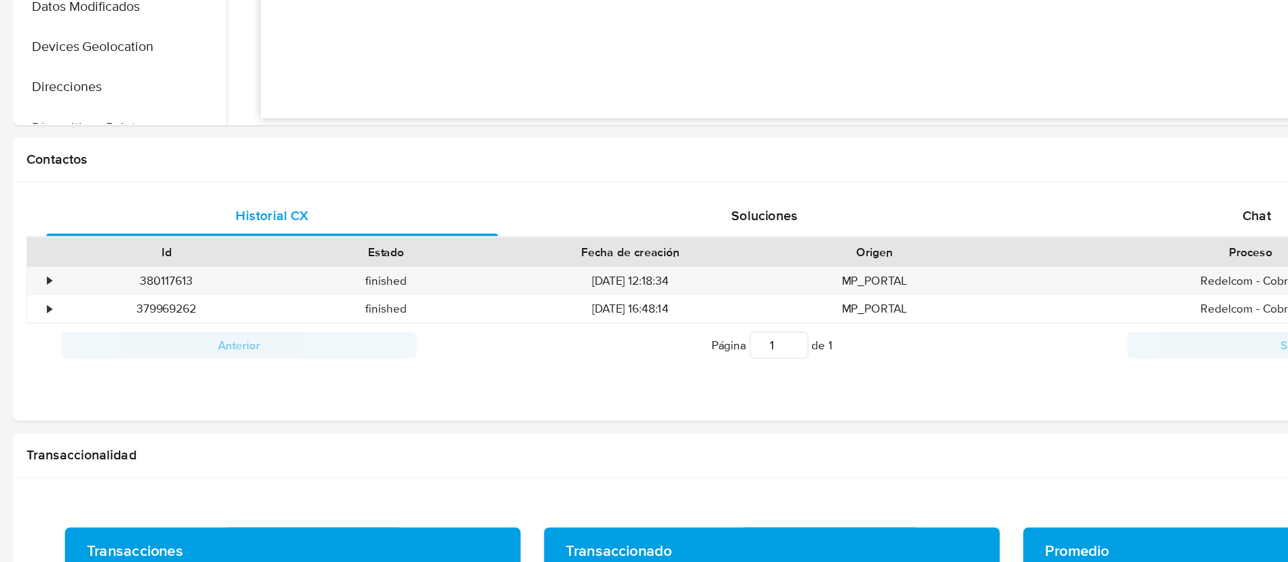
scroll to position [523, 0]
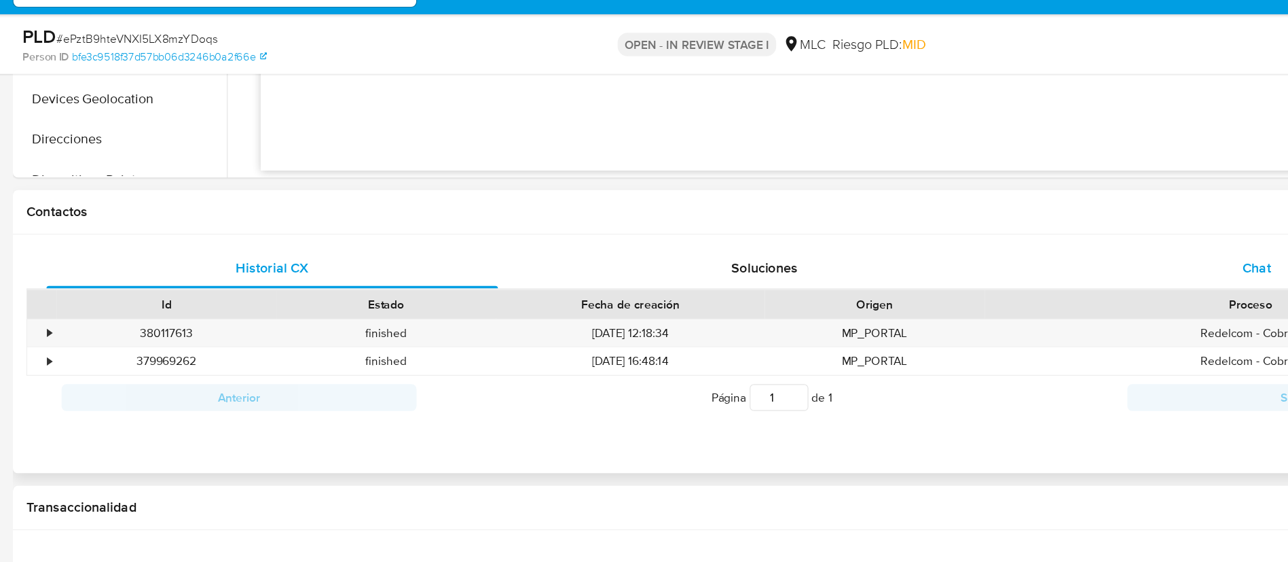
click at [1048, 244] on span "Chat" at bounding box center [1055, 250] width 23 height 16
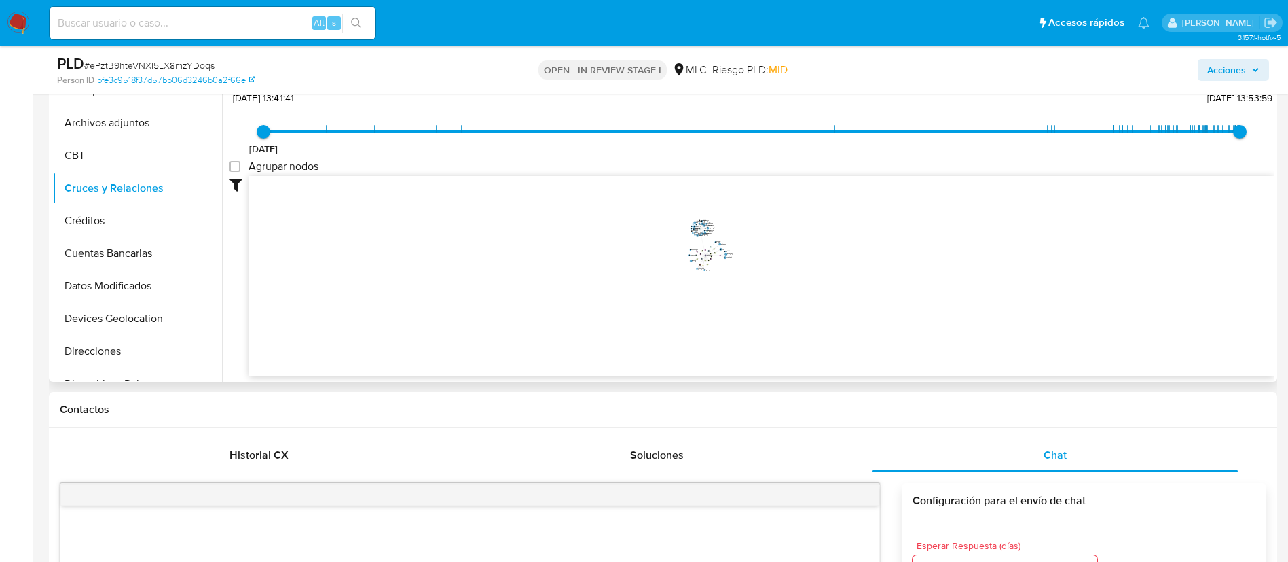
scroll to position [574, 0]
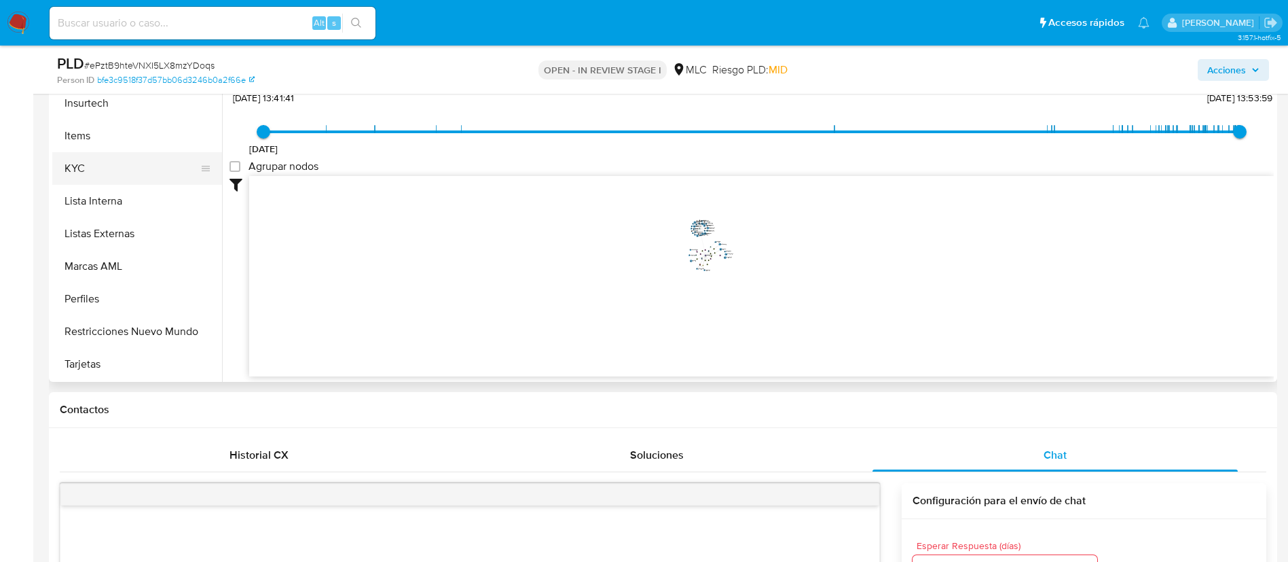
click at [85, 160] on button "KYC" at bounding box center [131, 168] width 159 height 33
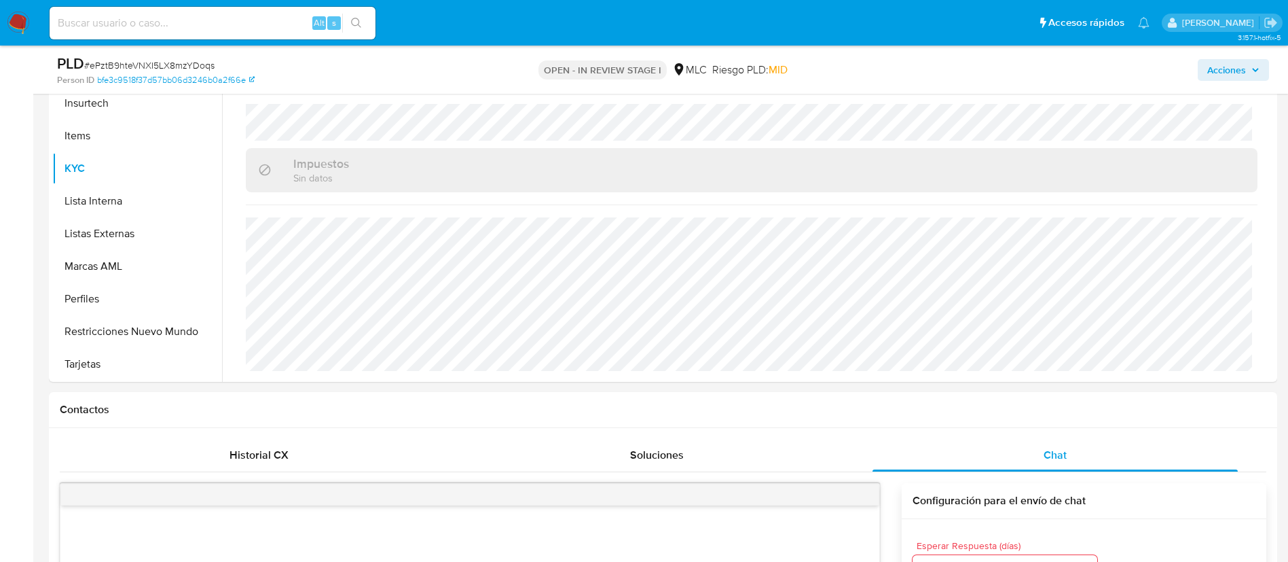
scroll to position [0, 0]
